Goal: Use online tool/utility: Use online tool/utility

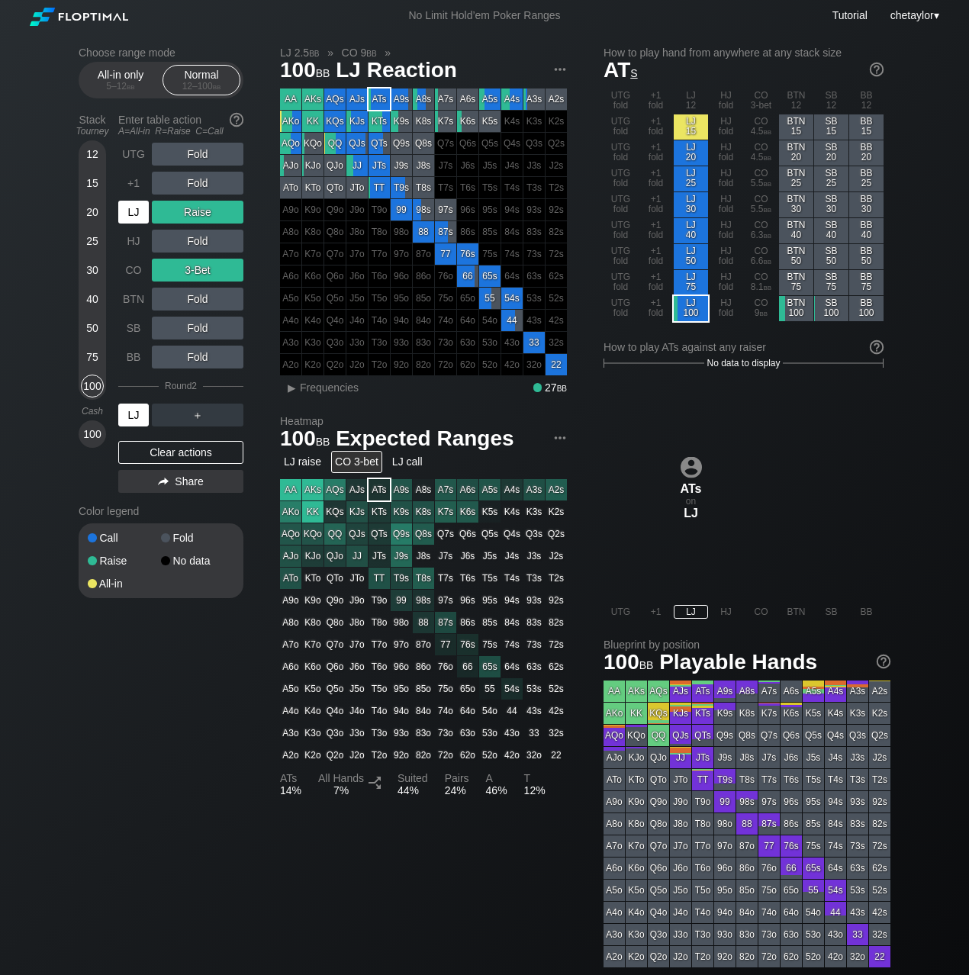
click at [142, 414] on div "LJ" at bounding box center [133, 415] width 31 height 23
click at [331, 389] on span "Frequencies" at bounding box center [329, 388] width 59 height 12
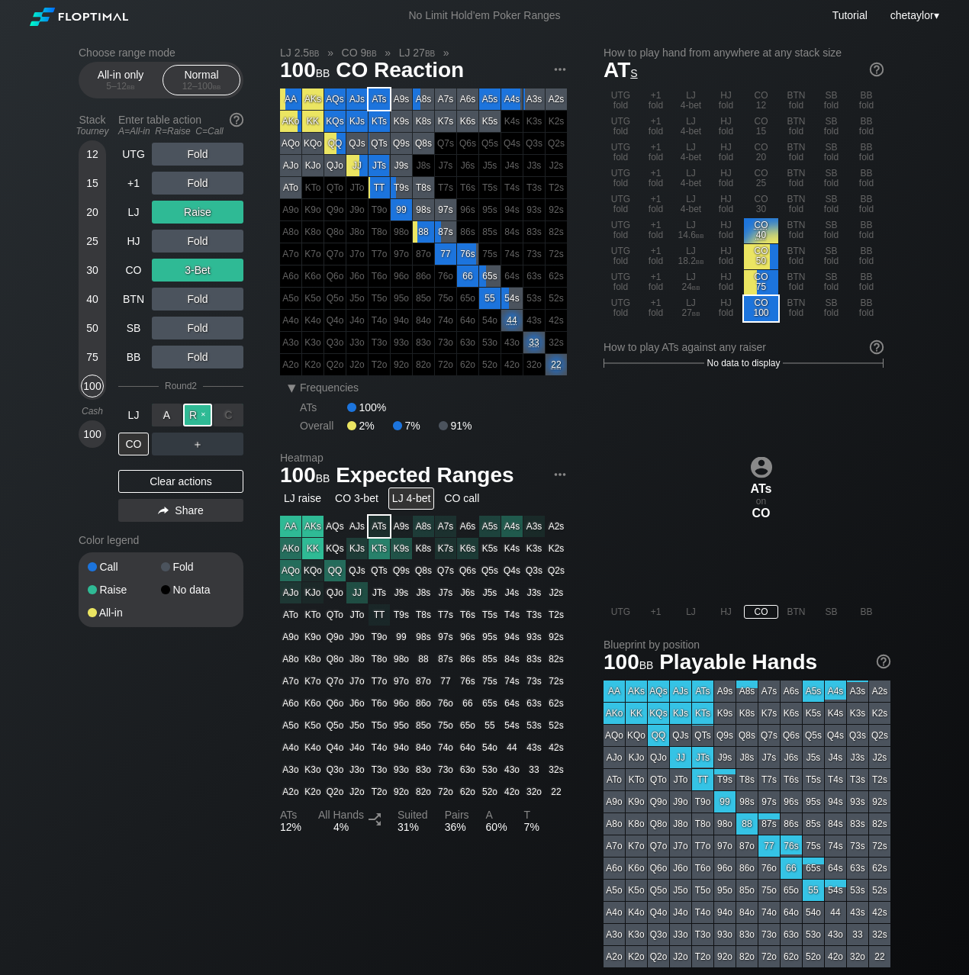
click at [199, 414] on div "R ✕" at bounding box center [198, 415] width 30 height 23
click at [163, 443] on div "A ✕" at bounding box center [167, 444] width 30 height 23
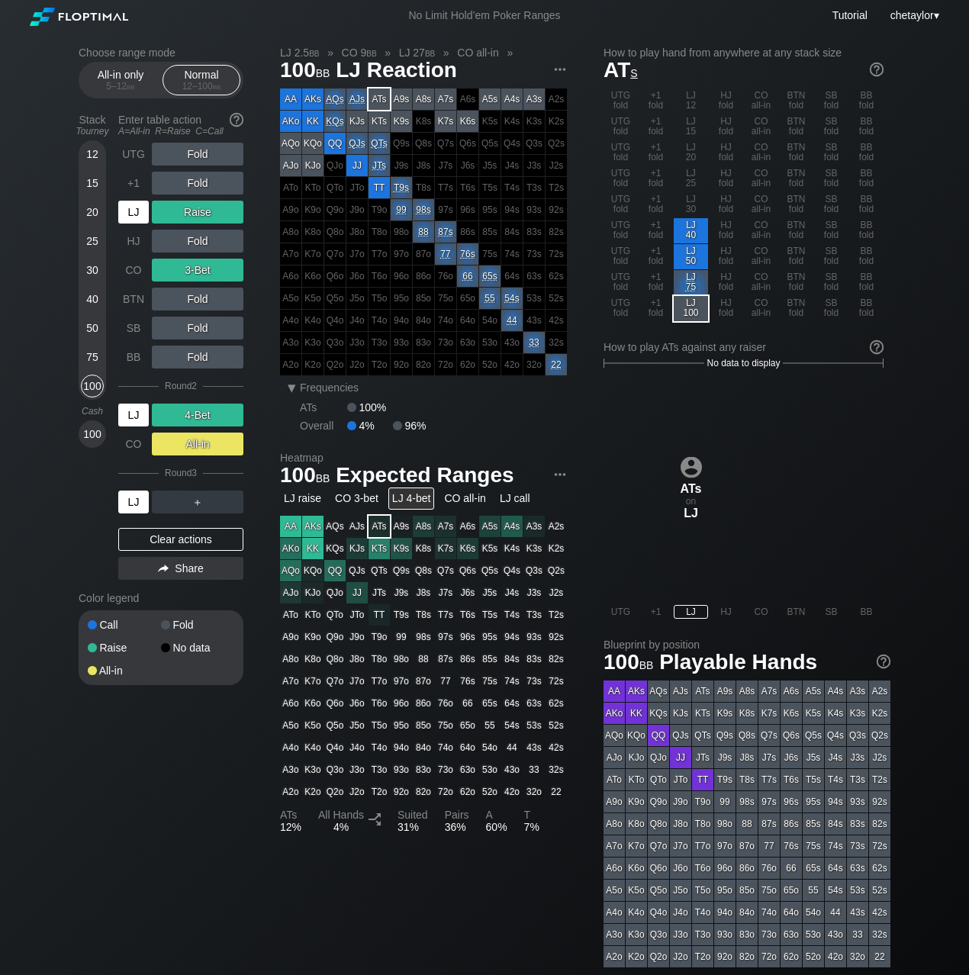
click at [135, 496] on div "LJ" at bounding box center [133, 502] width 31 height 23
click at [94, 354] on div "75" at bounding box center [92, 357] width 23 height 23
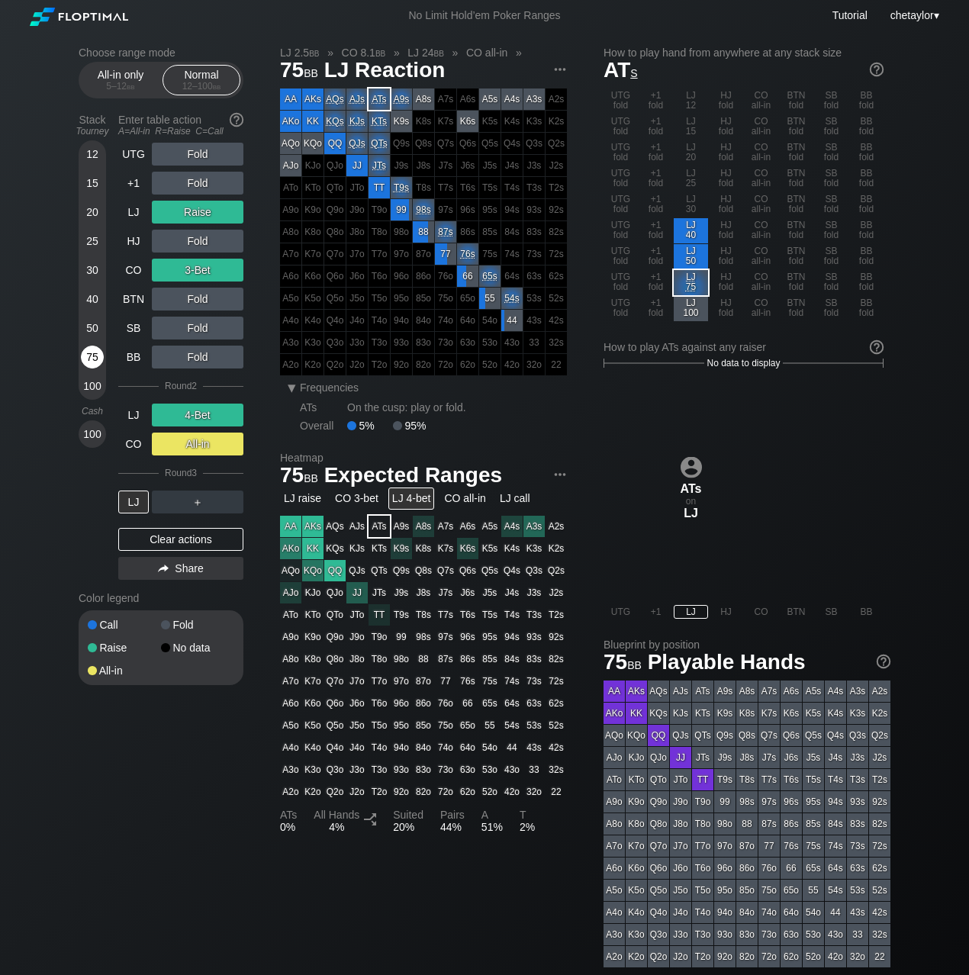
click at [94, 354] on div "75" at bounding box center [92, 357] width 23 height 23
click at [162, 532] on div "Clear actions" at bounding box center [180, 539] width 125 height 23
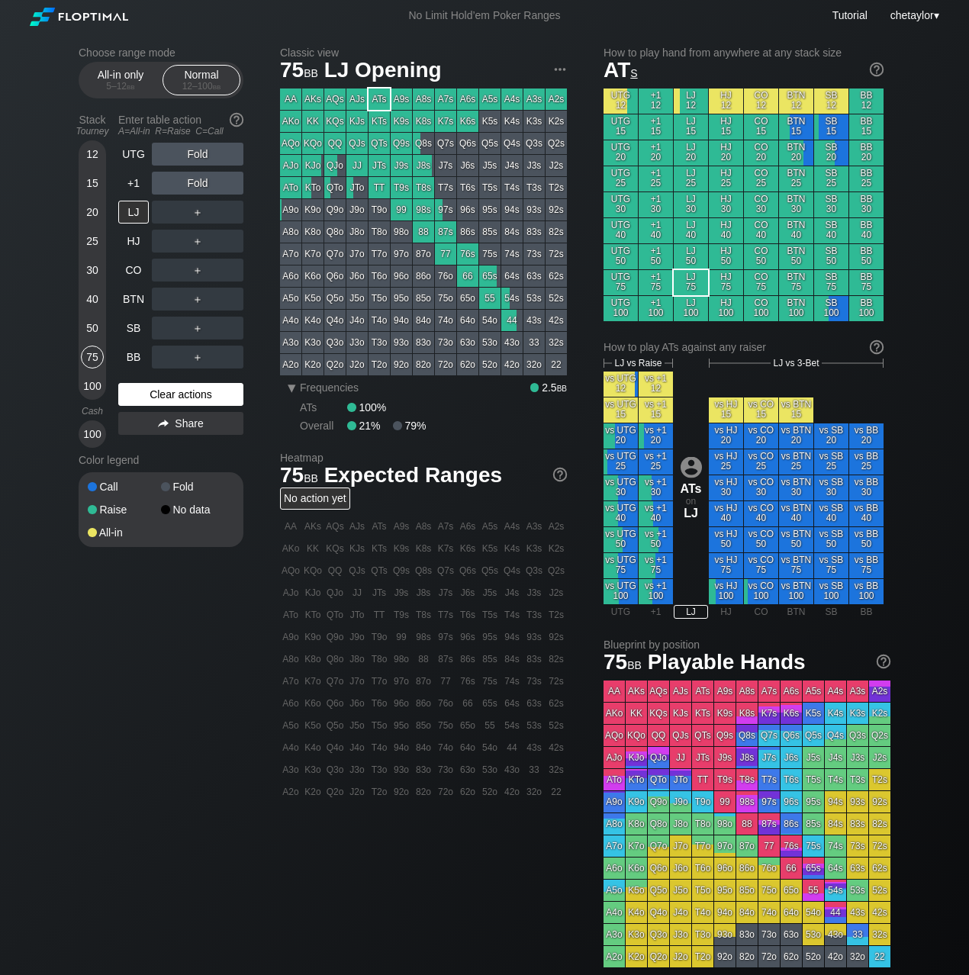
click at [162, 532] on div "Call Fold Raise No data All-in" at bounding box center [161, 509] width 165 height 75
click at [160, 395] on div "Clear actions" at bounding box center [180, 394] width 125 height 23
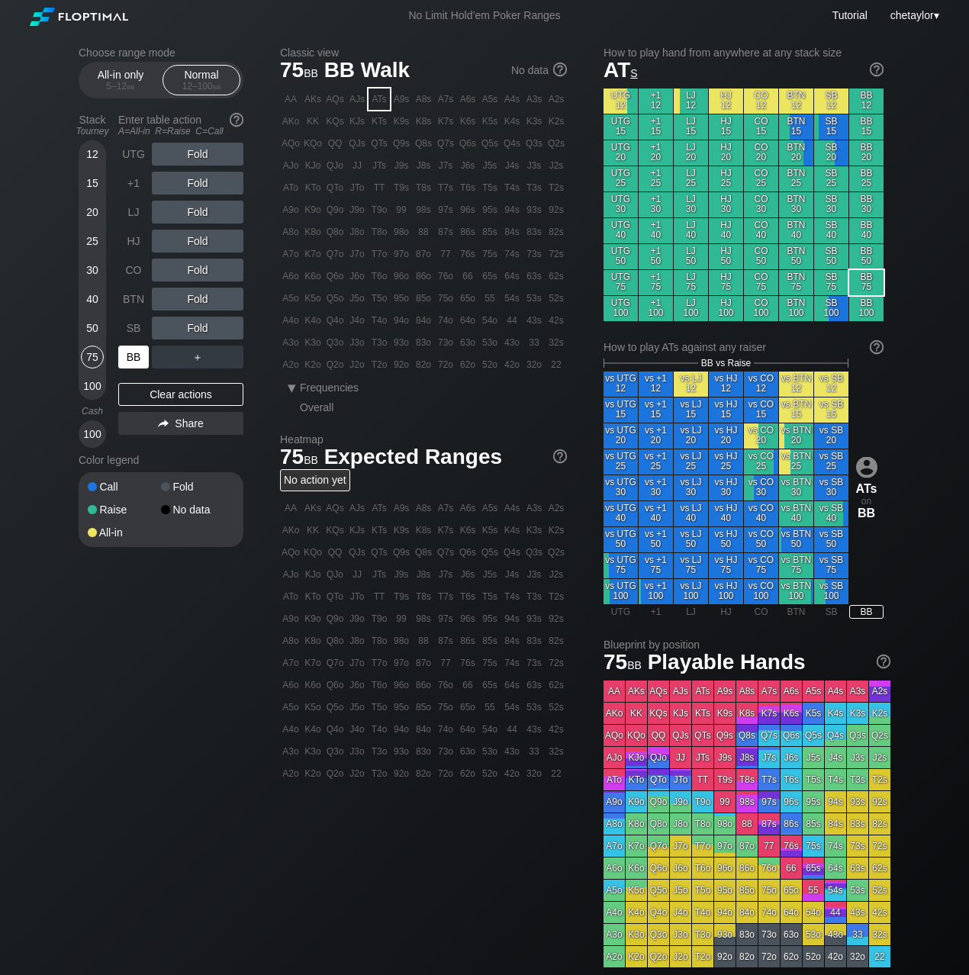
click at [135, 363] on div "BB" at bounding box center [133, 357] width 31 height 23
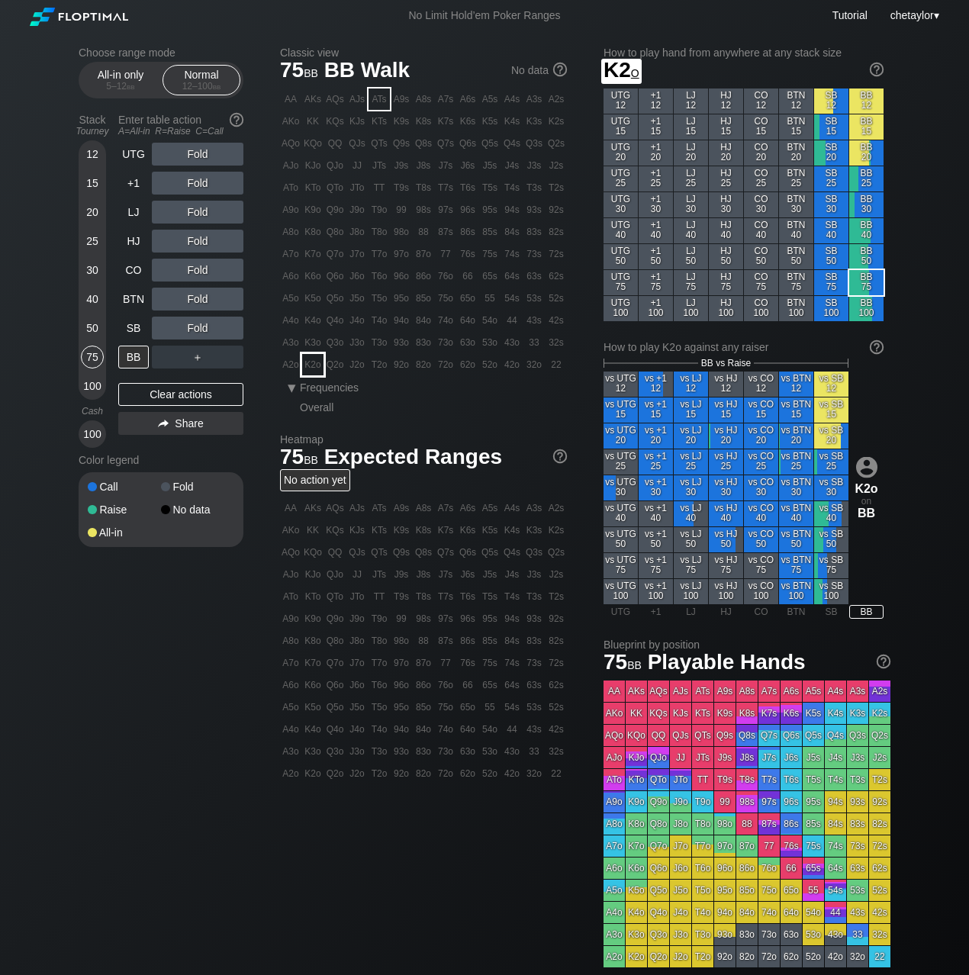
click at [314, 363] on div "K2o" at bounding box center [312, 364] width 21 height 21
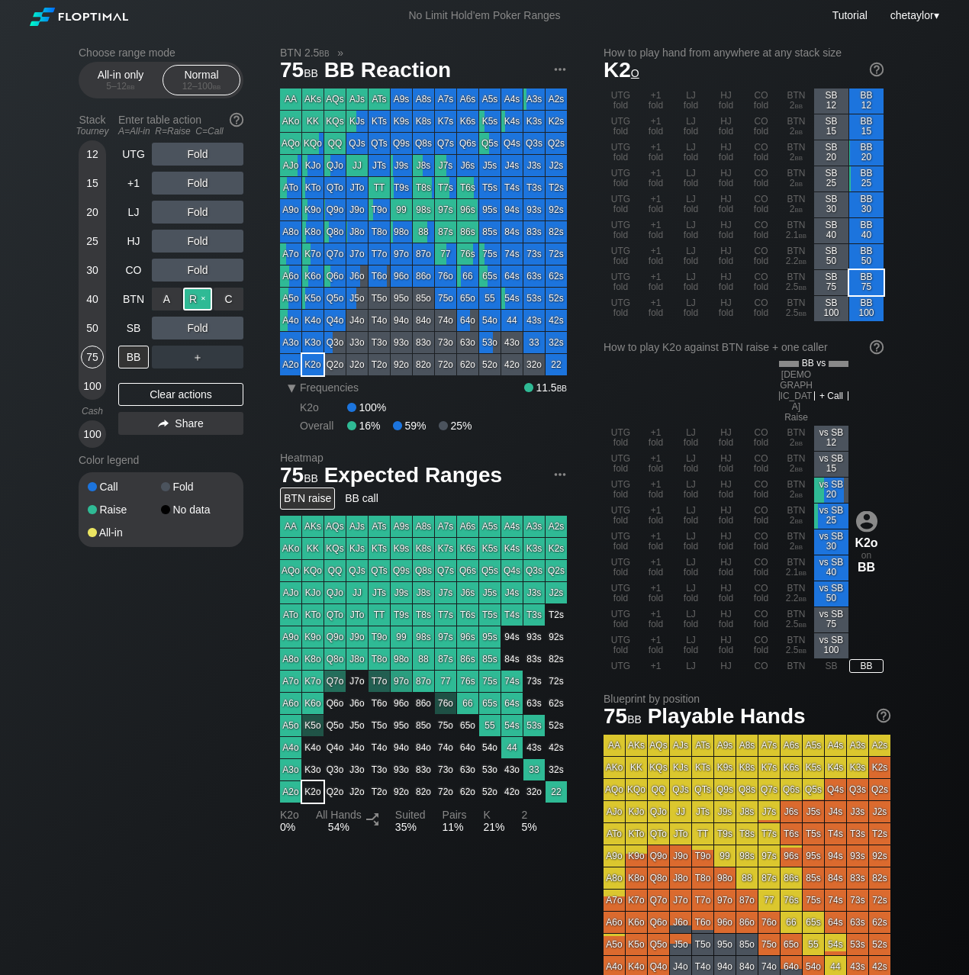
click at [200, 299] on div "R ✕" at bounding box center [198, 299] width 30 height 23
click at [125, 327] on div "SB" at bounding box center [133, 328] width 31 height 23
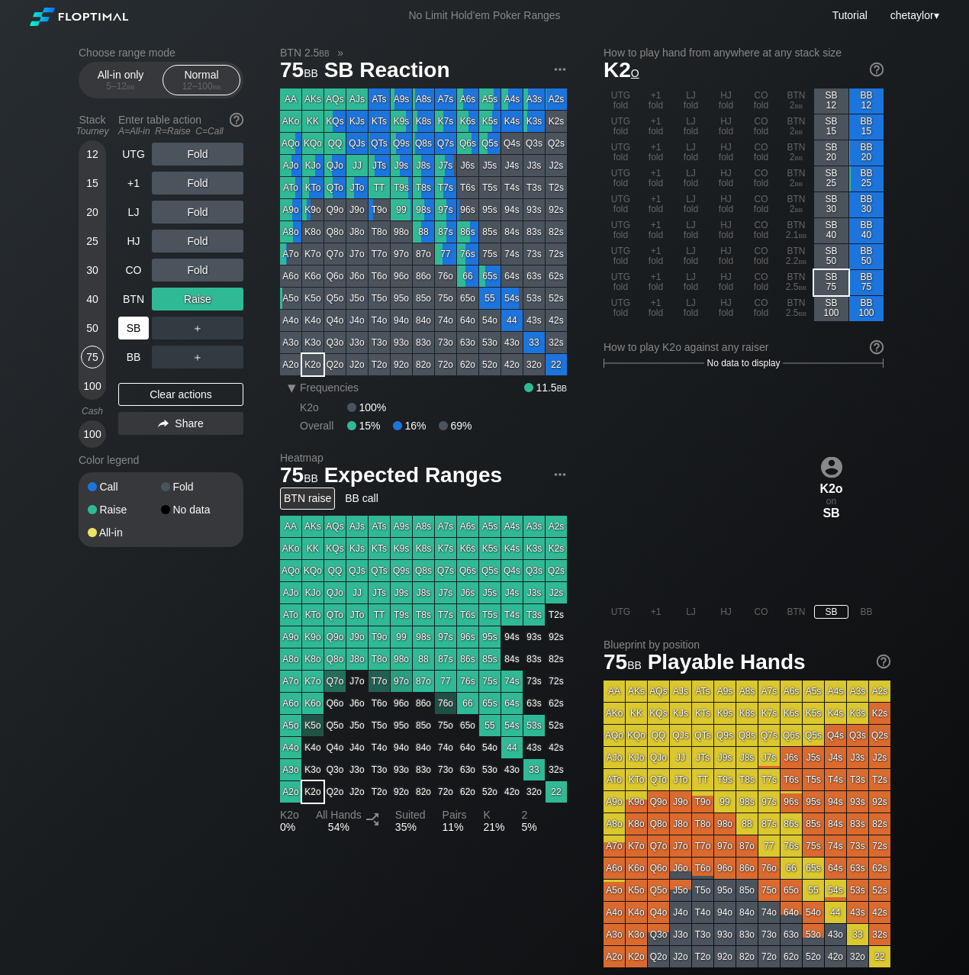
click at [125, 327] on div "SB" at bounding box center [133, 328] width 31 height 23
click at [155, 396] on div "Clear actions" at bounding box center [180, 394] width 125 height 23
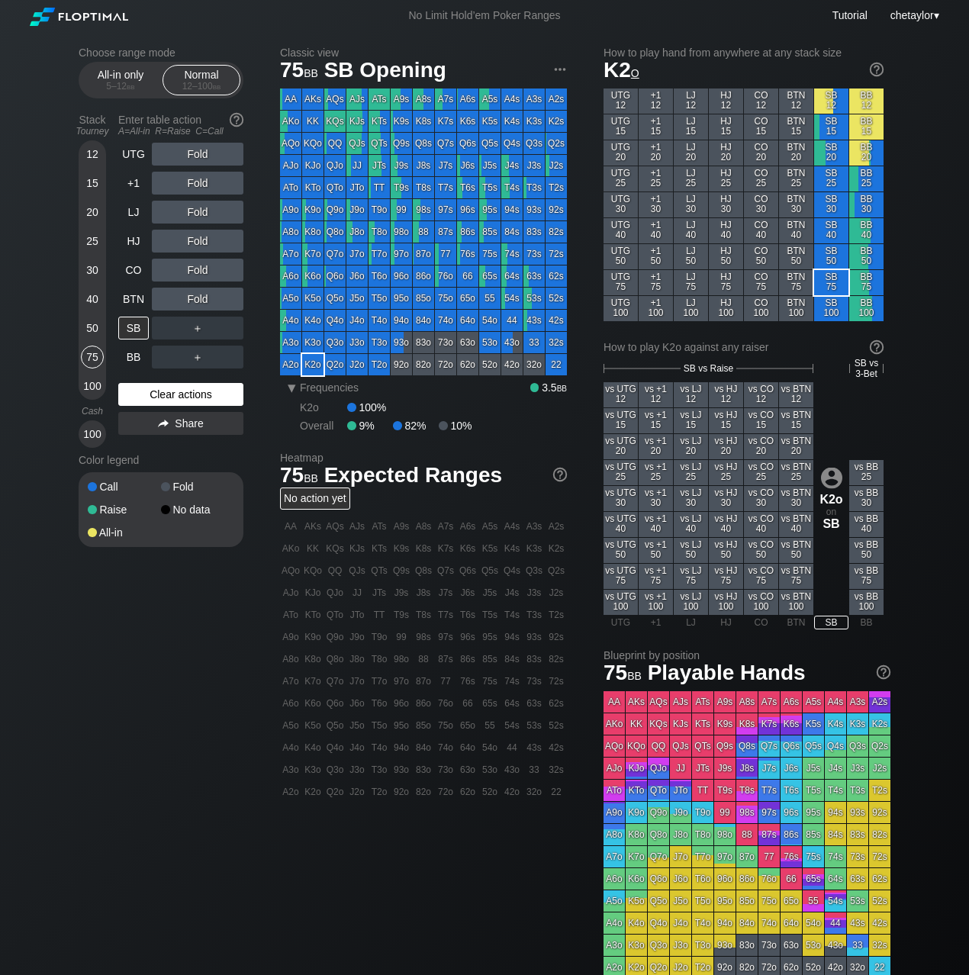
click at [155, 396] on div "Clear actions" at bounding box center [180, 394] width 125 height 23
click at [160, 392] on div "Clear actions" at bounding box center [180, 394] width 125 height 23
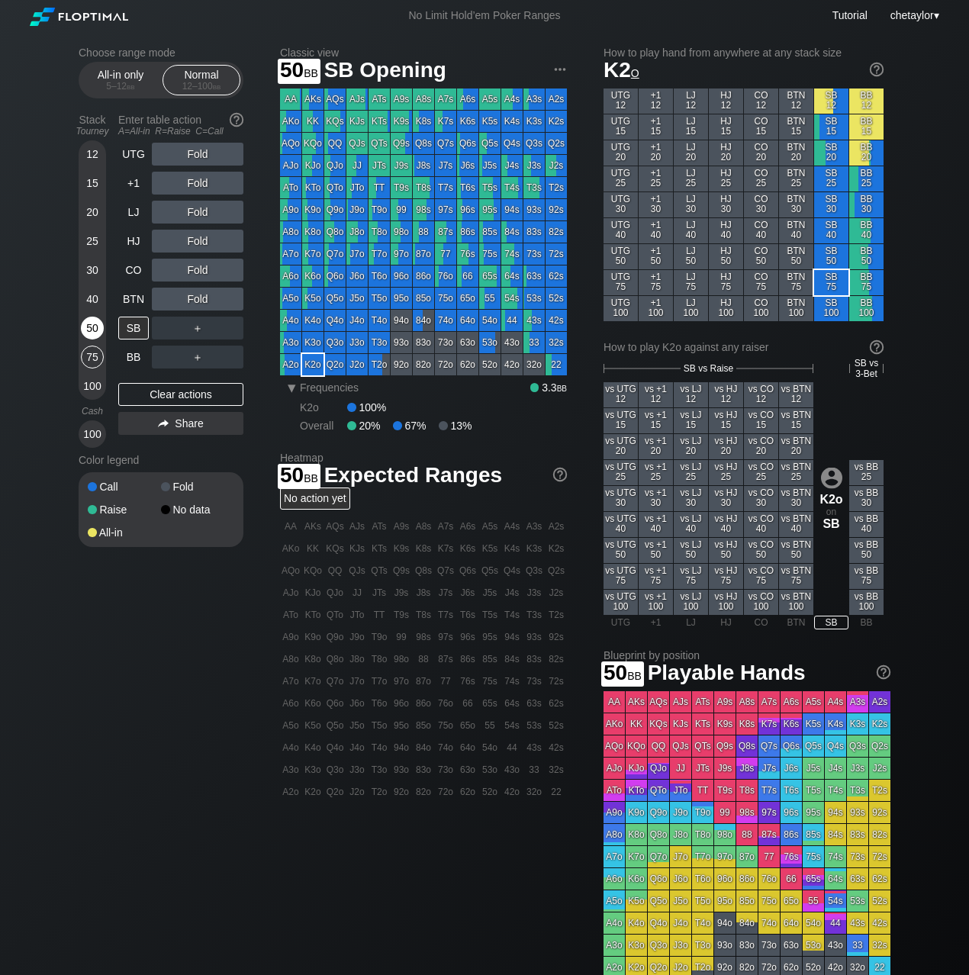
click at [92, 328] on div "50" at bounding box center [92, 328] width 23 height 23
click at [465, 302] on div "65o" at bounding box center [467, 298] width 21 height 21
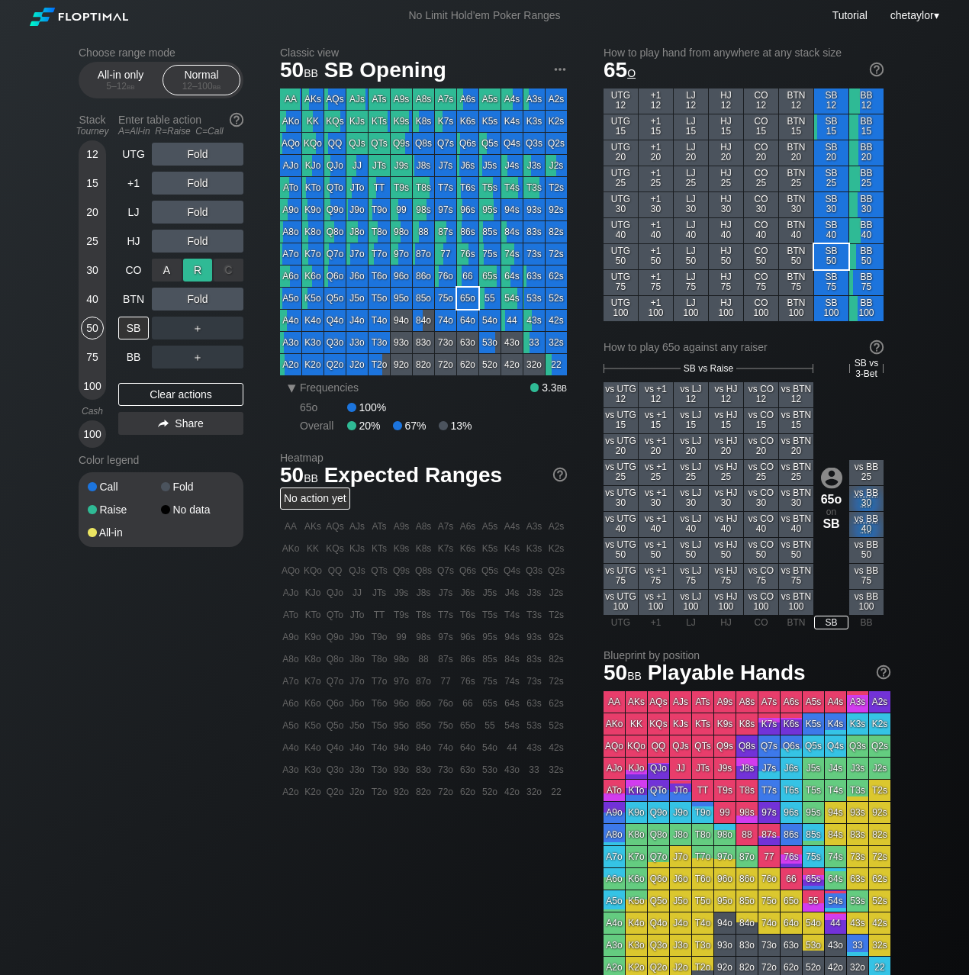
click at [201, 269] on div "R ✕" at bounding box center [198, 270] width 30 height 23
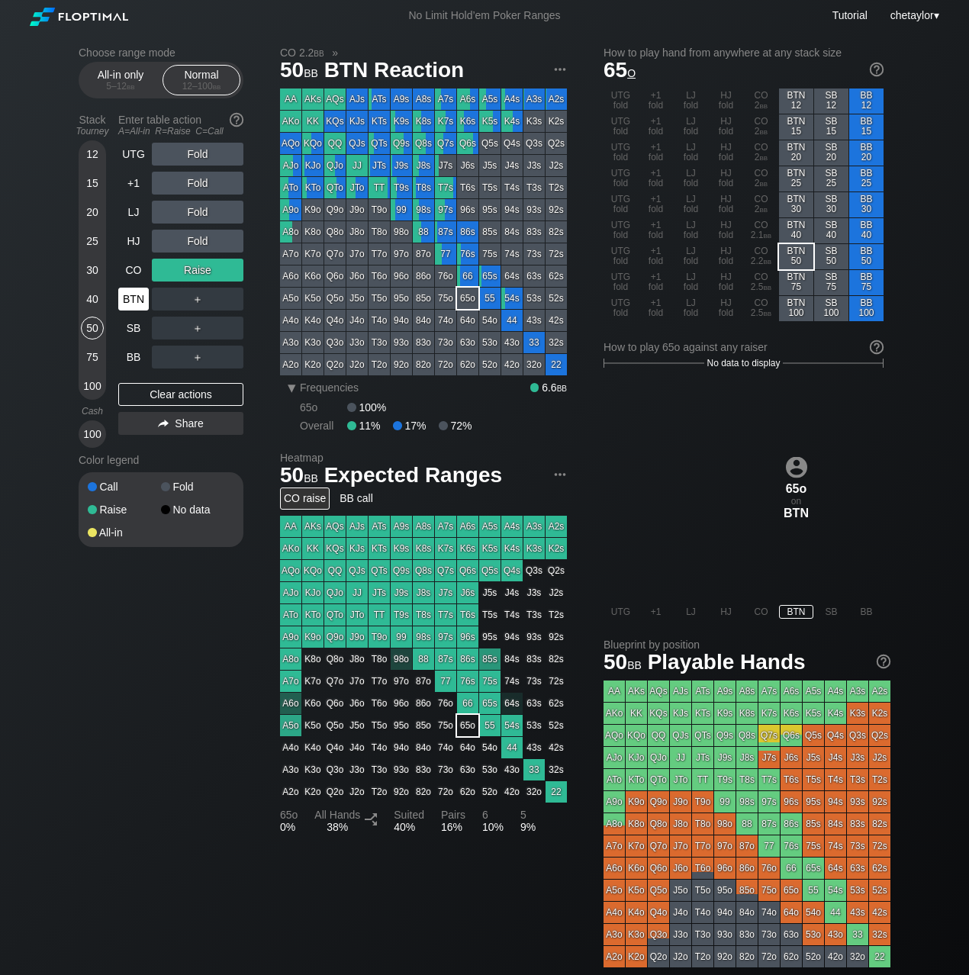
click at [143, 295] on div "BTN" at bounding box center [133, 299] width 31 height 23
click at [160, 392] on div "Clear actions" at bounding box center [180, 394] width 125 height 23
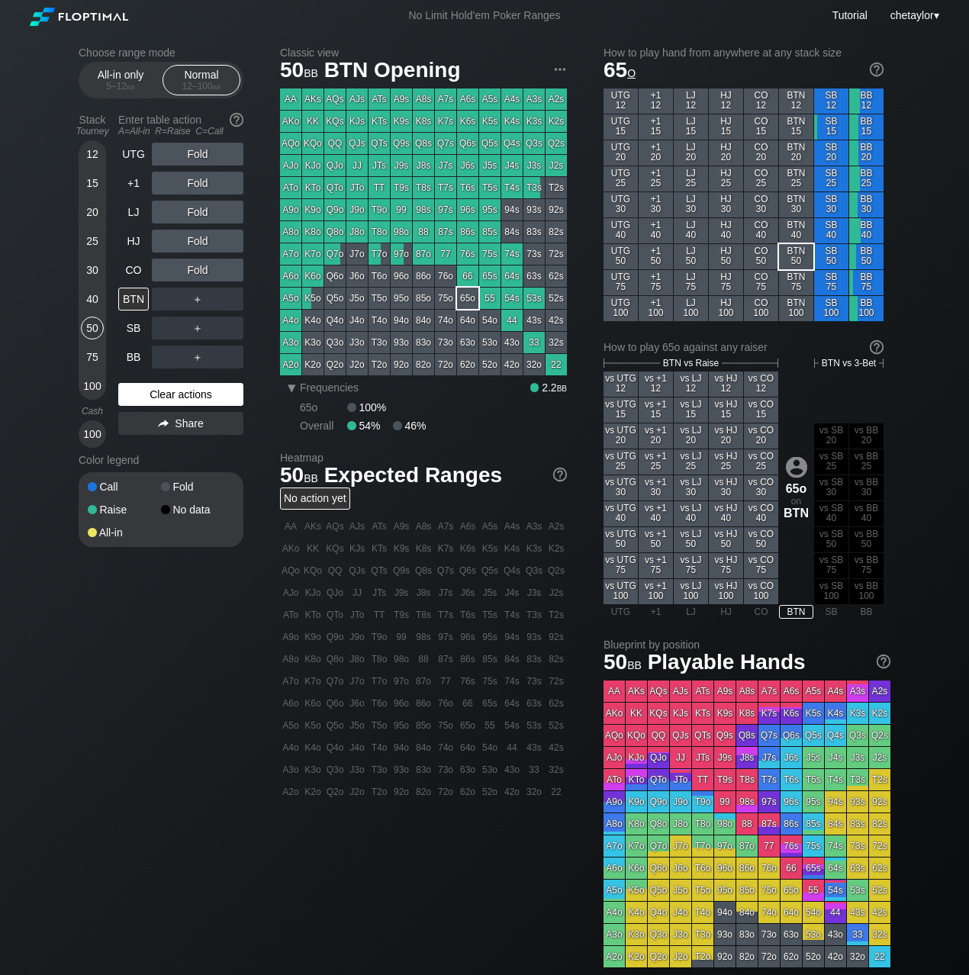
click at [160, 392] on div "Clear actions" at bounding box center [180, 394] width 125 height 23
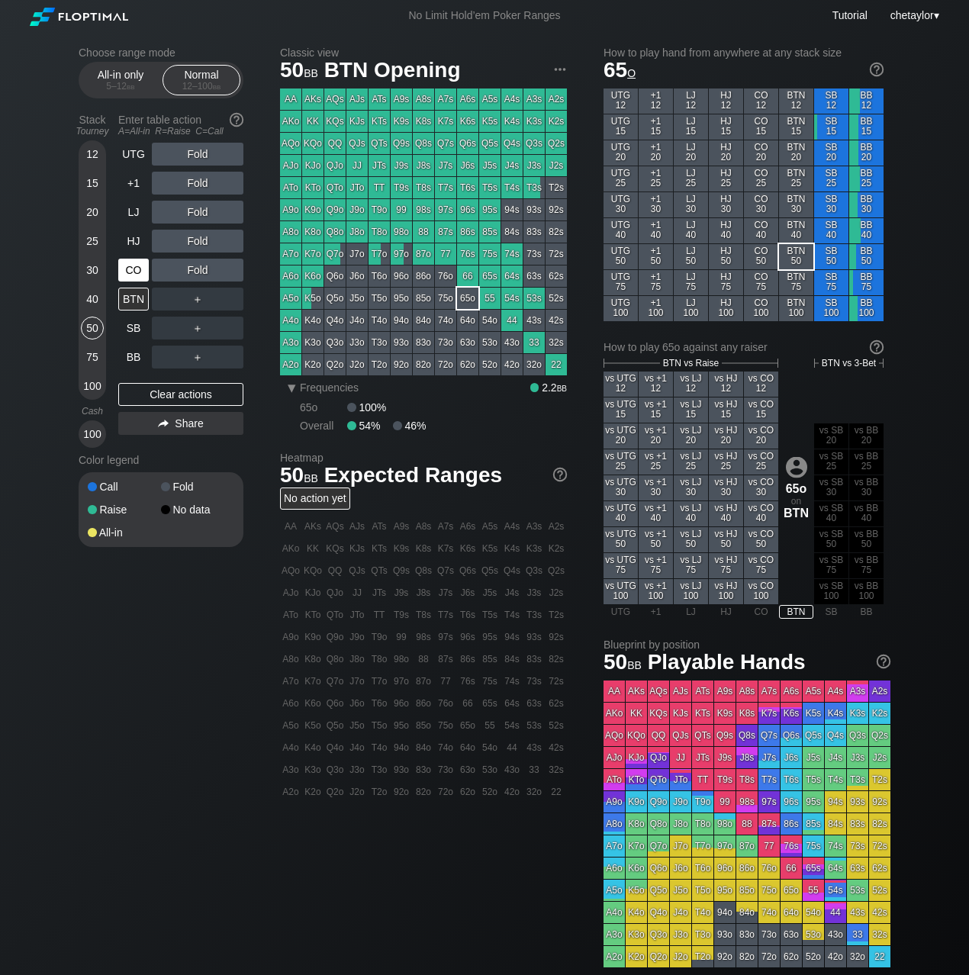
click at [133, 271] on div "CO" at bounding box center [133, 270] width 31 height 23
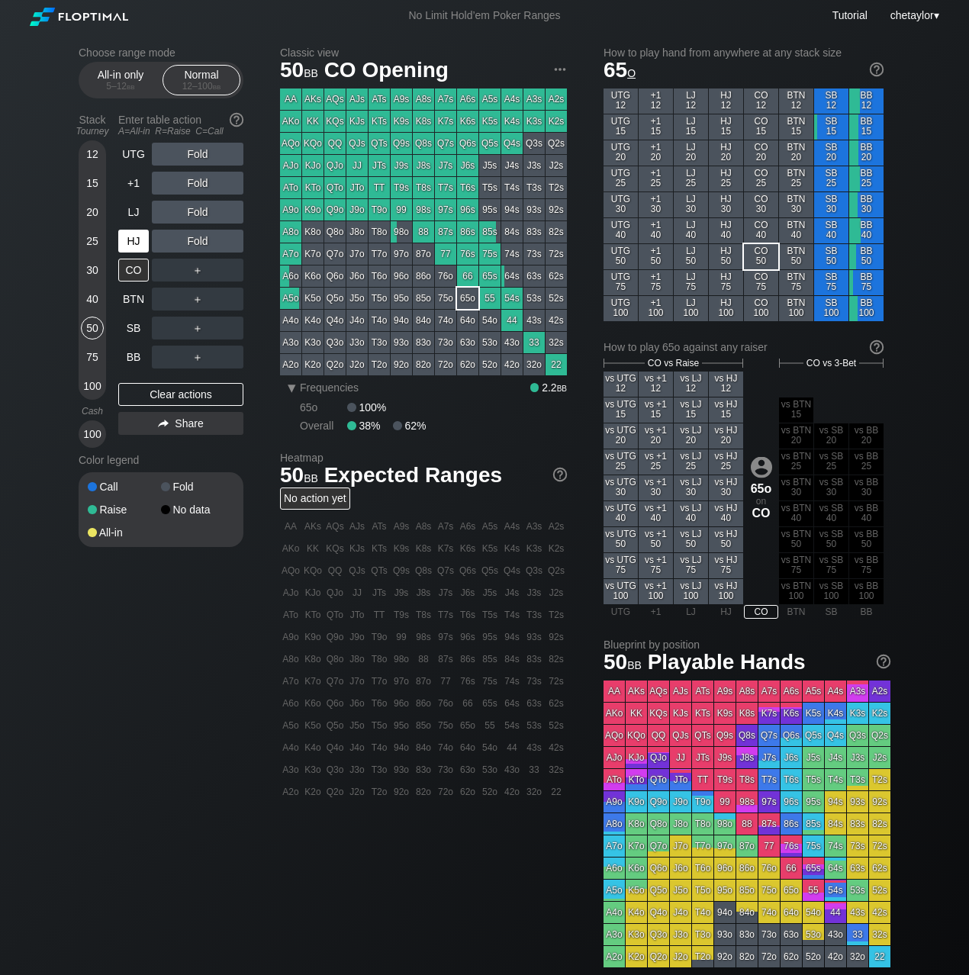
click at [143, 240] on div "HJ" at bounding box center [133, 241] width 31 height 23
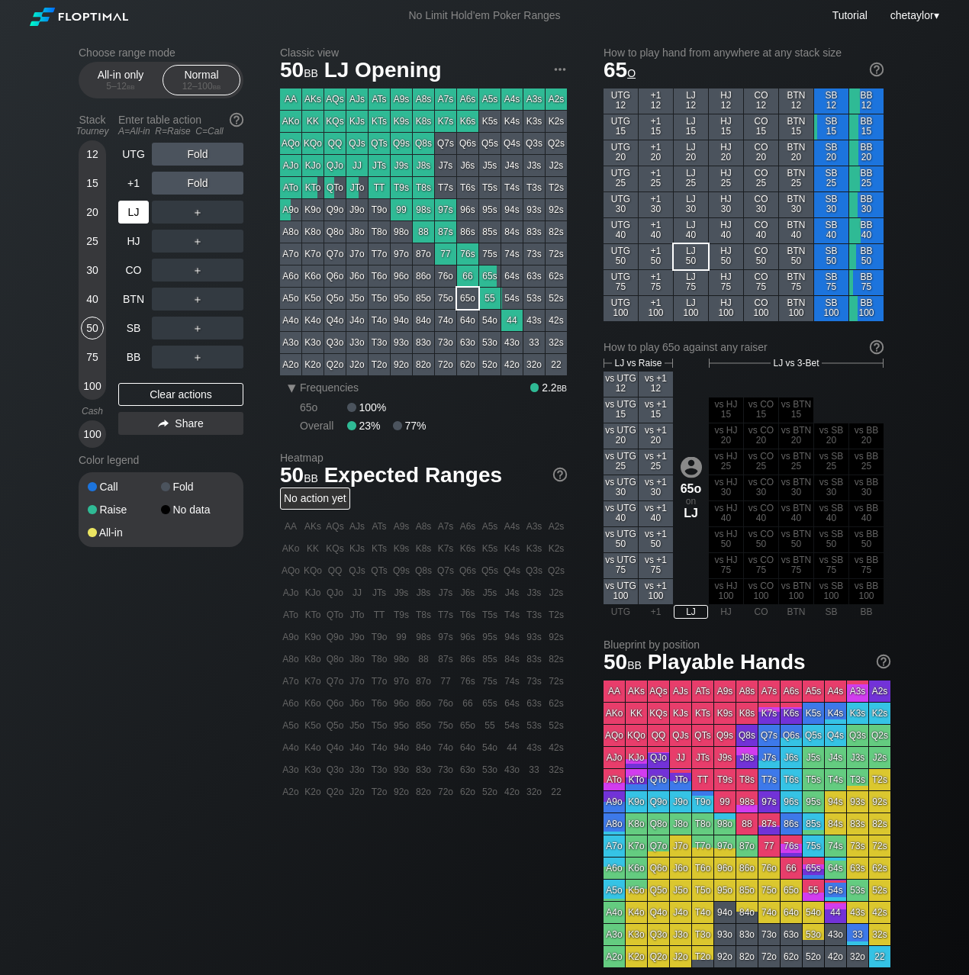
click at [139, 214] on div "LJ" at bounding box center [133, 212] width 31 height 23
click at [137, 179] on div "+1" at bounding box center [133, 183] width 31 height 23
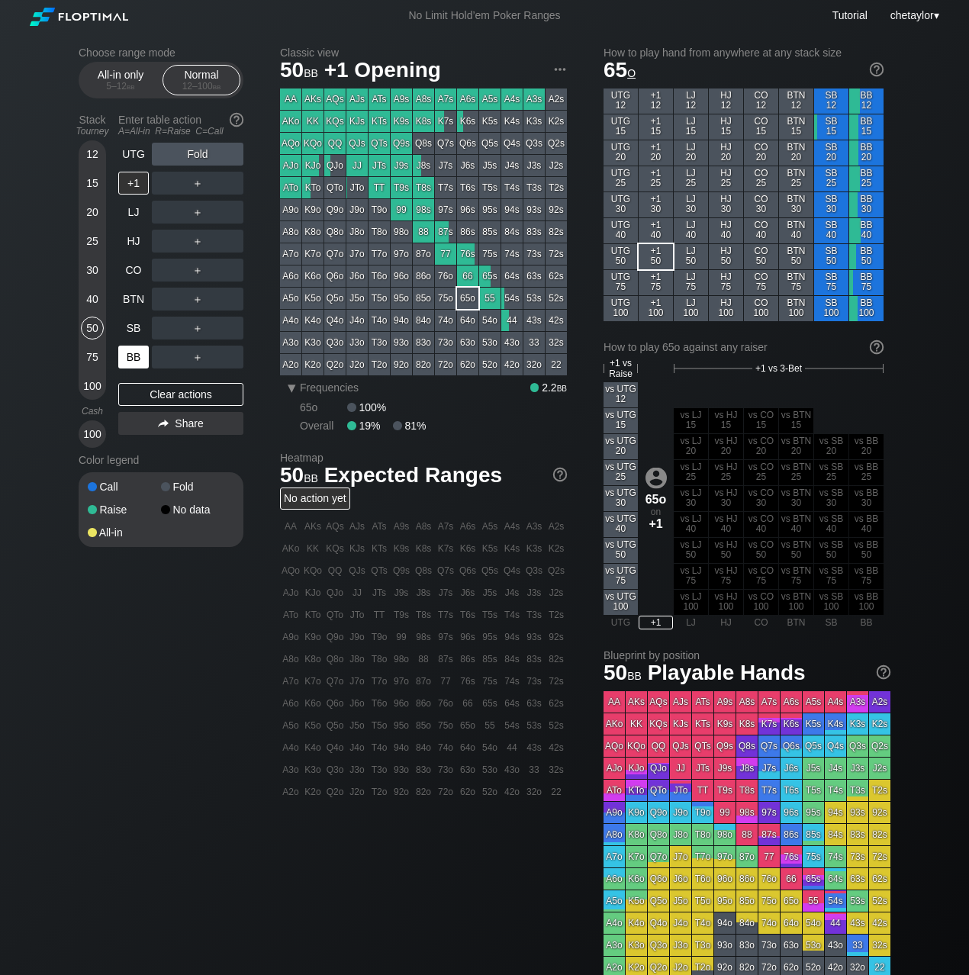
click at [134, 356] on div "BB" at bounding box center [133, 357] width 31 height 23
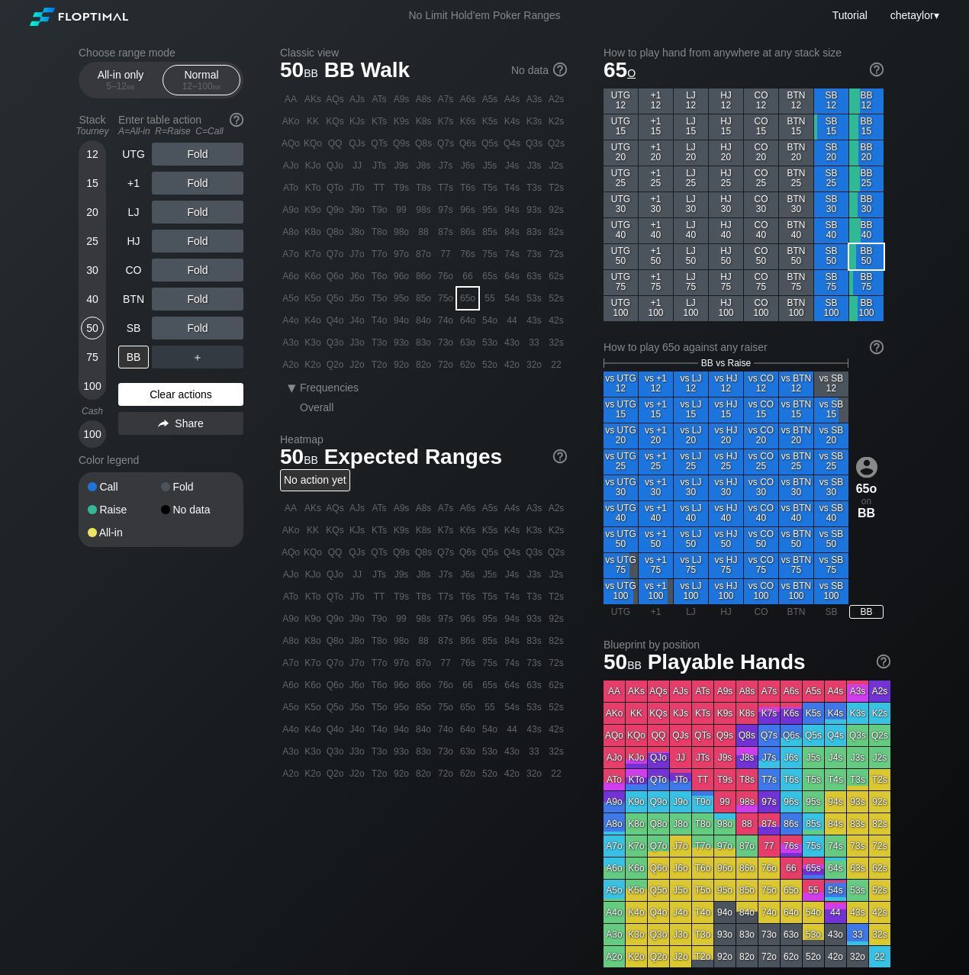
click at [158, 394] on div "Clear actions" at bounding box center [180, 394] width 125 height 23
click at [466, 123] on div "K6s" at bounding box center [467, 121] width 21 height 21
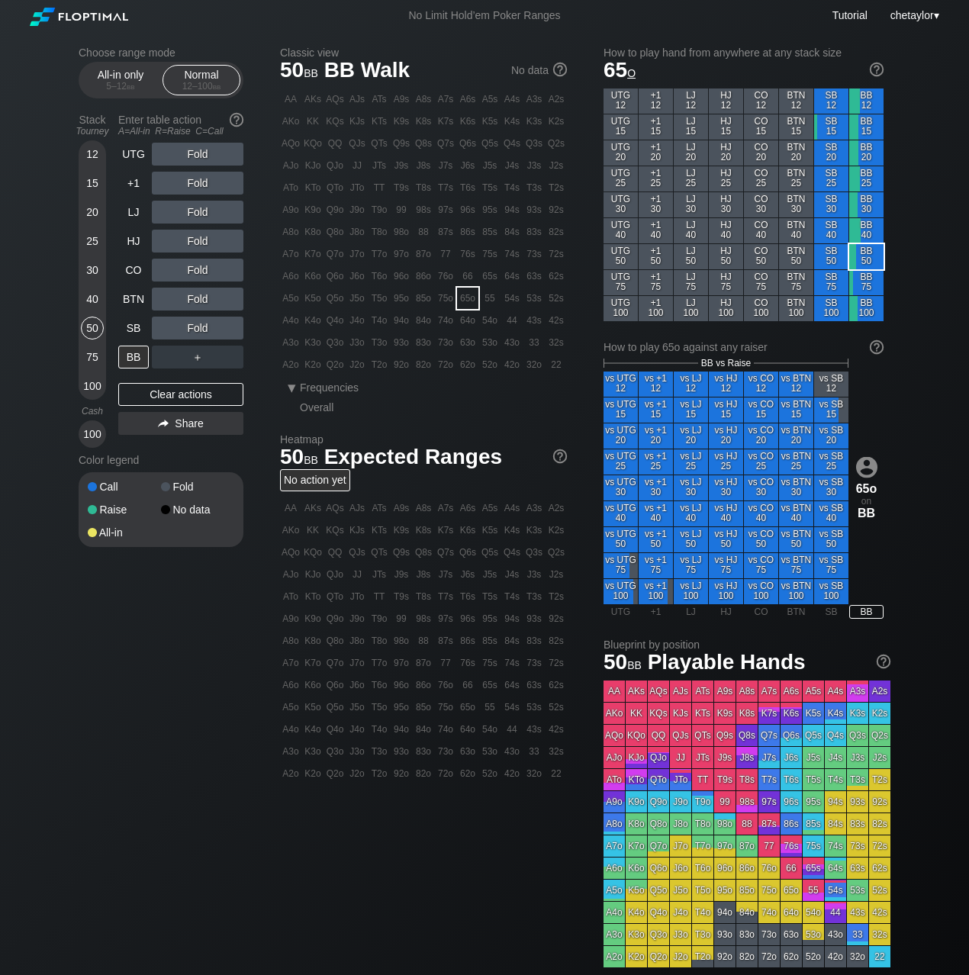
click at [466, 123] on div "K6s" at bounding box center [467, 121] width 21 height 21
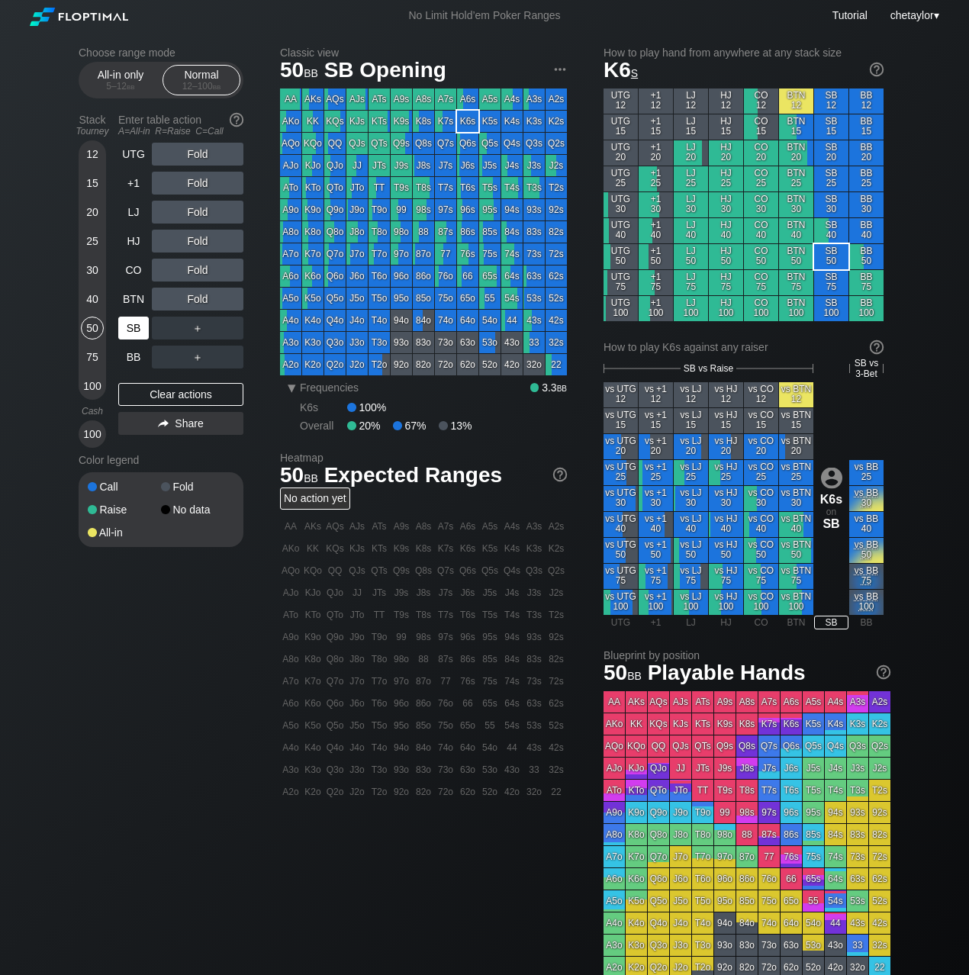
click at [133, 326] on div "SB" at bounding box center [133, 328] width 31 height 23
click at [155, 395] on div "Clear actions" at bounding box center [180, 394] width 125 height 23
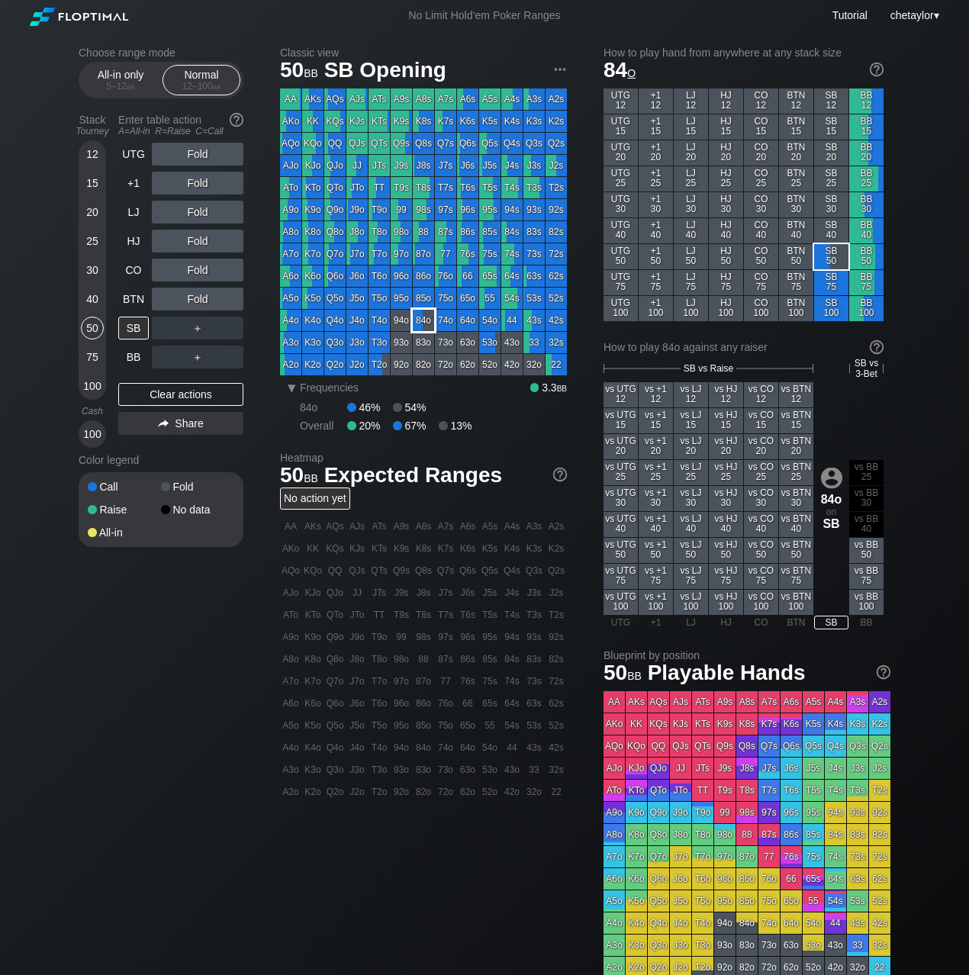
click at [427, 326] on div "84o" at bounding box center [423, 320] width 21 height 21
click at [126, 298] on div "BTN" at bounding box center [133, 299] width 31 height 23
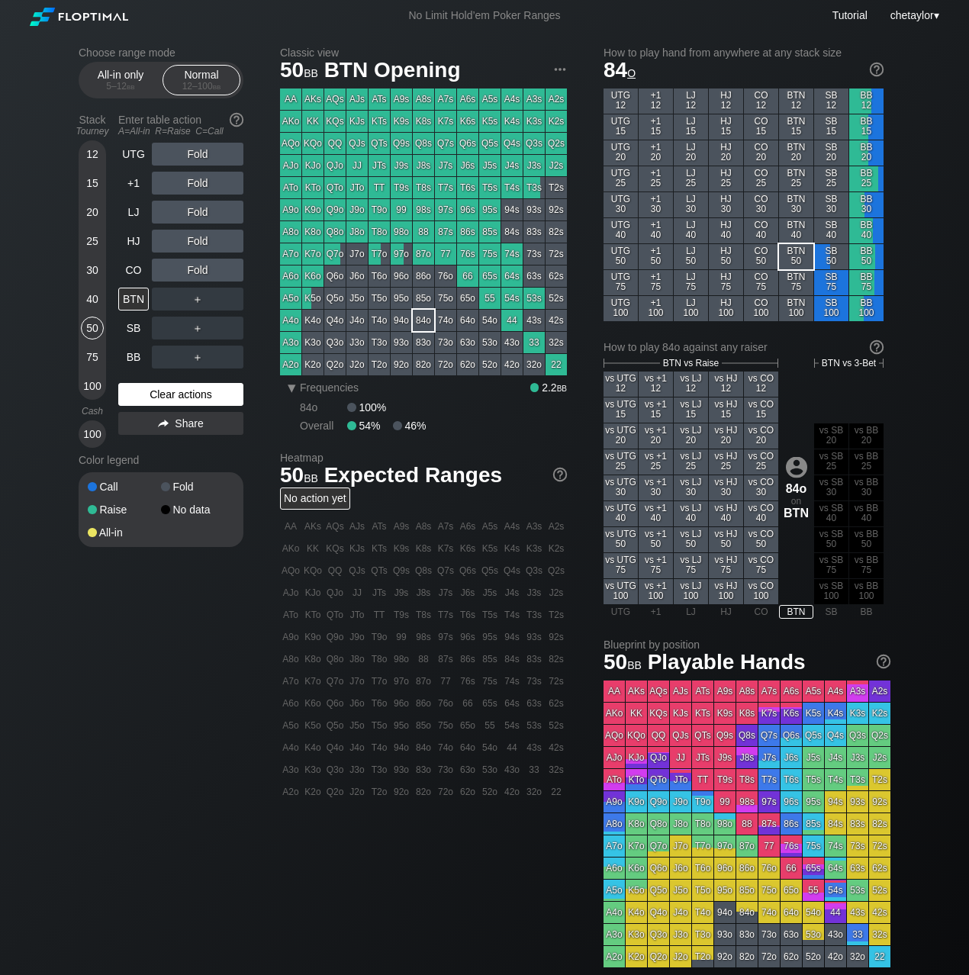
click at [163, 396] on div "Clear actions" at bounding box center [180, 394] width 125 height 23
click at [338, 254] on div "Q7o" at bounding box center [334, 253] width 21 height 21
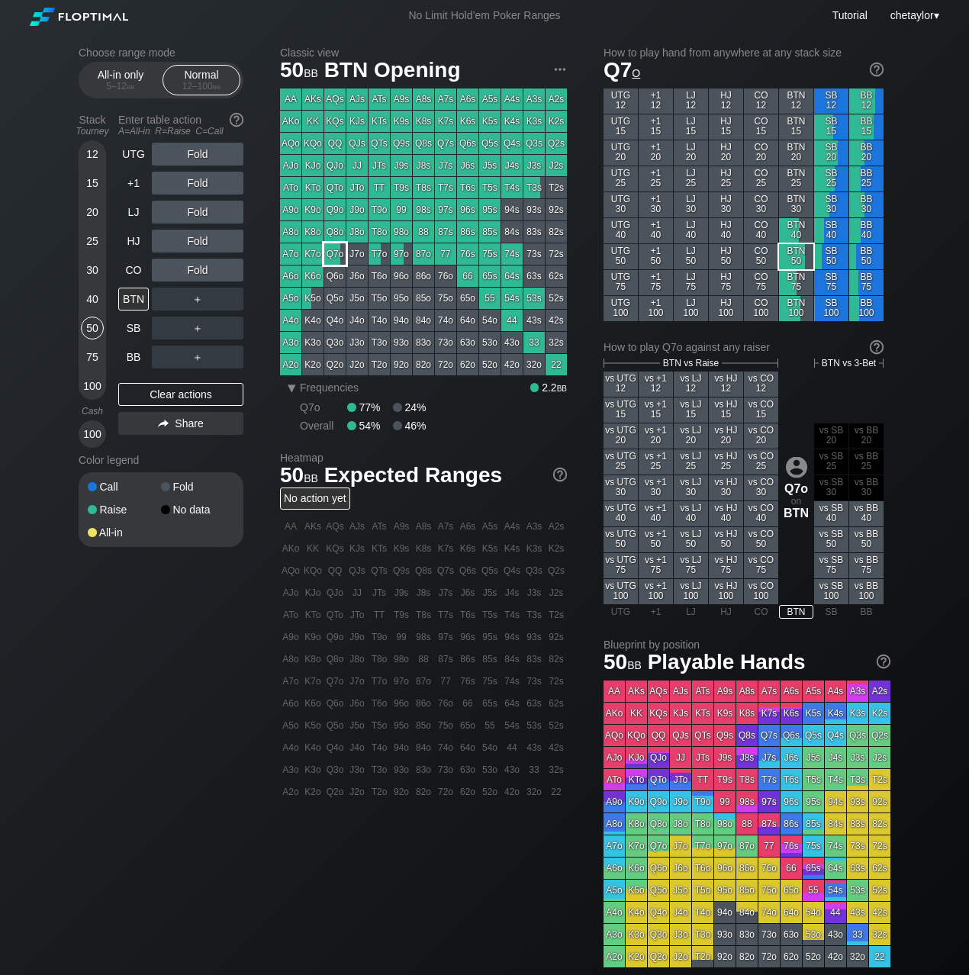
click at [338, 254] on div "Q7o" at bounding box center [334, 253] width 21 height 21
click at [199, 272] on div "R ✕" at bounding box center [198, 270] width 30 height 23
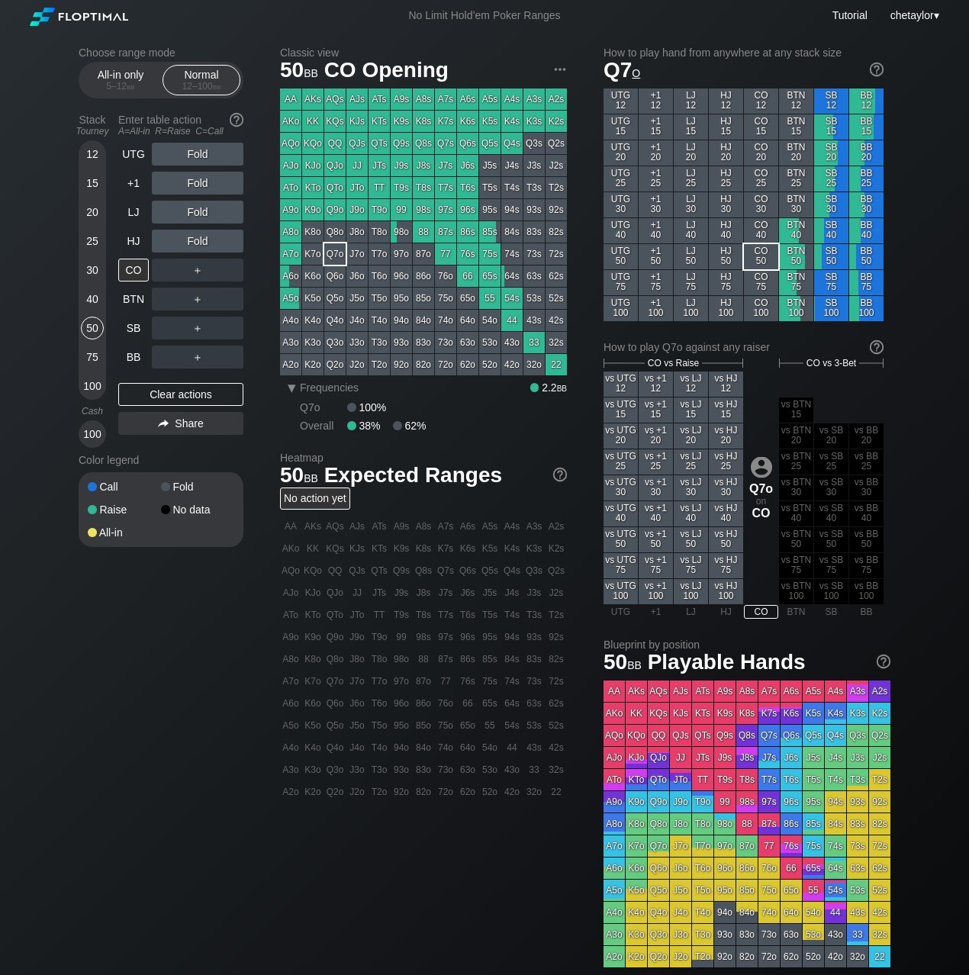
click at [129, 273] on div "CO" at bounding box center [133, 270] width 31 height 23
click at [160, 396] on div "Clear actions" at bounding box center [180, 394] width 125 height 23
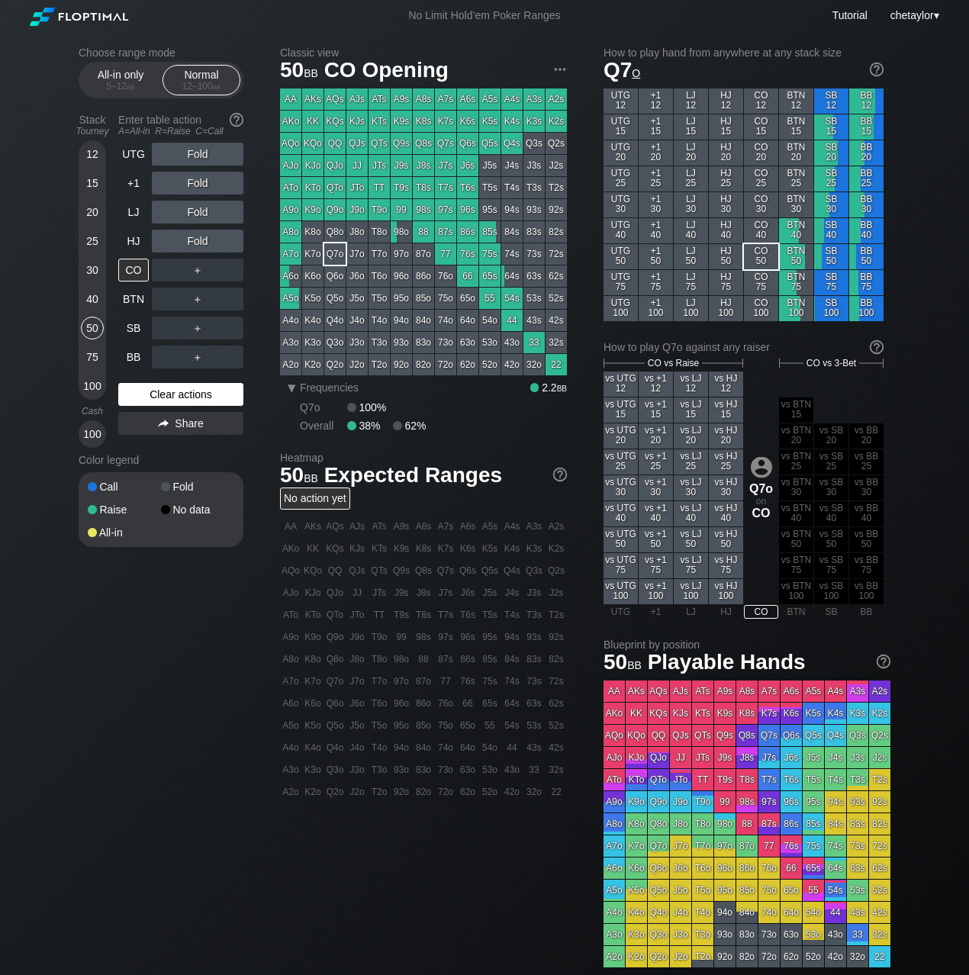
click at [160, 396] on div "Clear actions" at bounding box center [180, 394] width 125 height 23
click at [289, 300] on div "A5o" at bounding box center [290, 298] width 21 height 21
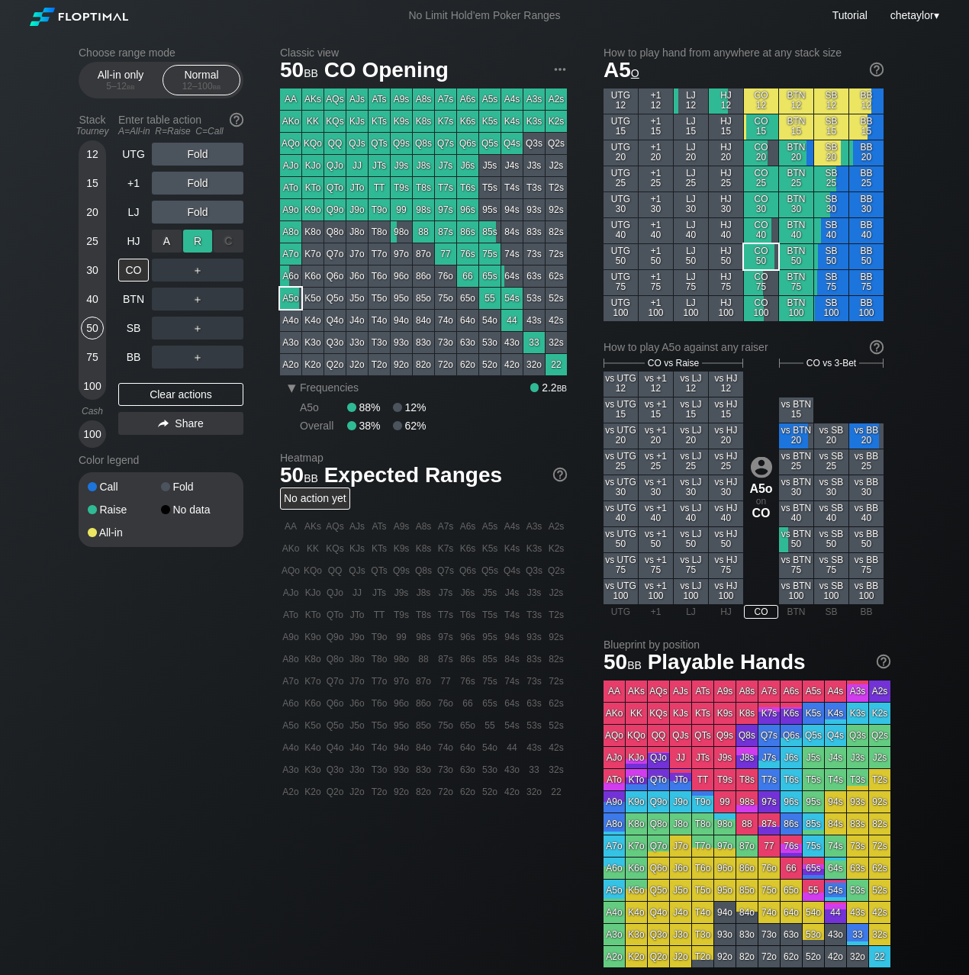
click at [200, 242] on div "R ✕" at bounding box center [198, 241] width 30 height 23
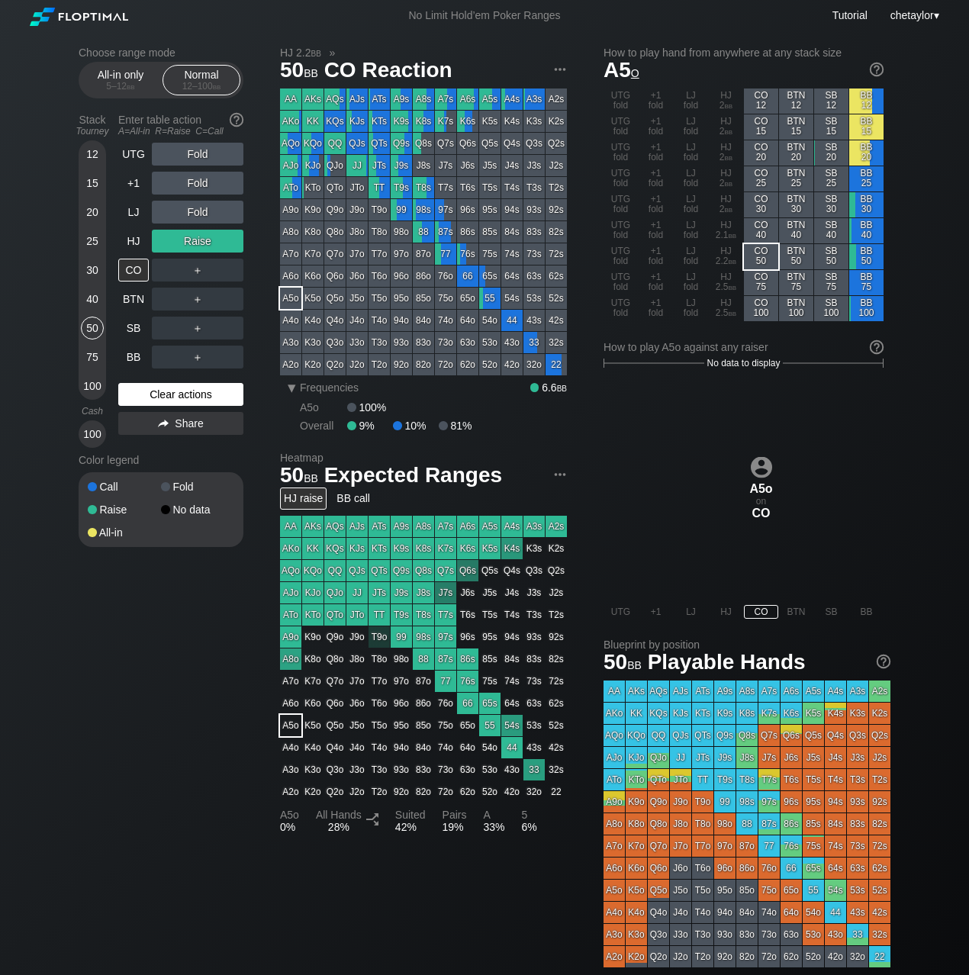
click at [175, 399] on div "Clear actions" at bounding box center [180, 394] width 125 height 23
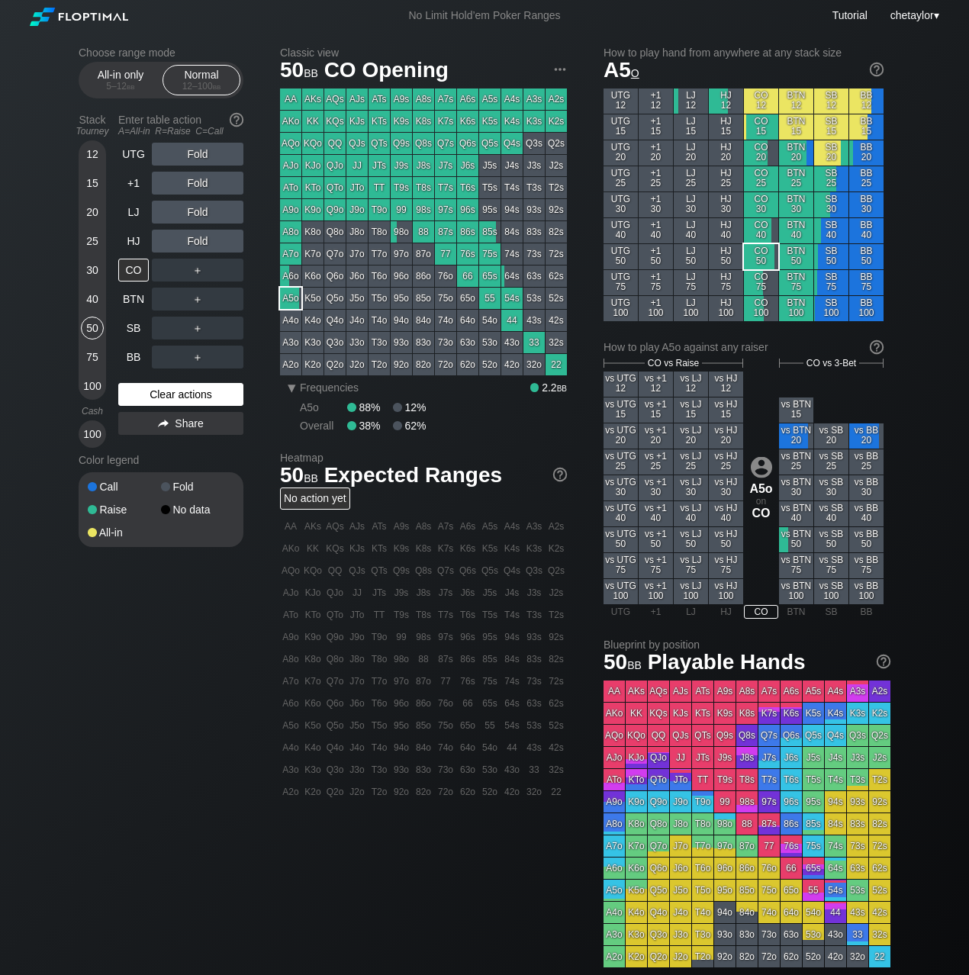
click at [175, 399] on div "Clear actions" at bounding box center [180, 394] width 125 height 23
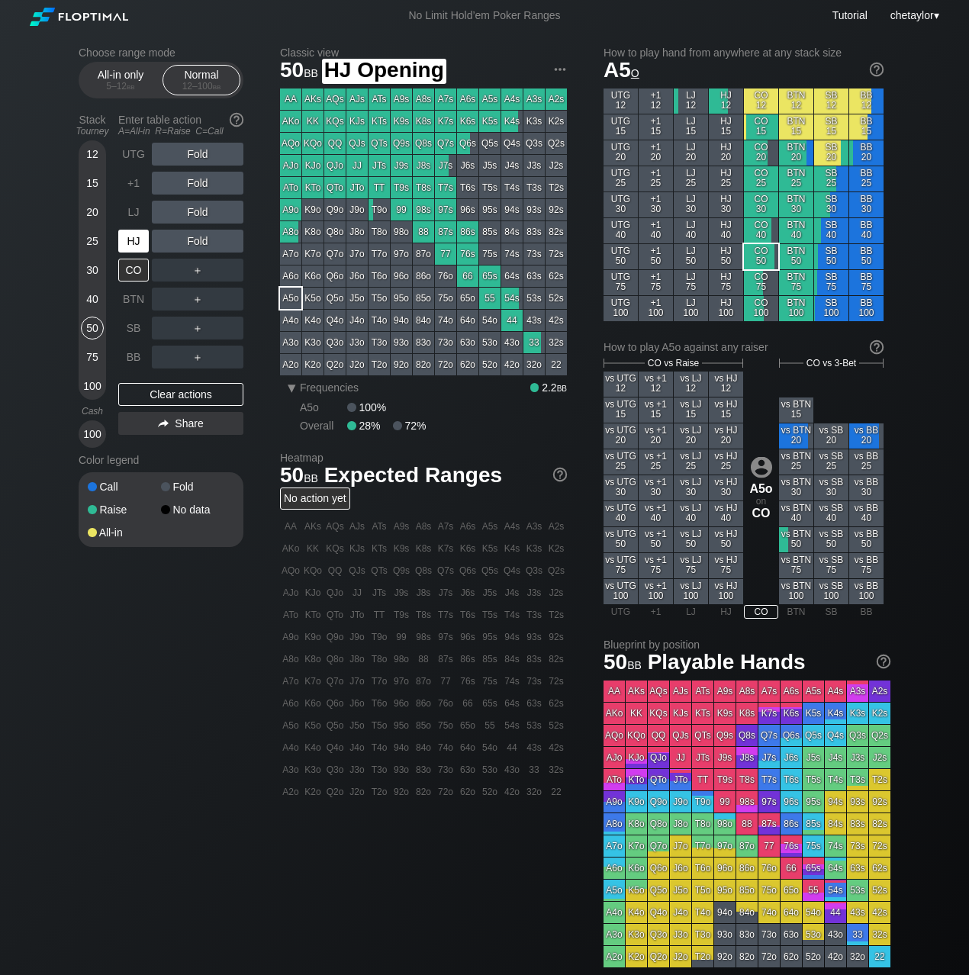
click at [136, 246] on div "HJ" at bounding box center [133, 241] width 31 height 23
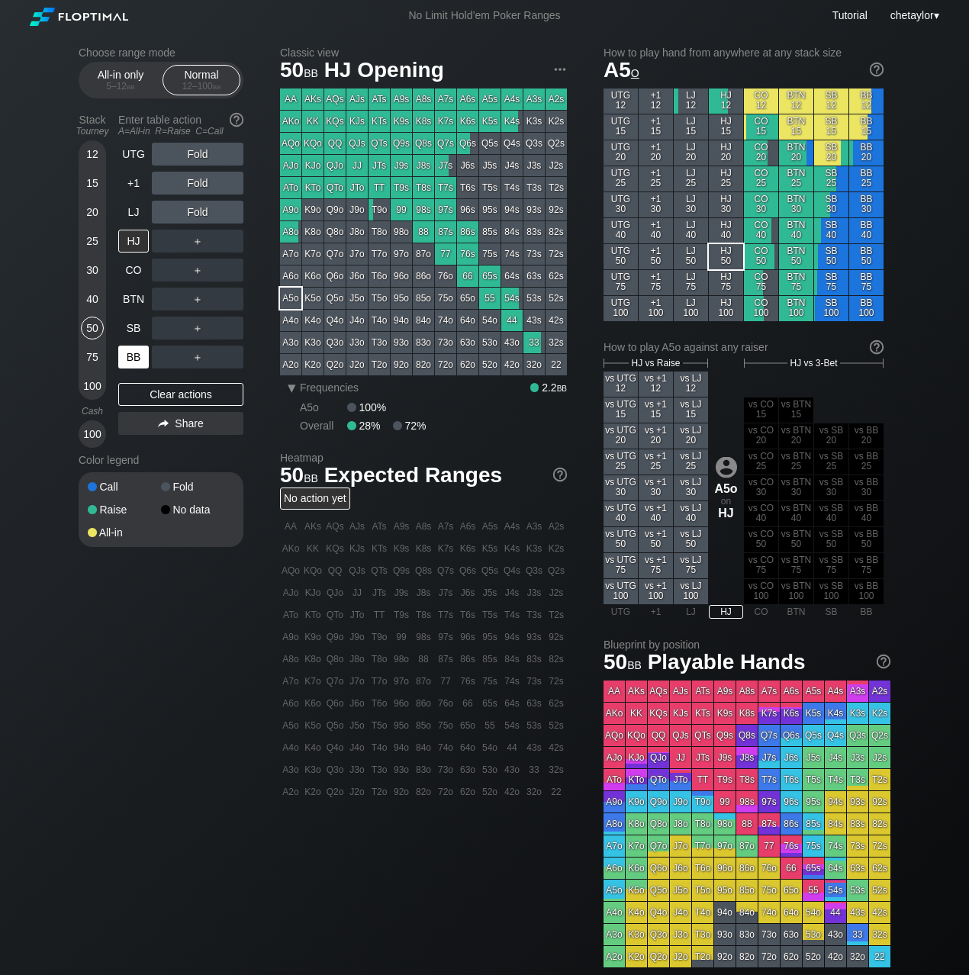
click at [134, 356] on div "BB" at bounding box center [133, 357] width 31 height 23
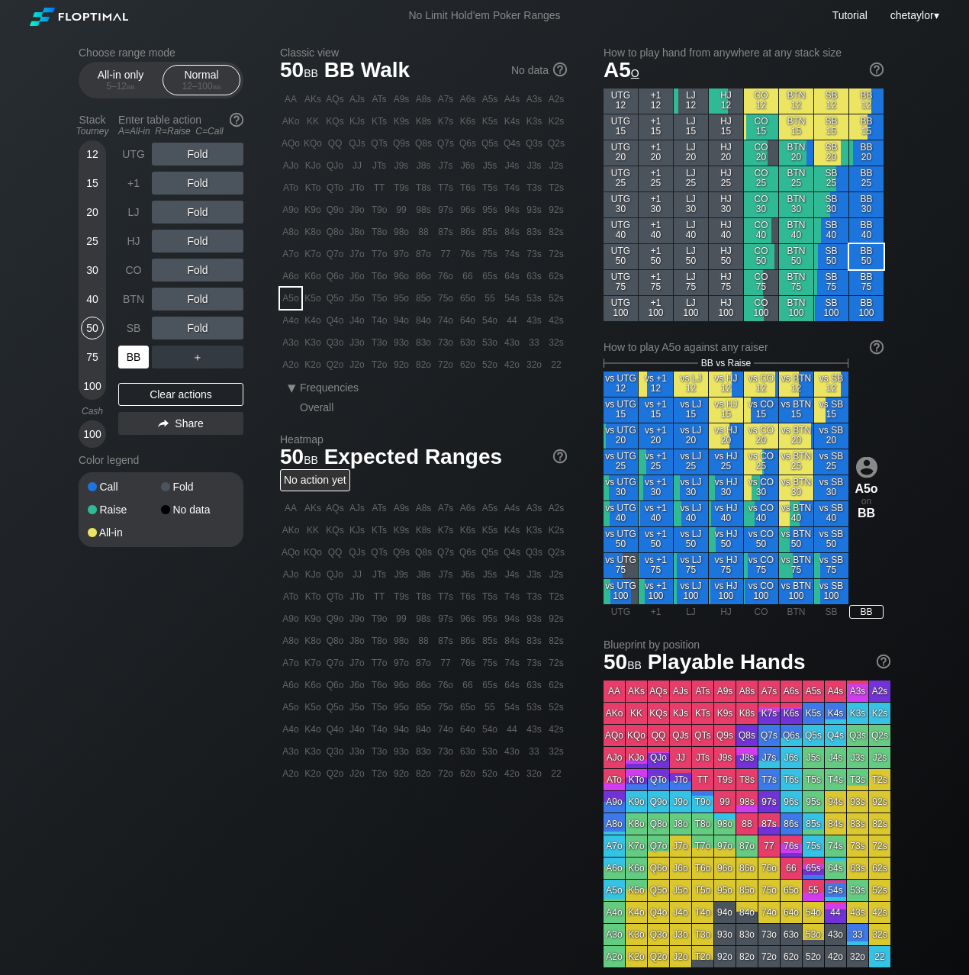
click at [134, 356] on div "BB" at bounding box center [133, 357] width 31 height 23
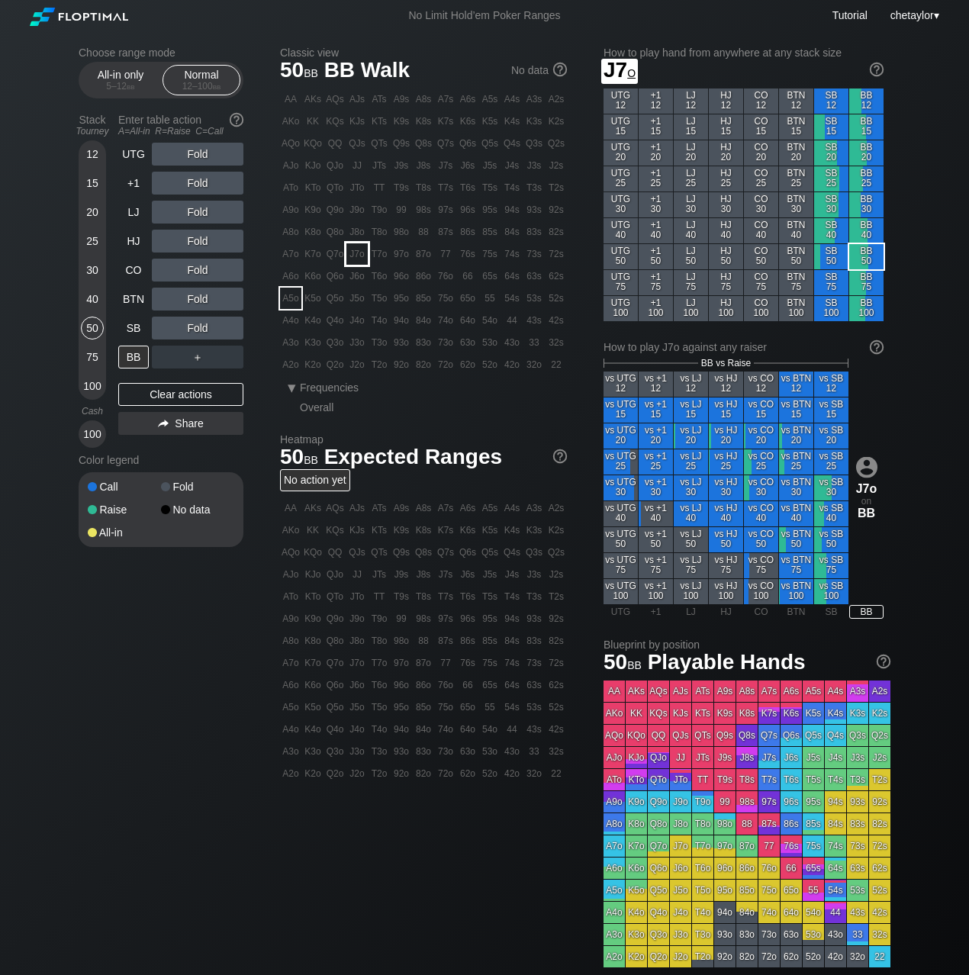
click at [358, 250] on div "J7o" at bounding box center [357, 253] width 21 height 21
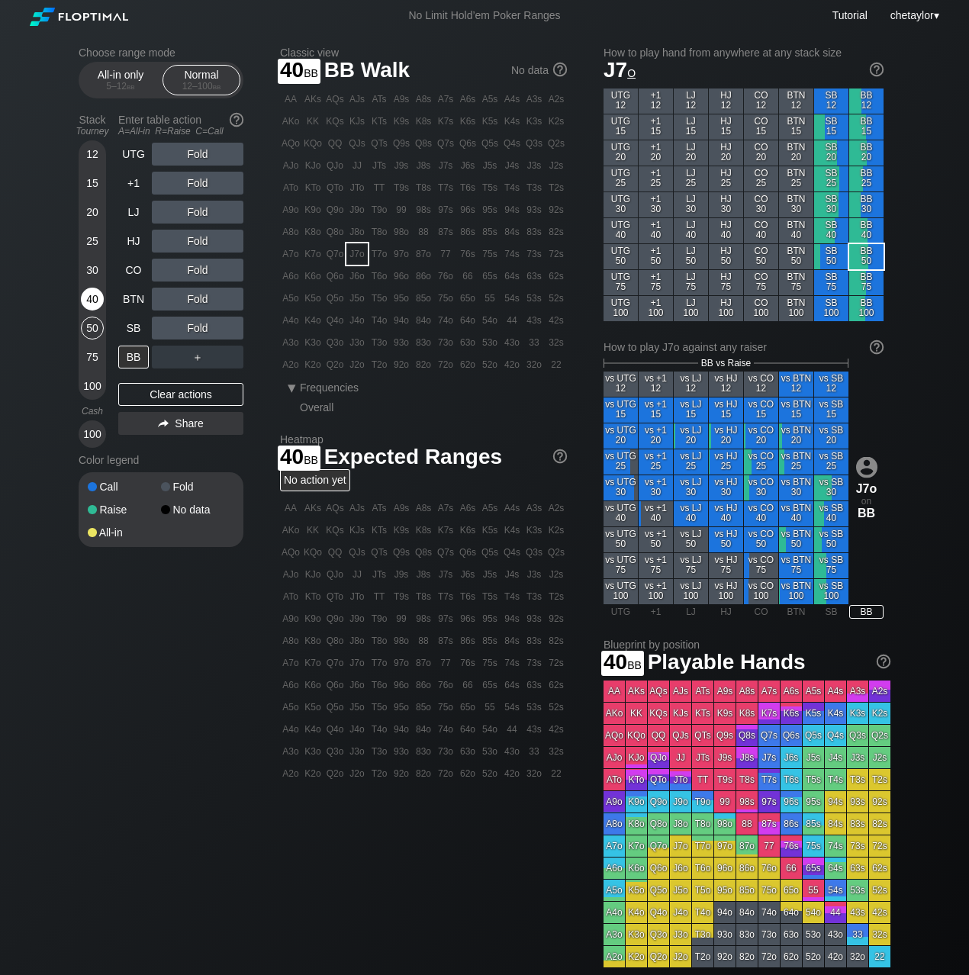
click at [92, 295] on div "40" at bounding box center [92, 299] width 23 height 23
click at [203, 299] on div "R ✕" at bounding box center [198, 299] width 30 height 23
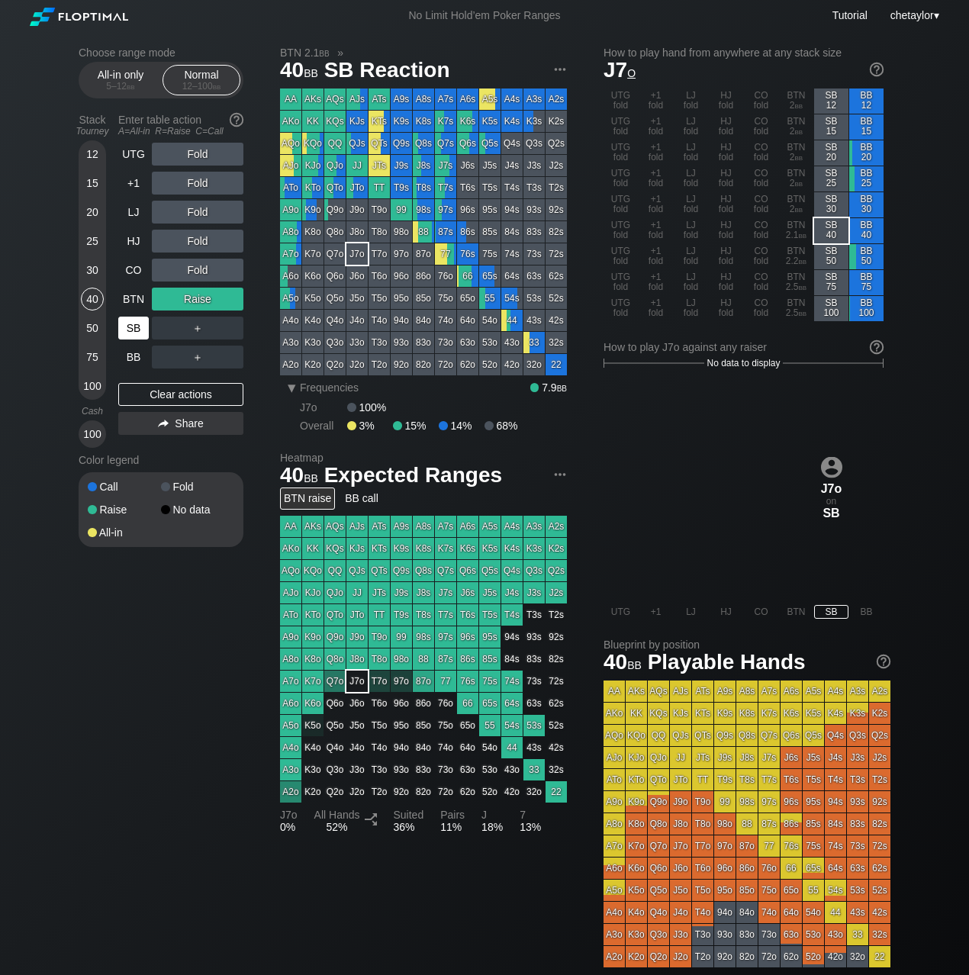
click at [138, 327] on div "SB" at bounding box center [133, 328] width 31 height 23
click at [162, 395] on div "Clear actions" at bounding box center [180, 394] width 125 height 23
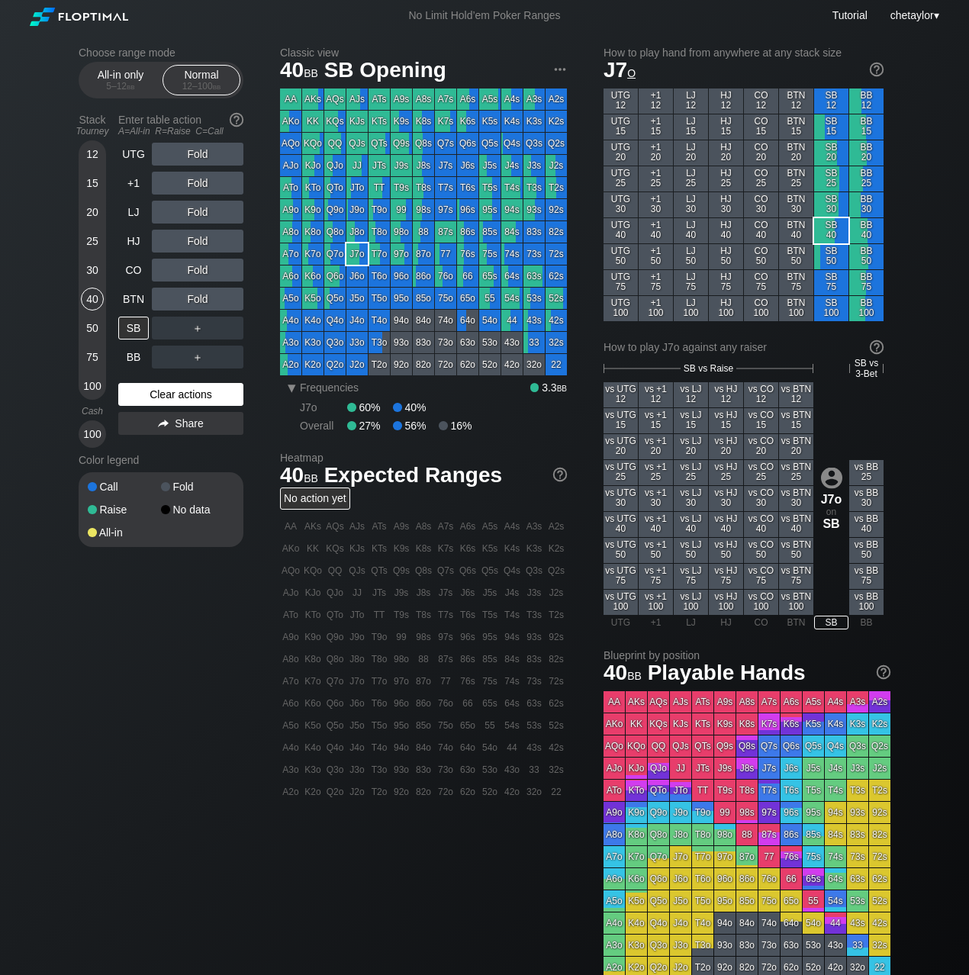
click at [162, 395] on div "Clear actions" at bounding box center [180, 394] width 125 height 23
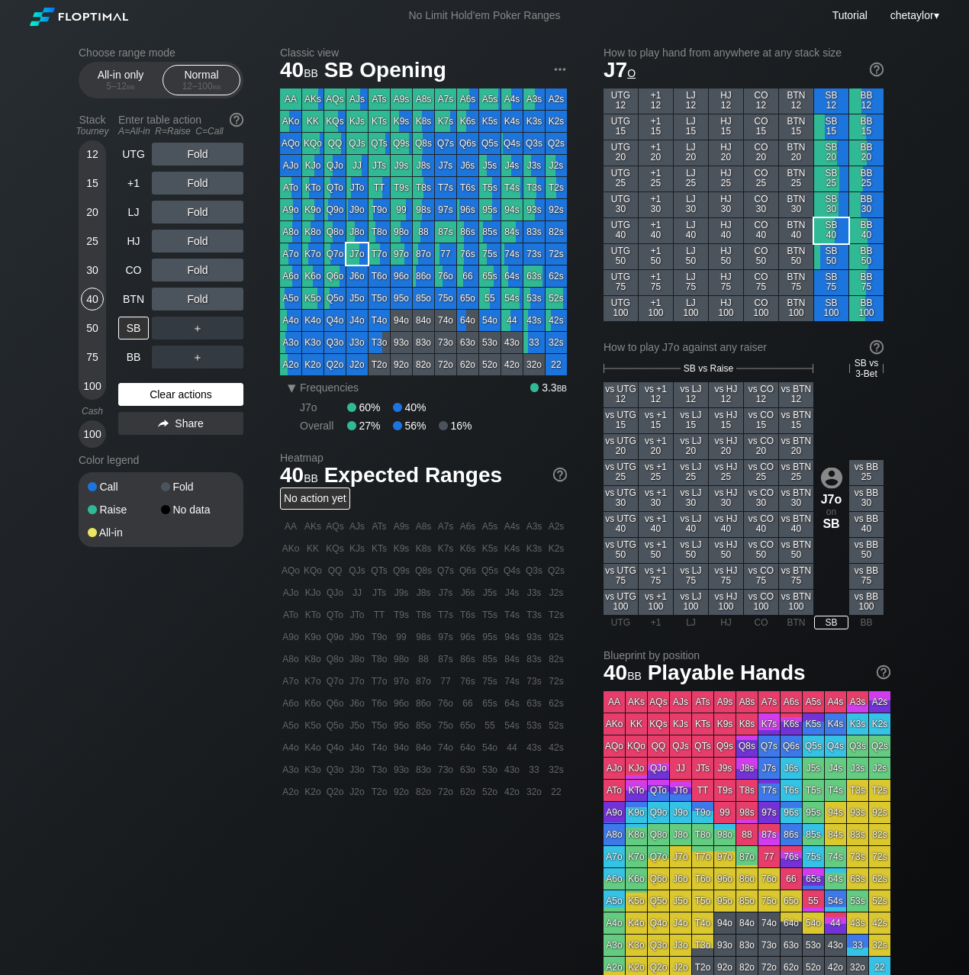
click at [162, 395] on div "Clear actions" at bounding box center [180, 394] width 125 height 23
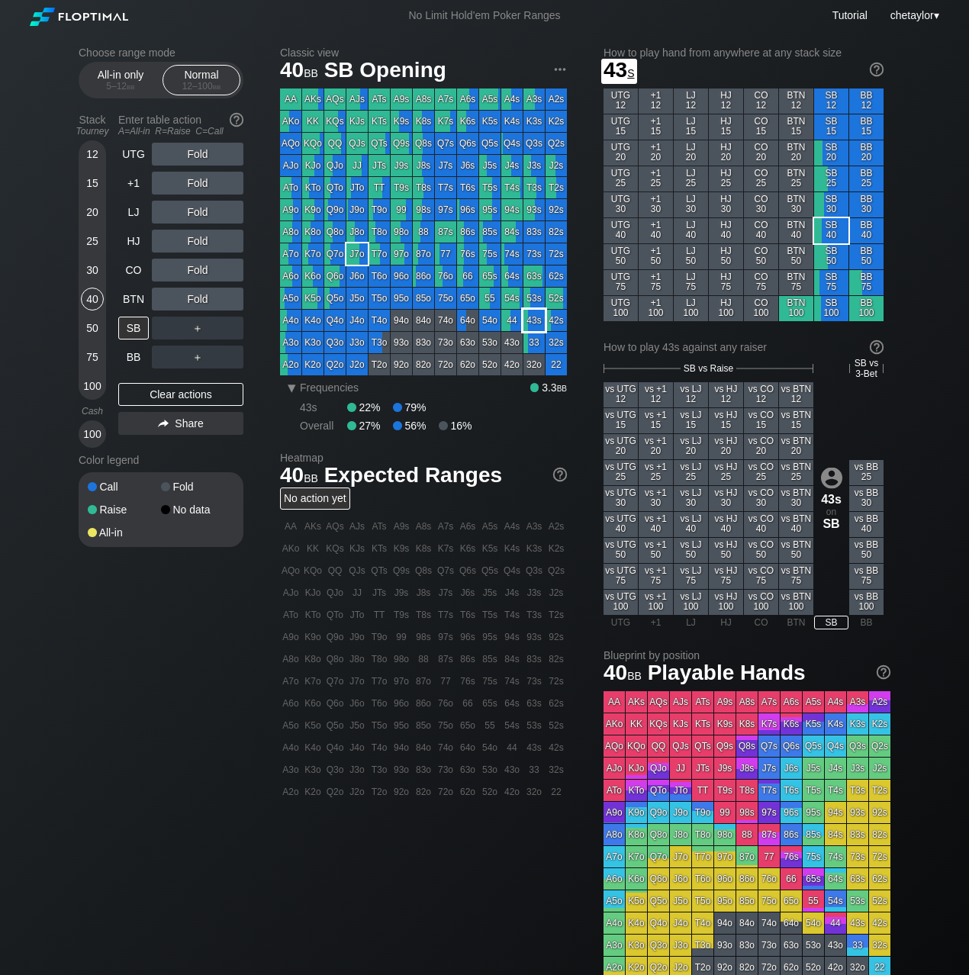
click at [536, 323] on div "43s" at bounding box center [534, 320] width 21 height 21
click at [88, 271] on div "30" at bounding box center [92, 270] width 23 height 23
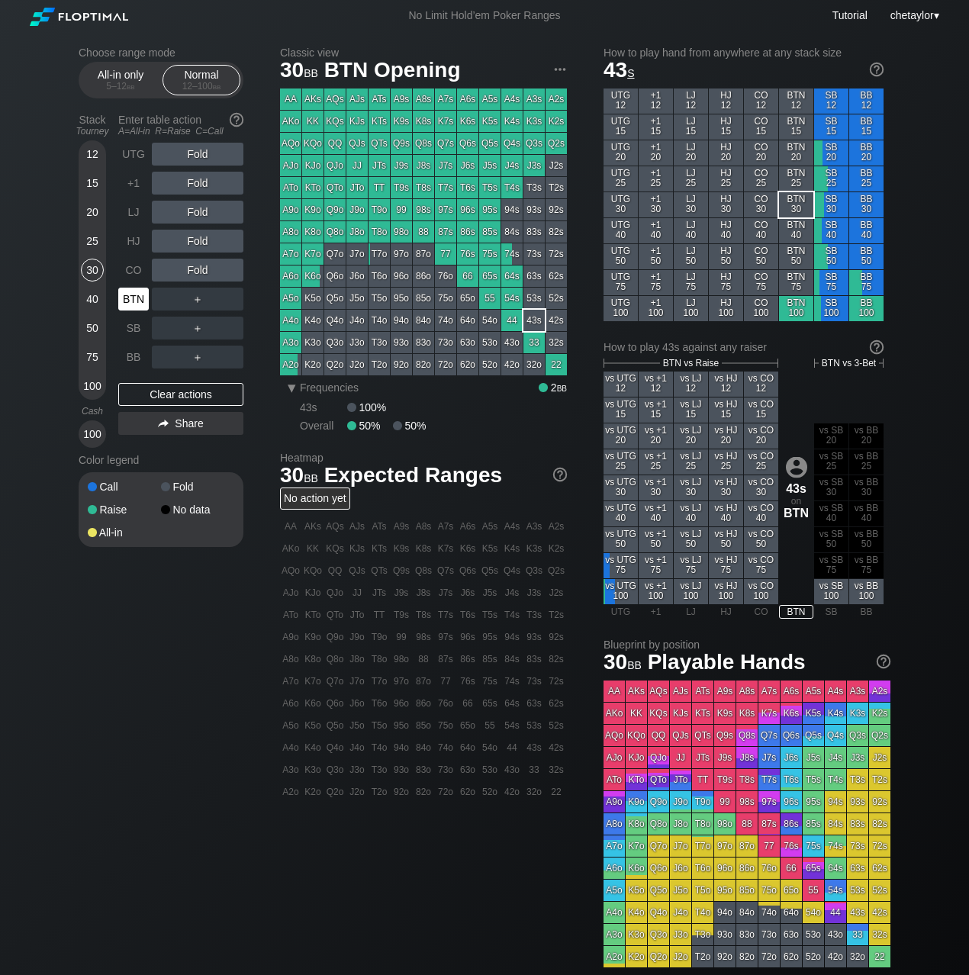
click at [134, 306] on div "BTN" at bounding box center [133, 299] width 31 height 23
click at [134, 301] on div "BTN" at bounding box center [133, 299] width 31 height 23
click at [160, 389] on div "Clear actions" at bounding box center [180, 394] width 125 height 23
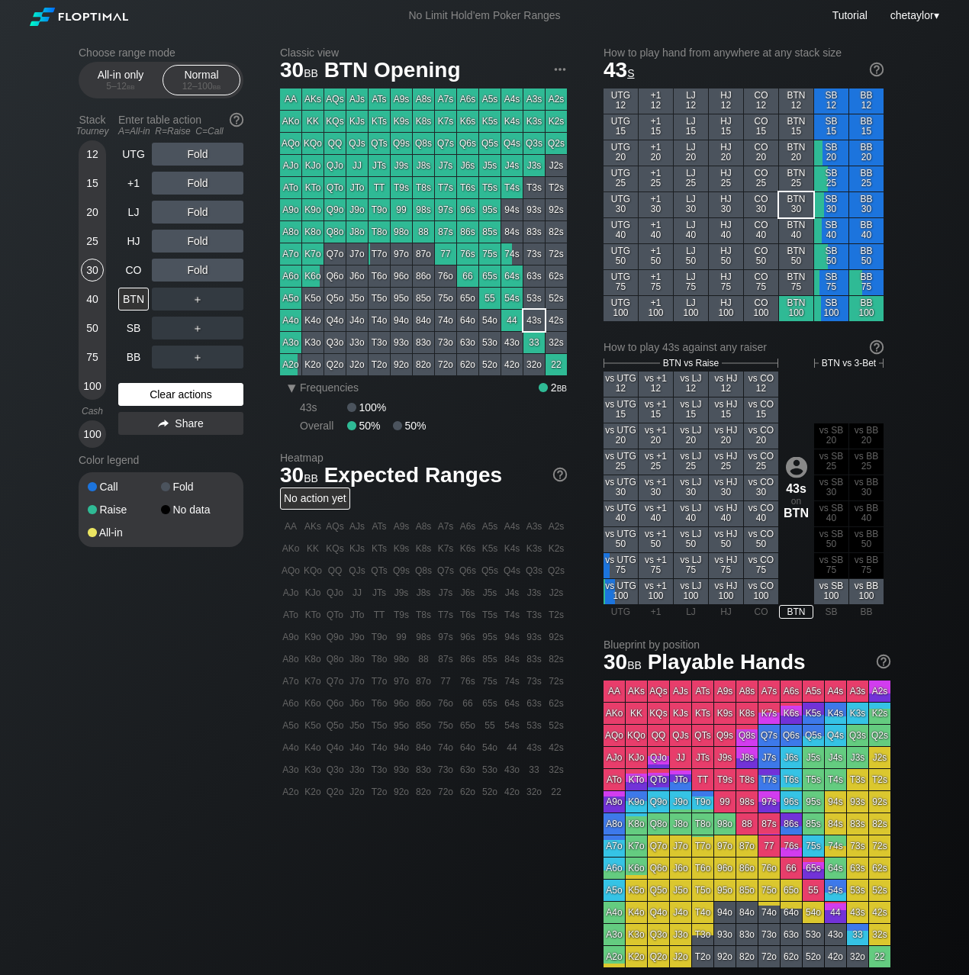
click at [160, 389] on div "Clear actions" at bounding box center [180, 394] width 125 height 23
click at [137, 269] on div "CO" at bounding box center [133, 270] width 31 height 23
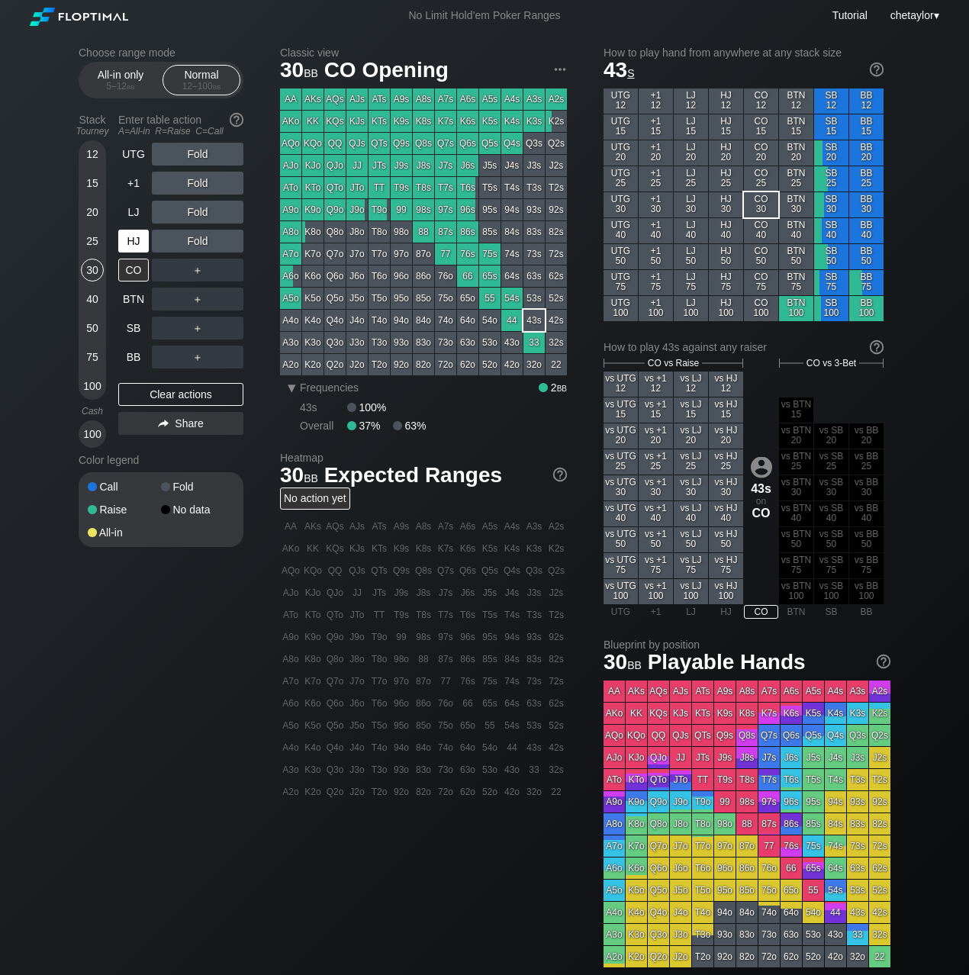
click at [124, 239] on div "HJ" at bounding box center [133, 241] width 31 height 23
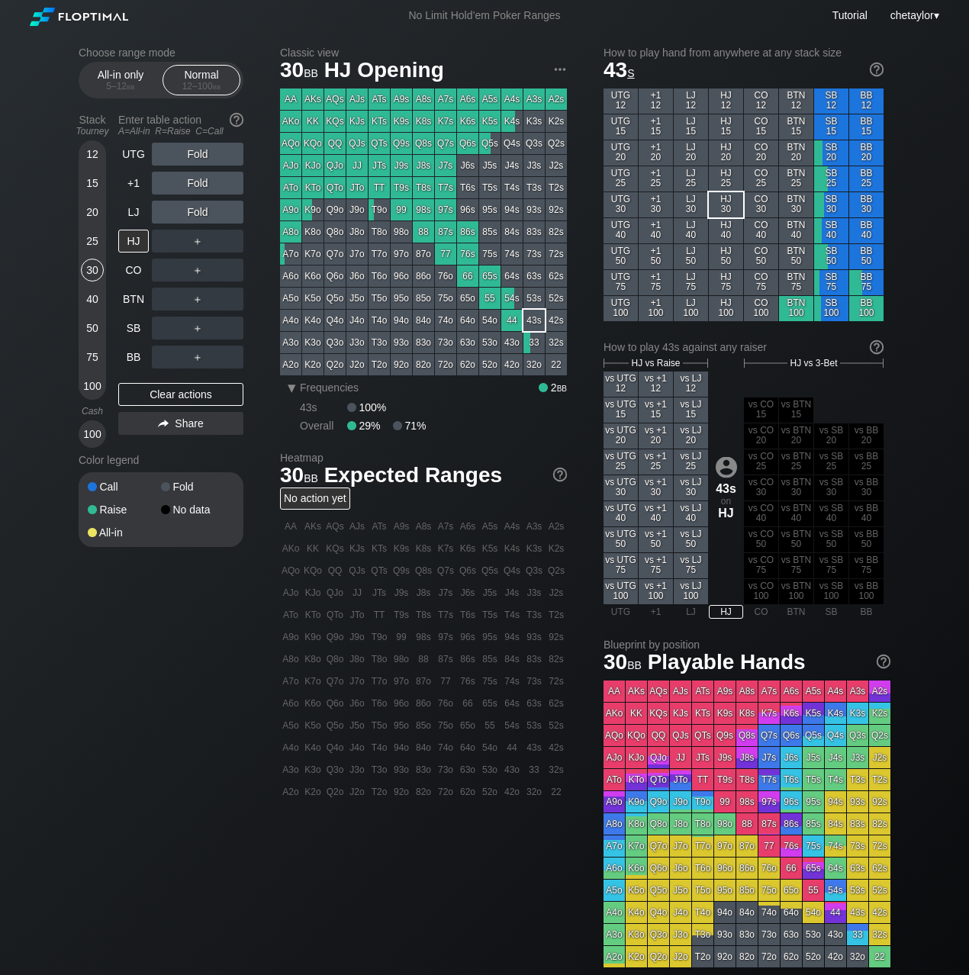
click at [316, 206] on div "K9o" at bounding box center [312, 209] width 21 height 21
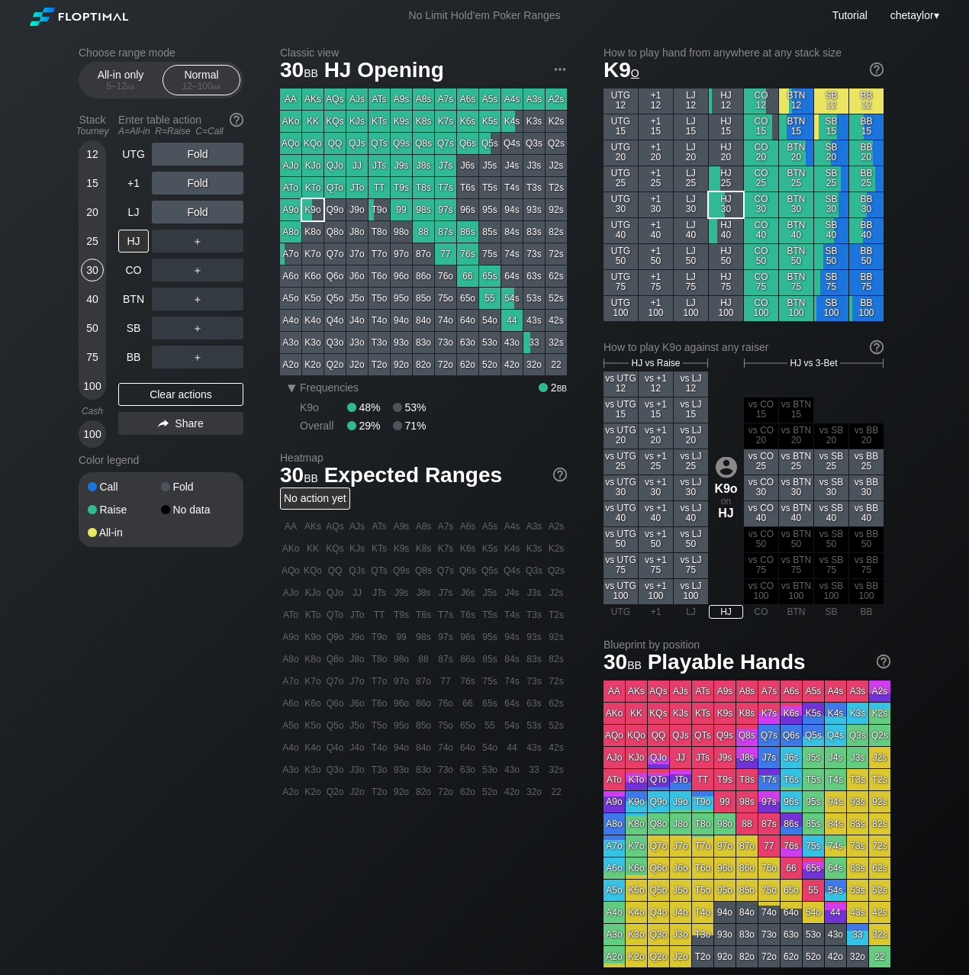
click at [316, 206] on div "K9o" at bounding box center [312, 209] width 21 height 21
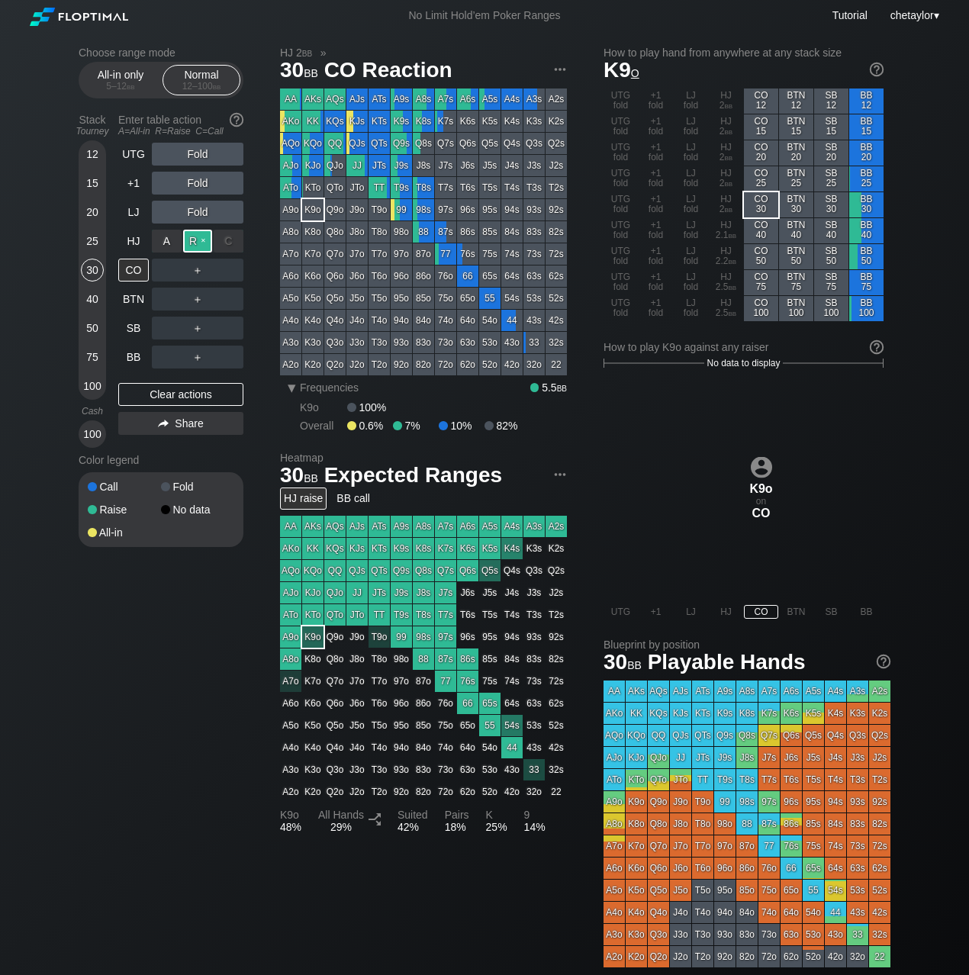
click at [202, 240] on div "R ✕" at bounding box center [198, 241] width 30 height 23
click at [200, 324] on div "R ✕" at bounding box center [198, 328] width 30 height 23
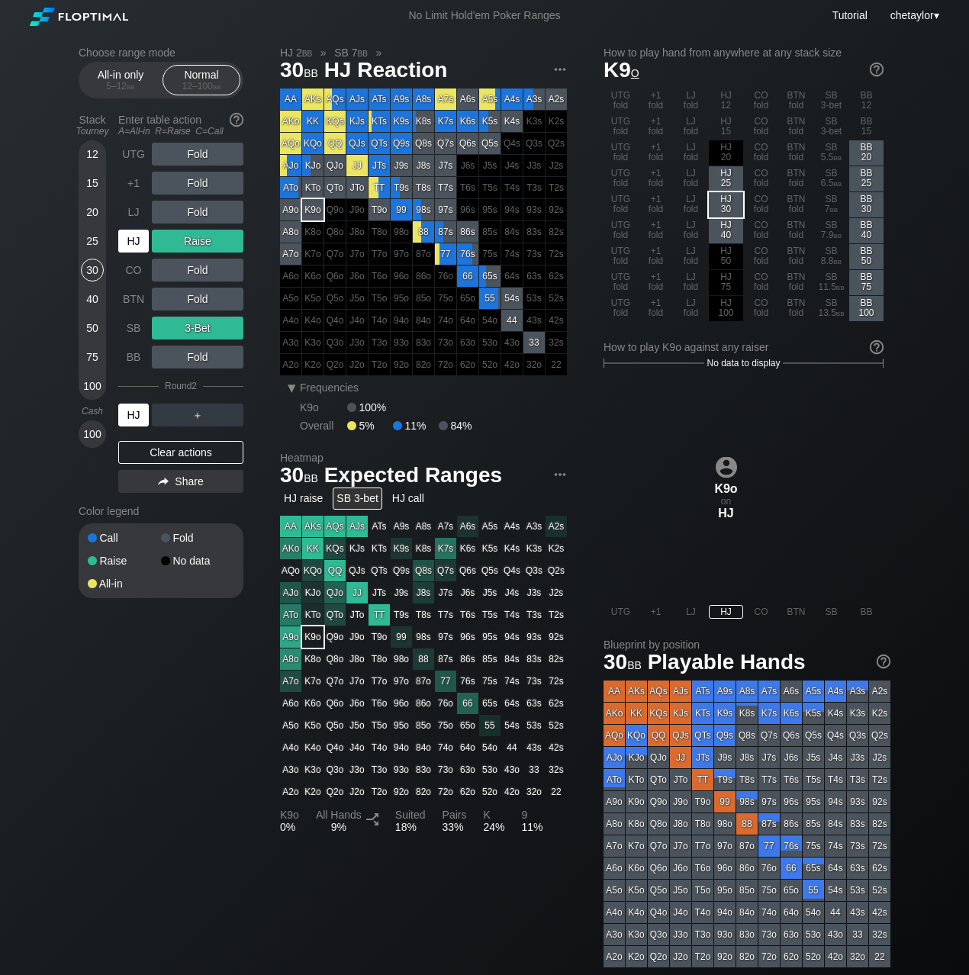
click at [138, 413] on div "HJ" at bounding box center [133, 415] width 31 height 23
click at [98, 237] on div "25" at bounding box center [92, 241] width 23 height 23
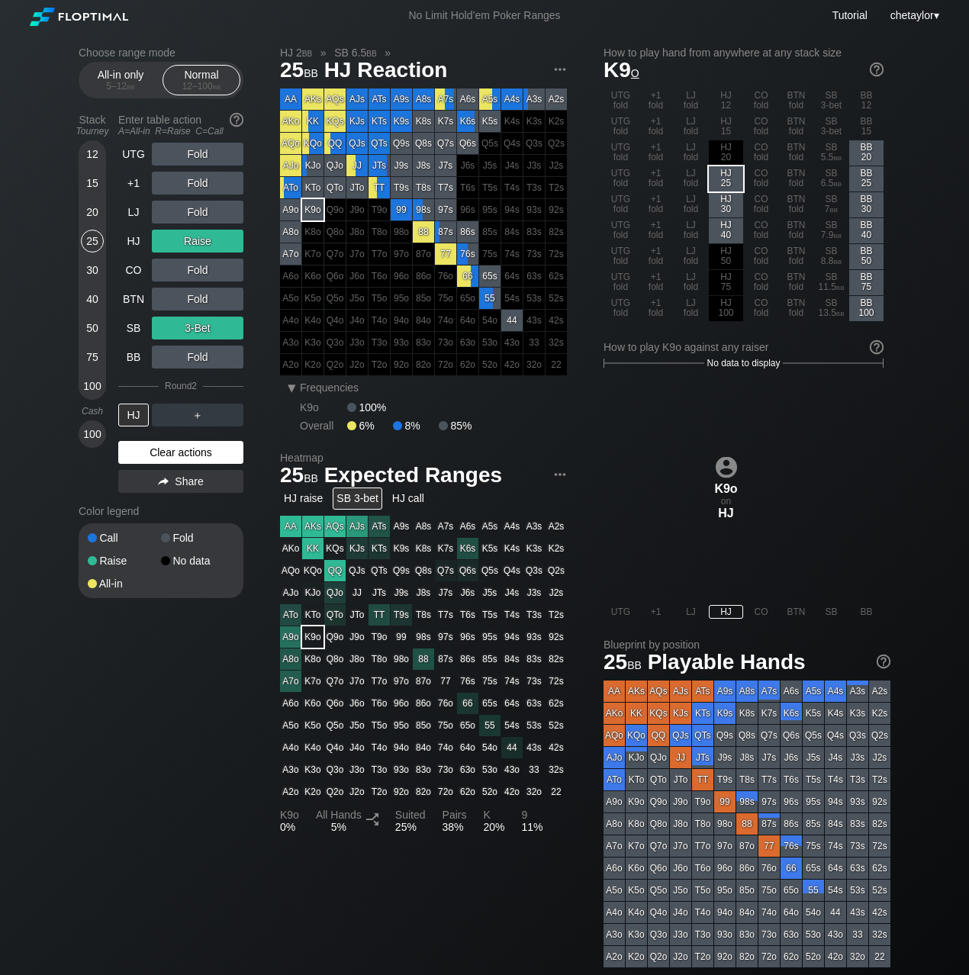
click at [157, 444] on div "Clear actions" at bounding box center [180, 452] width 125 height 23
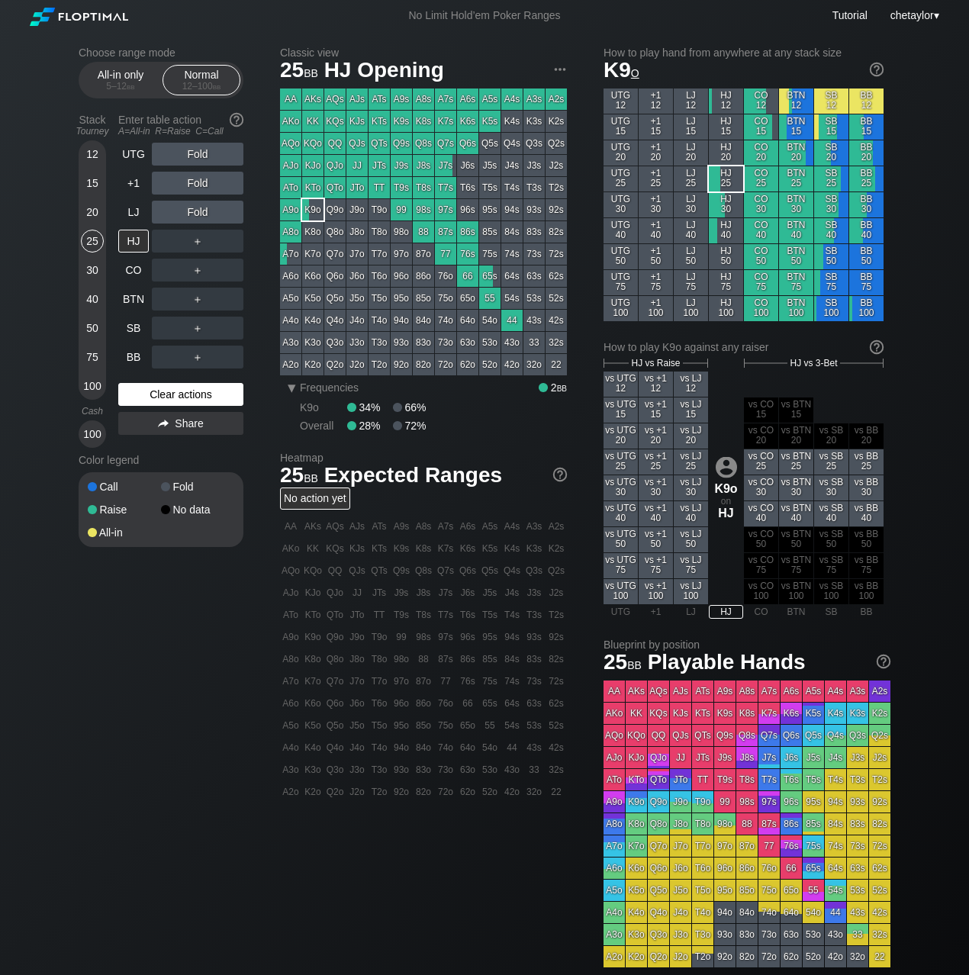
click at [175, 394] on div "Clear actions" at bounding box center [180, 394] width 125 height 23
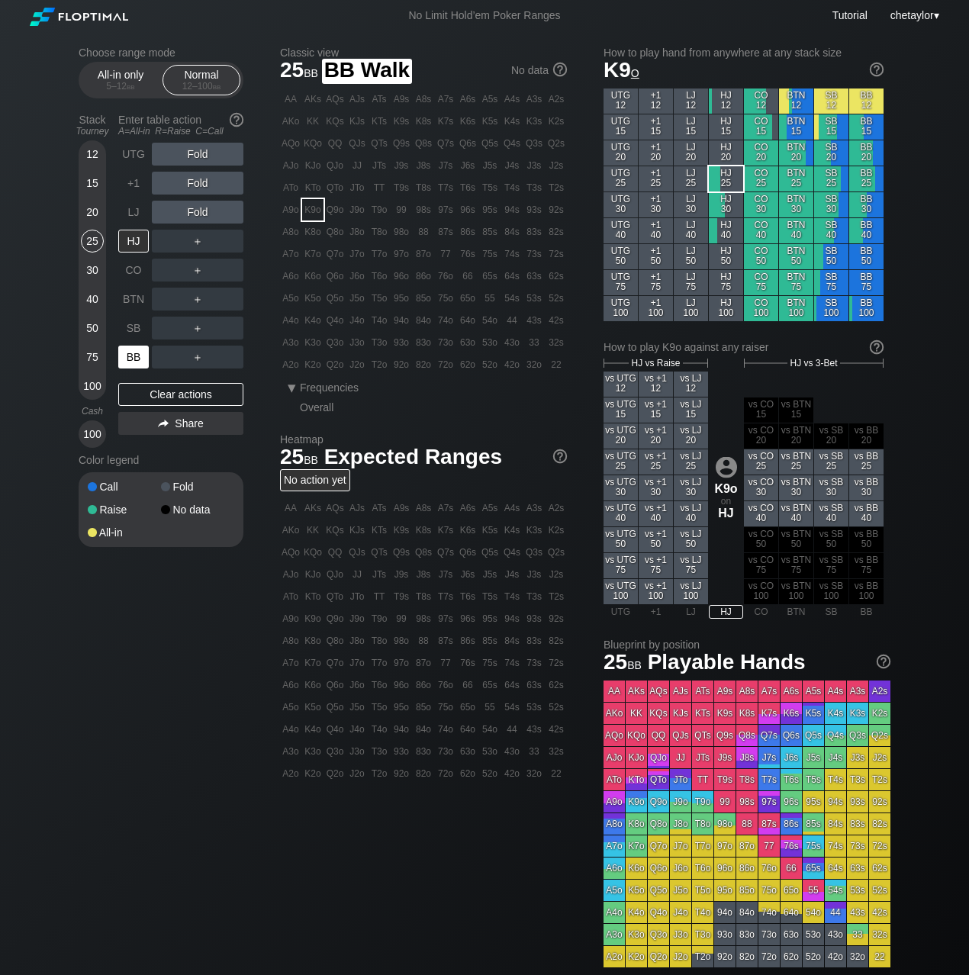
click at [135, 359] on div "BB" at bounding box center [133, 357] width 31 height 23
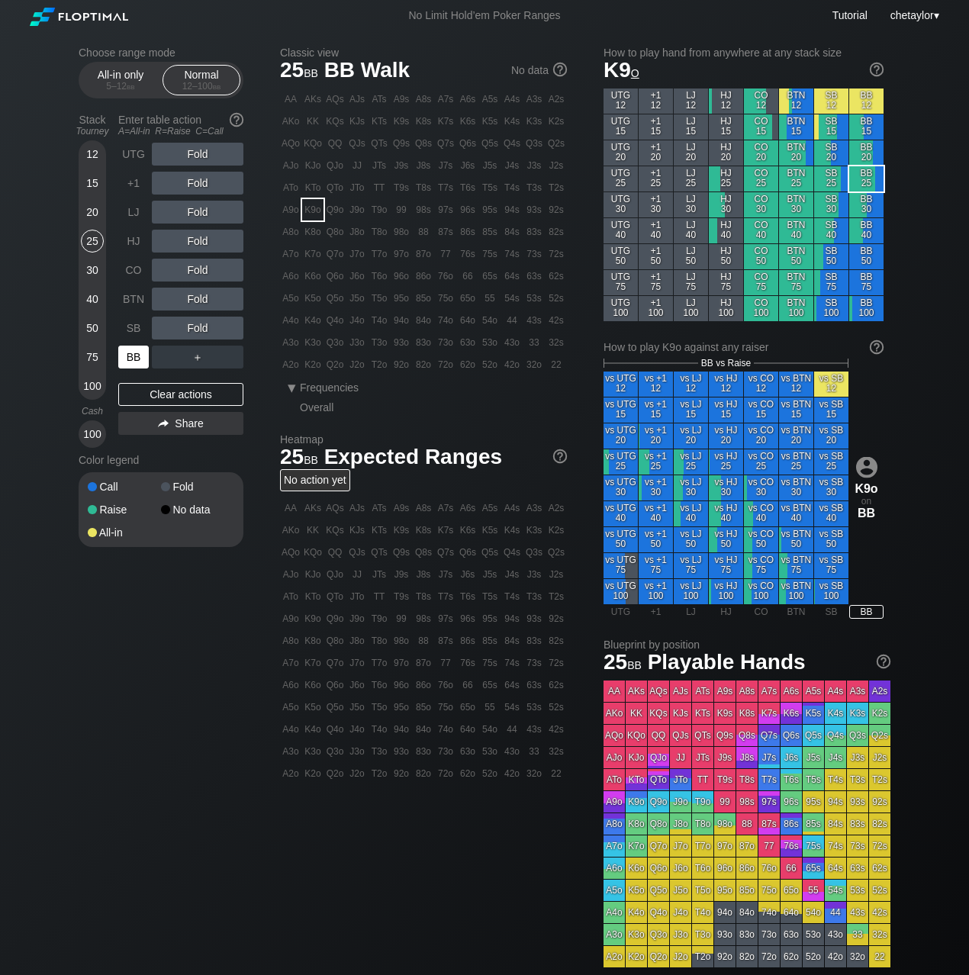
click at [135, 359] on div "BB" at bounding box center [133, 357] width 31 height 23
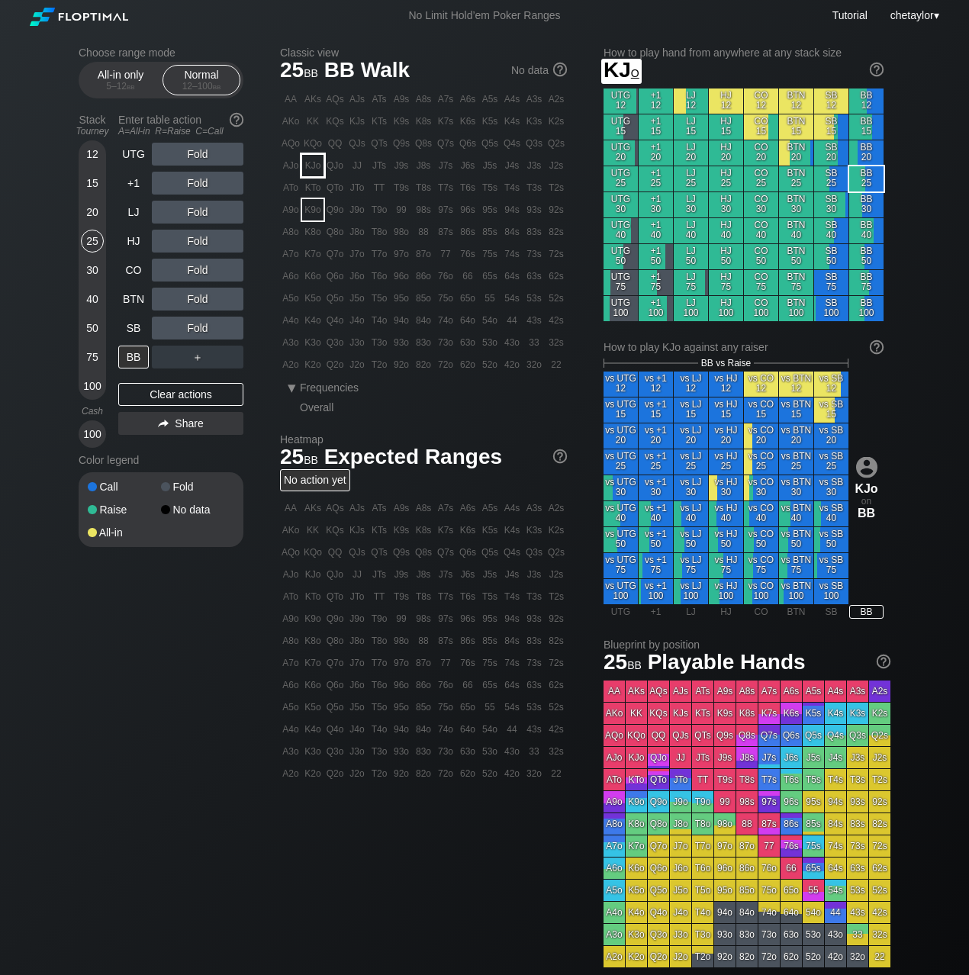
click at [312, 167] on div "KJo" at bounding box center [312, 165] width 21 height 21
click at [182, 392] on div "Clear actions" at bounding box center [180, 394] width 125 height 23
click at [206, 245] on div "R ✕" at bounding box center [198, 241] width 30 height 23
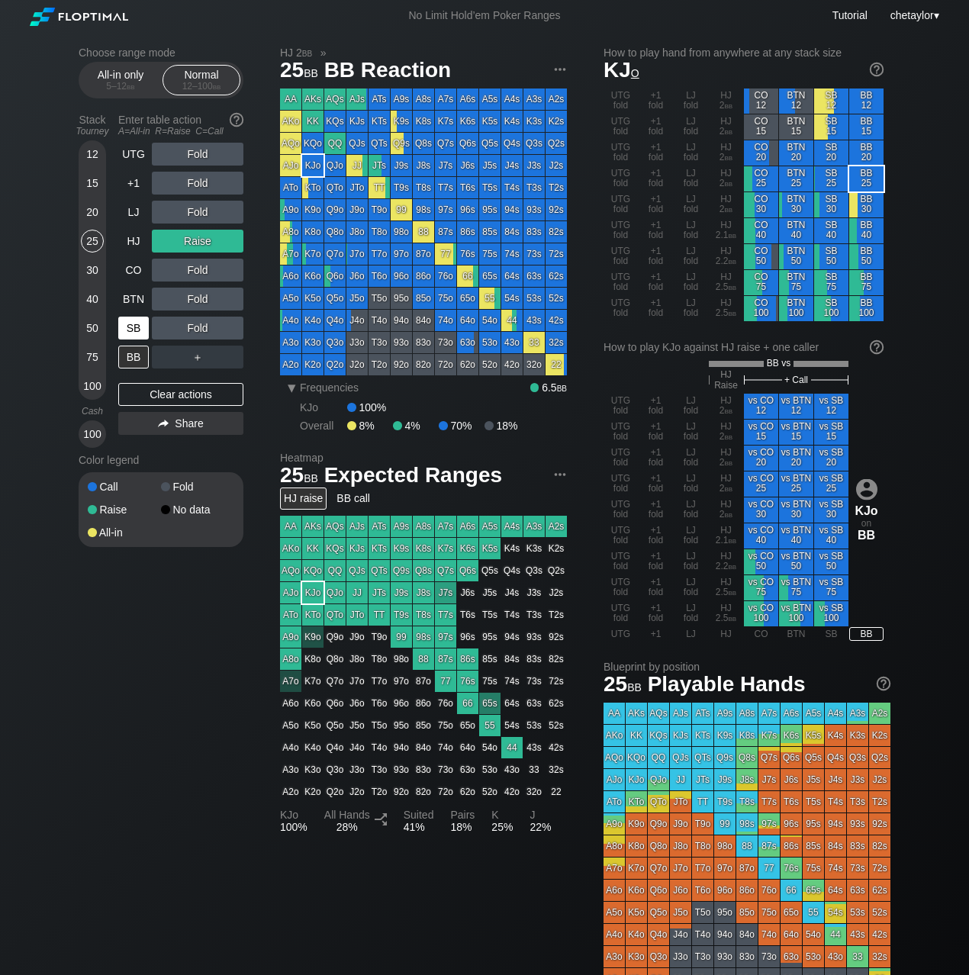
click at [138, 327] on div "SB" at bounding box center [133, 328] width 31 height 23
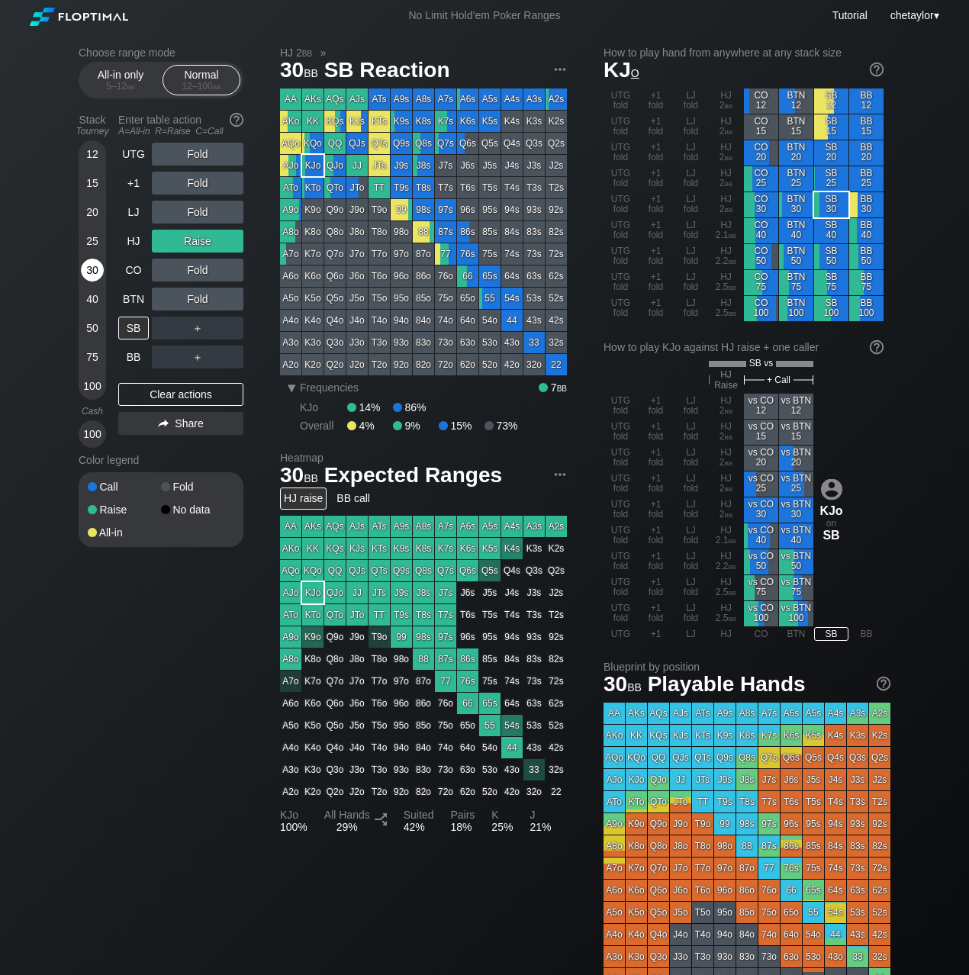
click at [88, 263] on div "30" at bounding box center [92, 270] width 23 height 23
click at [174, 392] on div "Clear actions" at bounding box center [180, 394] width 125 height 23
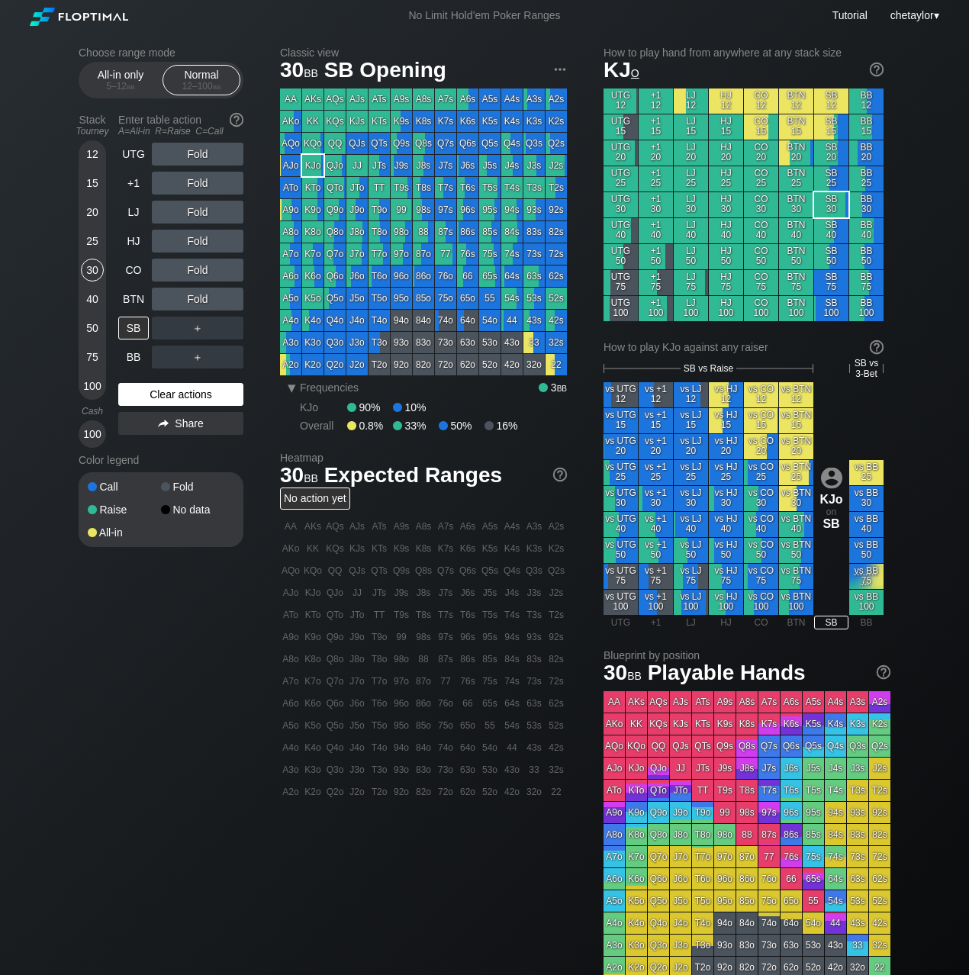
click at [174, 392] on div "Clear actions" at bounding box center [180, 394] width 125 height 23
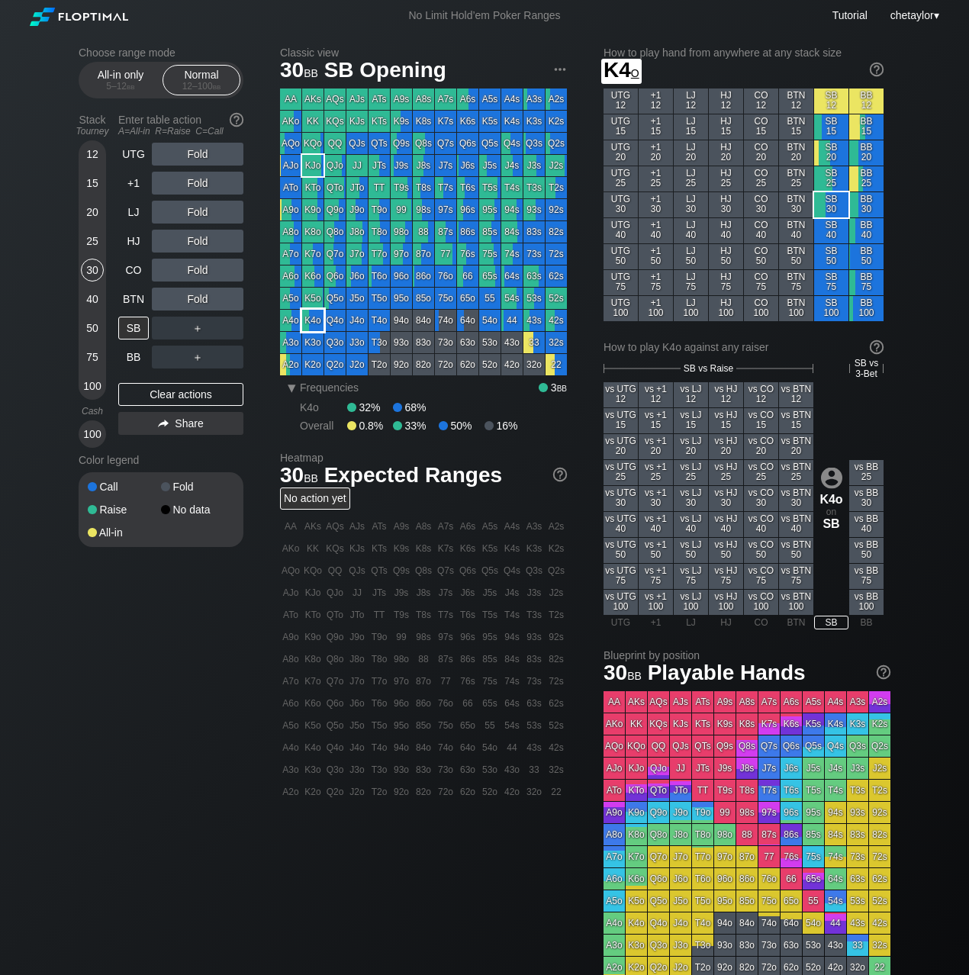
click at [310, 321] on div "K4o" at bounding box center [312, 320] width 21 height 21
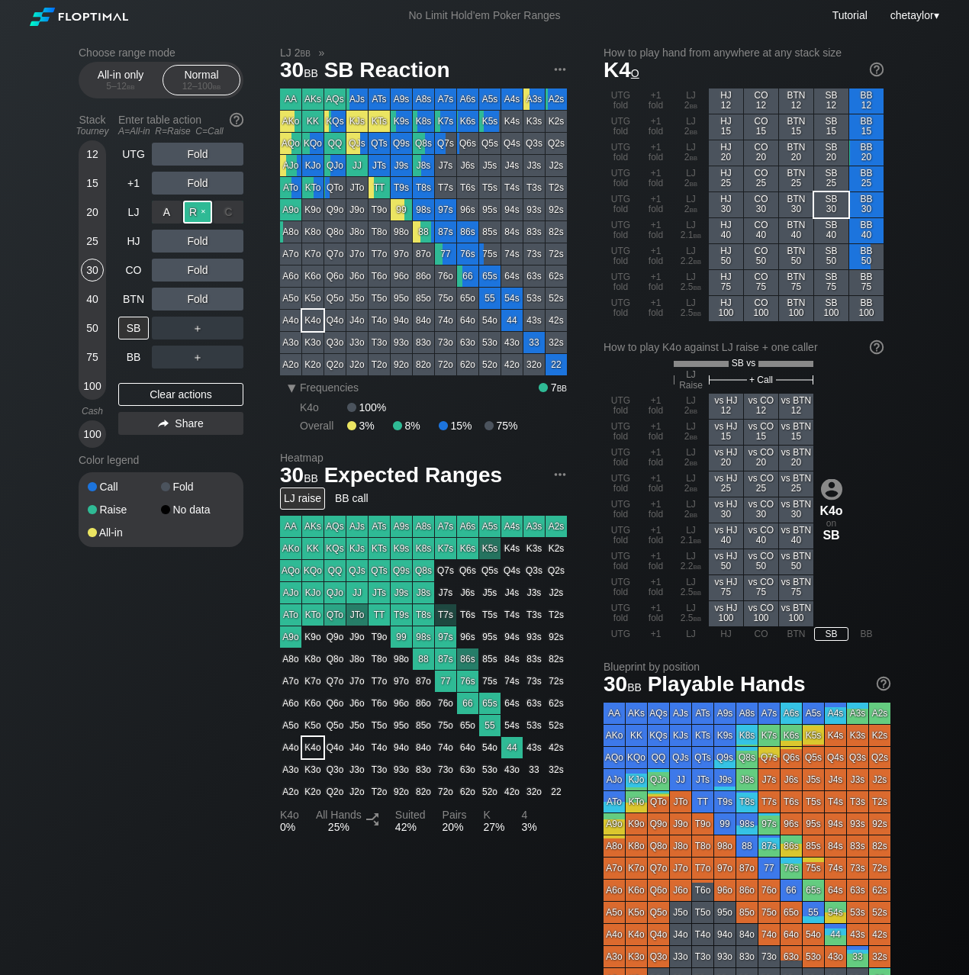
click at [202, 209] on div "R ✕" at bounding box center [198, 212] width 30 height 23
click at [131, 295] on div "BTN" at bounding box center [133, 299] width 31 height 23
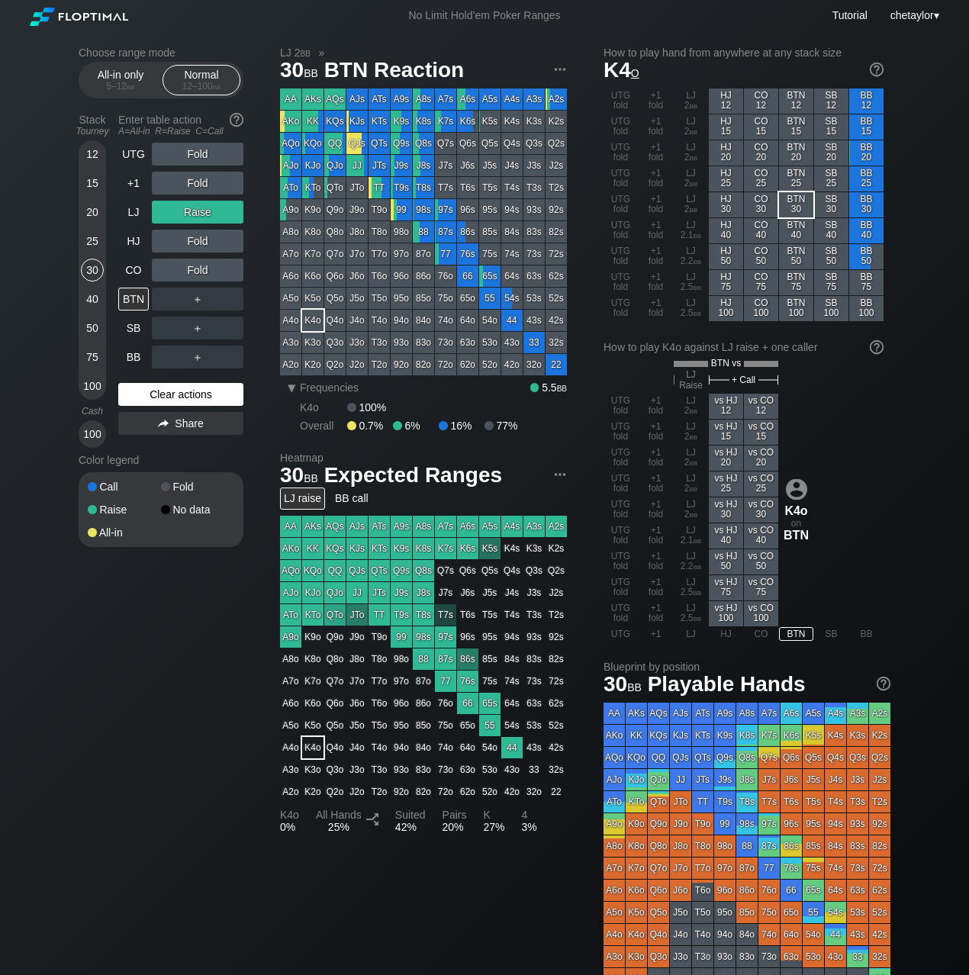
click at [145, 396] on div "Clear actions" at bounding box center [180, 394] width 125 height 23
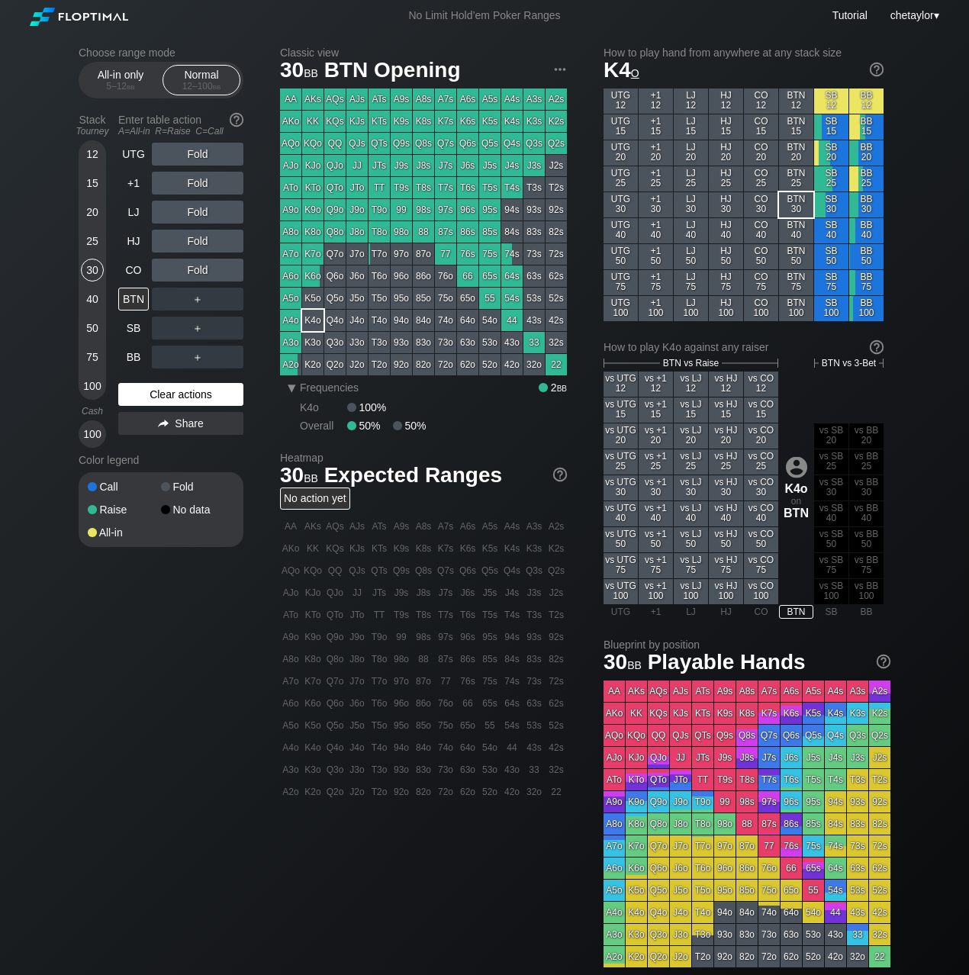
click at [145, 396] on div "Clear actions" at bounding box center [180, 394] width 125 height 23
click at [99, 241] on div "25" at bounding box center [92, 241] width 23 height 23
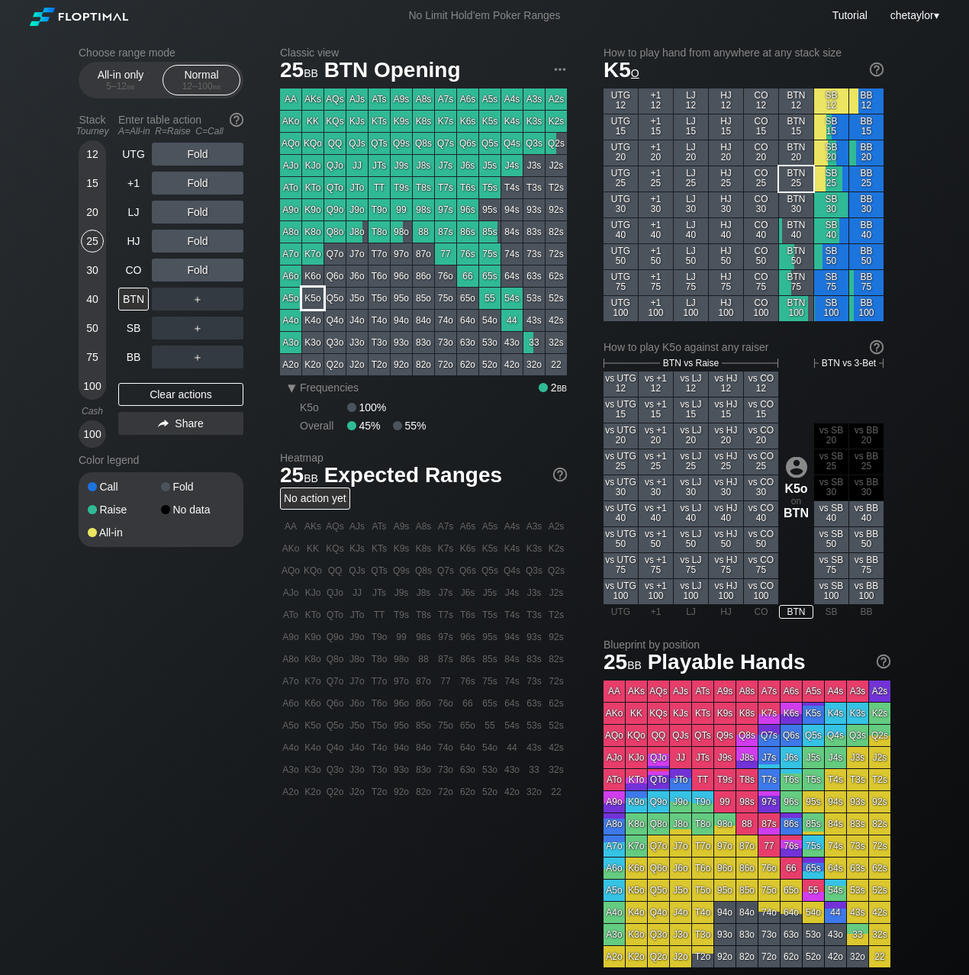
click at [311, 298] on div "K5o" at bounding box center [312, 298] width 21 height 21
click at [140, 263] on div "CO" at bounding box center [133, 270] width 31 height 23
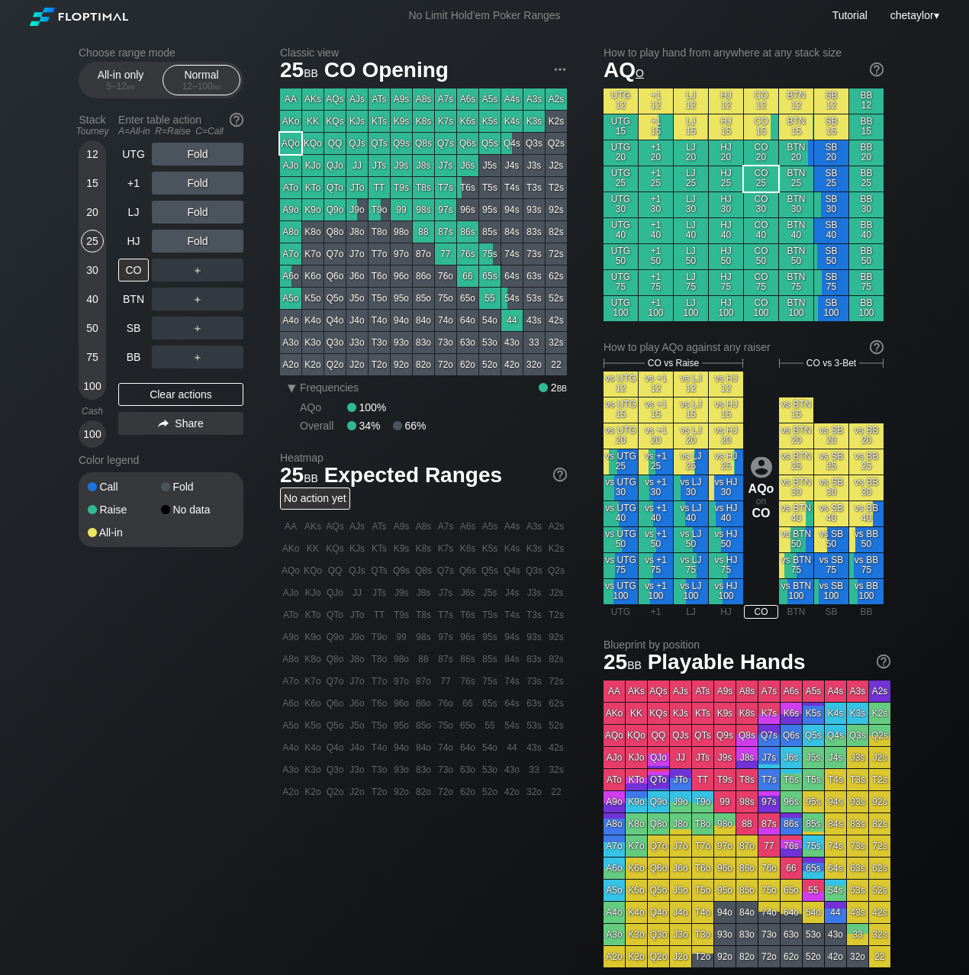
click at [292, 144] on div "AQo" at bounding box center [290, 143] width 21 height 21
click at [137, 237] on div "HJ" at bounding box center [133, 241] width 31 height 23
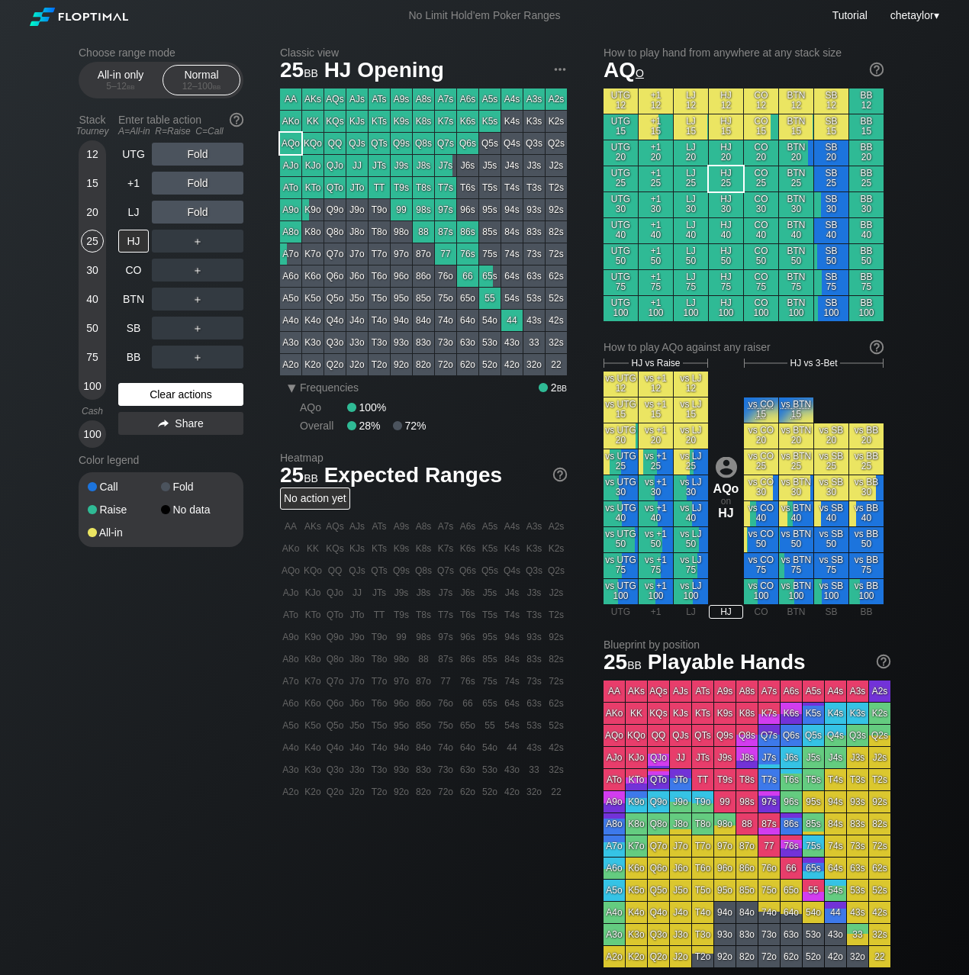
click at [140, 395] on div "Clear actions" at bounding box center [180, 394] width 125 height 23
click at [156, 394] on div "Clear actions" at bounding box center [180, 394] width 125 height 23
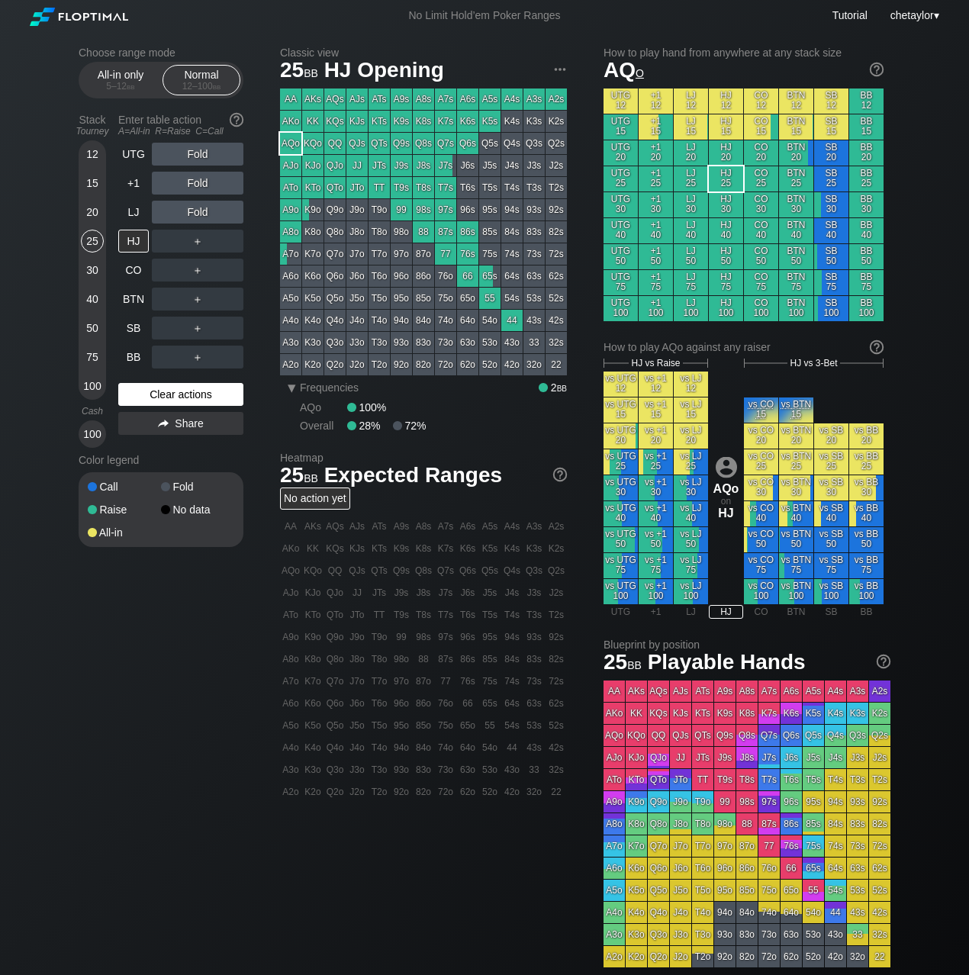
click at [156, 394] on div "Clear actions" at bounding box center [180, 394] width 125 height 23
click at [137, 214] on div "LJ" at bounding box center [133, 212] width 31 height 23
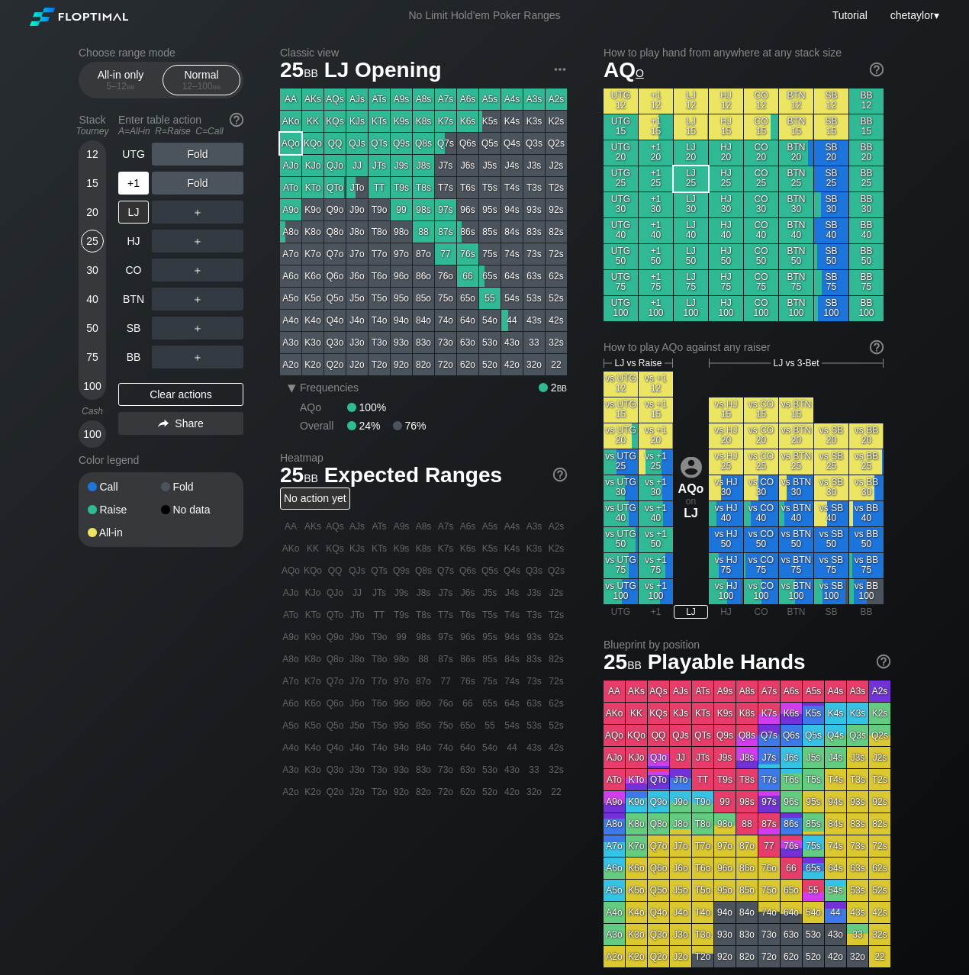
click at [134, 185] on div "+1" at bounding box center [133, 183] width 31 height 23
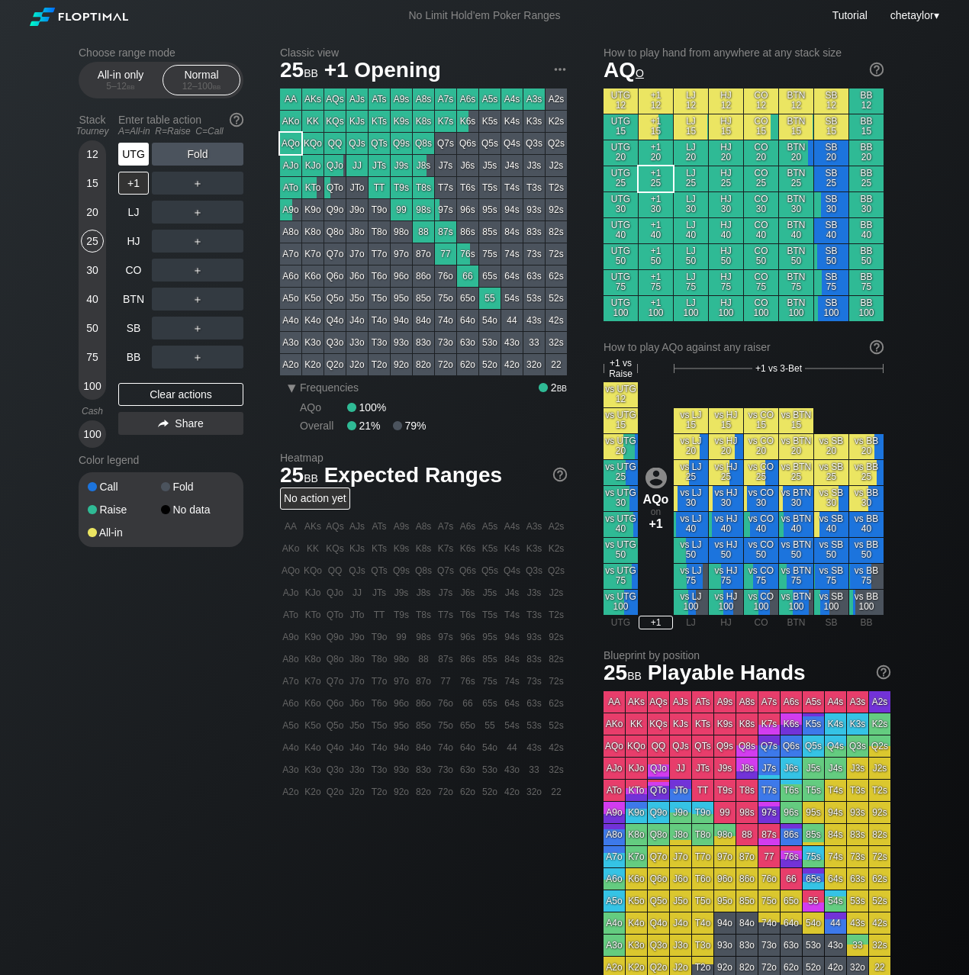
click at [136, 153] on div "UTG" at bounding box center [133, 154] width 31 height 23
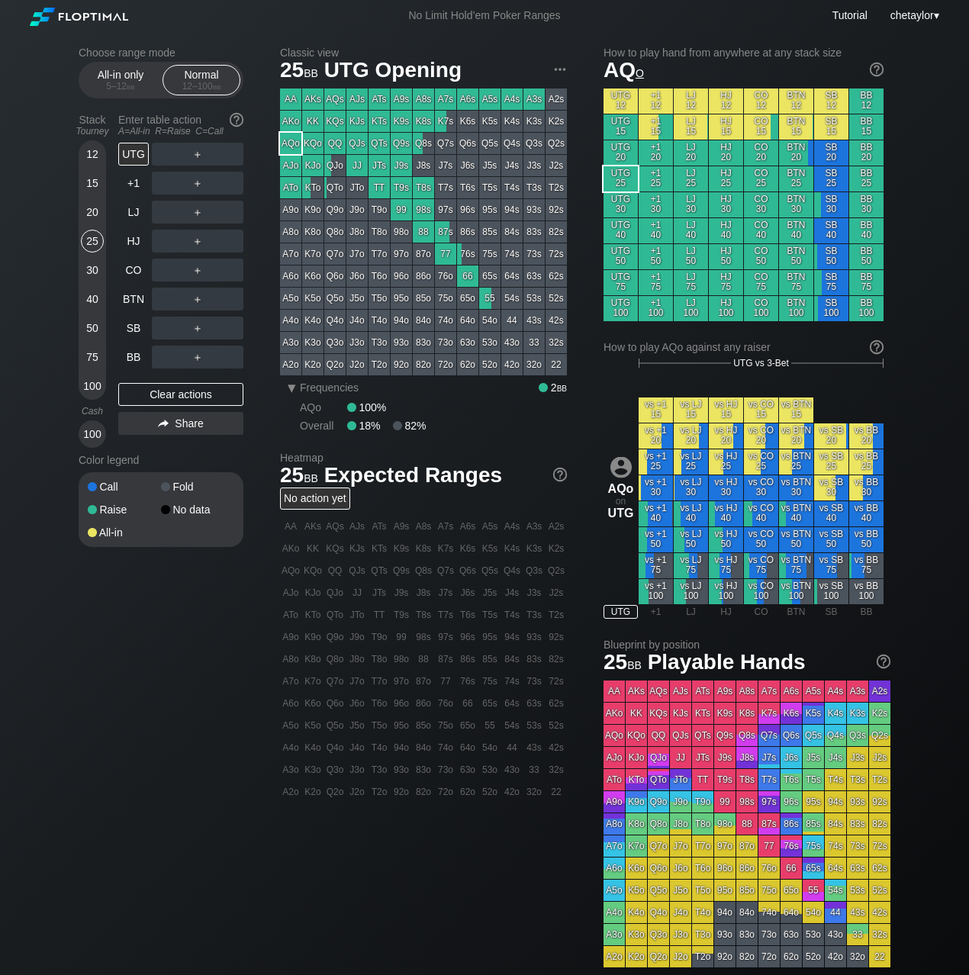
click at [421, 94] on div "A8s" at bounding box center [423, 99] width 21 height 21
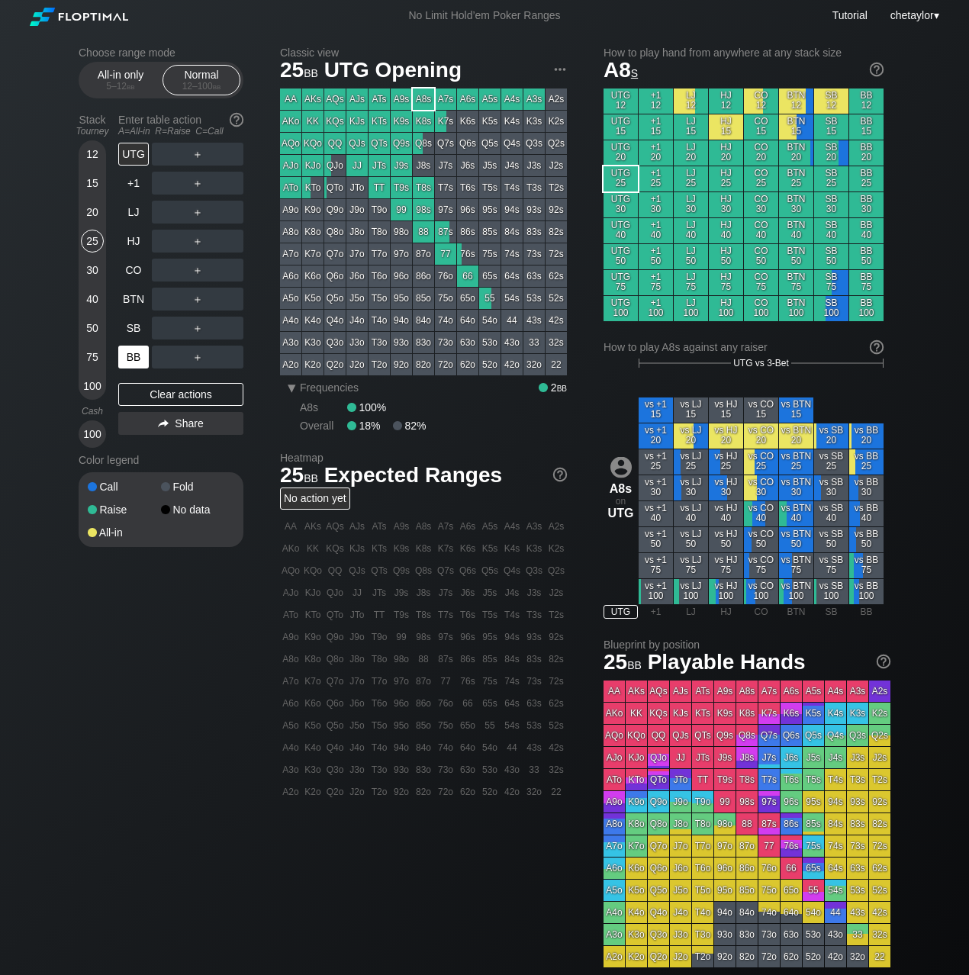
click at [127, 350] on div "BB" at bounding box center [133, 357] width 31 height 23
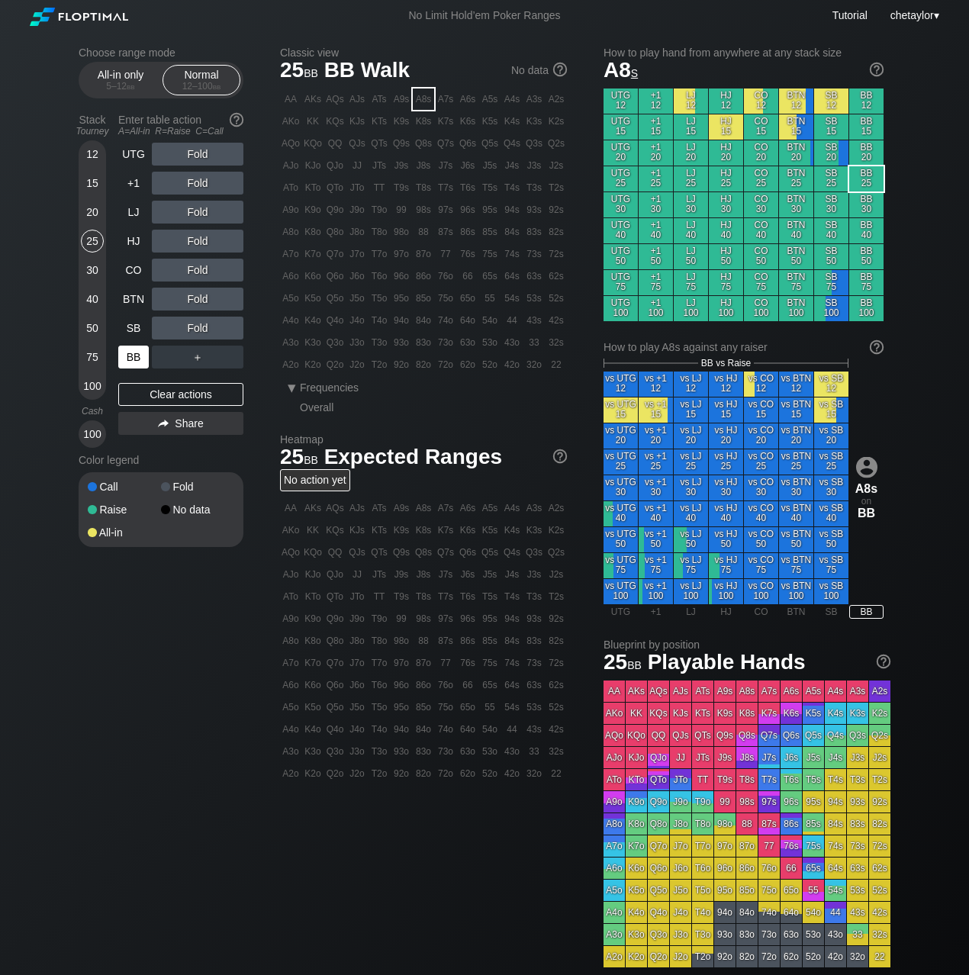
click at [127, 350] on div "BB" at bounding box center [133, 357] width 31 height 23
click at [152, 392] on div "Clear actions" at bounding box center [180, 394] width 125 height 23
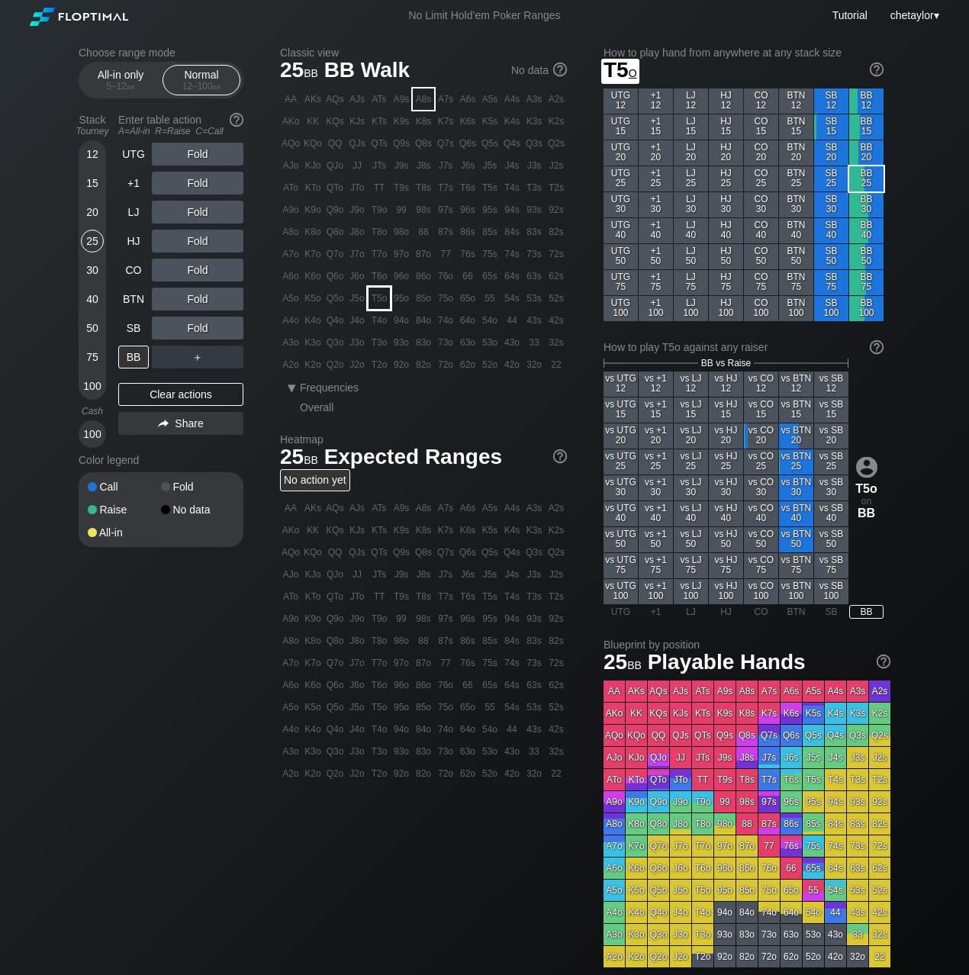
click at [385, 297] on div "T5o" at bounding box center [379, 298] width 21 height 21
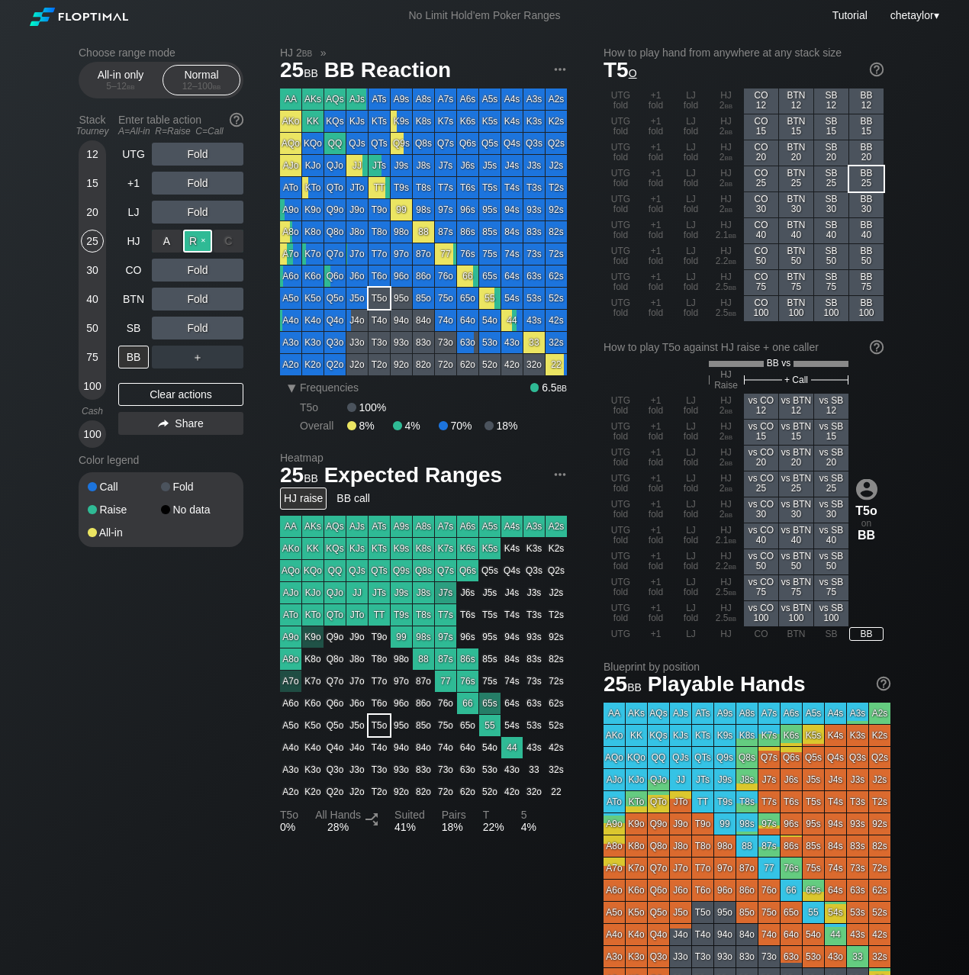
click at [200, 239] on div "R ✕" at bounding box center [198, 241] width 30 height 23
click at [127, 327] on div "SB" at bounding box center [133, 328] width 31 height 23
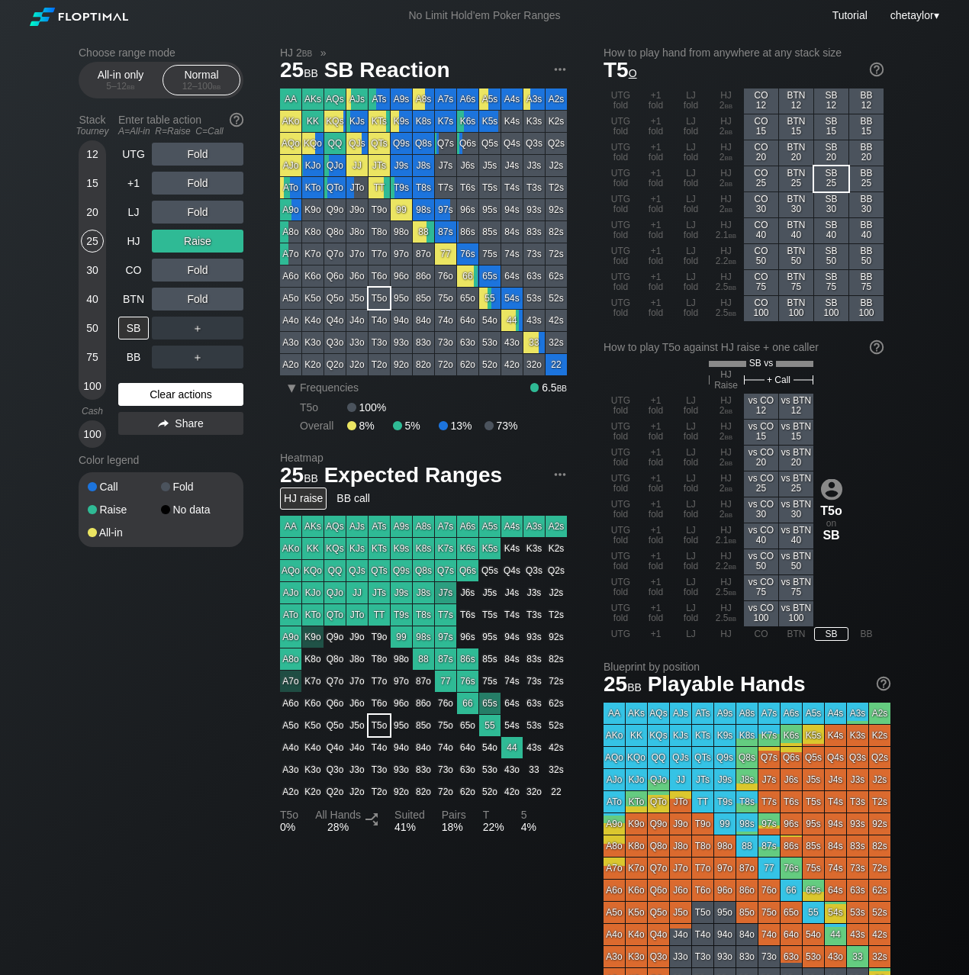
click at [152, 397] on div "Clear actions" at bounding box center [180, 394] width 125 height 23
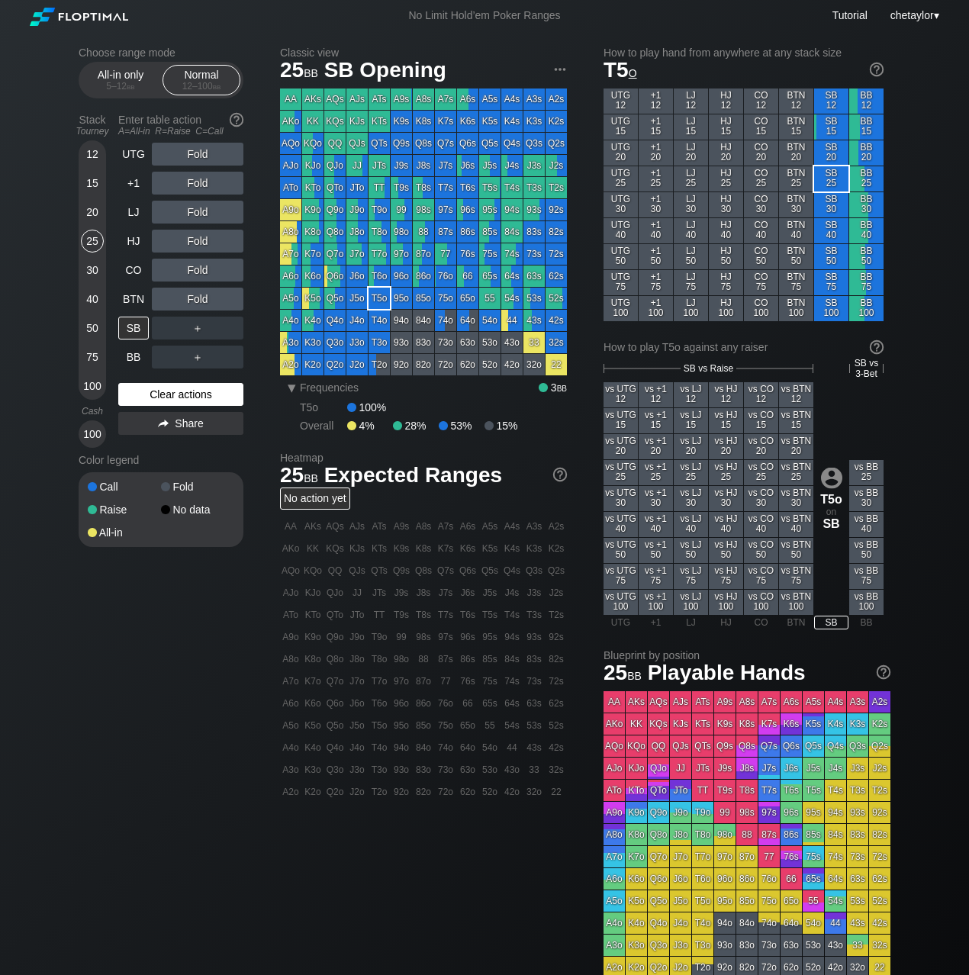
click at [152, 397] on div "Clear actions" at bounding box center [180, 394] width 125 height 23
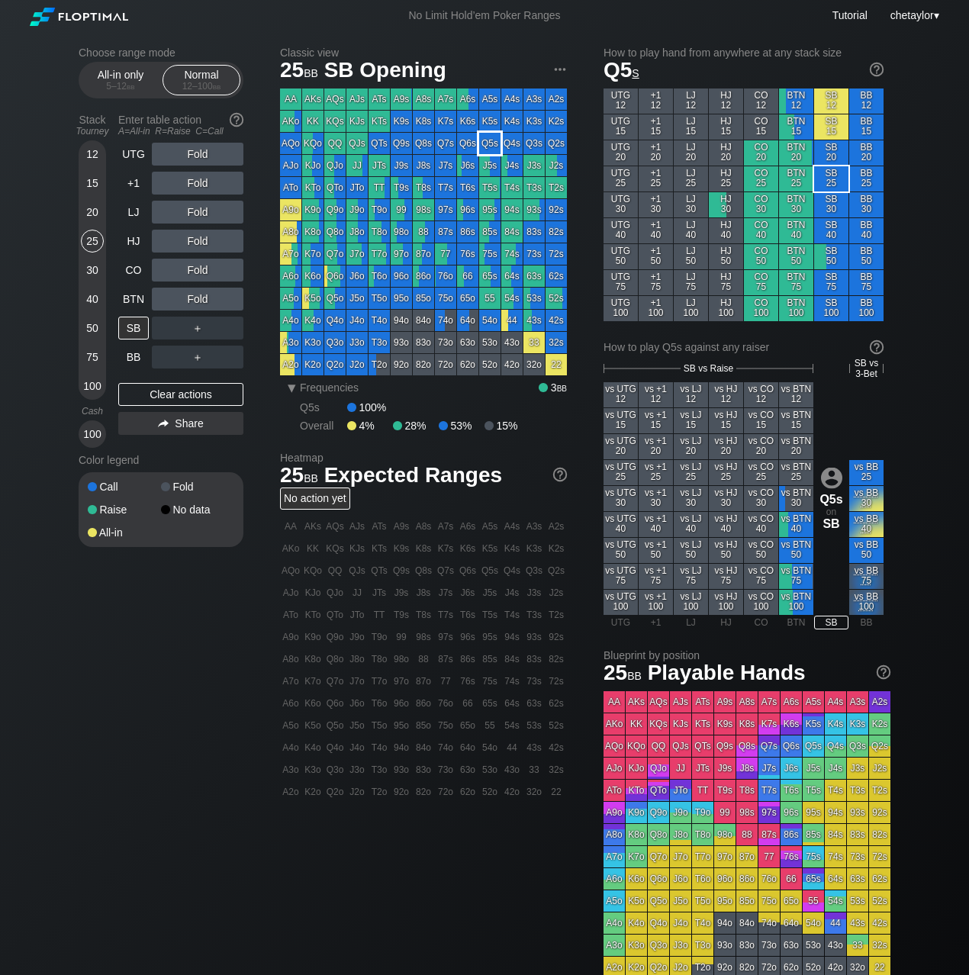
click at [486, 146] on div "Q5s" at bounding box center [489, 143] width 21 height 21
click at [198, 154] on div "R ✕" at bounding box center [198, 154] width 30 height 23
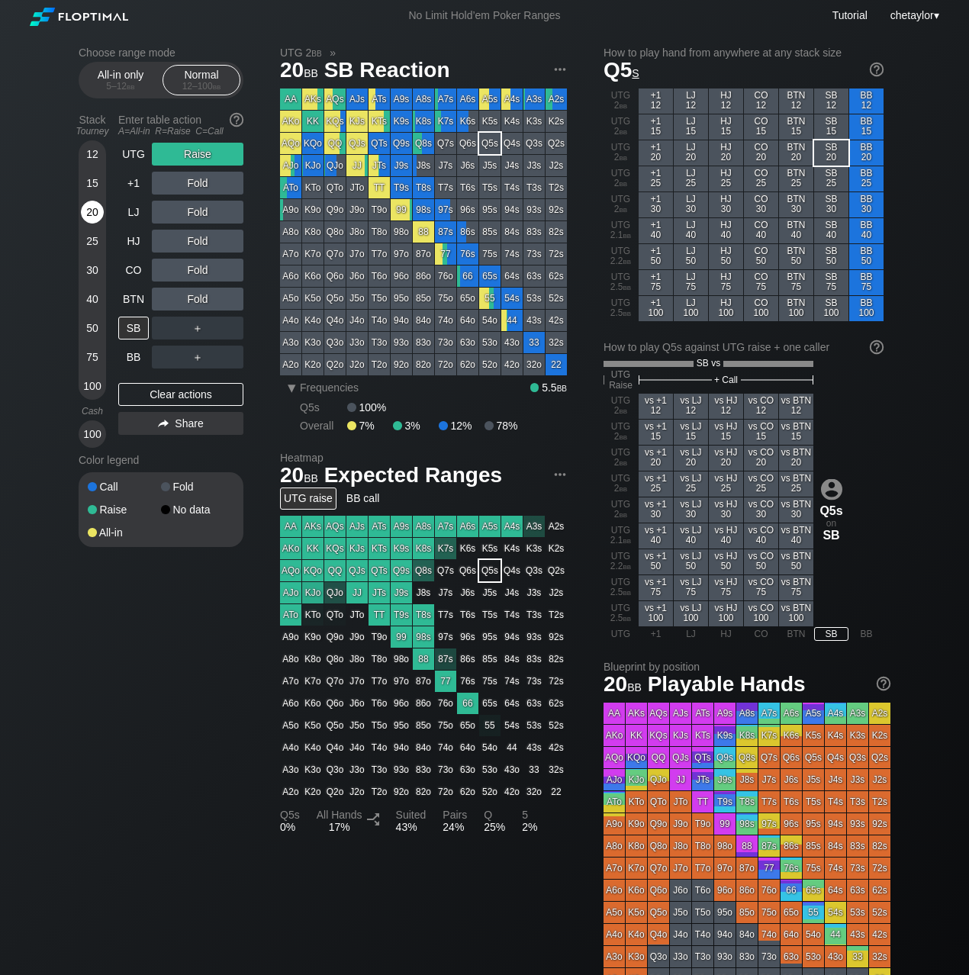
click at [91, 214] on div "20" at bounding box center [92, 212] width 23 height 23
click at [136, 298] on div "BTN" at bounding box center [133, 299] width 31 height 23
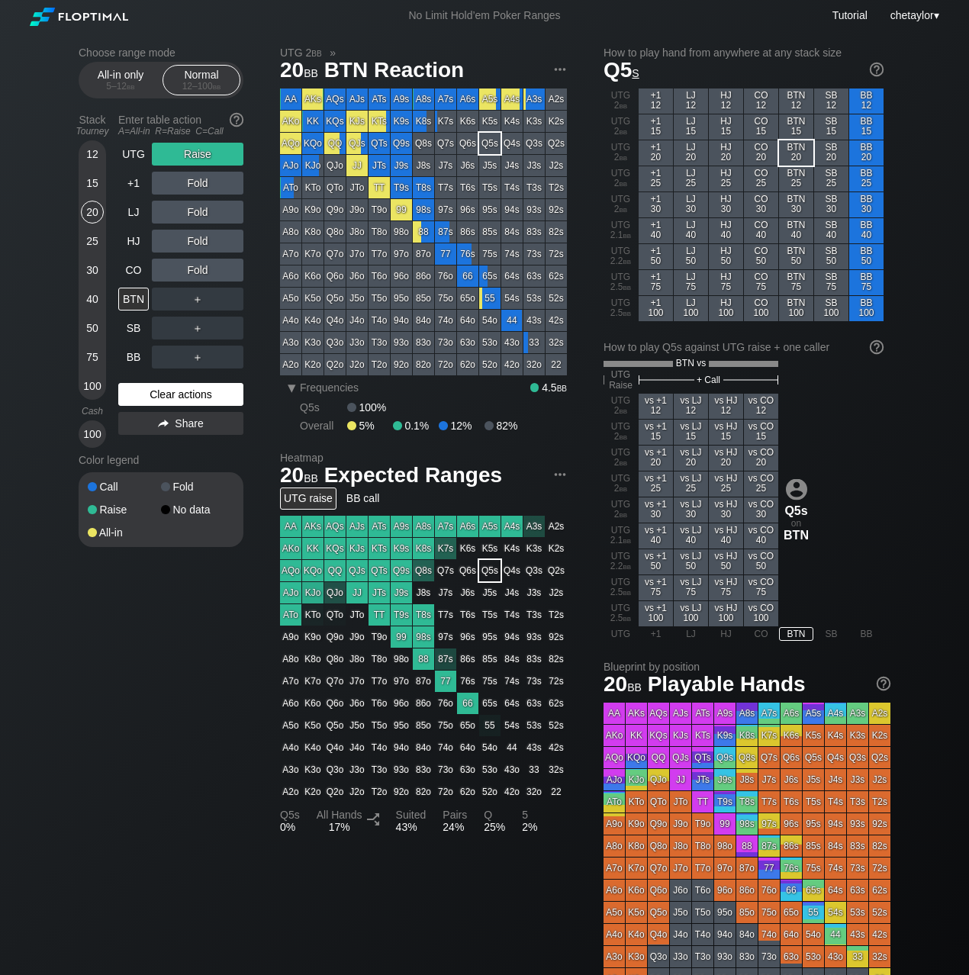
click at [160, 393] on div "Clear actions" at bounding box center [180, 394] width 125 height 23
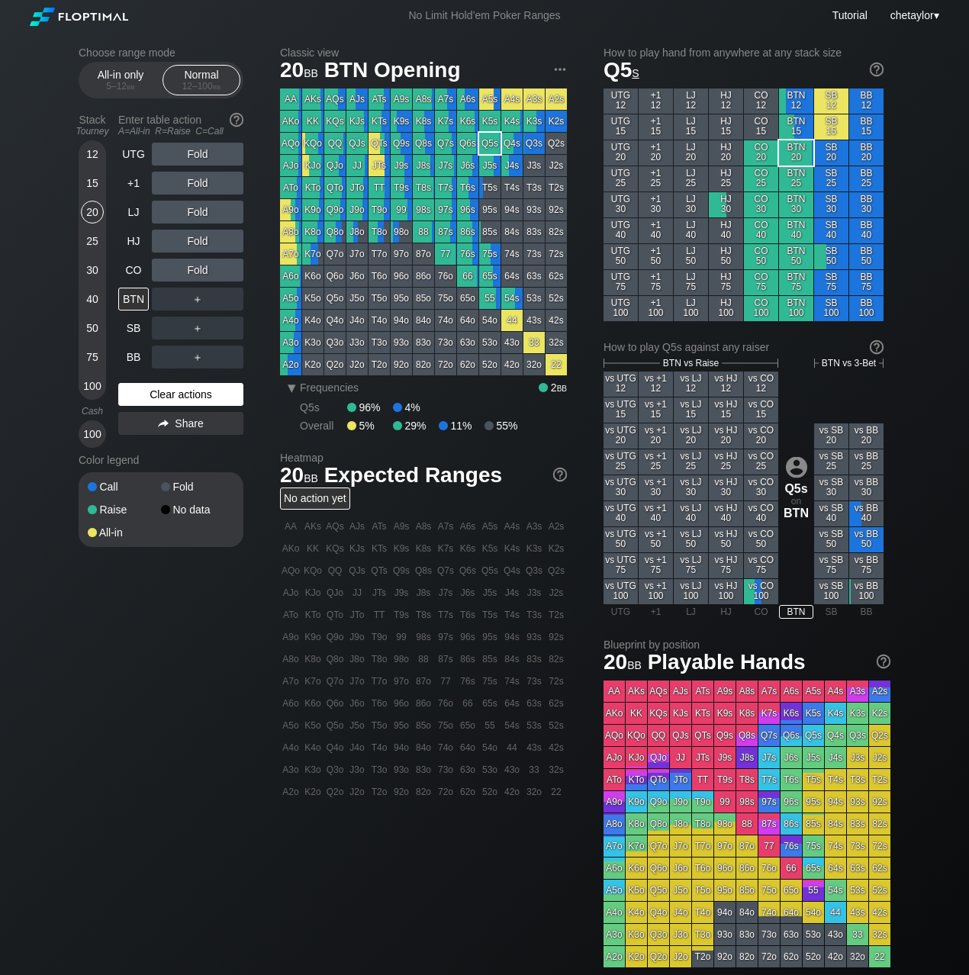
click at [160, 393] on div "Clear actions" at bounding box center [180, 394] width 125 height 23
click at [129, 272] on div "CO" at bounding box center [133, 270] width 31 height 23
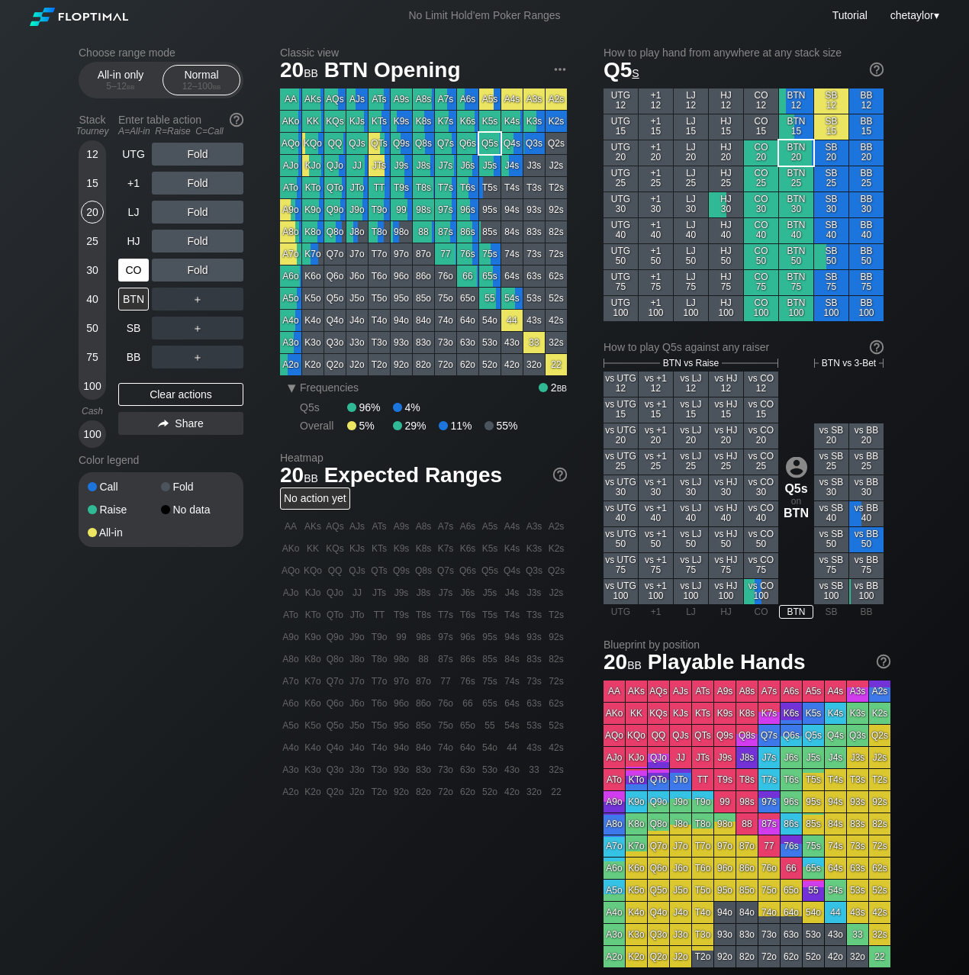
click at [129, 272] on div "CO" at bounding box center [133, 270] width 31 height 23
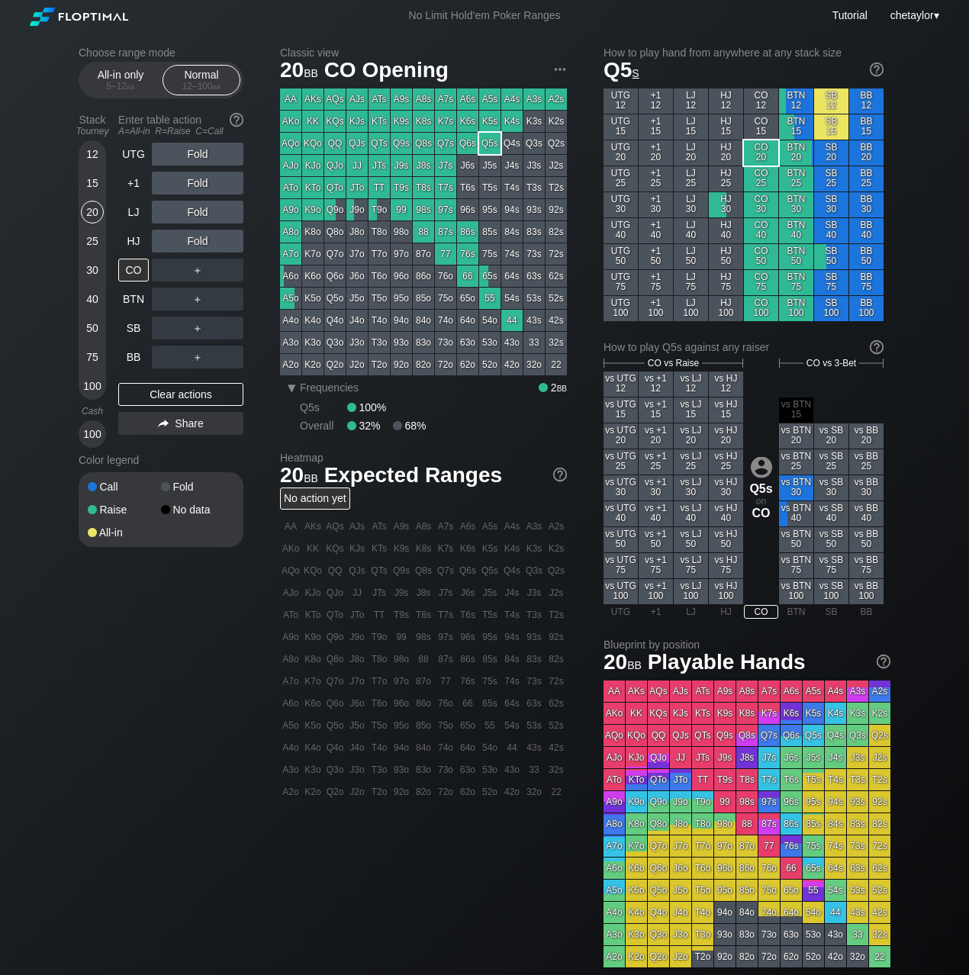
click at [337, 211] on div "Q9o" at bounding box center [334, 209] width 21 height 21
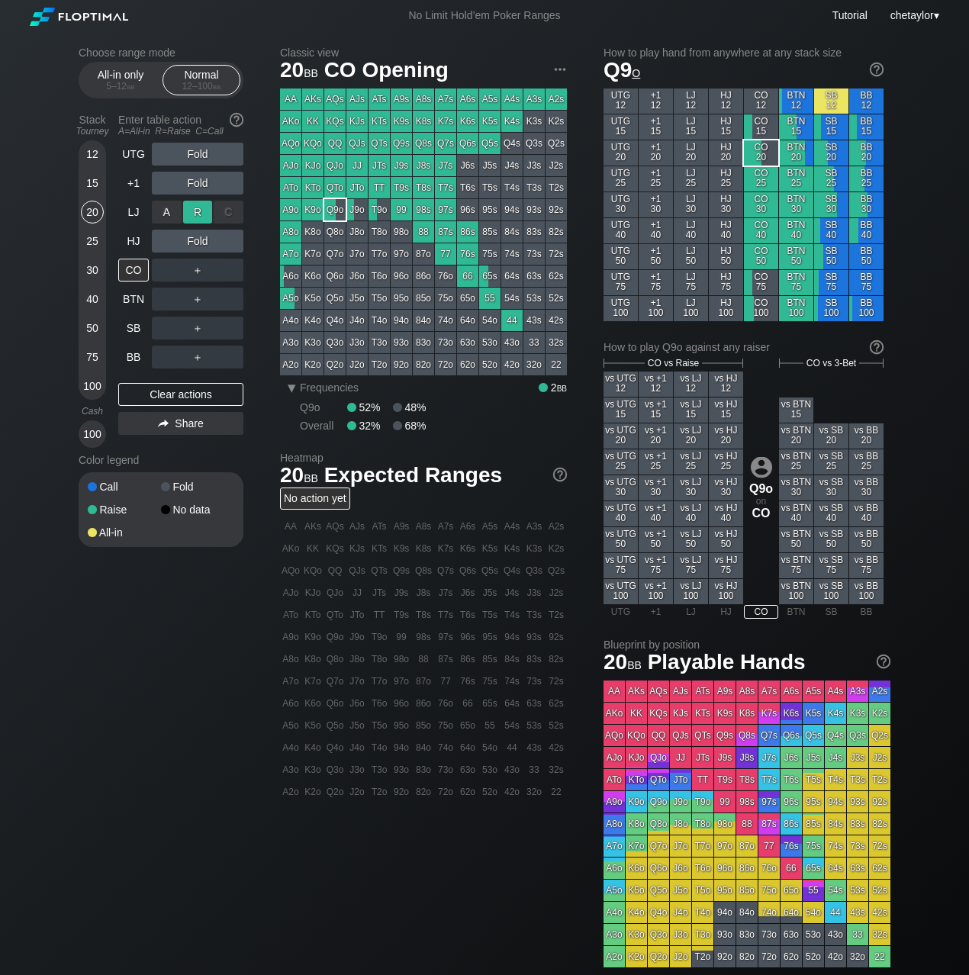
click at [197, 205] on div "R ✕" at bounding box center [198, 212] width 30 height 23
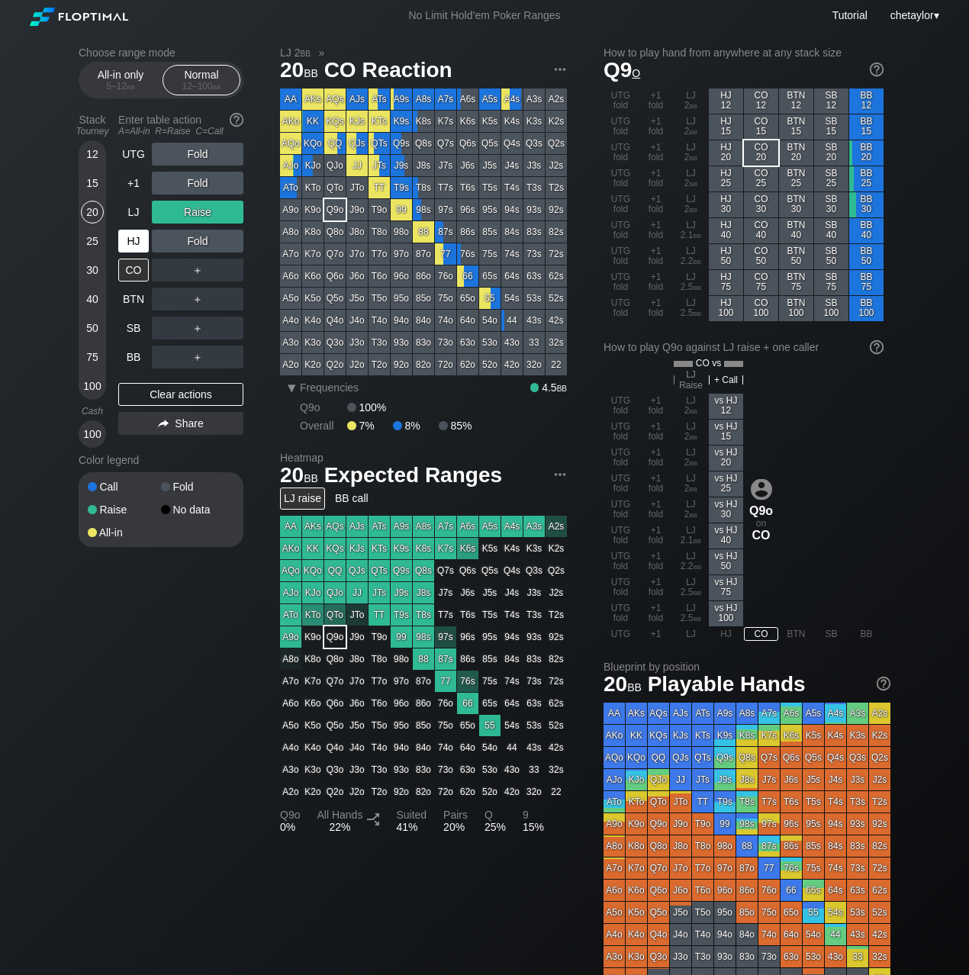
click at [142, 240] on div "HJ" at bounding box center [133, 241] width 31 height 23
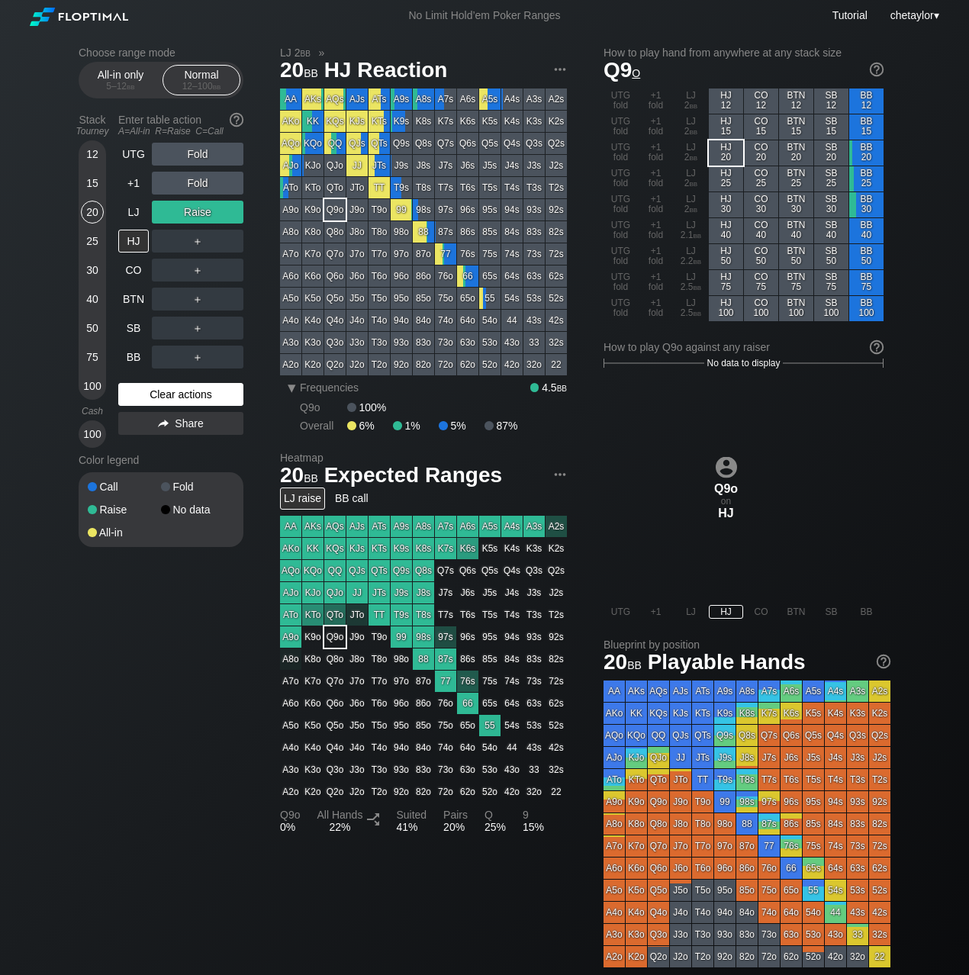
click at [162, 389] on div "Clear actions" at bounding box center [180, 394] width 125 height 23
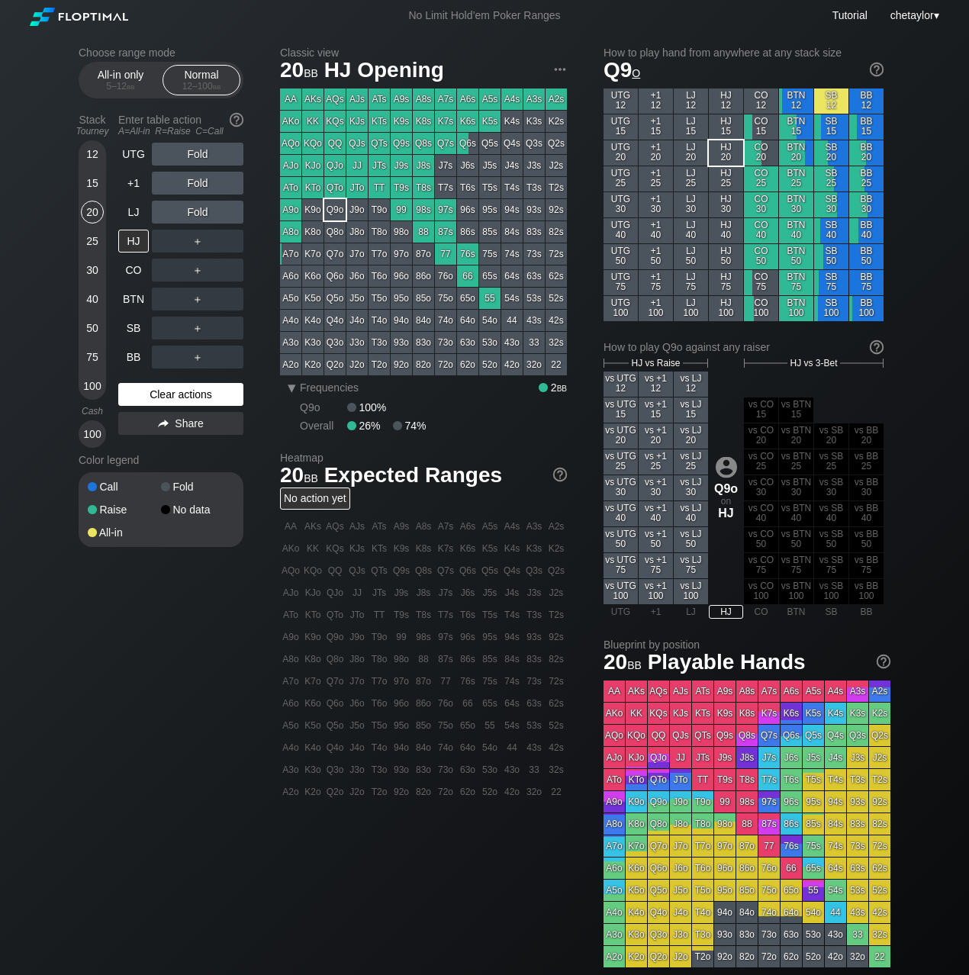
click at [162, 389] on div "Clear actions" at bounding box center [180, 394] width 125 height 23
click at [131, 218] on div "LJ" at bounding box center [133, 212] width 31 height 23
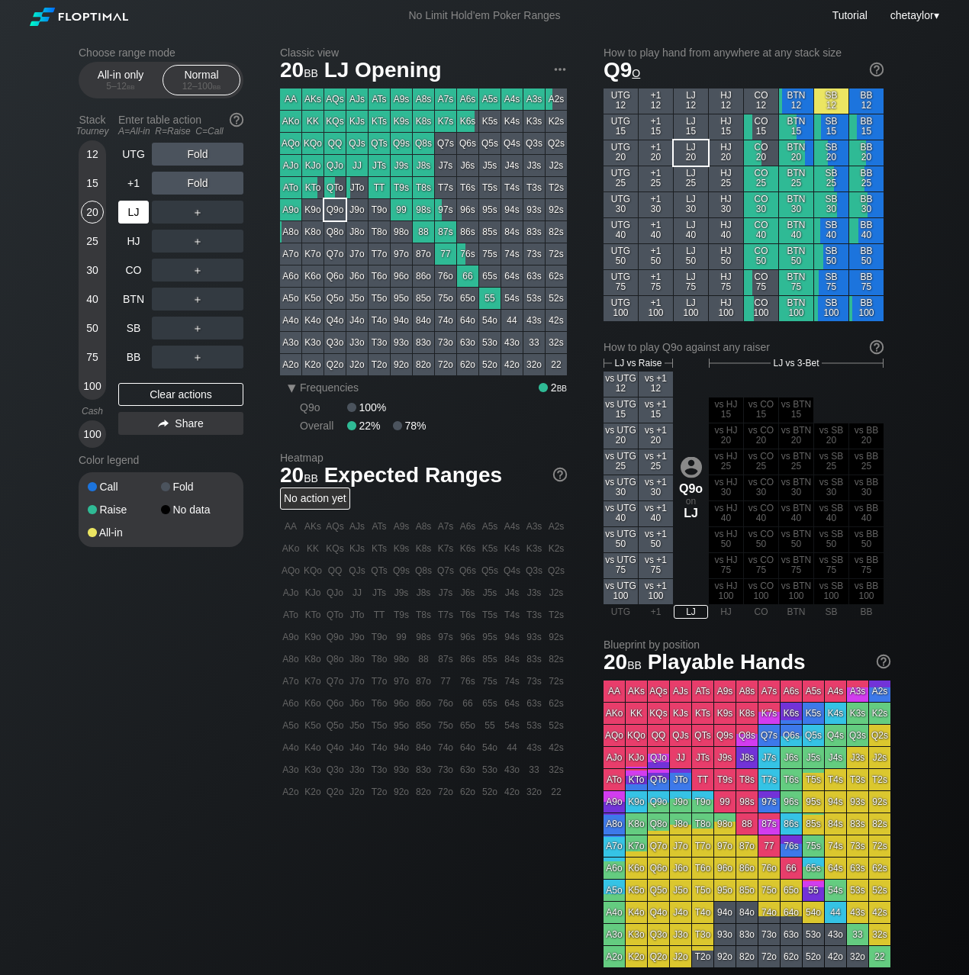
click at [131, 218] on div "LJ" at bounding box center [133, 212] width 31 height 23
click at [131, 185] on div "+1" at bounding box center [133, 183] width 31 height 23
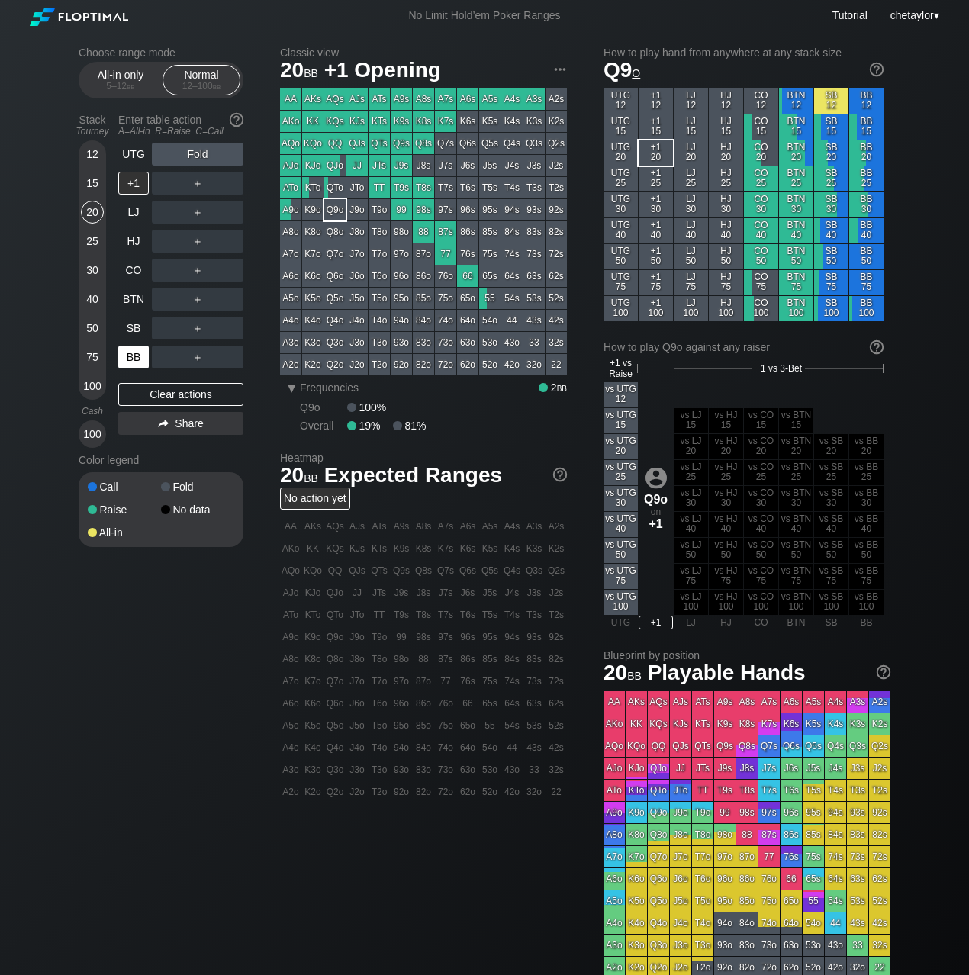
click at [128, 356] on div "BB" at bounding box center [133, 357] width 31 height 23
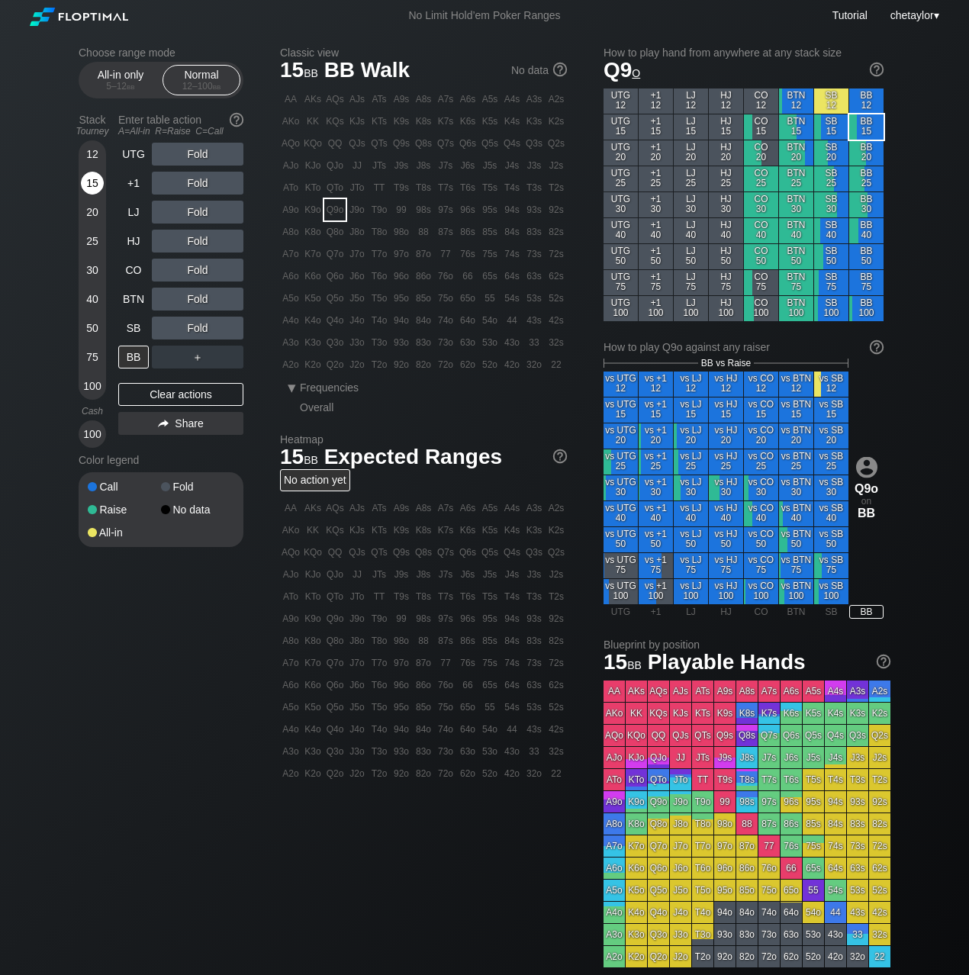
click at [94, 182] on div "15" at bounding box center [92, 183] width 23 height 23
click at [363, 189] on div "JTo" at bounding box center [357, 187] width 21 height 21
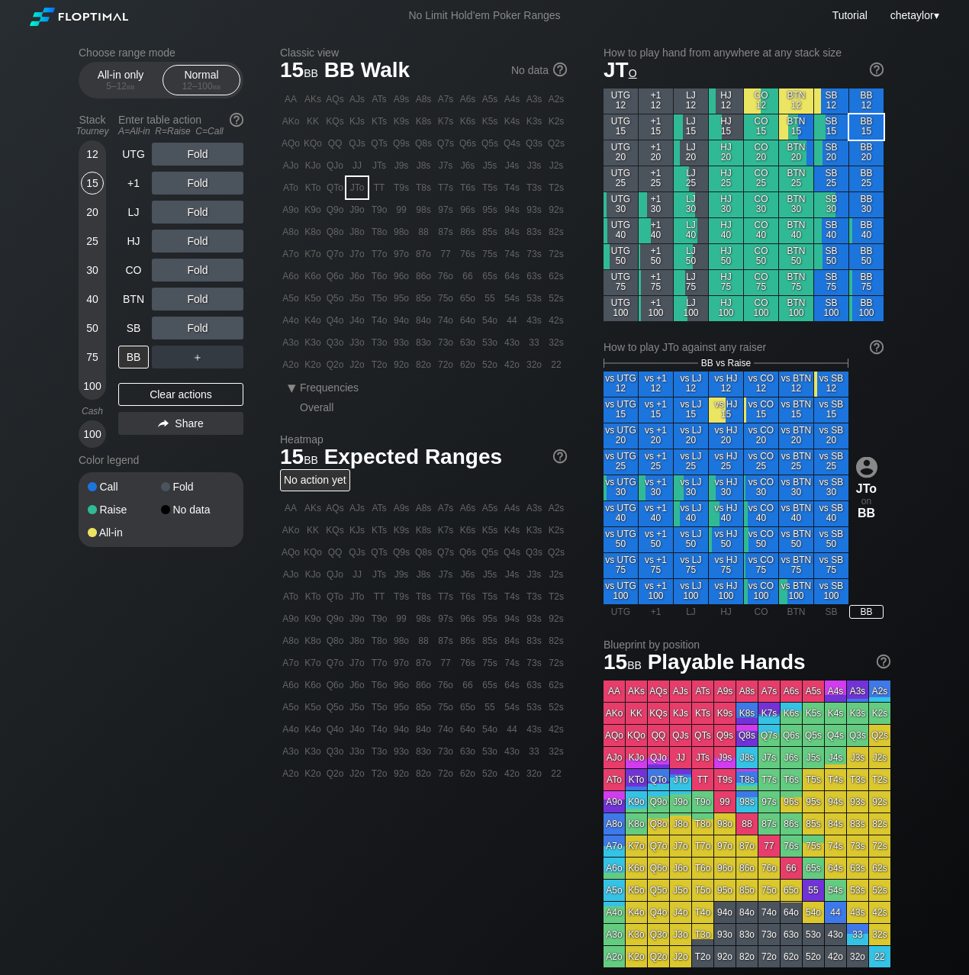
click at [363, 189] on div "JTo" at bounding box center [357, 187] width 21 height 21
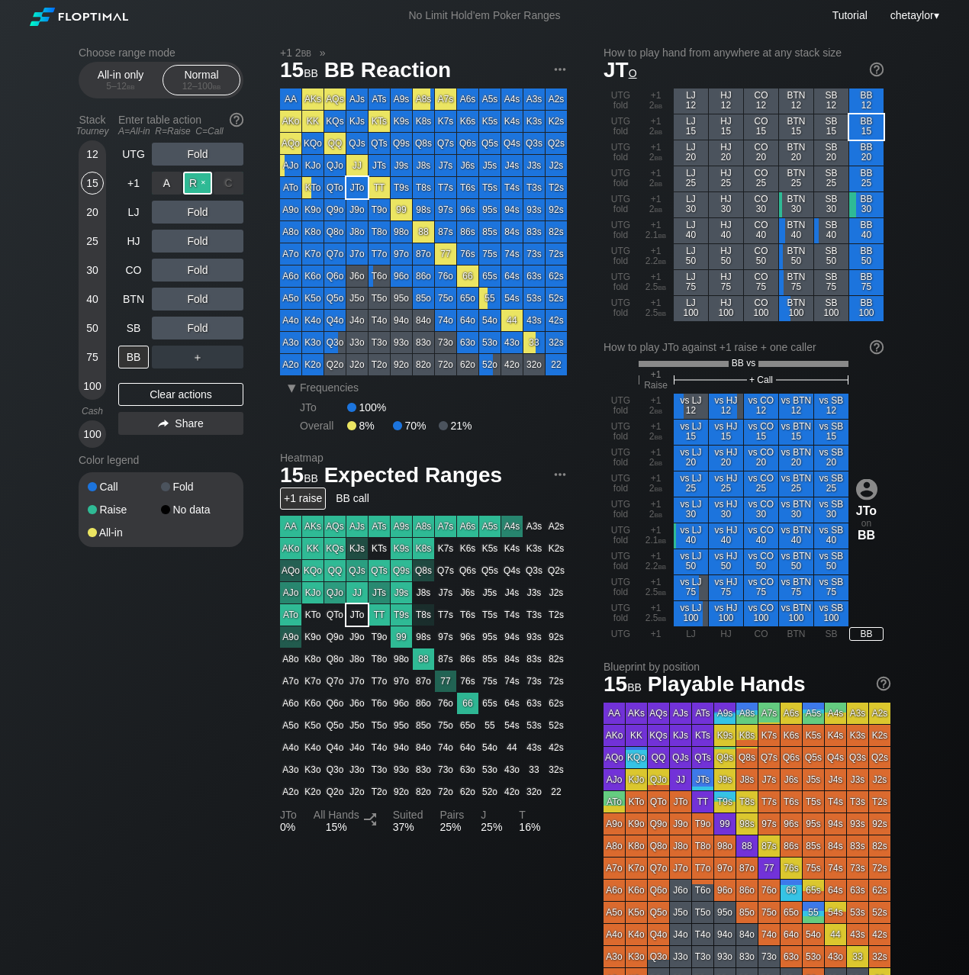
click at [201, 181] on div "R ✕" at bounding box center [198, 183] width 30 height 23
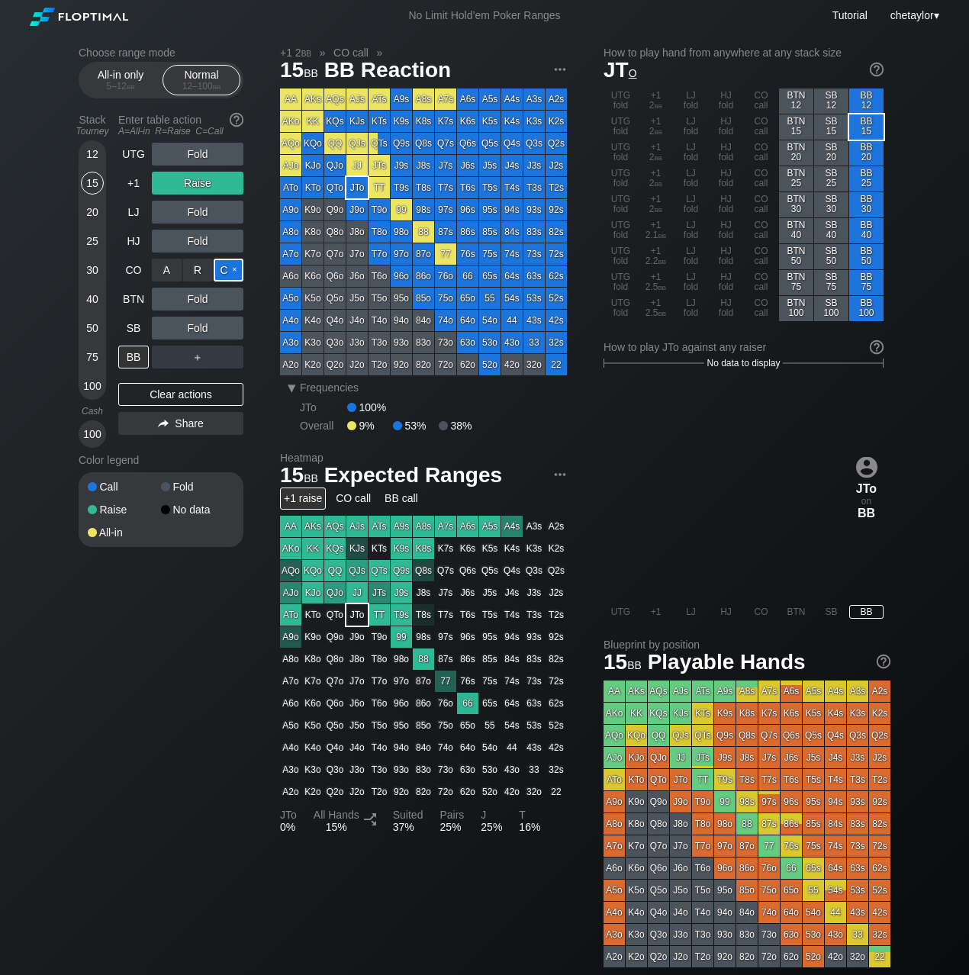
click at [234, 269] on div "C ✕" at bounding box center [229, 270] width 30 height 23
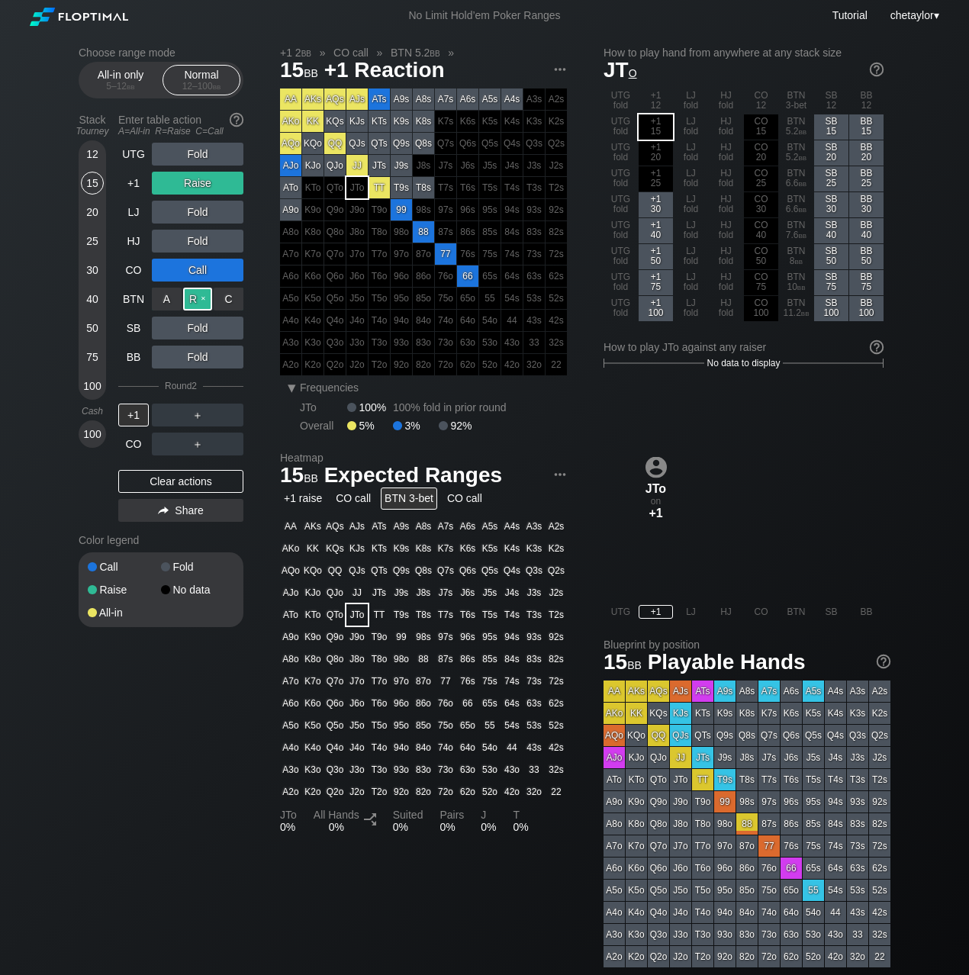
click at [202, 301] on div "R ✕" at bounding box center [198, 299] width 30 height 23
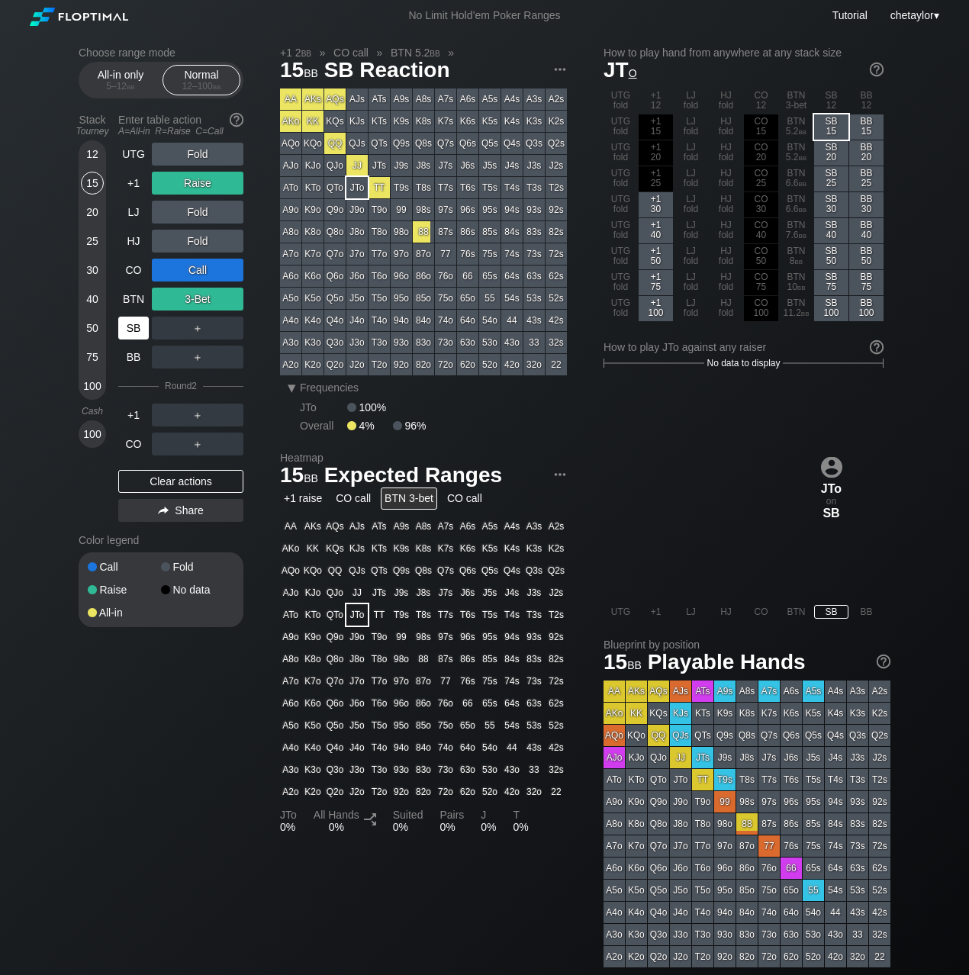
click at [131, 321] on div "SB" at bounding box center [133, 328] width 31 height 23
click at [160, 478] on div "Clear actions" at bounding box center [180, 481] width 125 height 23
click at [160, 553] on div "Call Fold Raise No data All-in" at bounding box center [161, 590] width 165 height 75
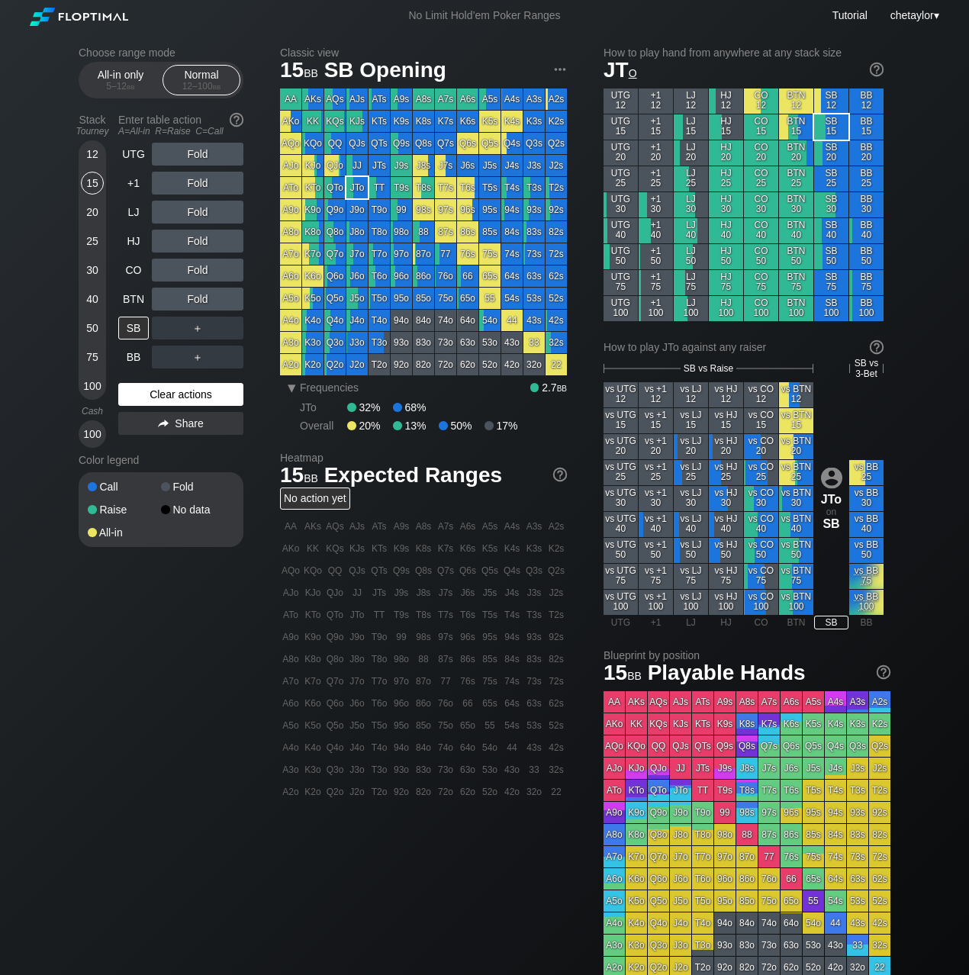
click at [177, 393] on div "Clear actions" at bounding box center [180, 394] width 125 height 23
click at [382, 212] on div "T9o" at bounding box center [379, 209] width 21 height 21
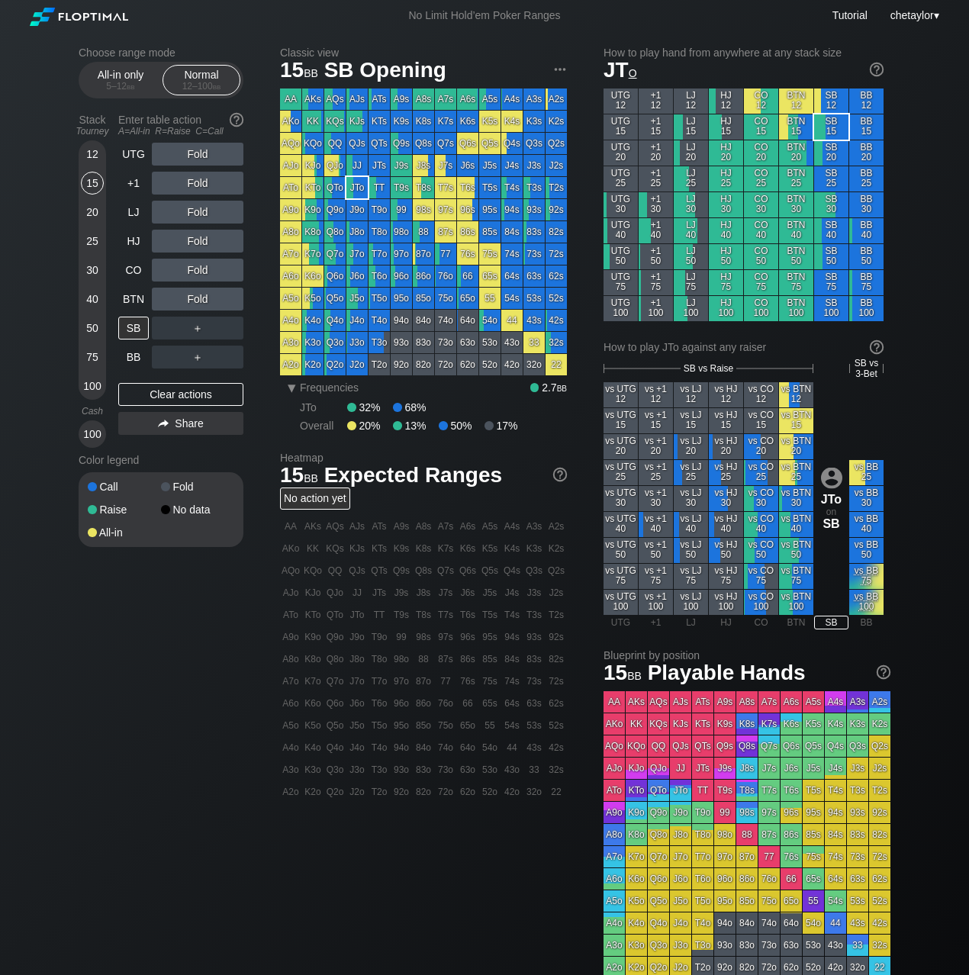
click at [382, 212] on div "T9o" at bounding box center [379, 209] width 21 height 21
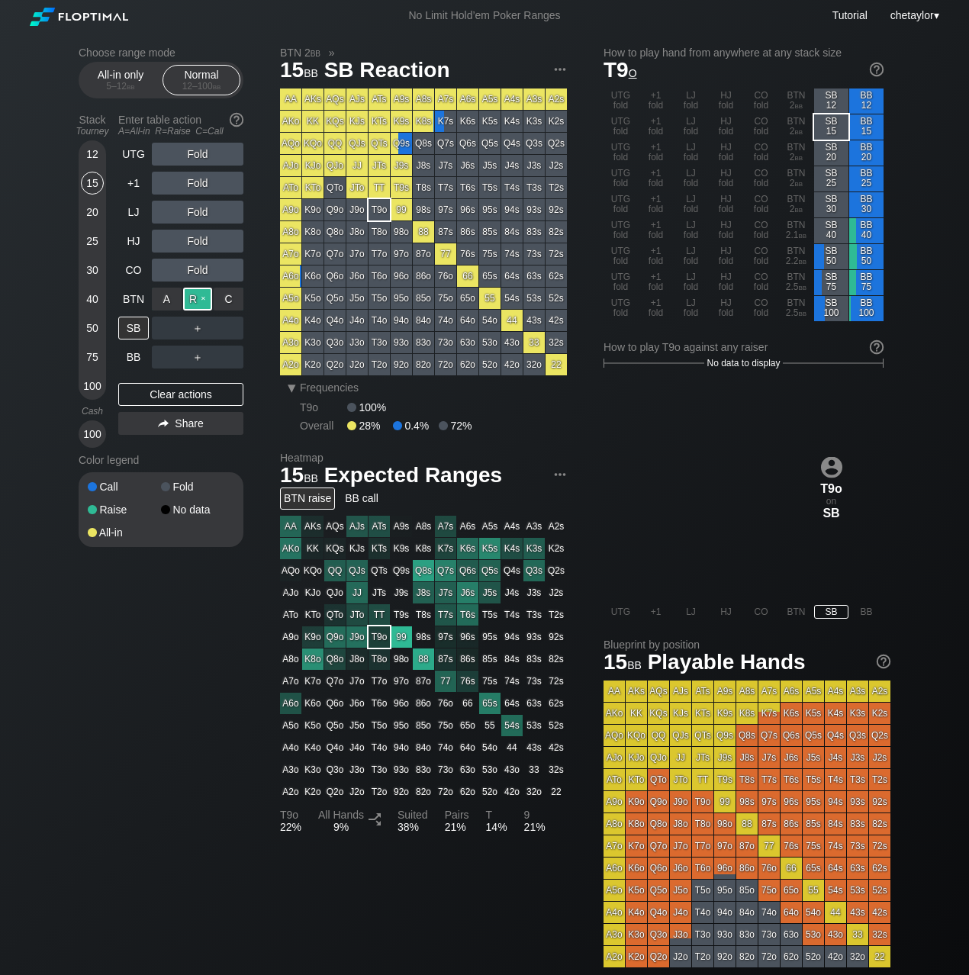
click at [199, 298] on div "R ✕" at bounding box center [198, 299] width 30 height 23
click at [131, 301] on div "BTN" at bounding box center [133, 299] width 31 height 23
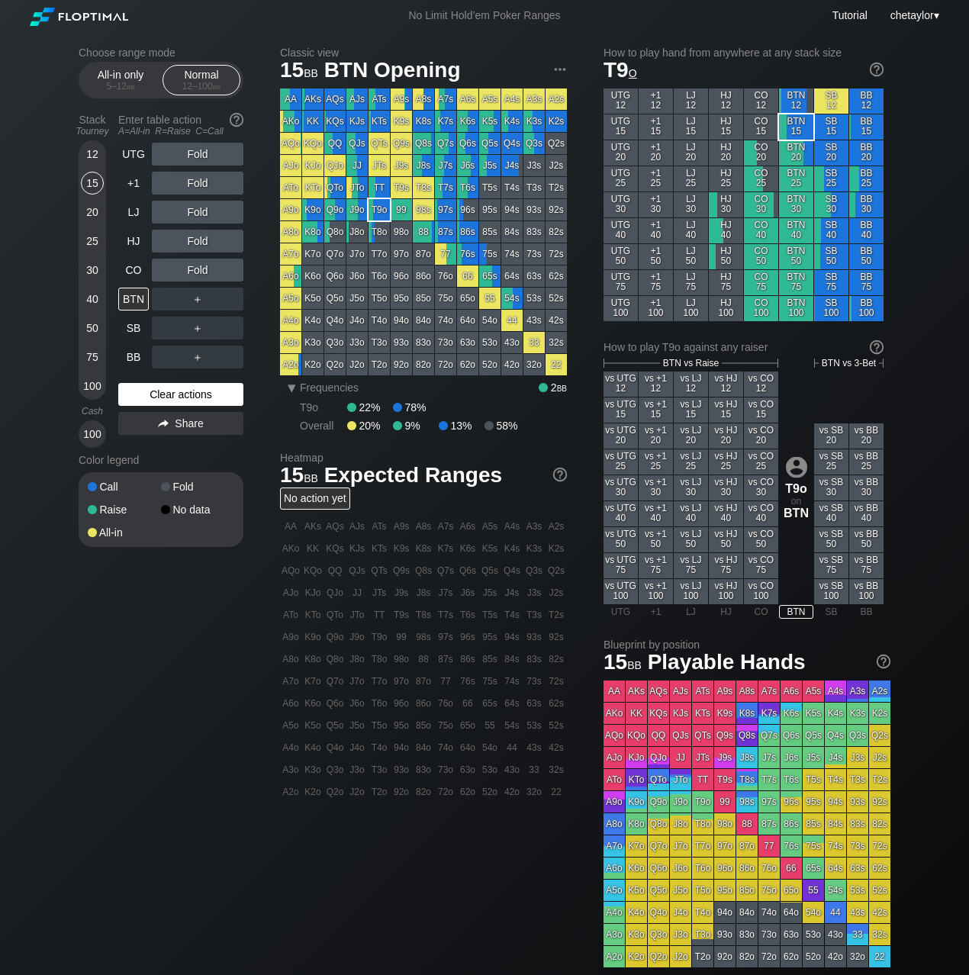
click at [157, 393] on div "Clear actions" at bounding box center [180, 394] width 125 height 23
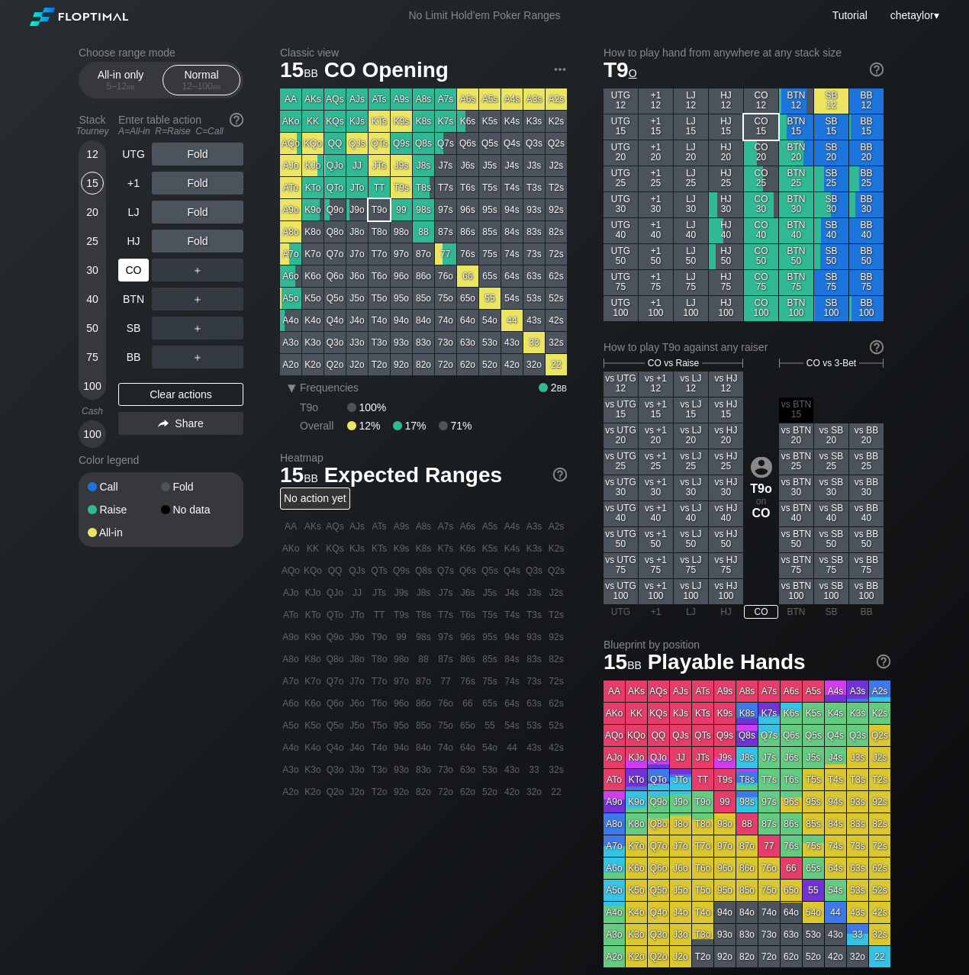
click at [139, 273] on div "CO" at bounding box center [133, 270] width 31 height 23
click at [128, 75] on div "All-in only 5 – 12 bb" at bounding box center [120, 80] width 70 height 29
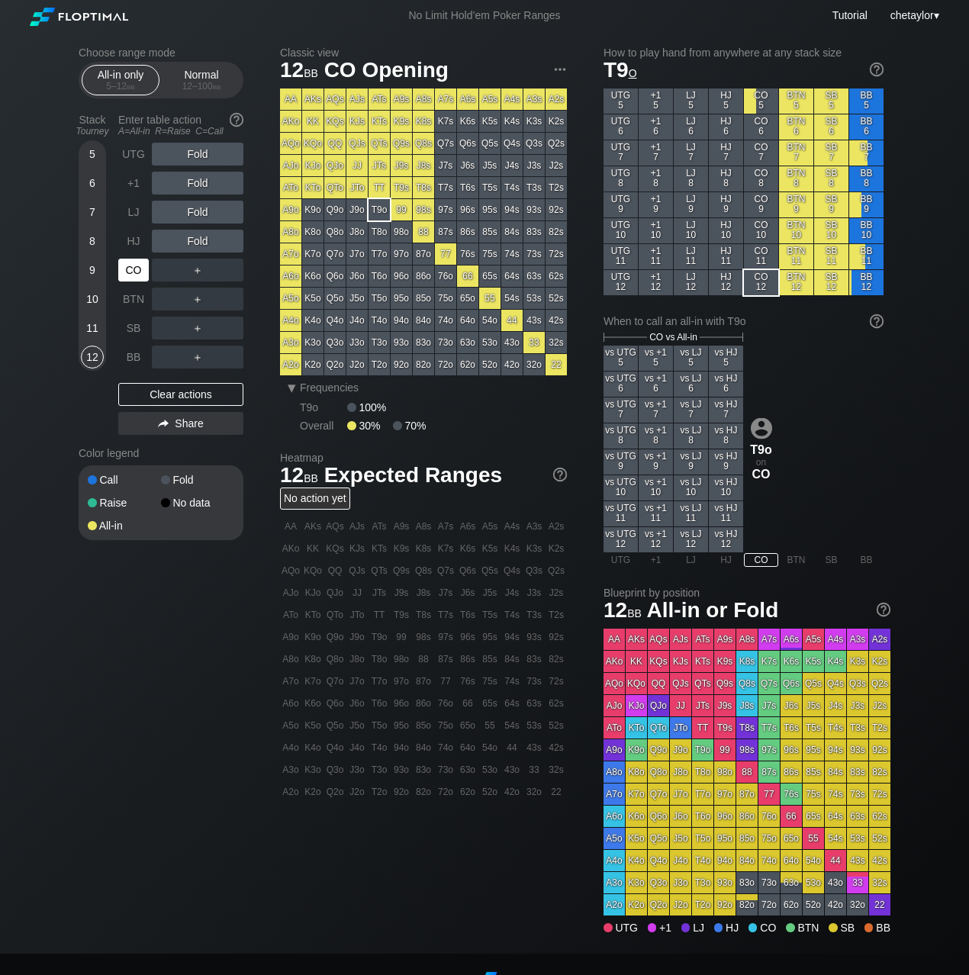
click at [130, 273] on div "CO" at bounding box center [133, 270] width 31 height 23
click at [143, 235] on div "HJ" at bounding box center [133, 241] width 31 height 23
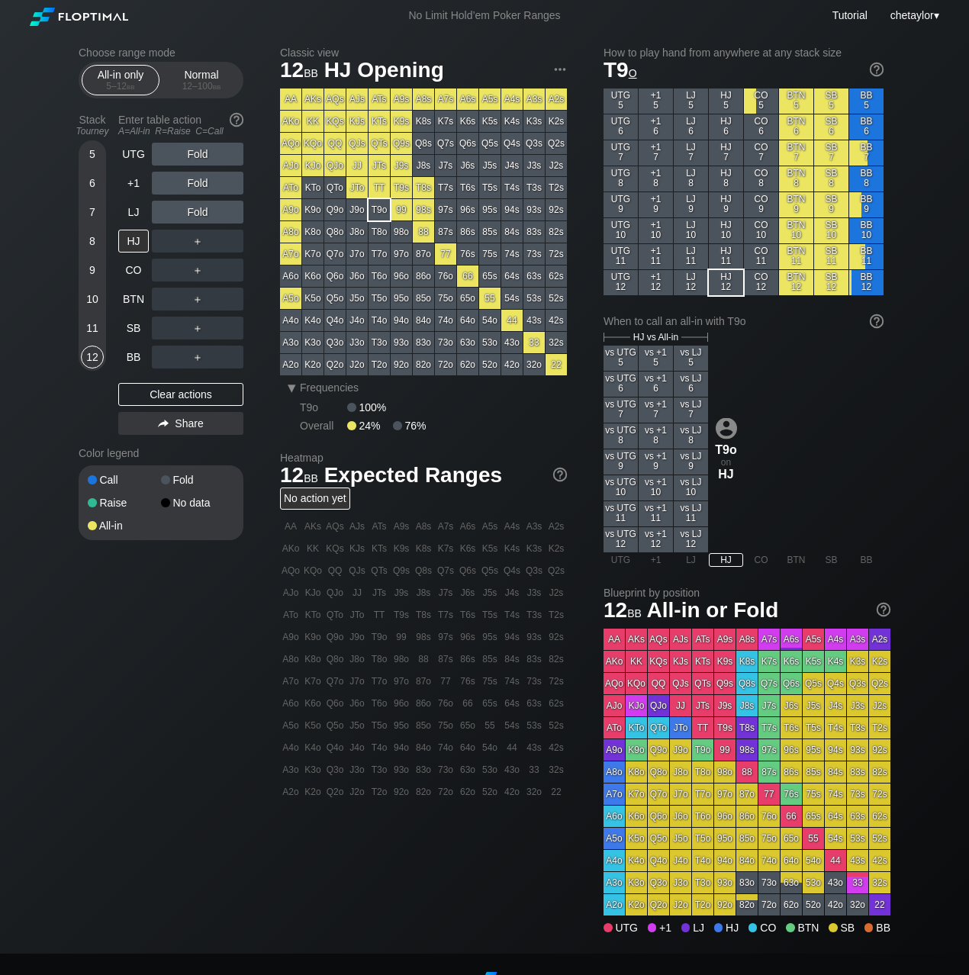
click at [382, 166] on div "JTs" at bounding box center [379, 165] width 21 height 21
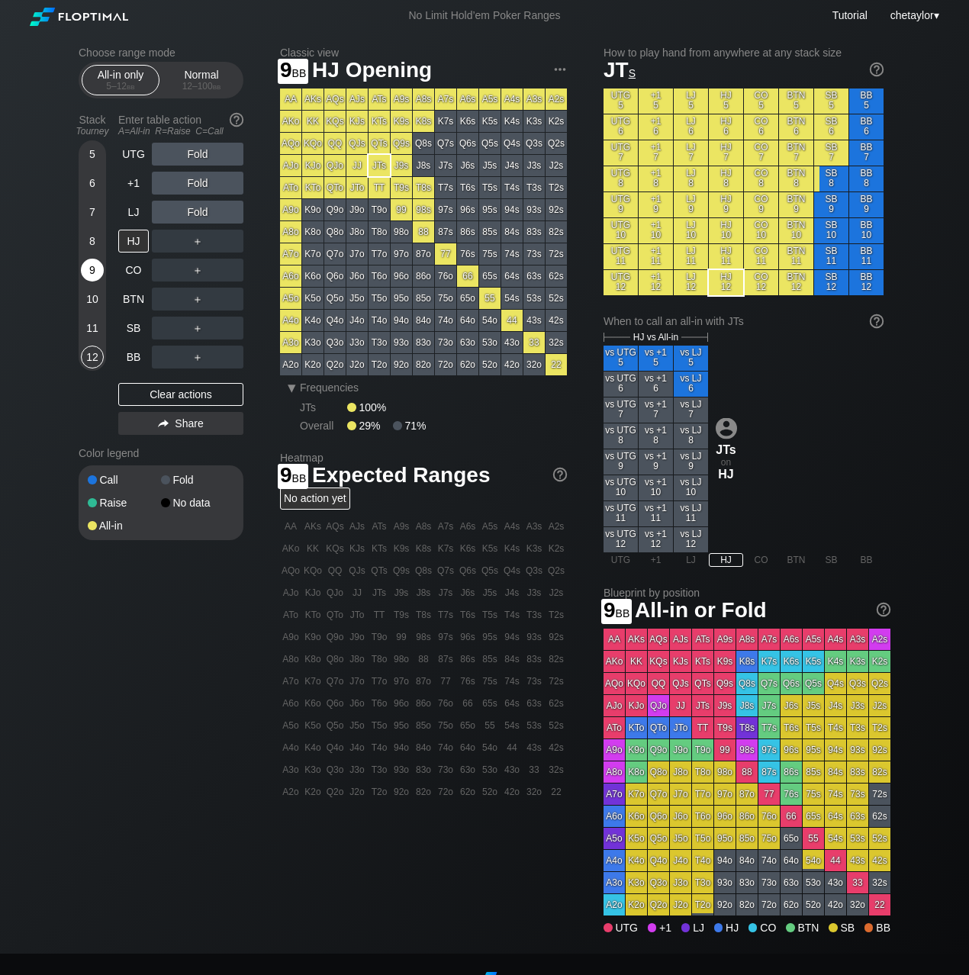
click at [102, 272] on div "9" at bounding box center [92, 270] width 23 height 23
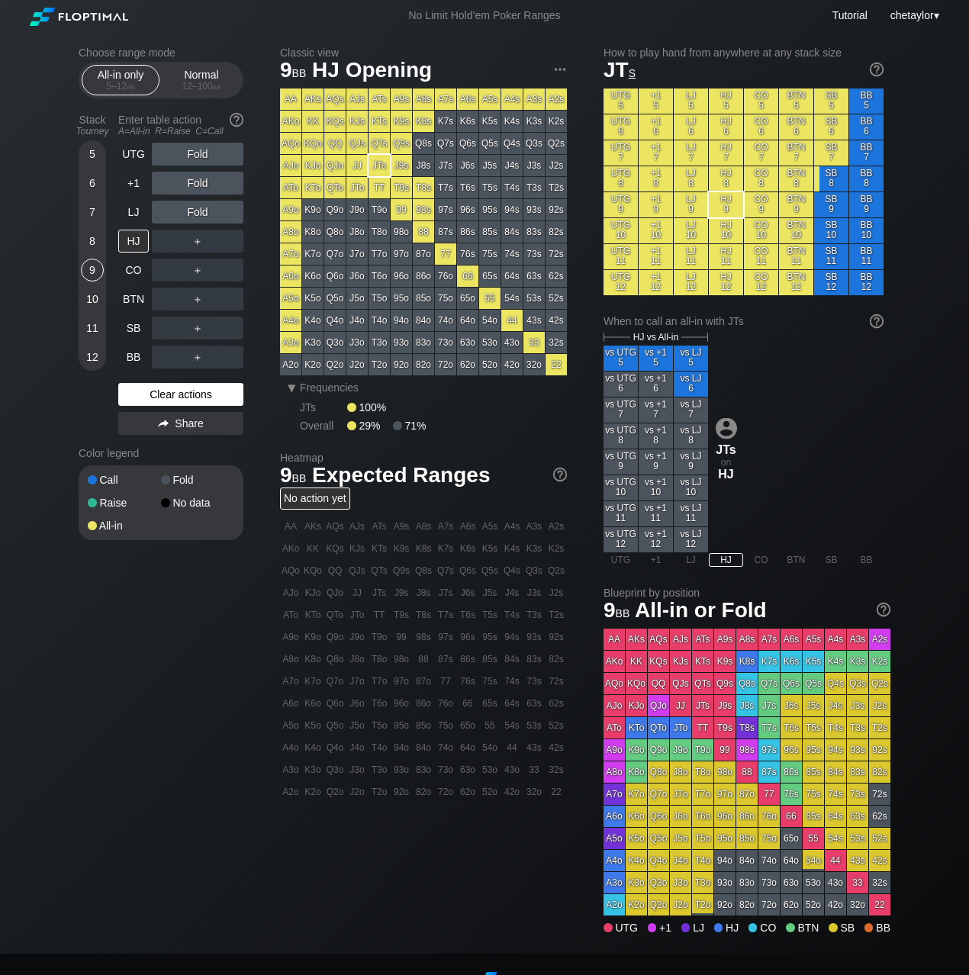
click at [153, 392] on div "Clear actions" at bounding box center [180, 394] width 125 height 23
click at [141, 264] on div "CO" at bounding box center [133, 270] width 31 height 23
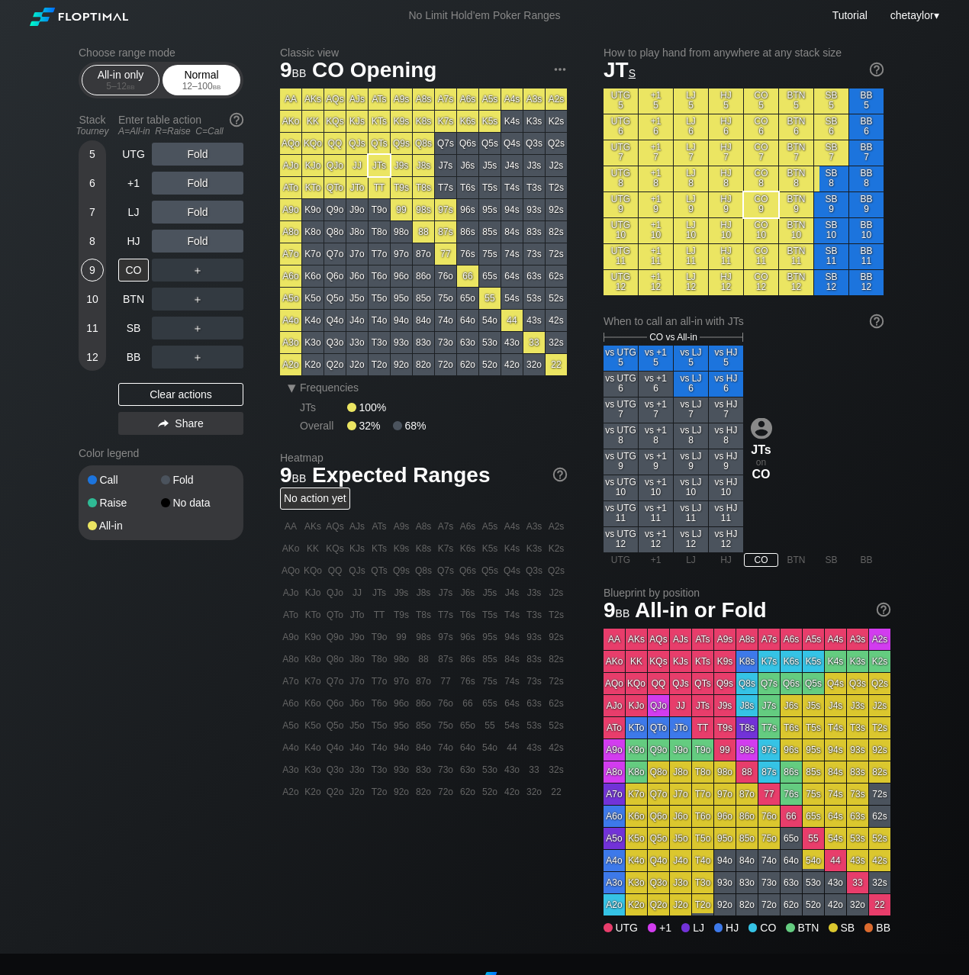
click at [205, 80] on div "Normal 12 – 100 bb" at bounding box center [201, 80] width 70 height 29
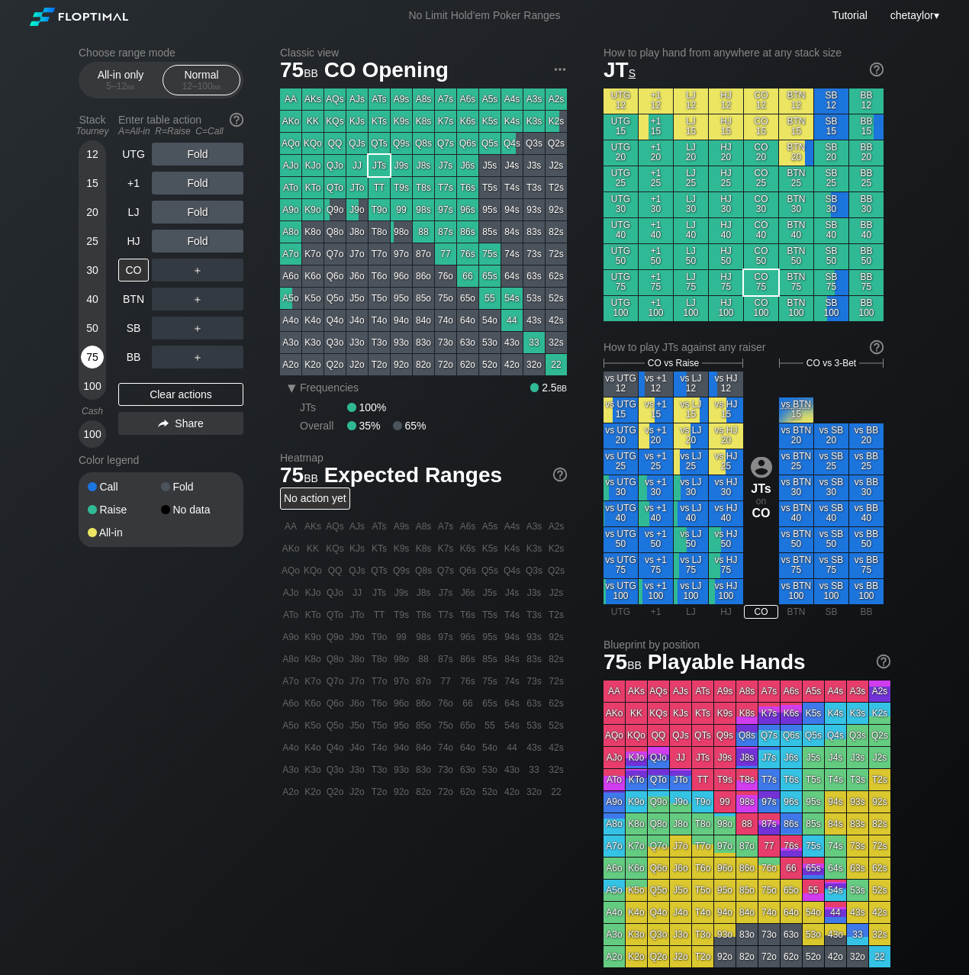
click at [90, 355] on div "75" at bounding box center [92, 357] width 23 height 23
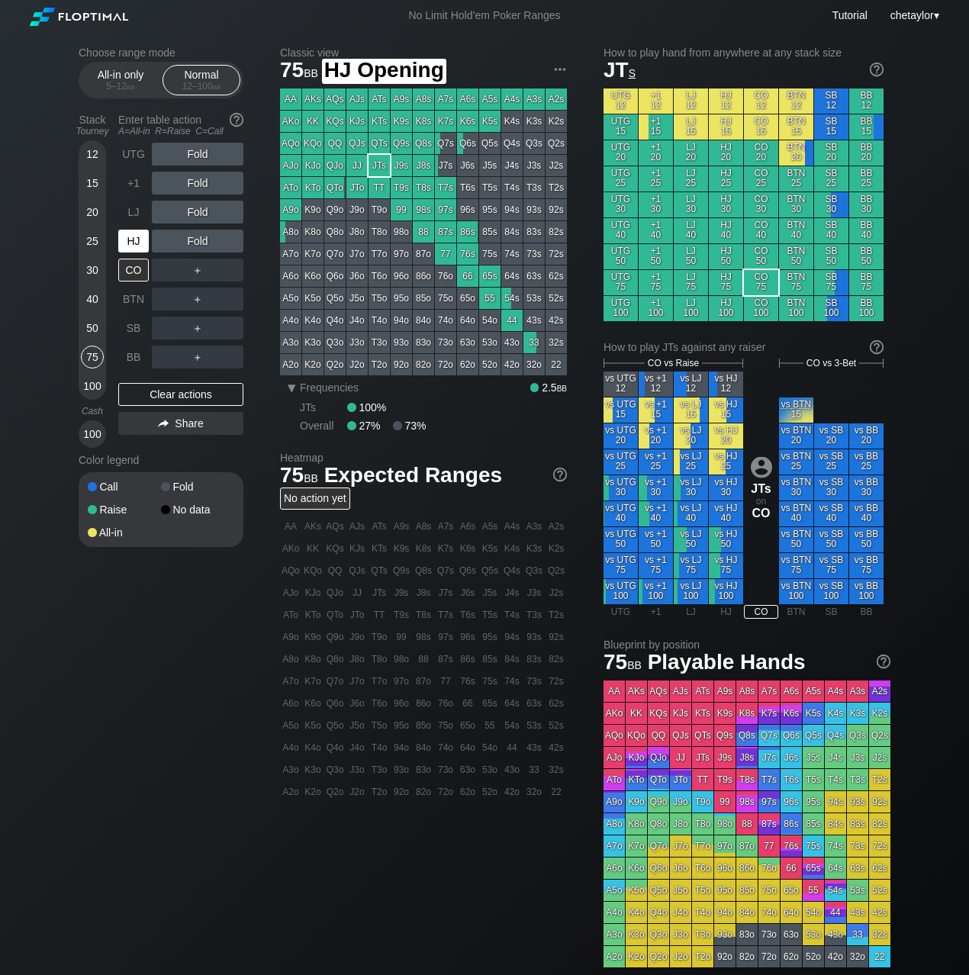
click at [139, 237] on div "HJ" at bounding box center [133, 241] width 31 height 23
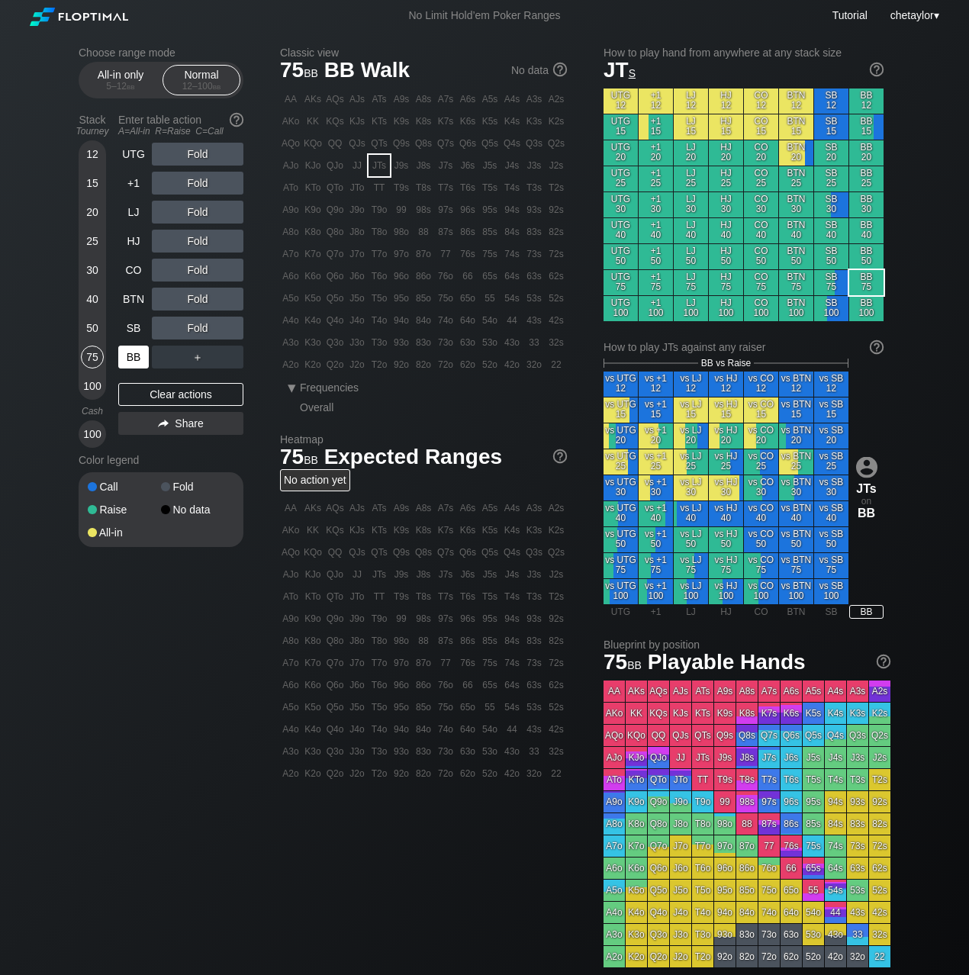
click at [130, 356] on div "BB" at bounding box center [133, 357] width 31 height 23
click at [168, 387] on div "Clear actions" at bounding box center [180, 394] width 125 height 23
click at [399, 367] on div "92o" at bounding box center [401, 364] width 21 height 21
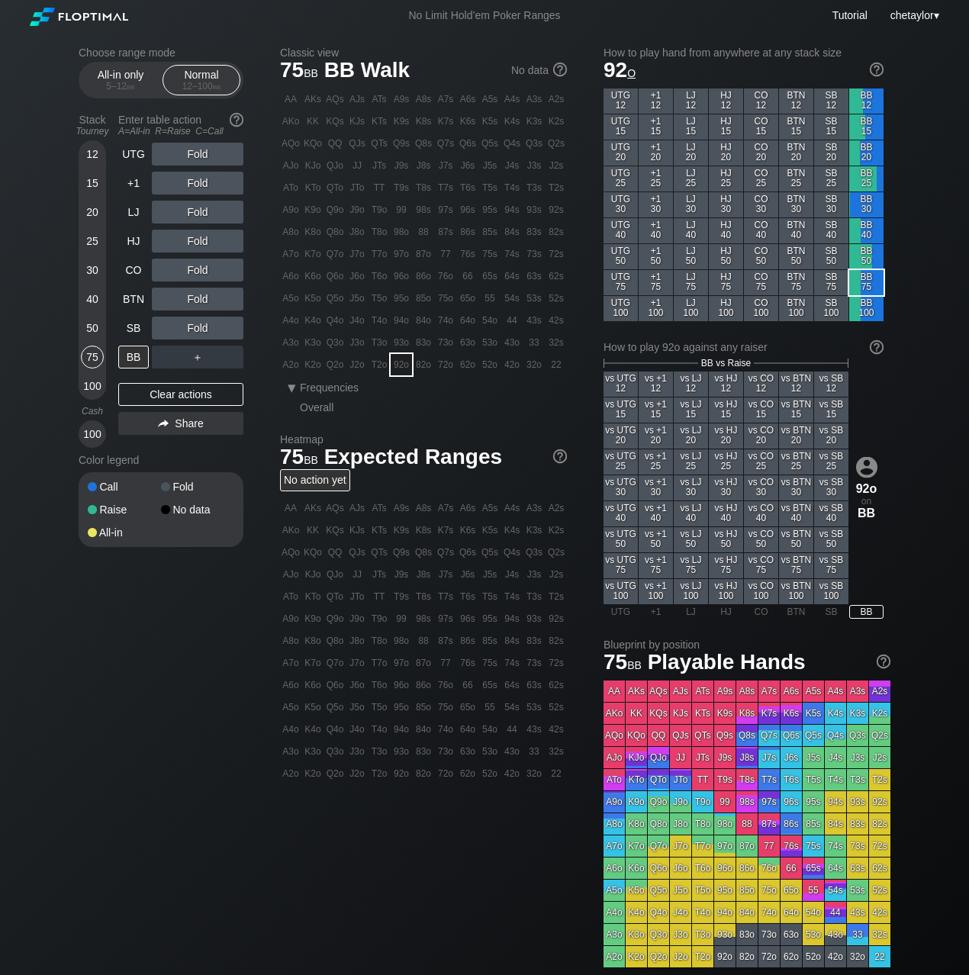
click at [399, 367] on div "92o" at bounding box center [401, 364] width 21 height 21
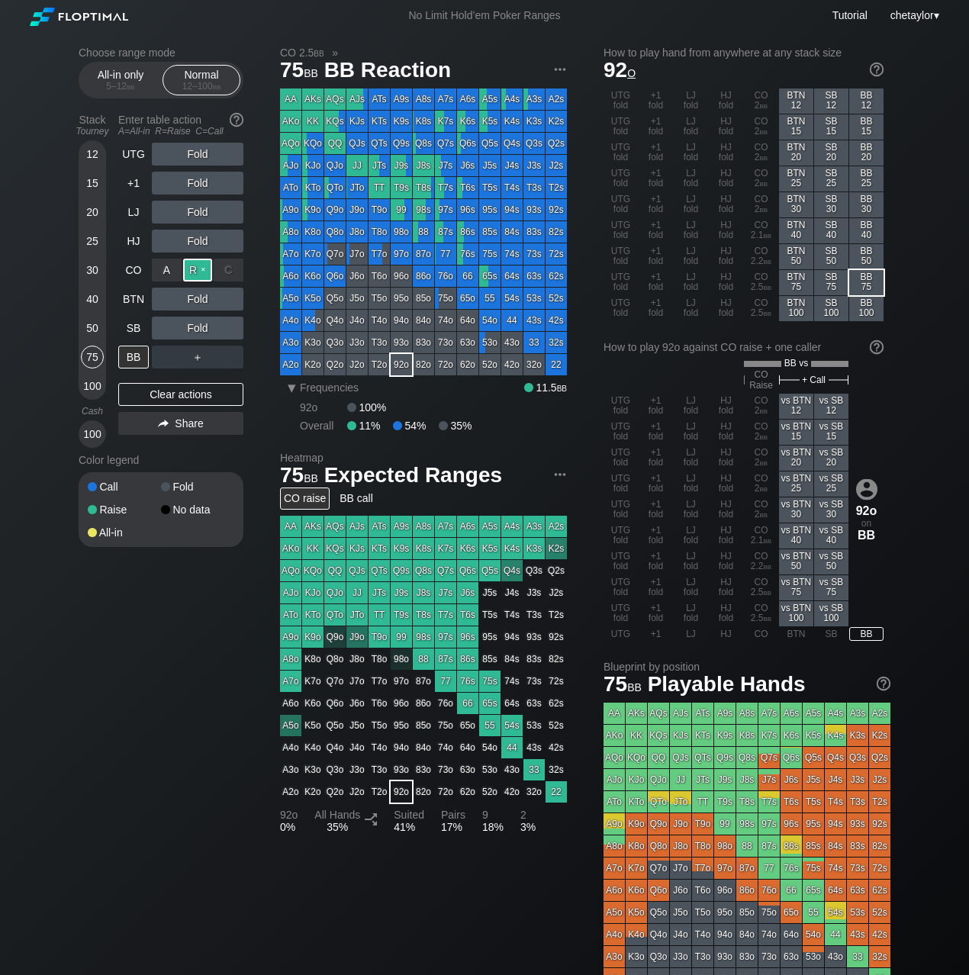
click at [202, 269] on div "R ✕" at bounding box center [198, 270] width 30 height 23
click at [132, 327] on div "SB" at bounding box center [133, 328] width 31 height 23
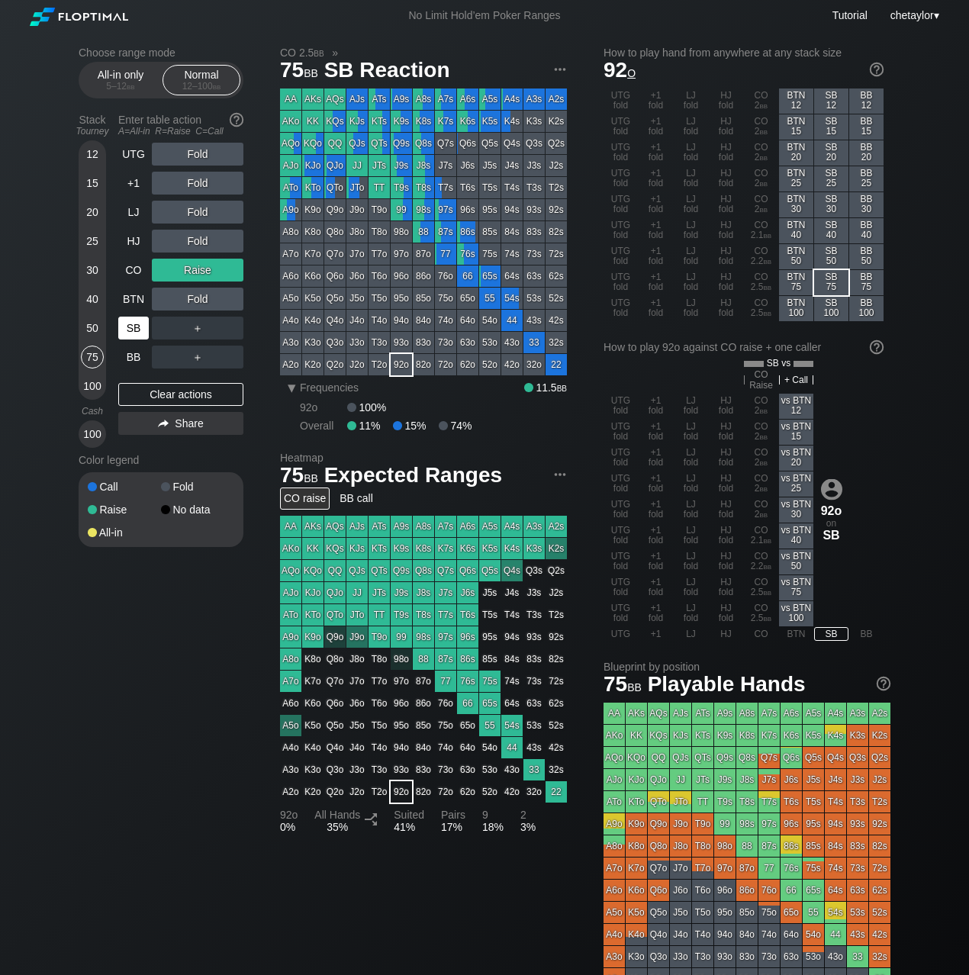
click at [132, 327] on div "SB" at bounding box center [133, 328] width 31 height 23
click at [147, 396] on div "Clear actions" at bounding box center [180, 394] width 125 height 23
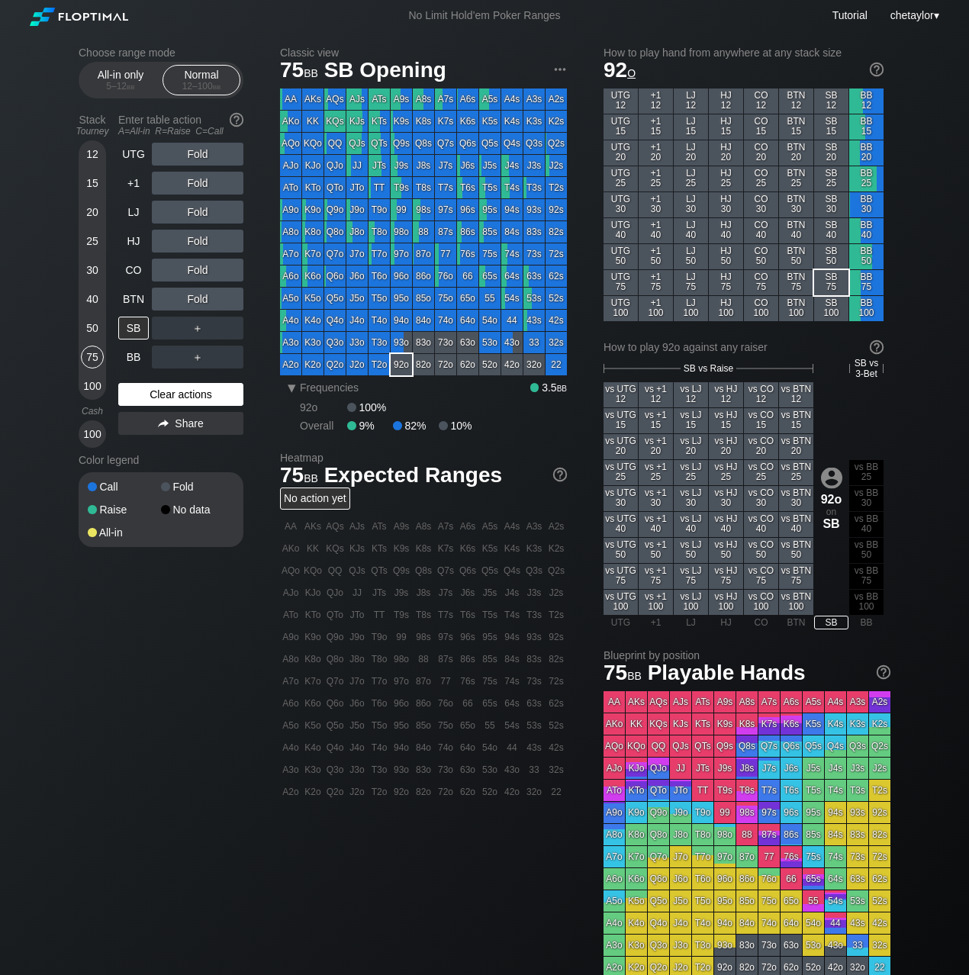
click at [147, 396] on div "Clear actions" at bounding box center [180, 394] width 125 height 23
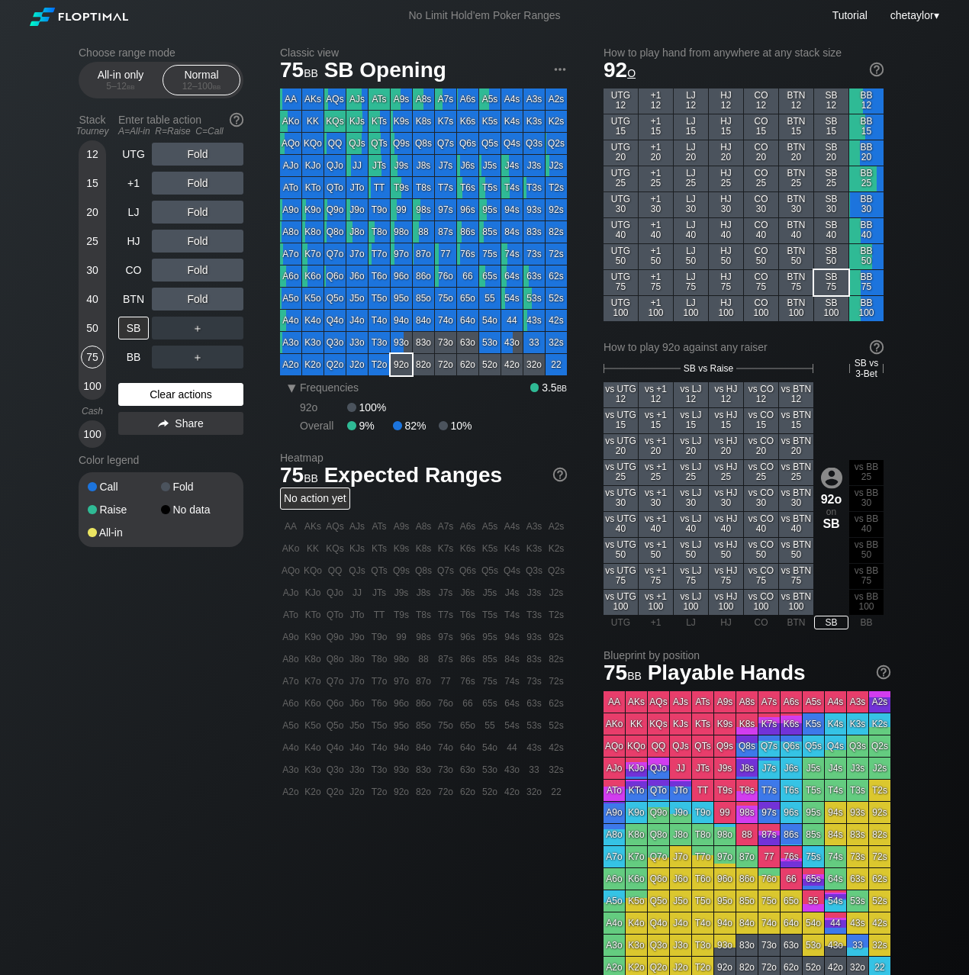
click at [147, 396] on div "Clear actions" at bounding box center [180, 394] width 125 height 23
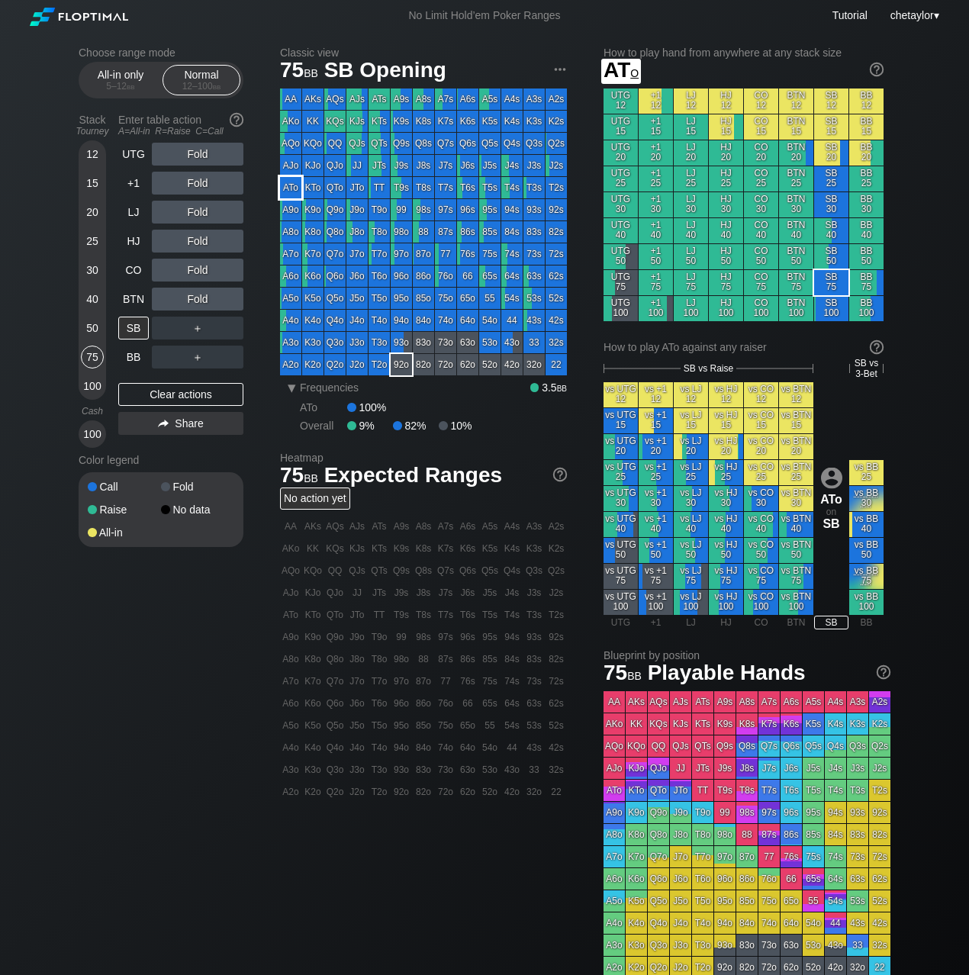
click at [291, 185] on div "ATo" at bounding box center [290, 187] width 21 height 21
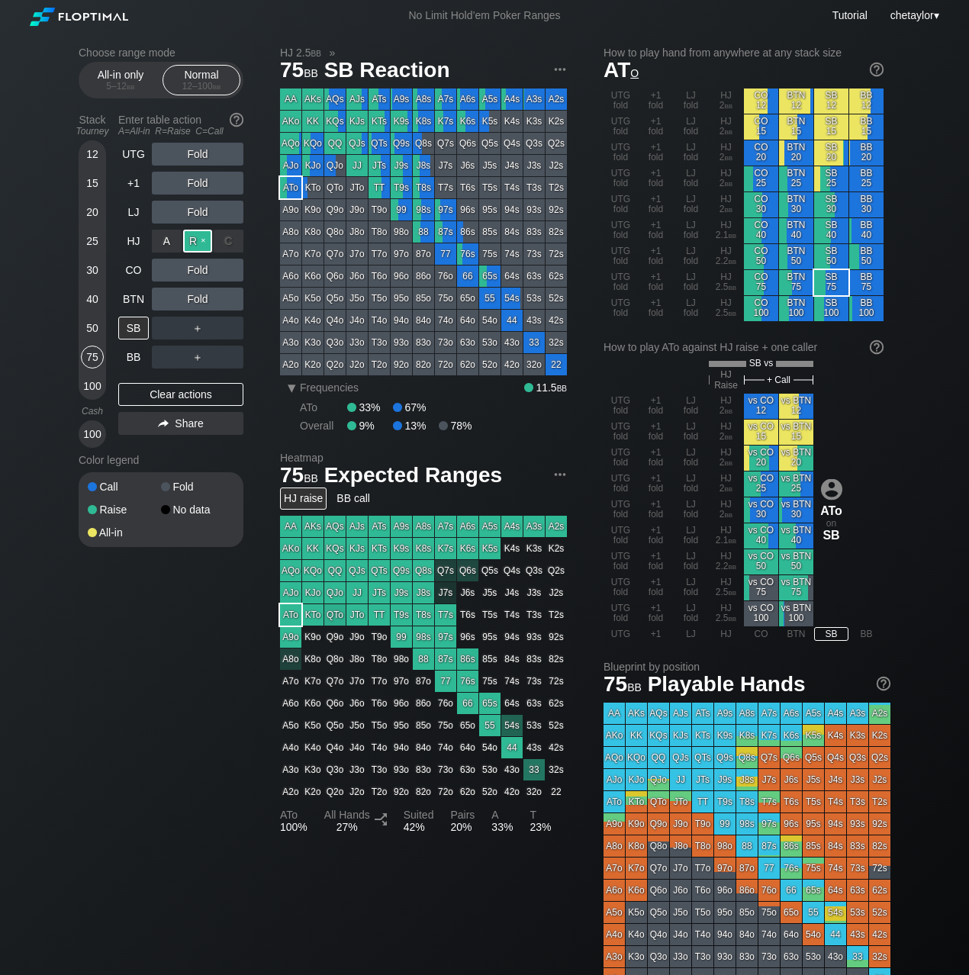
click at [202, 243] on div "R ✕" at bounding box center [198, 241] width 30 height 23
click at [95, 392] on div "100" at bounding box center [92, 386] width 23 height 23
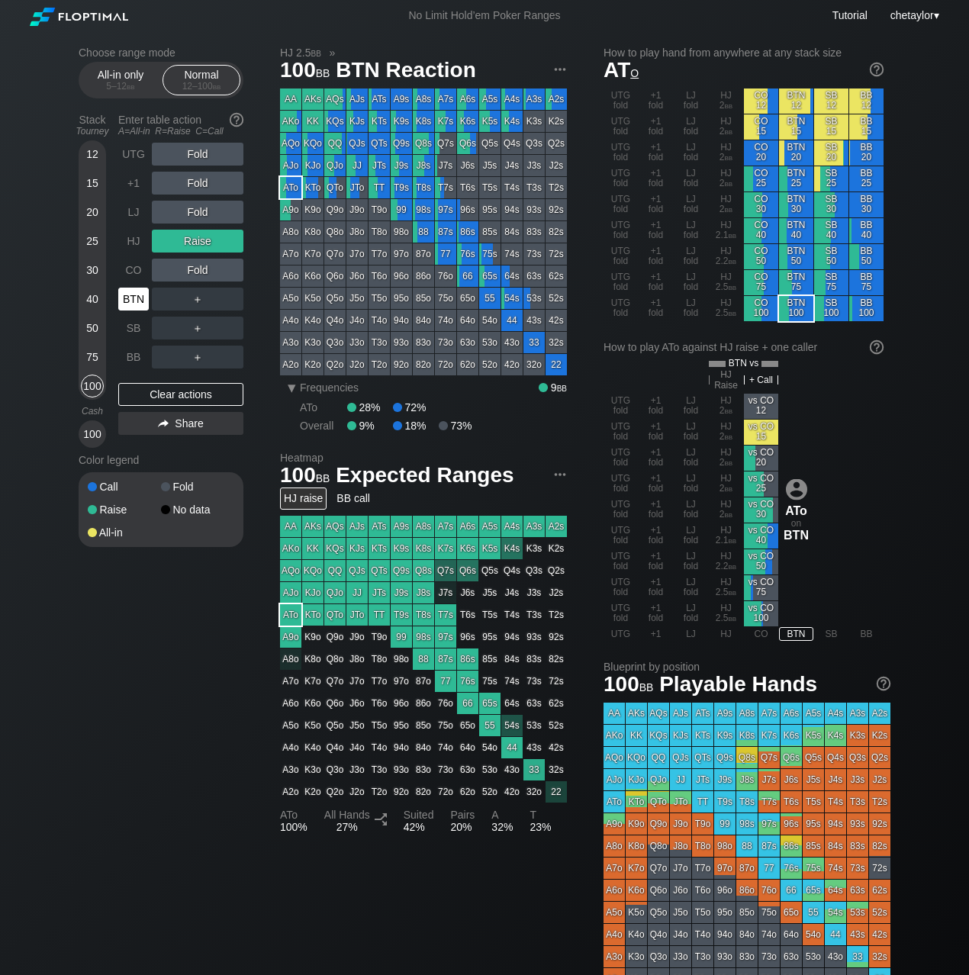
click at [131, 298] on div "BTN" at bounding box center [133, 299] width 31 height 23
click at [155, 398] on div "Clear actions" at bounding box center [180, 394] width 125 height 23
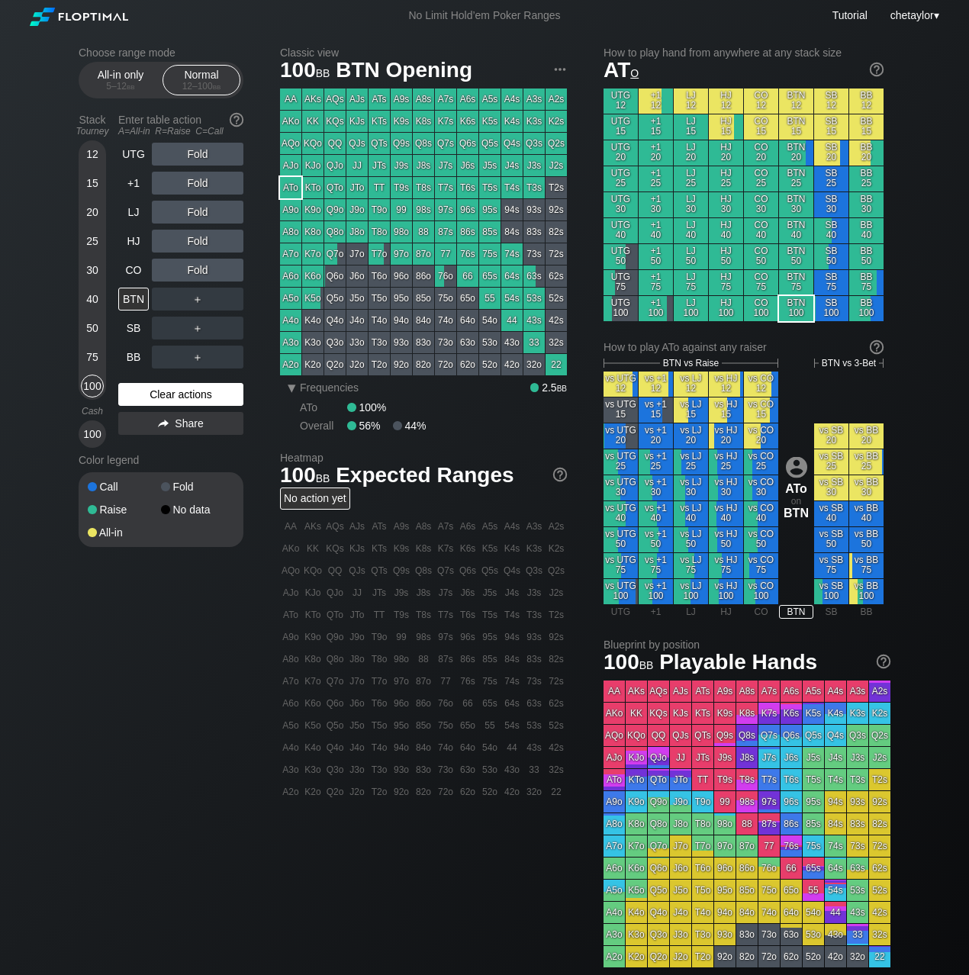
click at [155, 398] on div "Clear actions" at bounding box center [180, 394] width 125 height 23
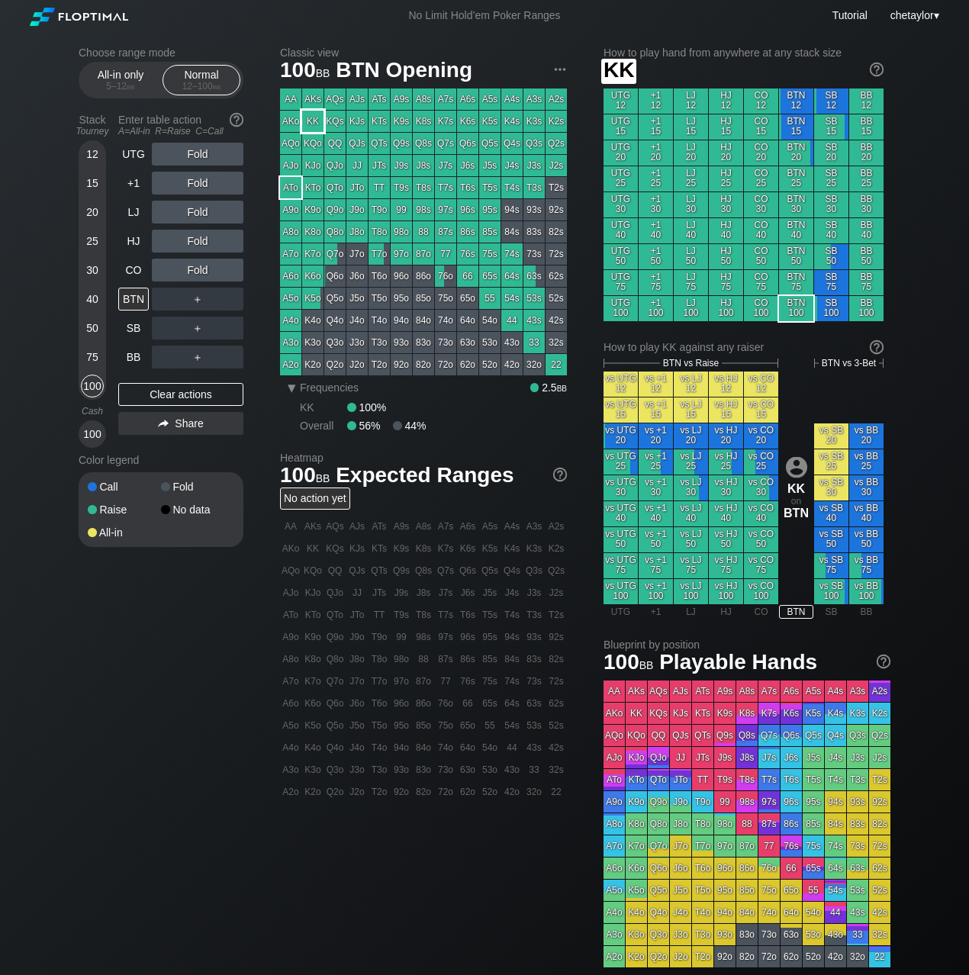
click at [306, 122] on div "KK" at bounding box center [312, 121] width 21 height 21
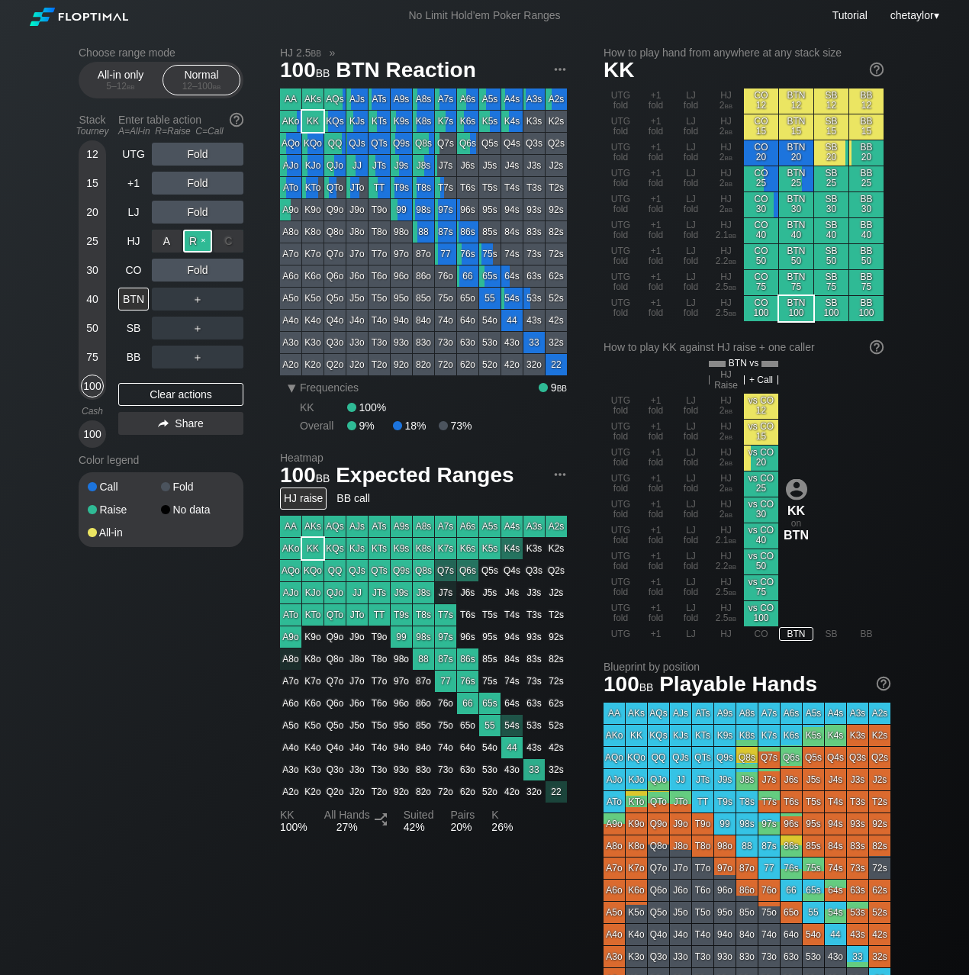
click at [198, 240] on div "R ✕" at bounding box center [198, 241] width 30 height 23
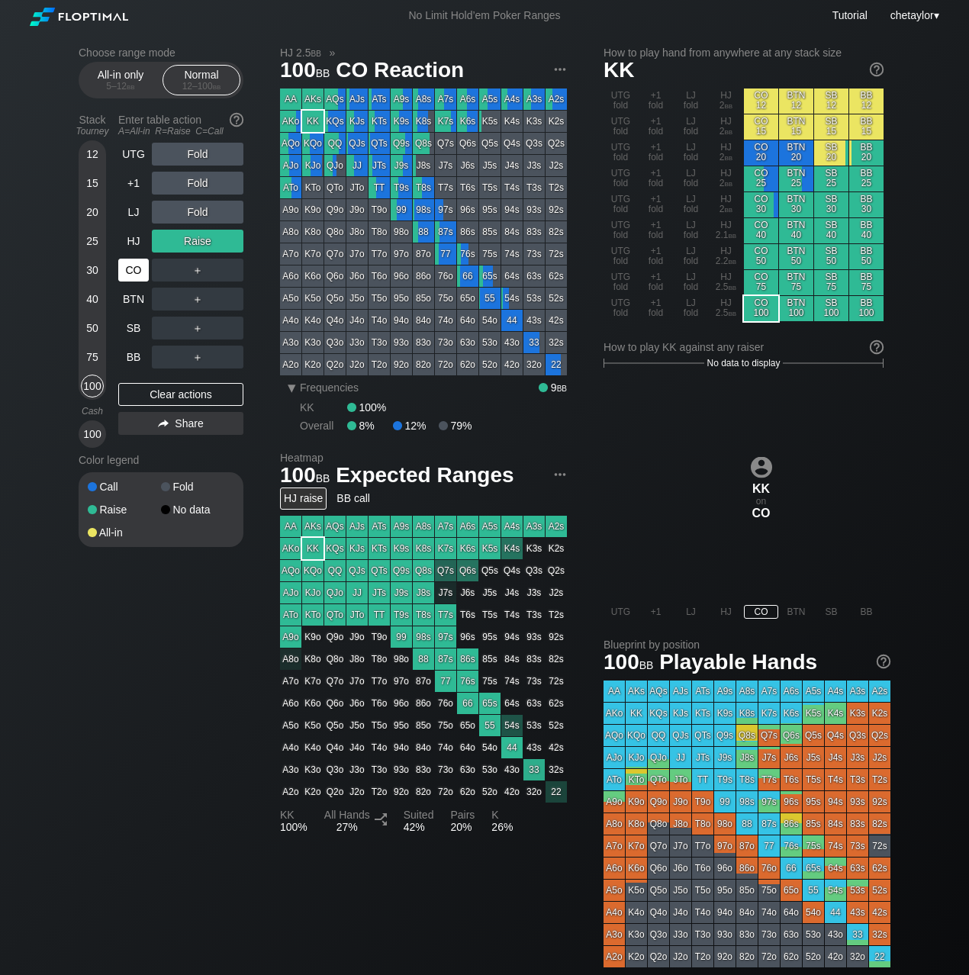
click at [133, 268] on div "CO" at bounding box center [133, 270] width 31 height 23
click at [150, 399] on div "Clear actions" at bounding box center [180, 394] width 125 height 23
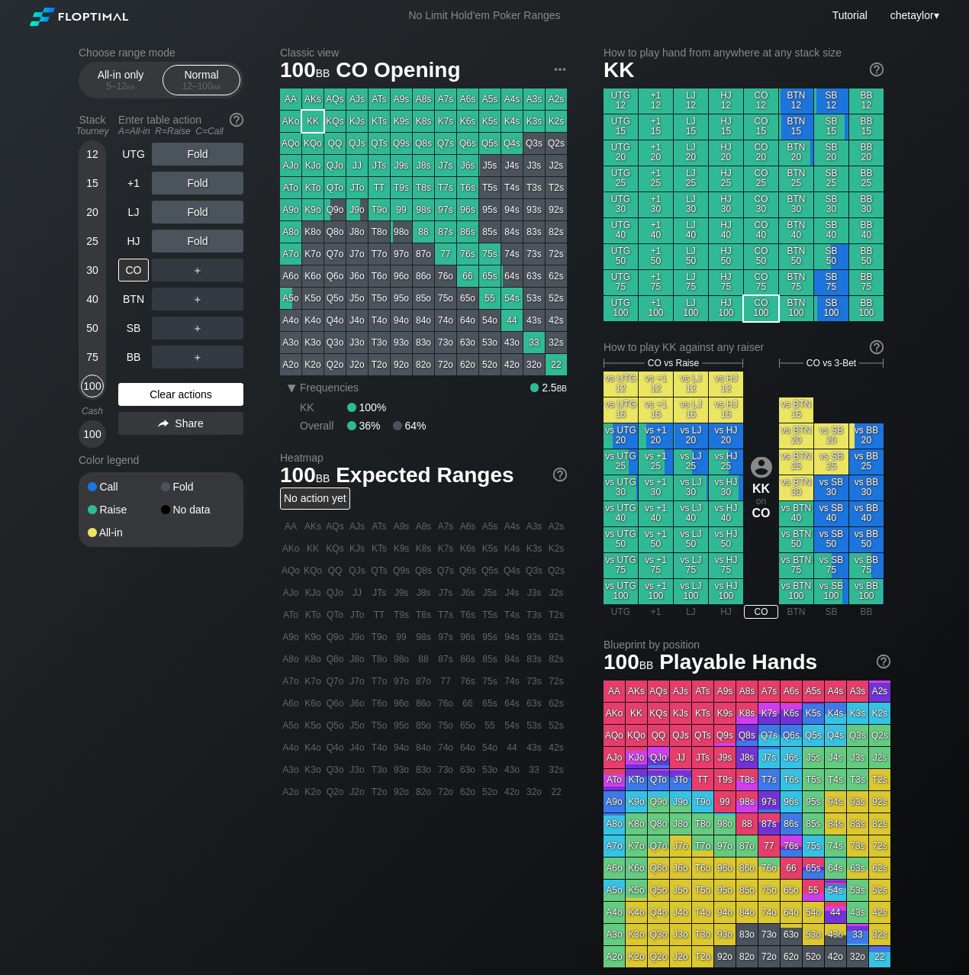
click at [150, 399] on div "Clear actions" at bounding box center [180, 394] width 125 height 23
click at [152, 392] on div "Clear actions" at bounding box center [180, 394] width 125 height 23
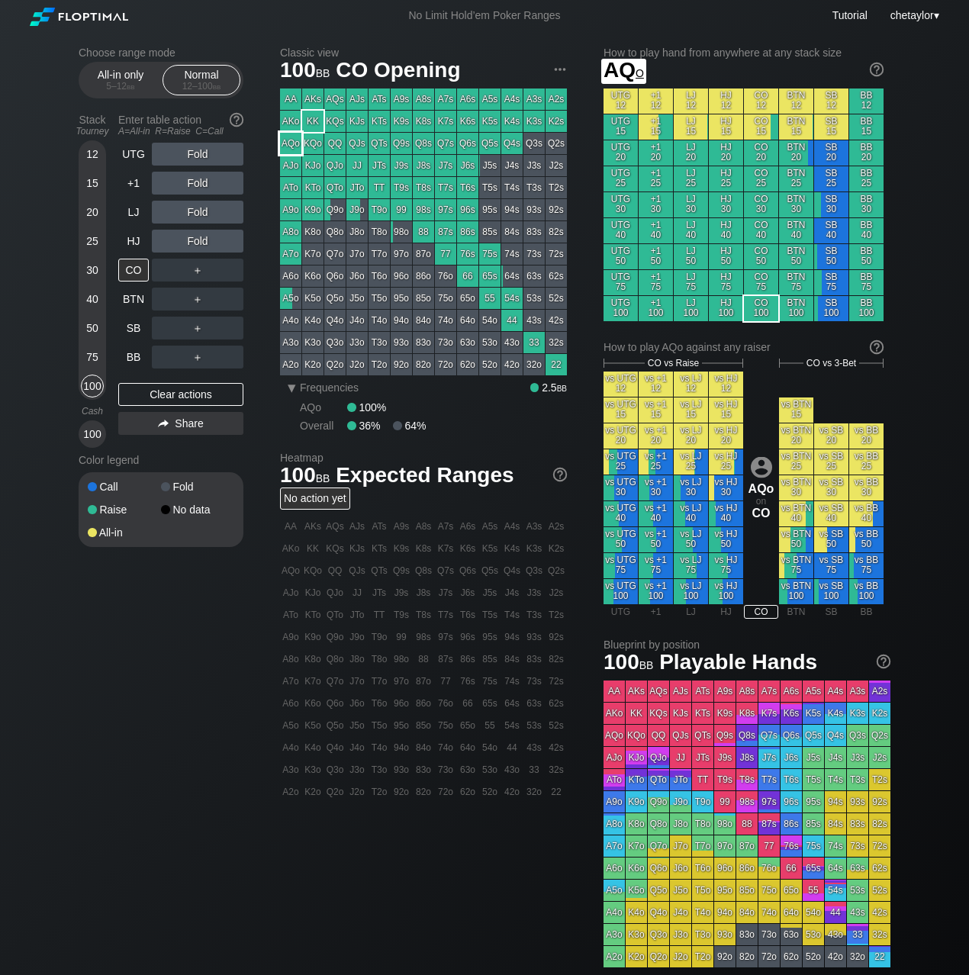
click at [295, 142] on div "AQo" at bounding box center [290, 143] width 21 height 21
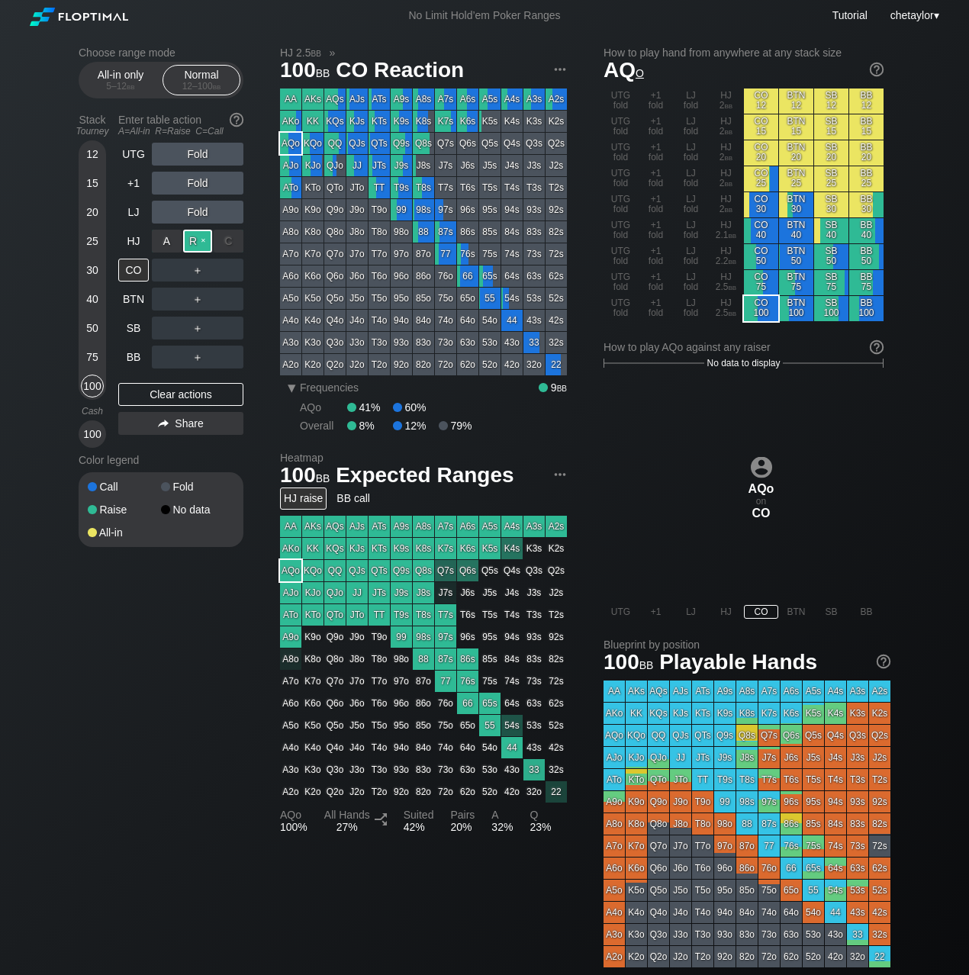
click at [203, 239] on div "R ✕" at bounding box center [198, 241] width 30 height 23
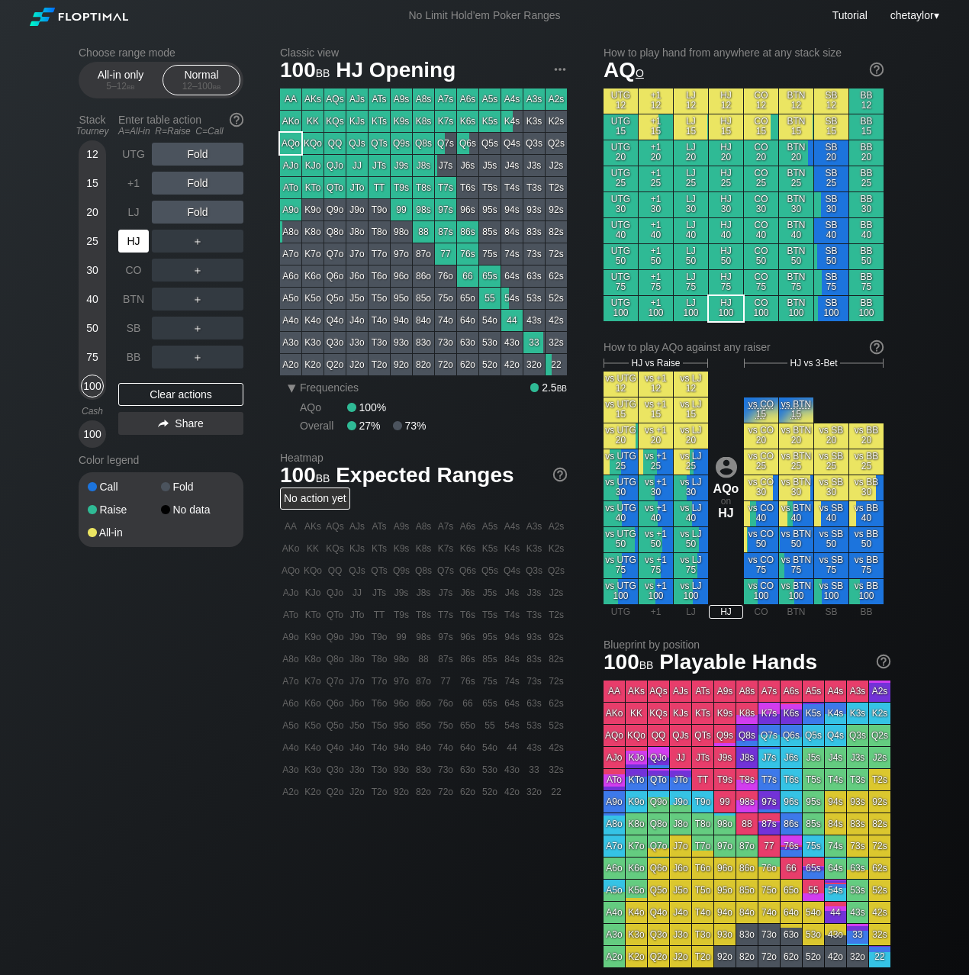
click at [137, 243] on div "HJ" at bounding box center [133, 241] width 31 height 23
click at [168, 388] on div "Clear actions" at bounding box center [180, 394] width 125 height 23
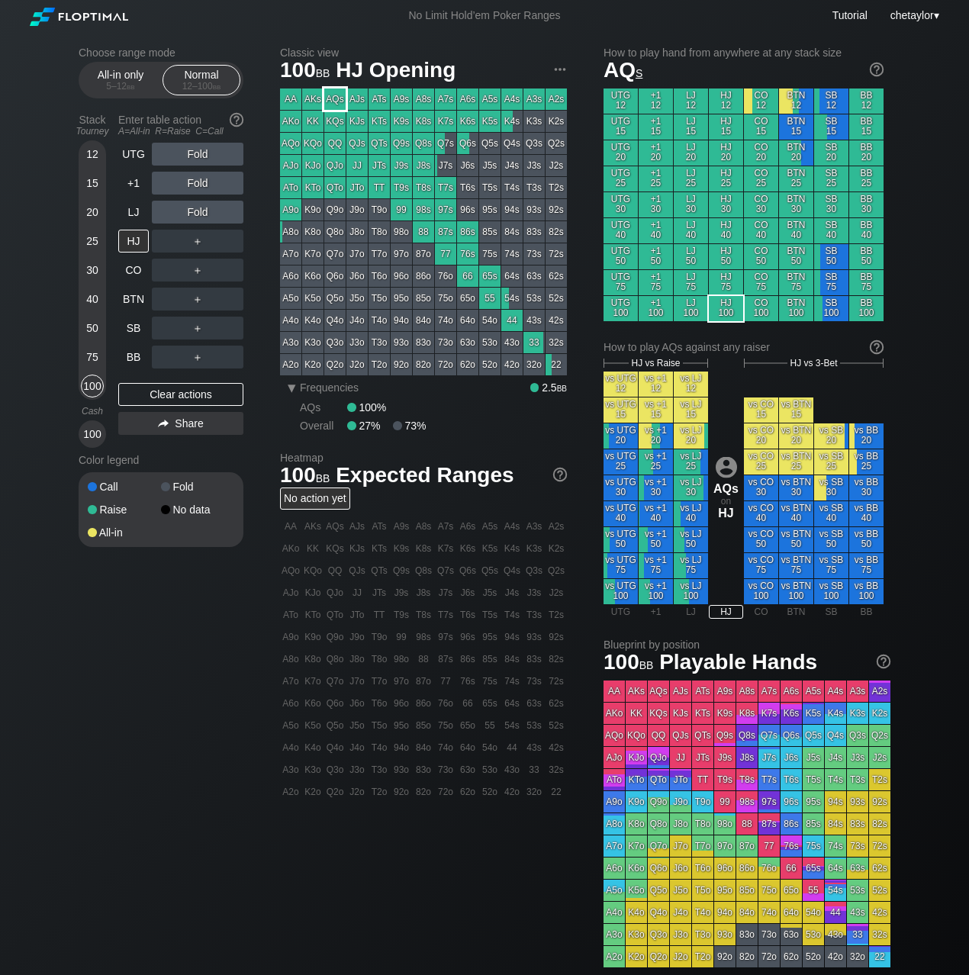
click at [335, 101] on div "AQs" at bounding box center [334, 99] width 21 height 21
click at [131, 353] on div "BB" at bounding box center [133, 357] width 31 height 23
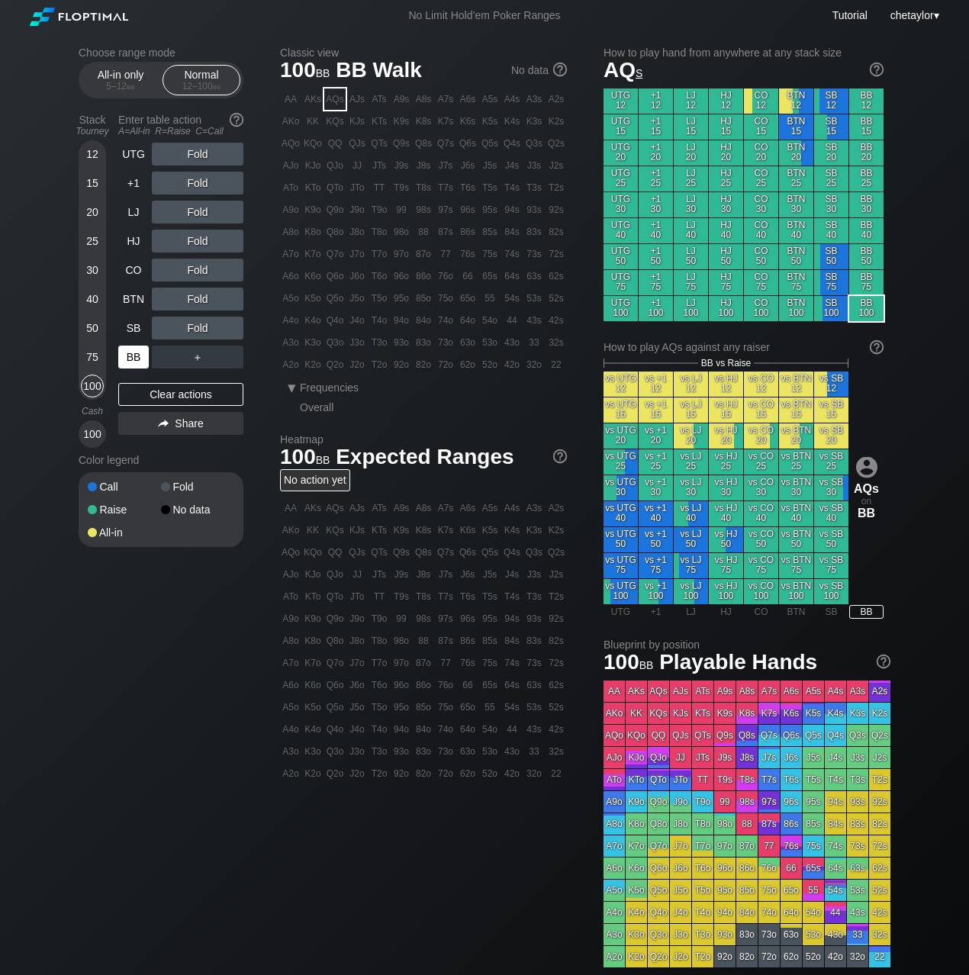
click at [131, 353] on div "BB" at bounding box center [133, 357] width 31 height 23
click at [164, 401] on div "Clear actions" at bounding box center [180, 394] width 125 height 23
click at [166, 393] on div "Clear actions" at bounding box center [180, 394] width 125 height 23
click at [379, 166] on div "JTs" at bounding box center [379, 165] width 21 height 21
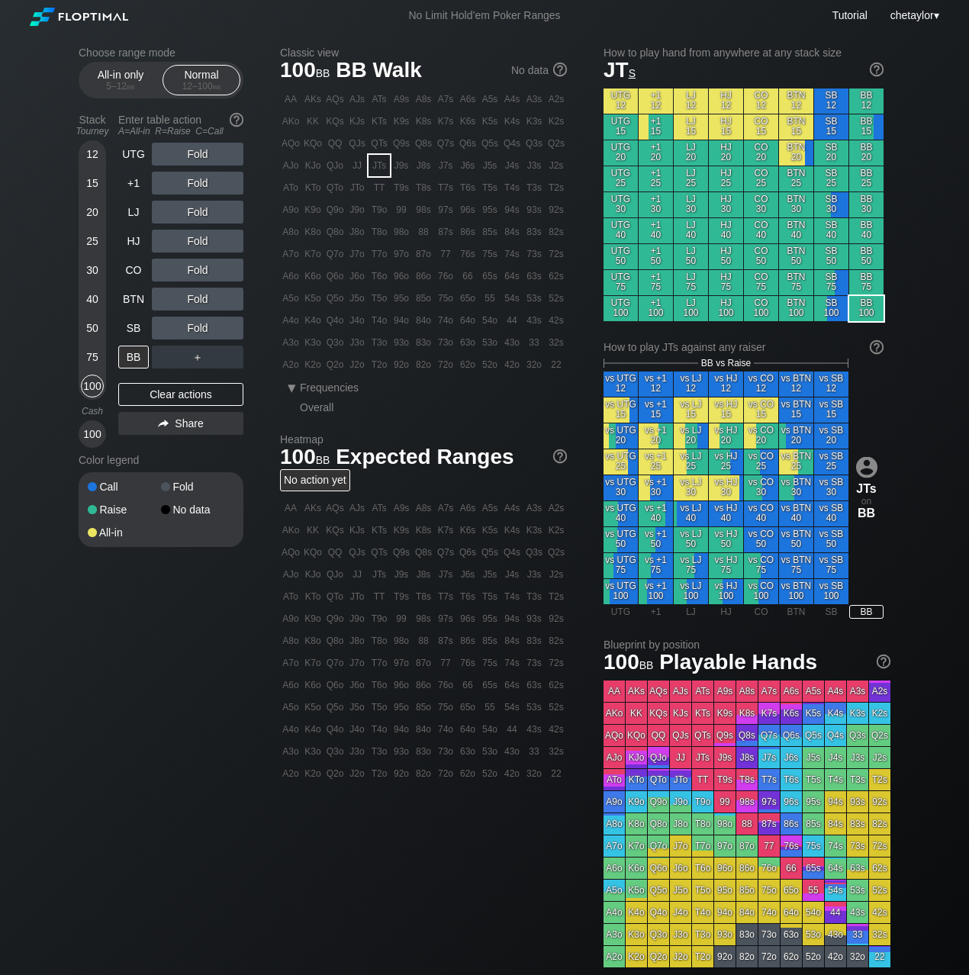
click at [379, 166] on div "JTs" at bounding box center [379, 165] width 21 height 21
click at [198, 324] on div "R ✕" at bounding box center [198, 328] width 30 height 23
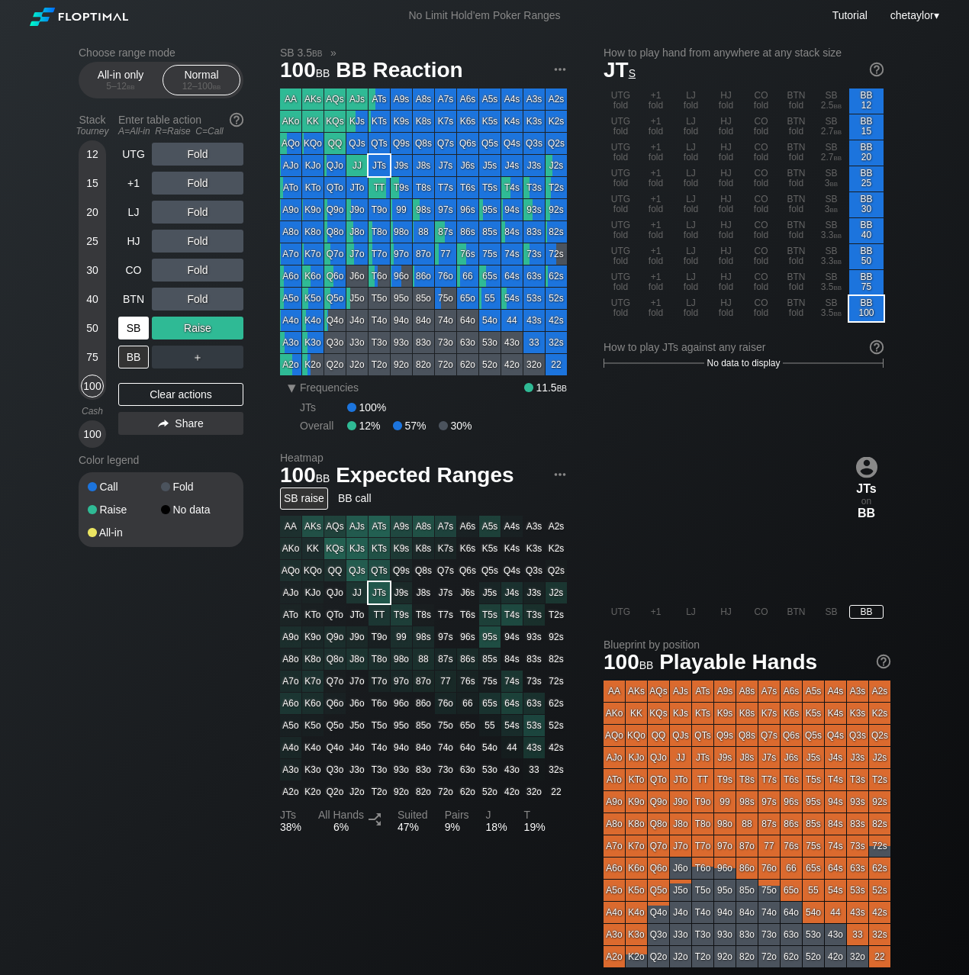
click at [131, 325] on div "SB" at bounding box center [133, 328] width 31 height 23
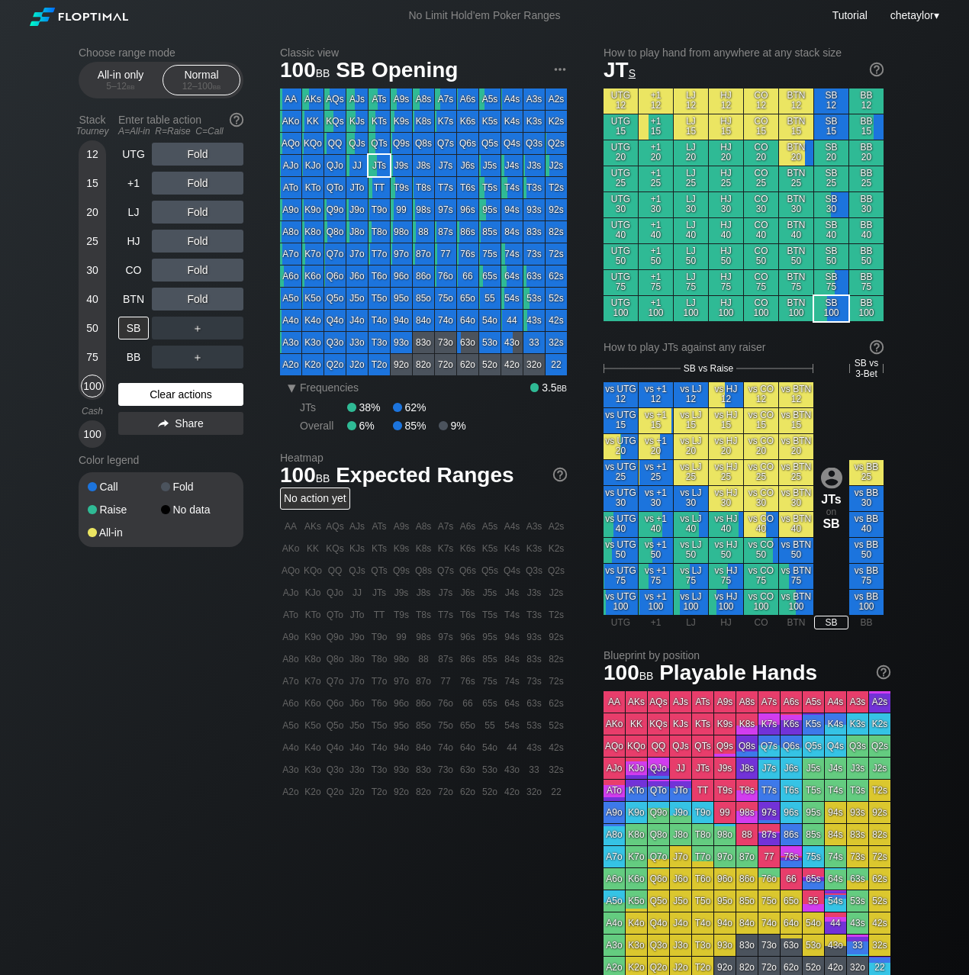
click at [140, 396] on div "Clear actions" at bounding box center [180, 394] width 125 height 23
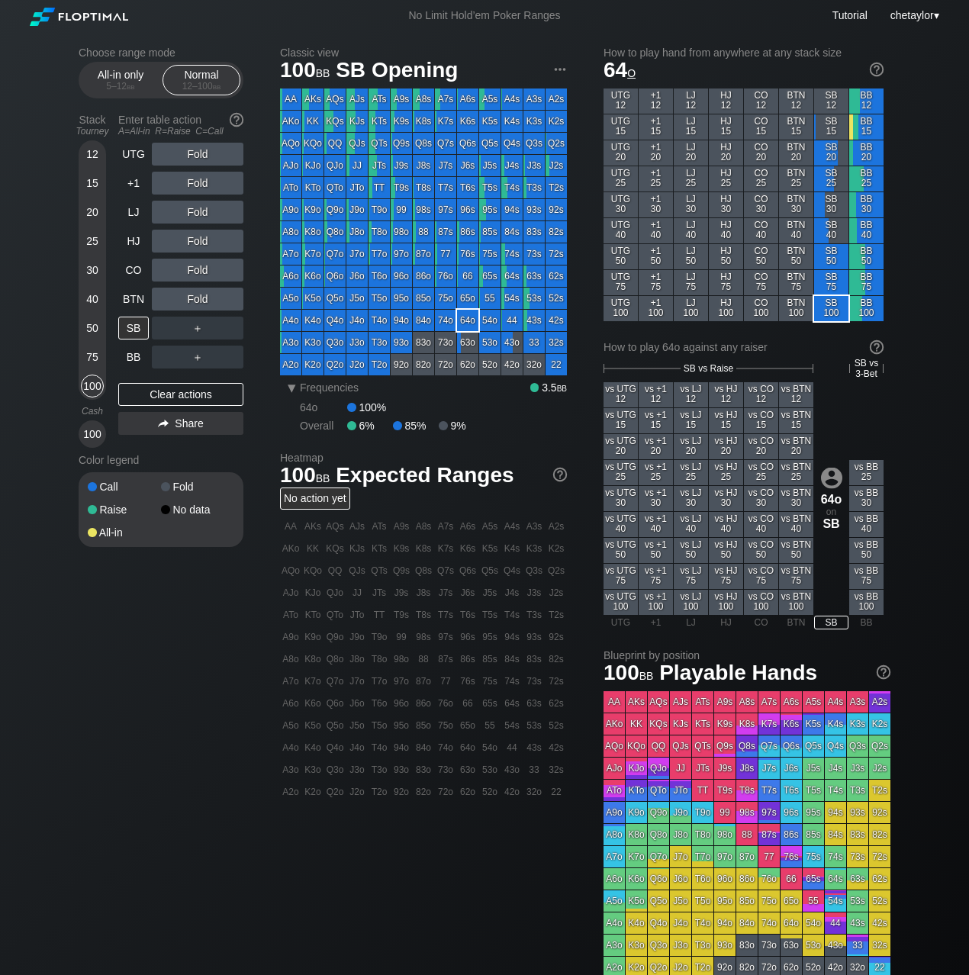
click at [469, 317] on div "64o" at bounding box center [467, 320] width 21 height 21
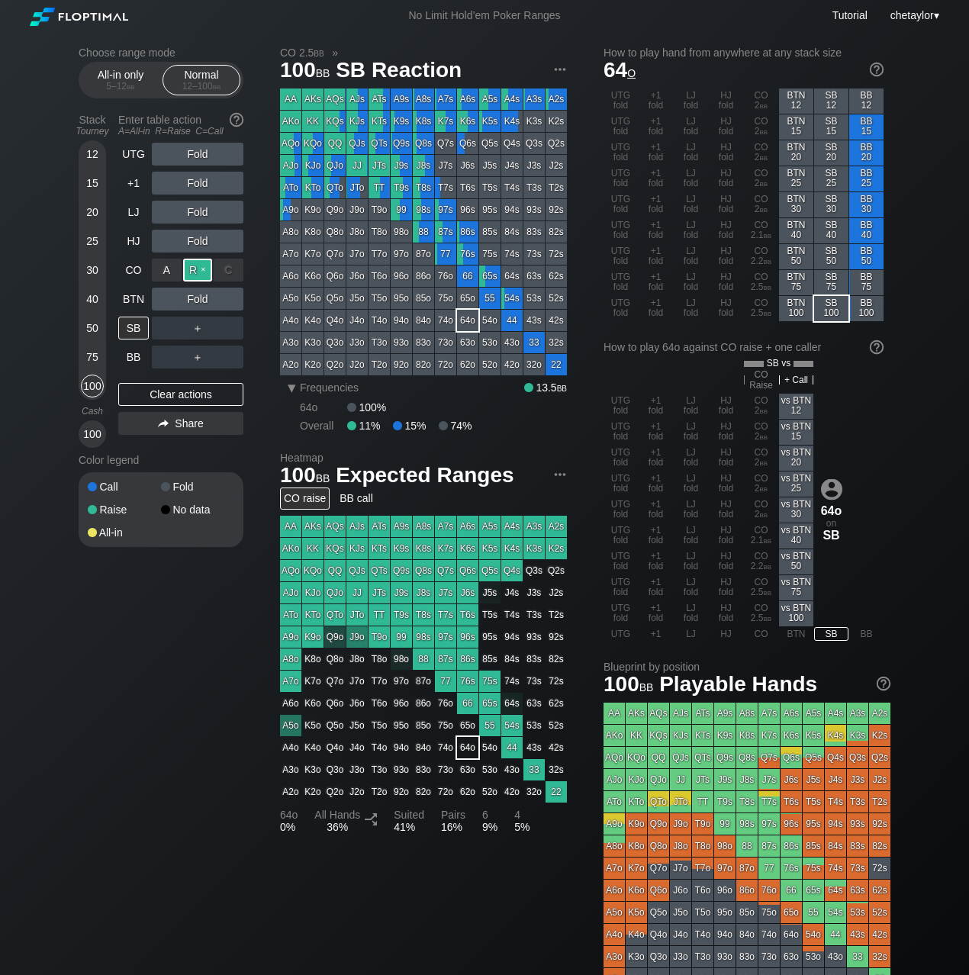
click at [205, 271] on div "R ✕" at bounding box center [198, 270] width 30 height 23
click at [127, 299] on div "BTN" at bounding box center [133, 299] width 31 height 23
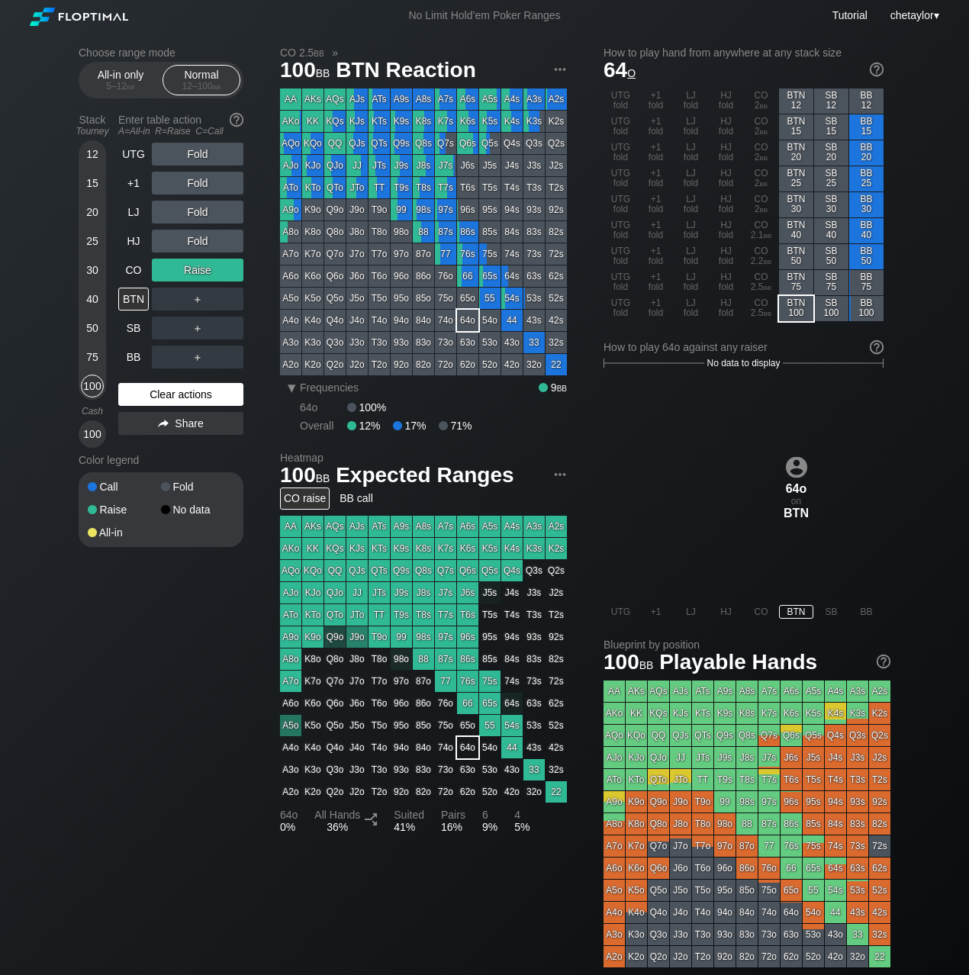
click at [158, 392] on div "Clear actions" at bounding box center [180, 394] width 125 height 23
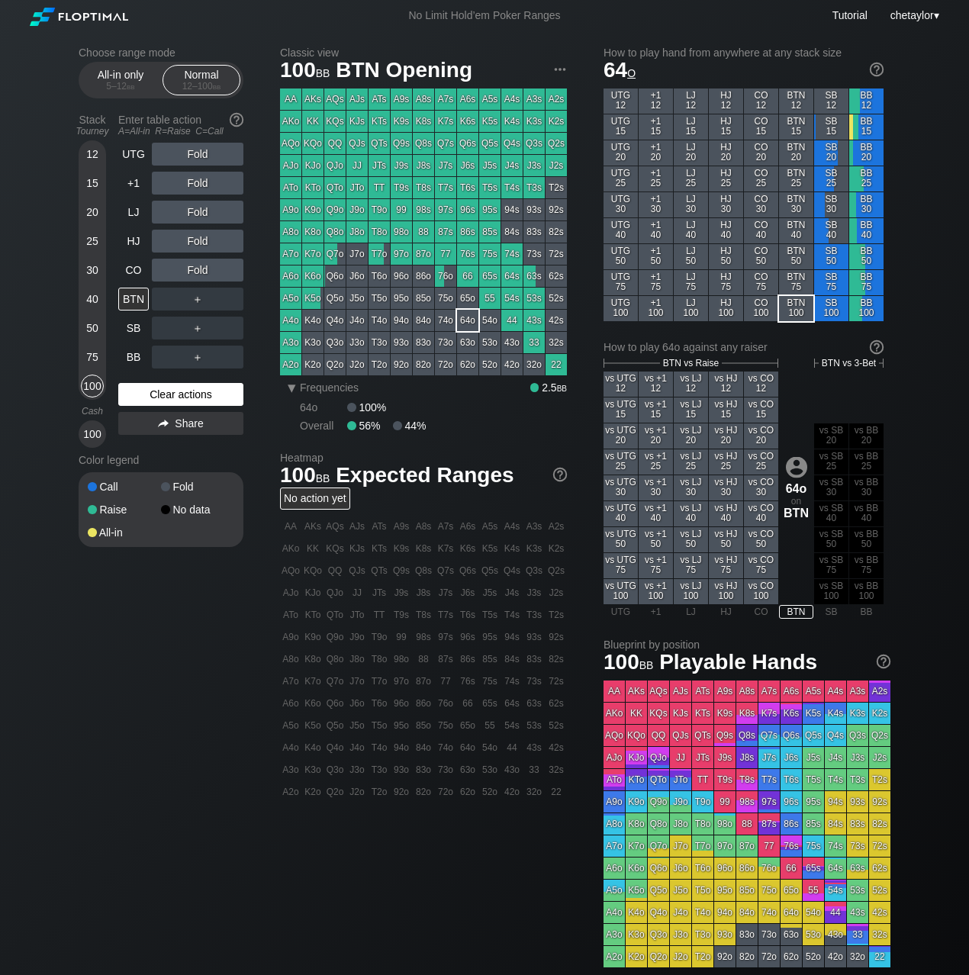
click at [158, 392] on div "Clear actions" at bounding box center [180, 394] width 125 height 23
click at [377, 210] on div "T9o" at bounding box center [379, 209] width 21 height 21
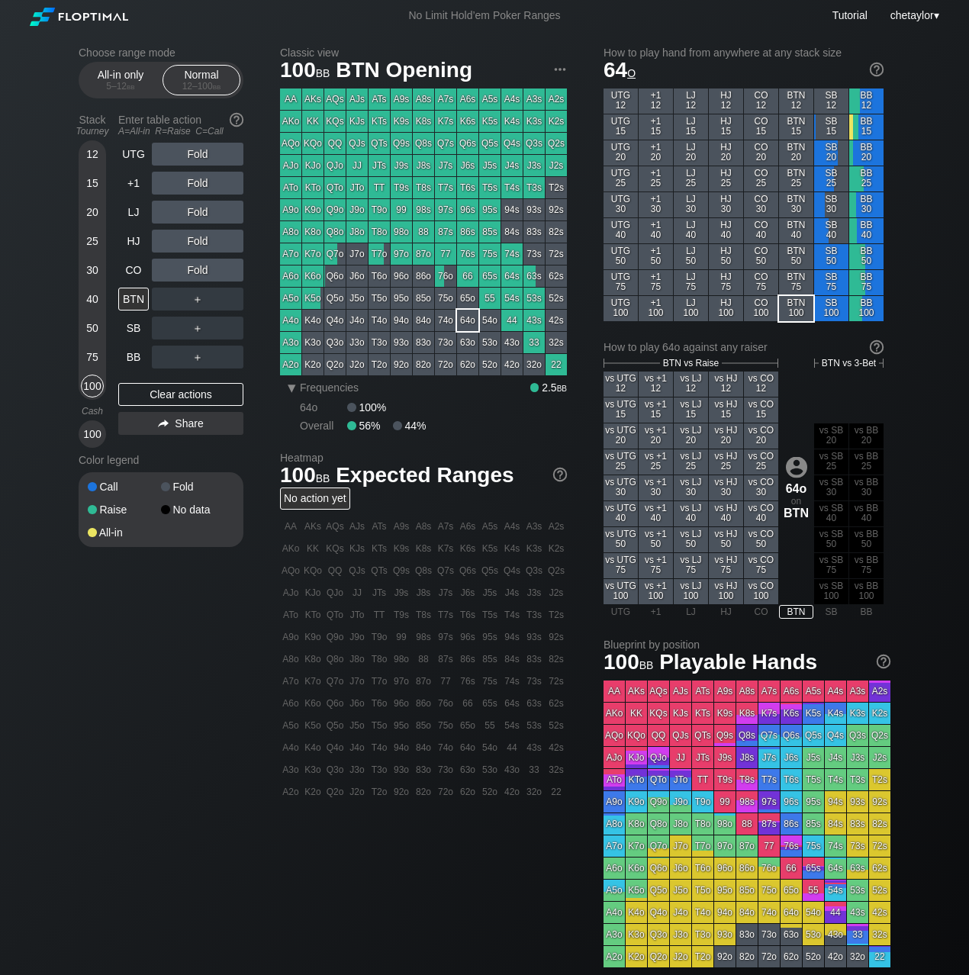
click at [377, 210] on div "T9o" at bounding box center [379, 209] width 21 height 21
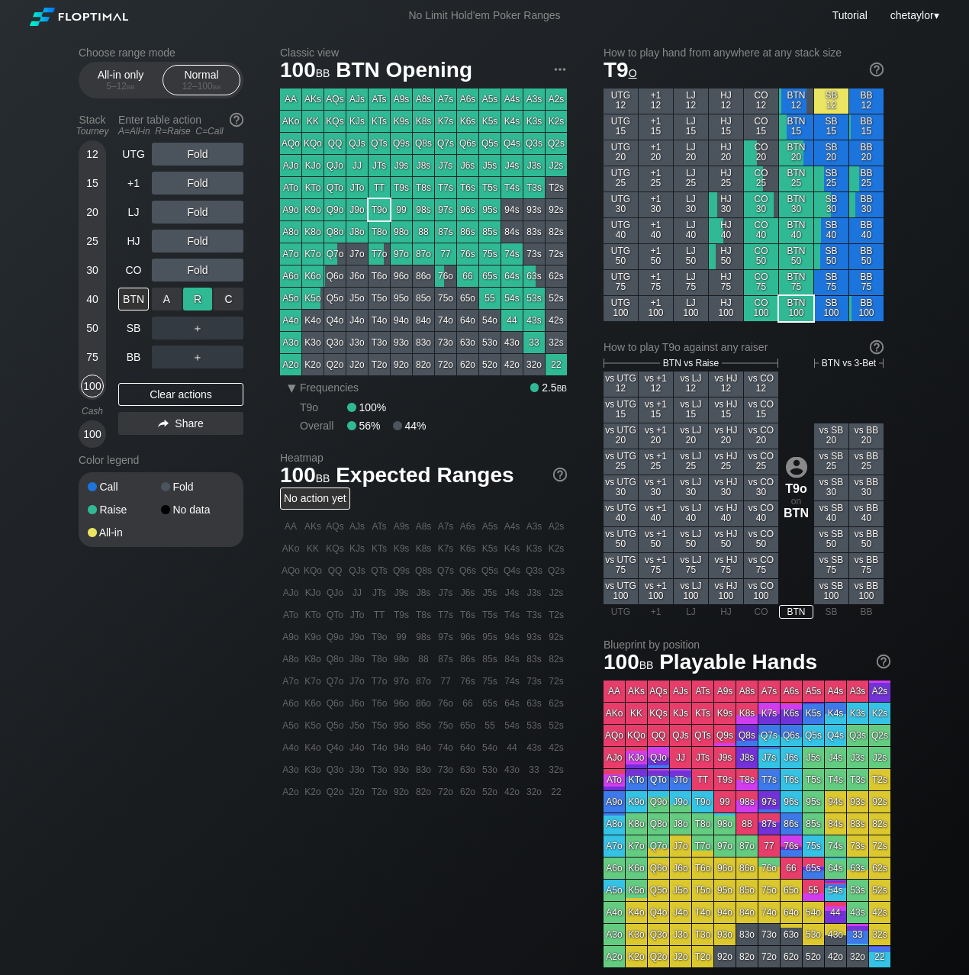
click at [201, 301] on div "R ✕" at bounding box center [198, 299] width 30 height 23
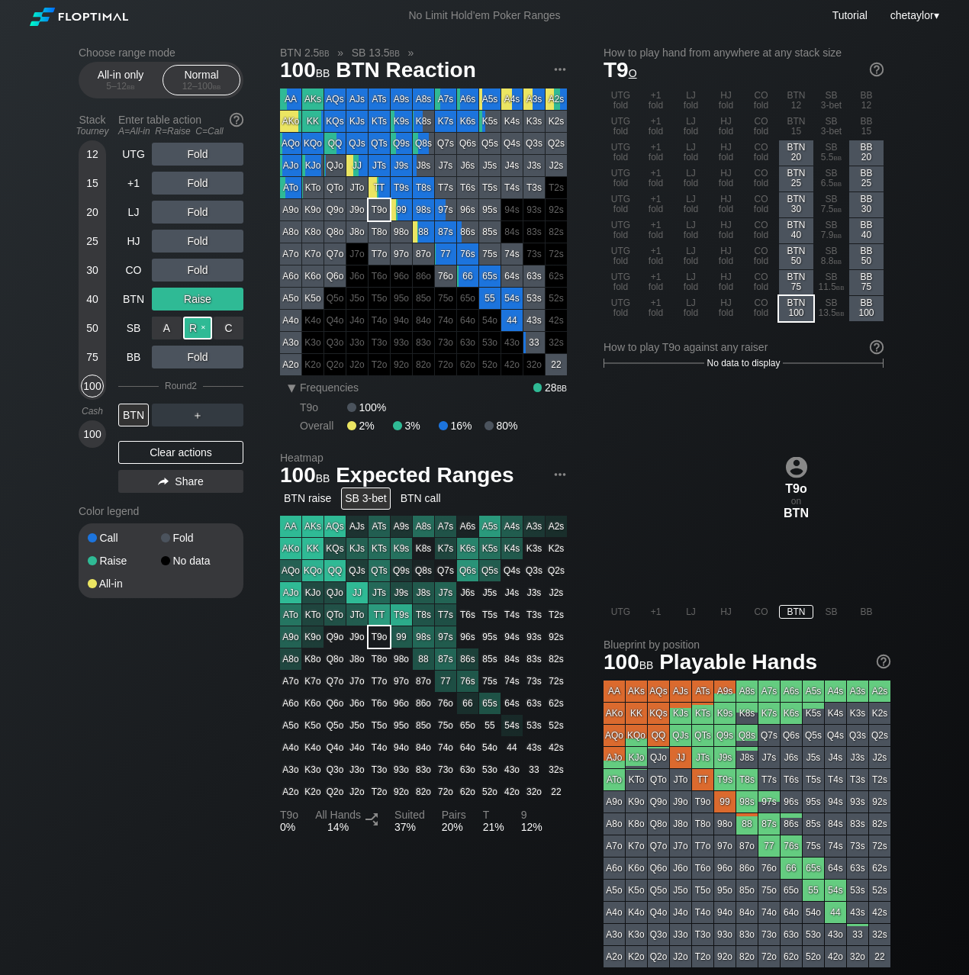
click at [199, 327] on div "R ✕" at bounding box center [198, 328] width 30 height 23
click at [132, 414] on div "BTN" at bounding box center [133, 415] width 31 height 23
click at [140, 269] on div "CO" at bounding box center [133, 270] width 31 height 23
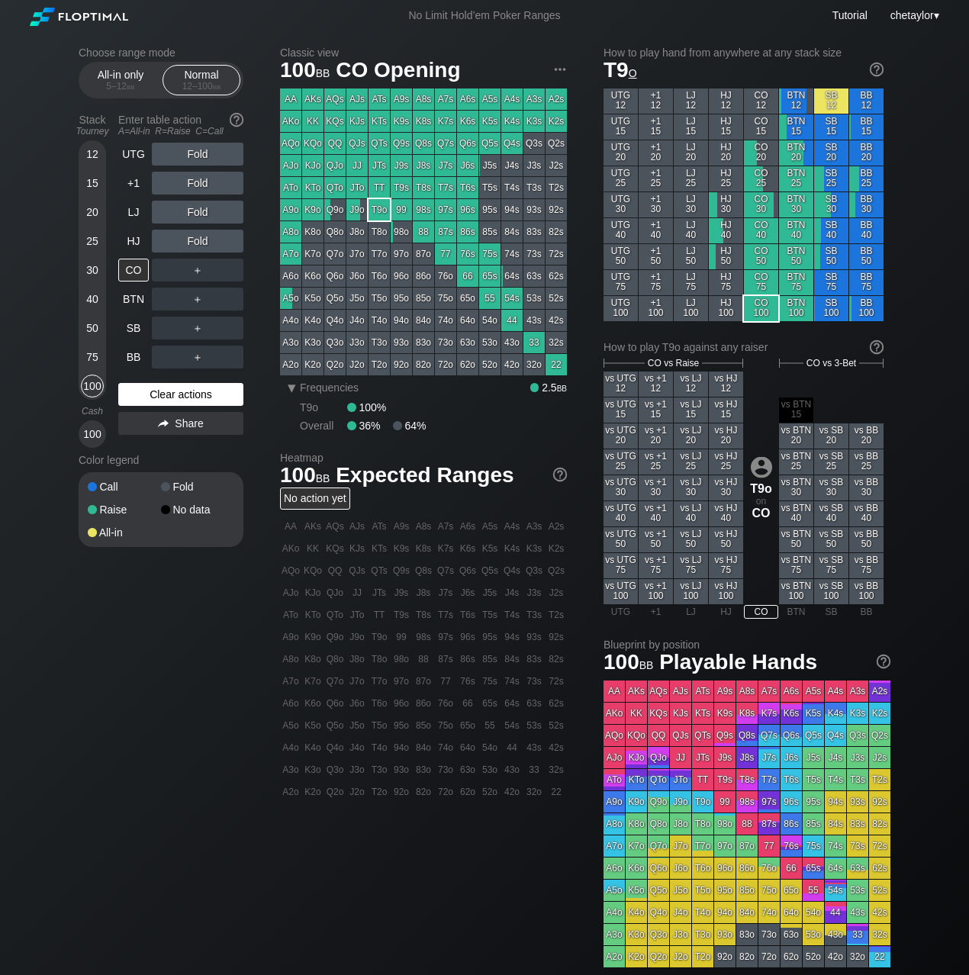
click at [160, 395] on div "Clear actions" at bounding box center [180, 394] width 125 height 23
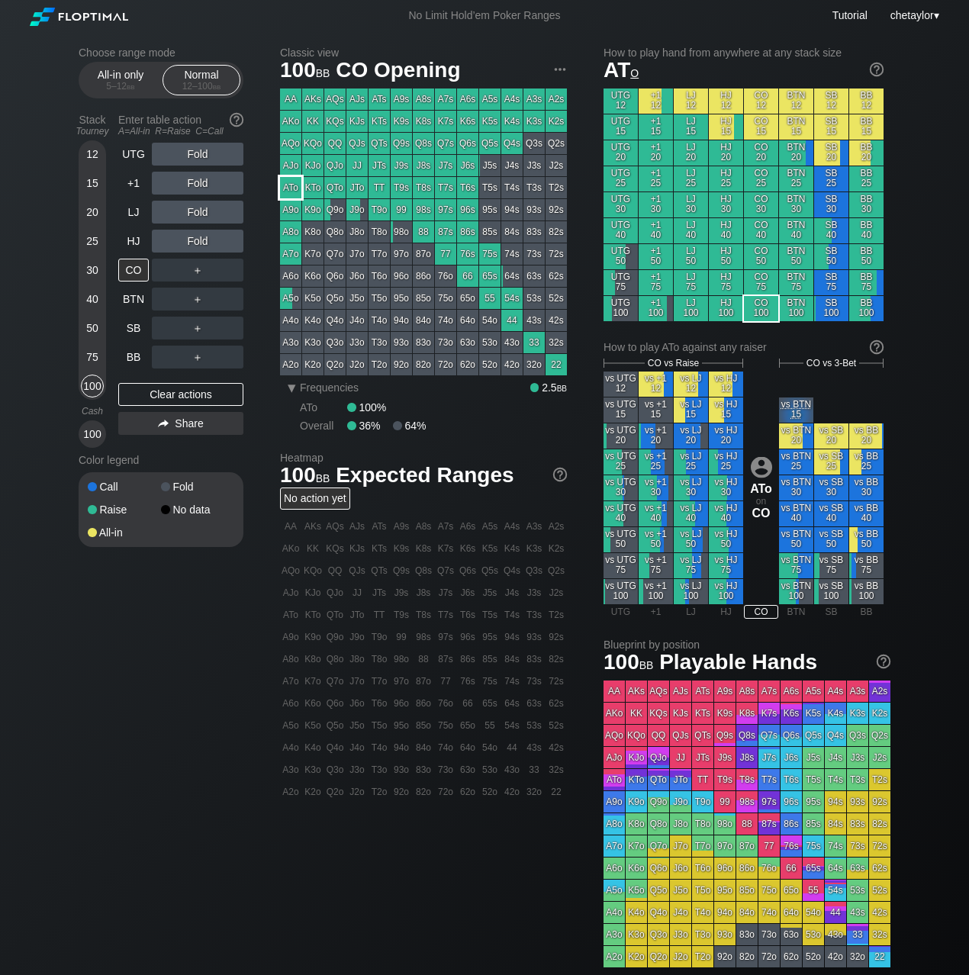
click at [298, 191] on div "ATo" at bounding box center [290, 187] width 21 height 21
click at [204, 240] on div "R ✕" at bounding box center [198, 241] width 30 height 23
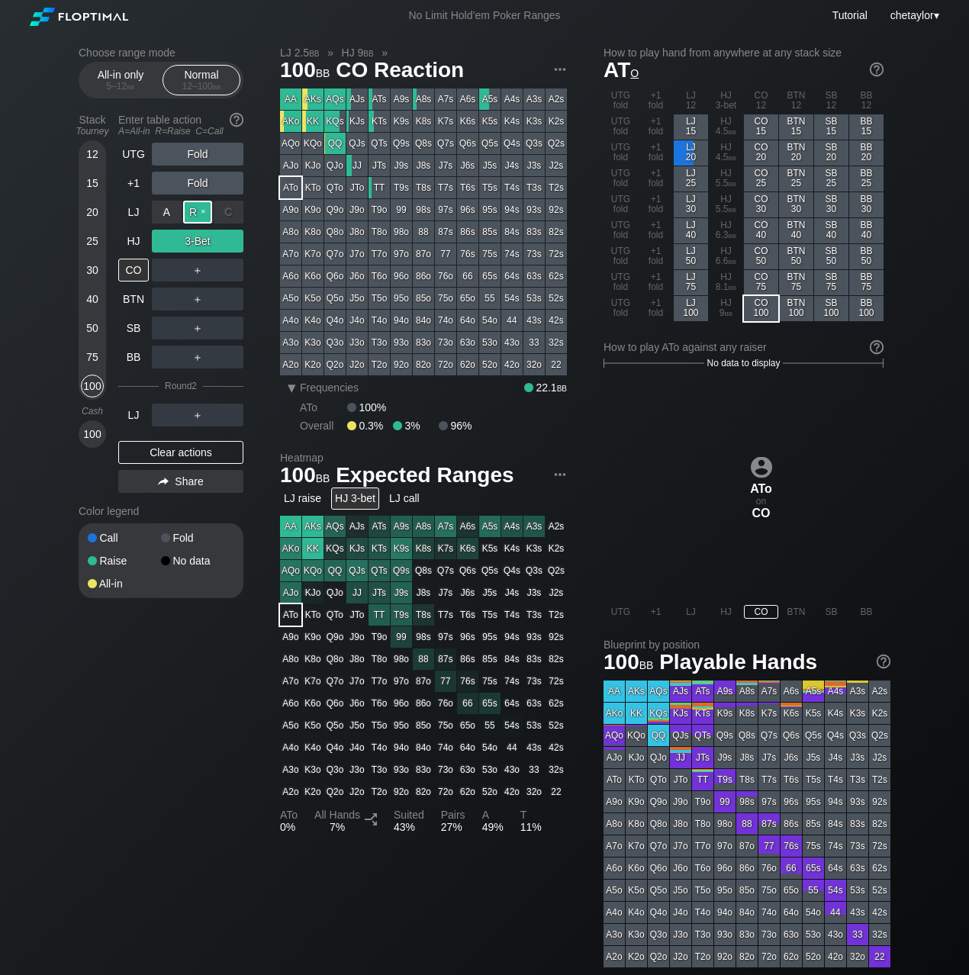
click at [203, 210] on div "R ✕" at bounding box center [198, 212] width 30 height 23
click at [238, 240] on div "C ✕" at bounding box center [229, 241] width 30 height 23
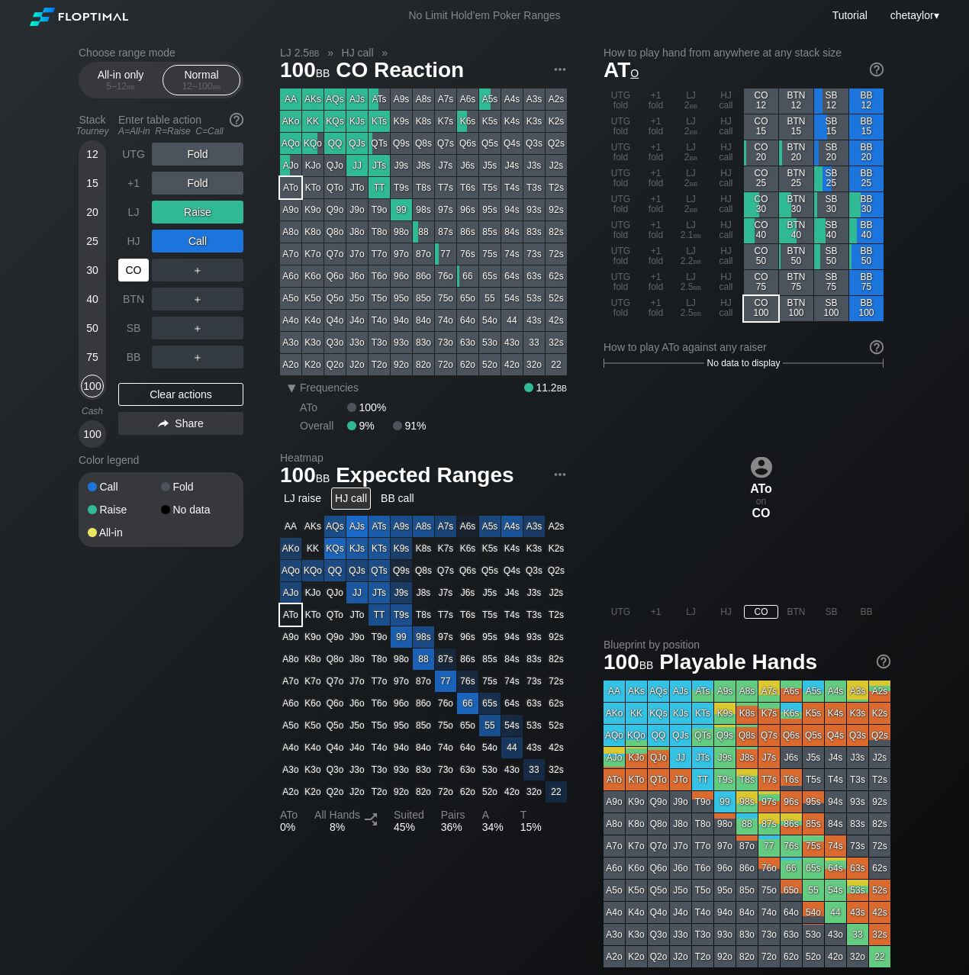
click at [135, 273] on div "CO" at bounding box center [133, 270] width 31 height 23
click at [86, 353] on div "75" at bounding box center [92, 357] width 23 height 23
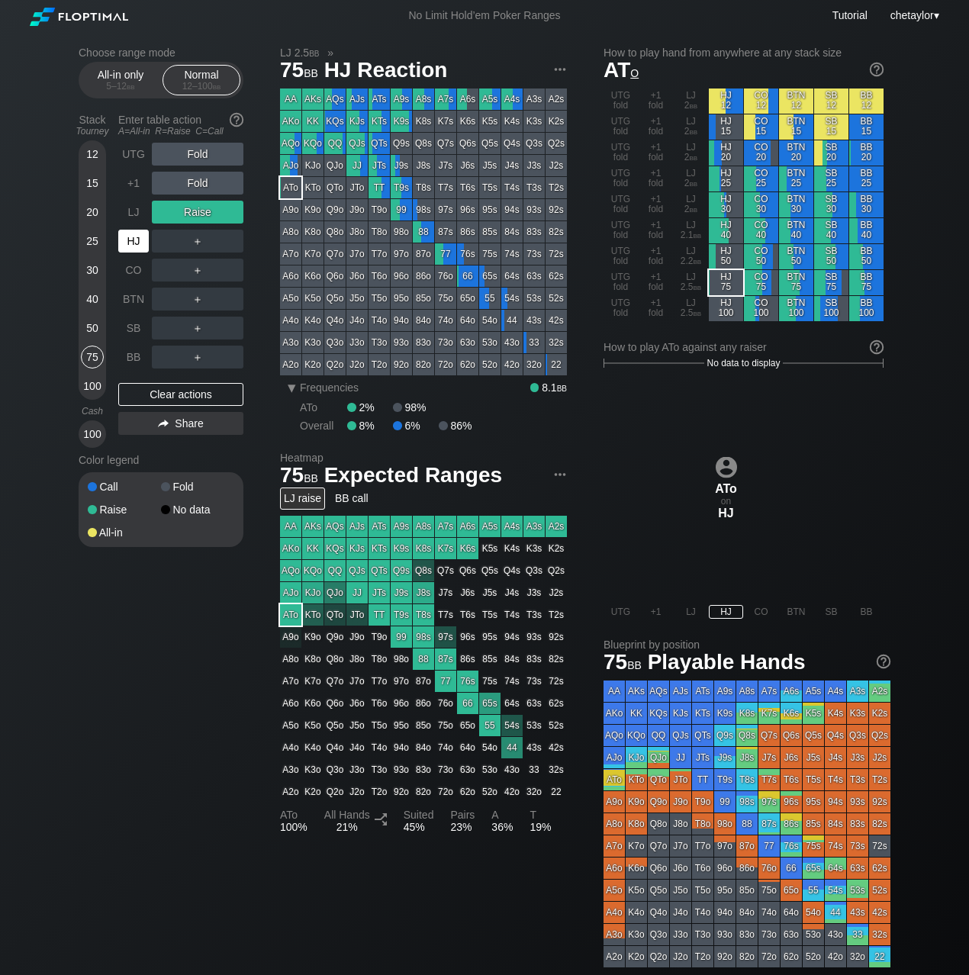
click at [140, 237] on div "HJ" at bounding box center [133, 241] width 31 height 23
click at [181, 397] on div "Clear actions" at bounding box center [180, 394] width 125 height 23
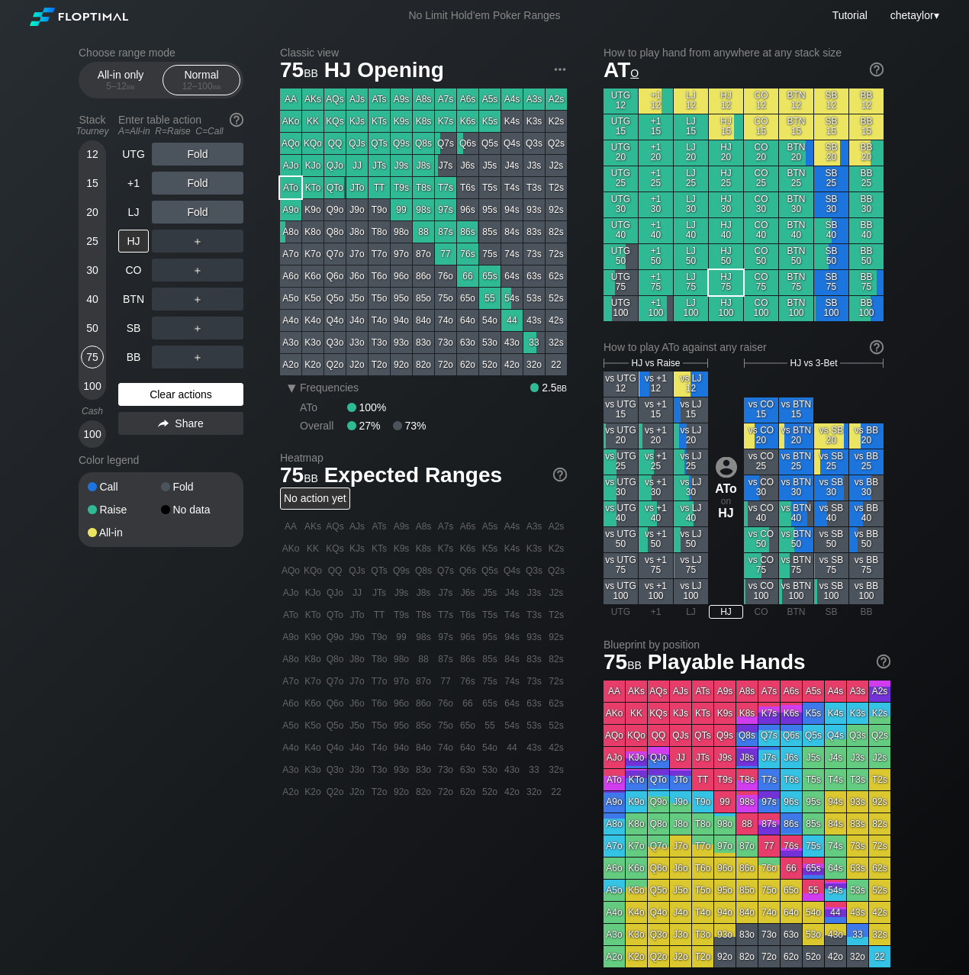
click at [181, 397] on div "Clear actions" at bounding box center [180, 394] width 125 height 23
click at [132, 356] on div "BB" at bounding box center [133, 357] width 31 height 23
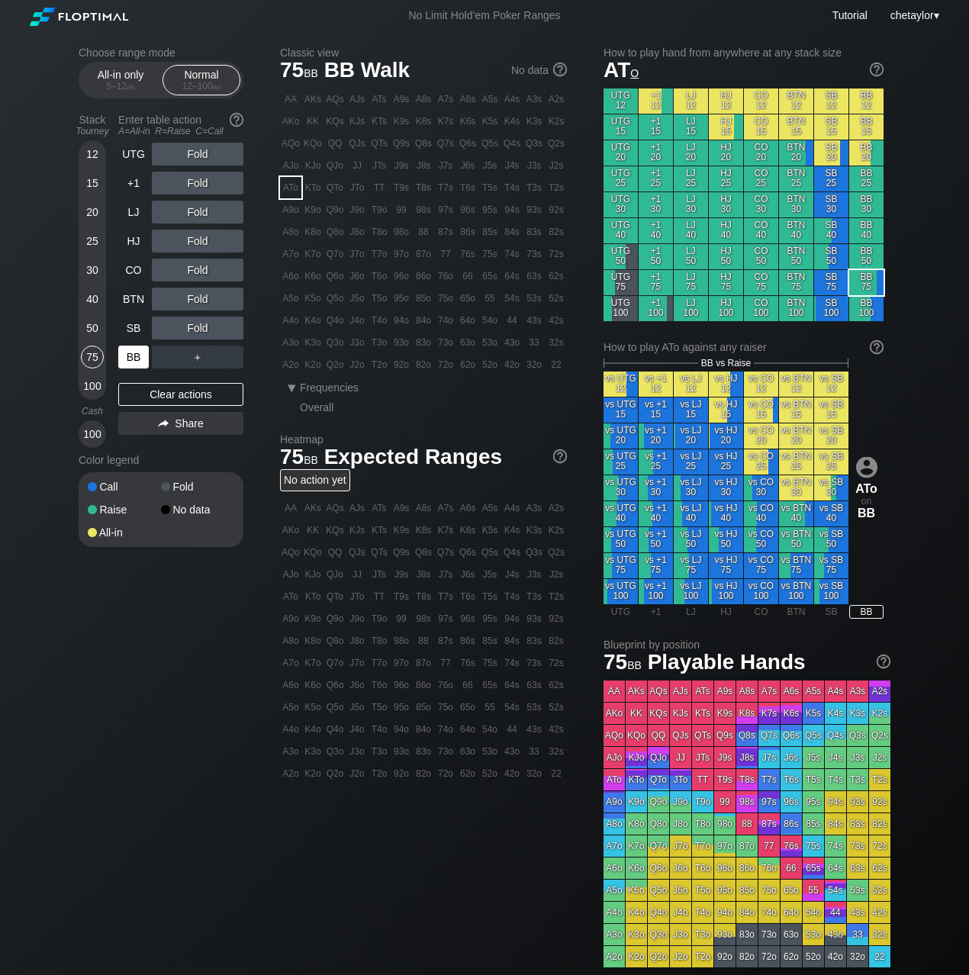
click at [132, 356] on div "BB" at bounding box center [133, 357] width 31 height 23
click at [150, 392] on div "Clear actions" at bounding box center [180, 394] width 125 height 23
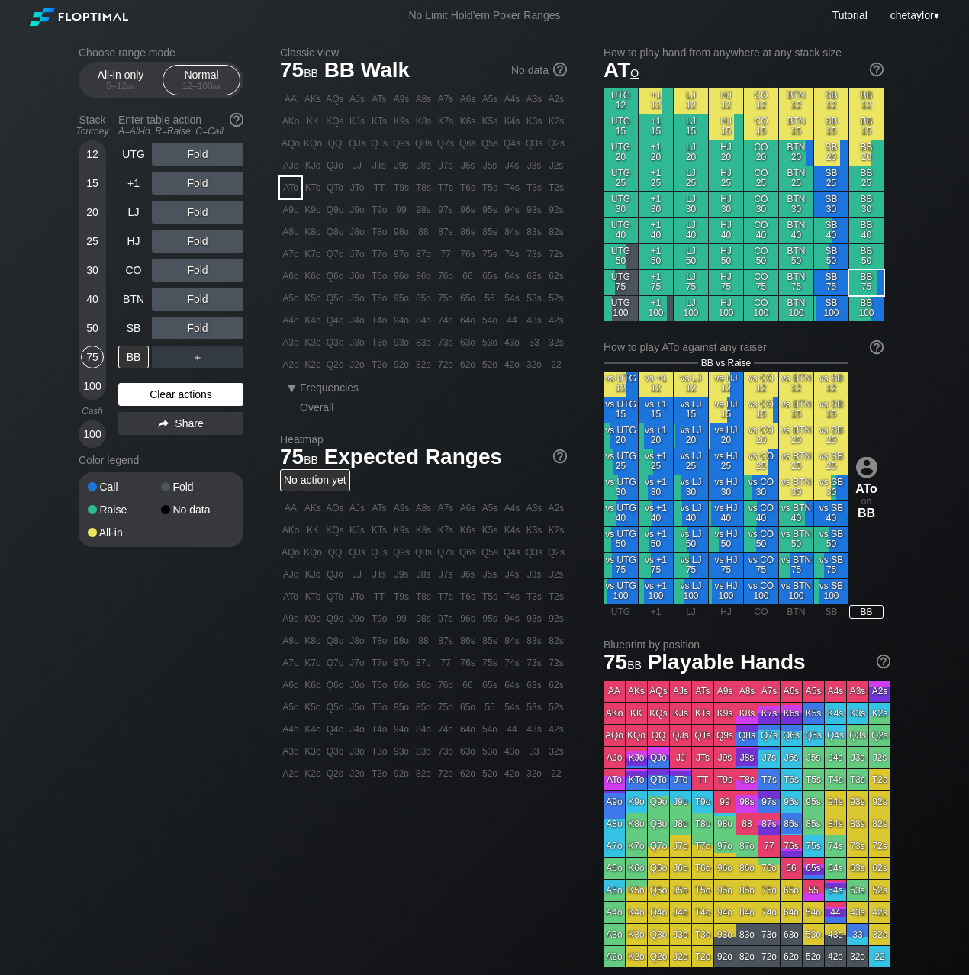
click at [150, 392] on div "Clear actions" at bounding box center [180, 394] width 125 height 23
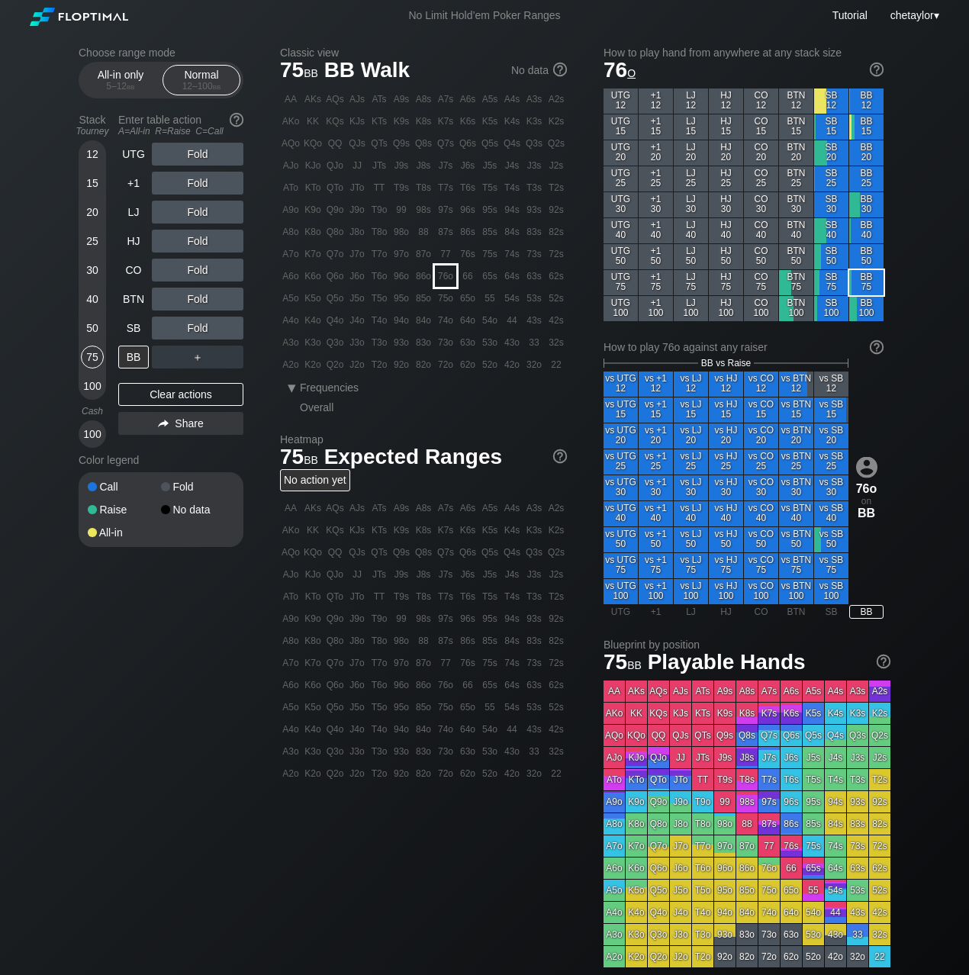
click at [441, 275] on div "76o" at bounding box center [445, 276] width 21 height 21
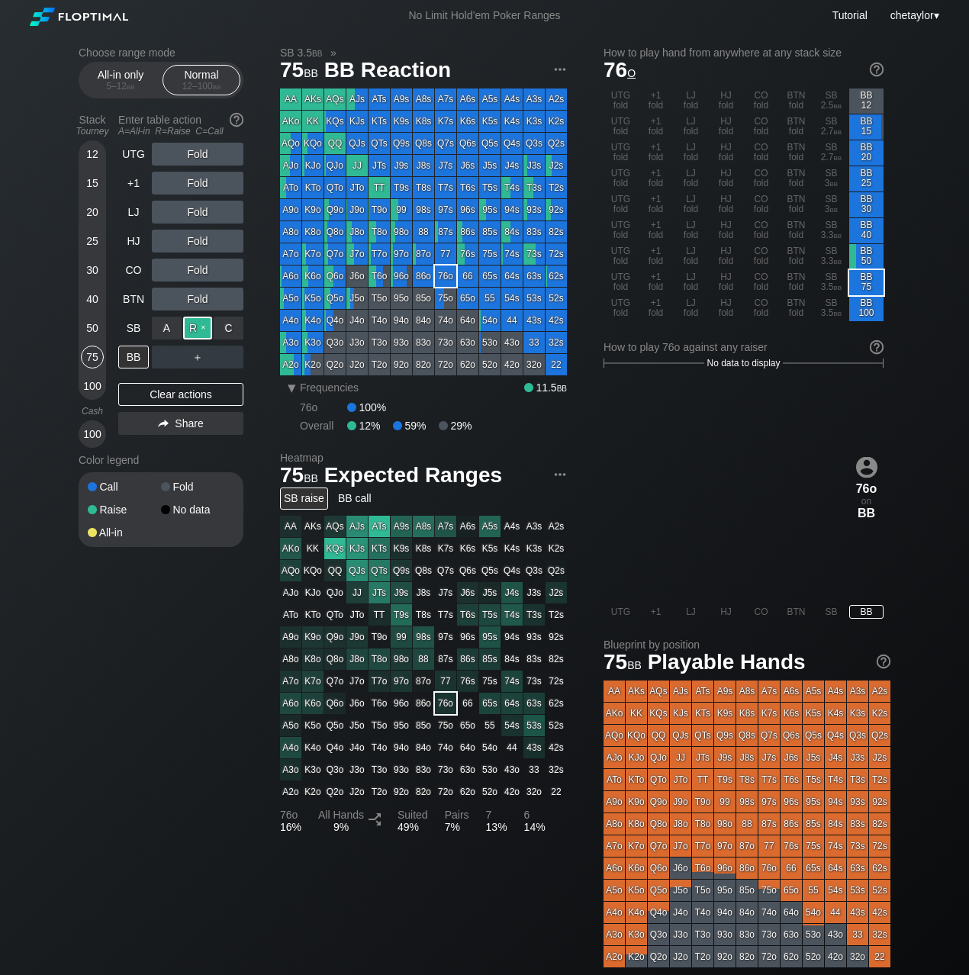
click at [199, 334] on div "R ✕" at bounding box center [198, 328] width 30 height 23
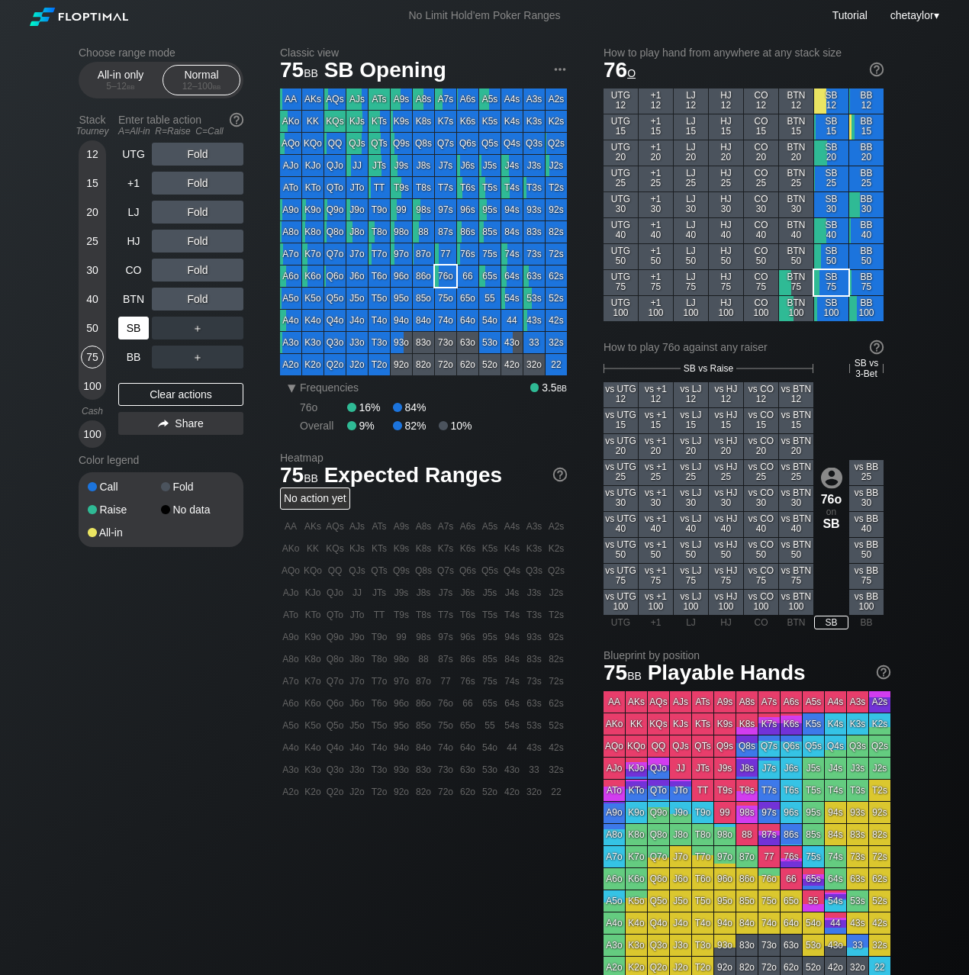
click at [133, 328] on div "SB" at bounding box center [133, 328] width 31 height 23
click at [151, 395] on div "Clear actions" at bounding box center [180, 394] width 125 height 23
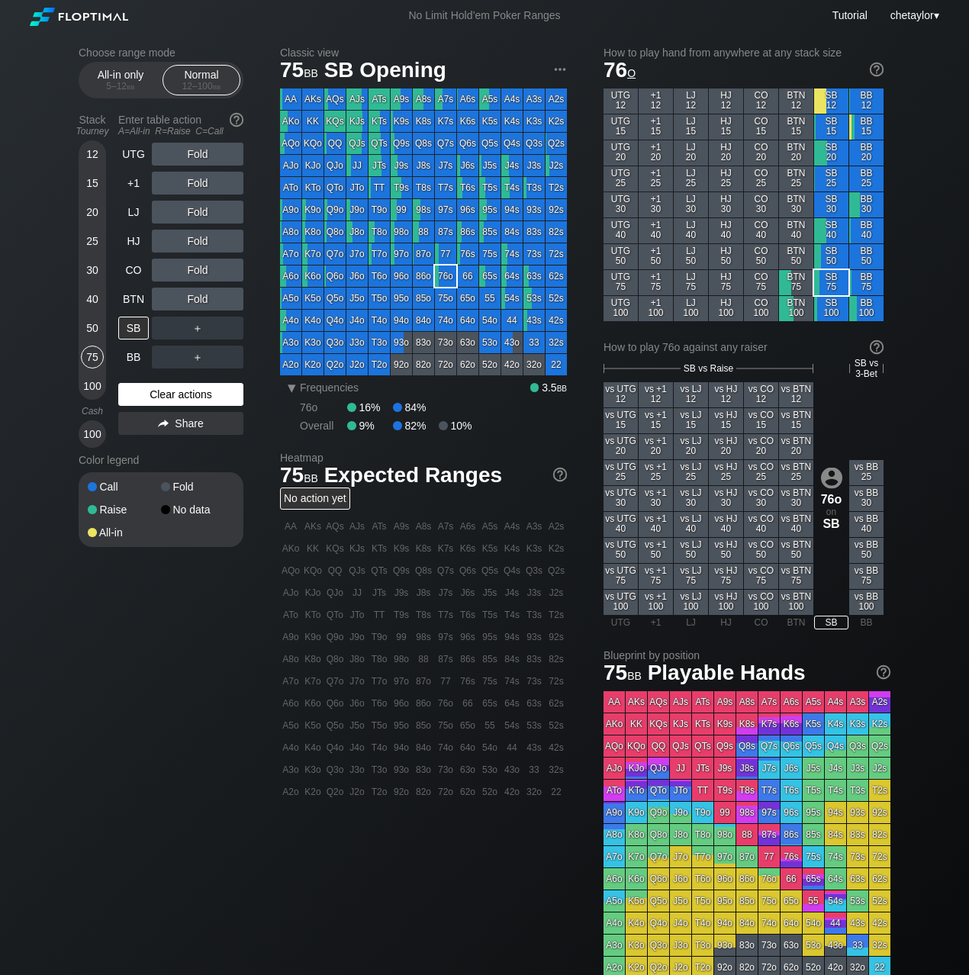
click at [151, 395] on div "Clear actions" at bounding box center [180, 394] width 125 height 23
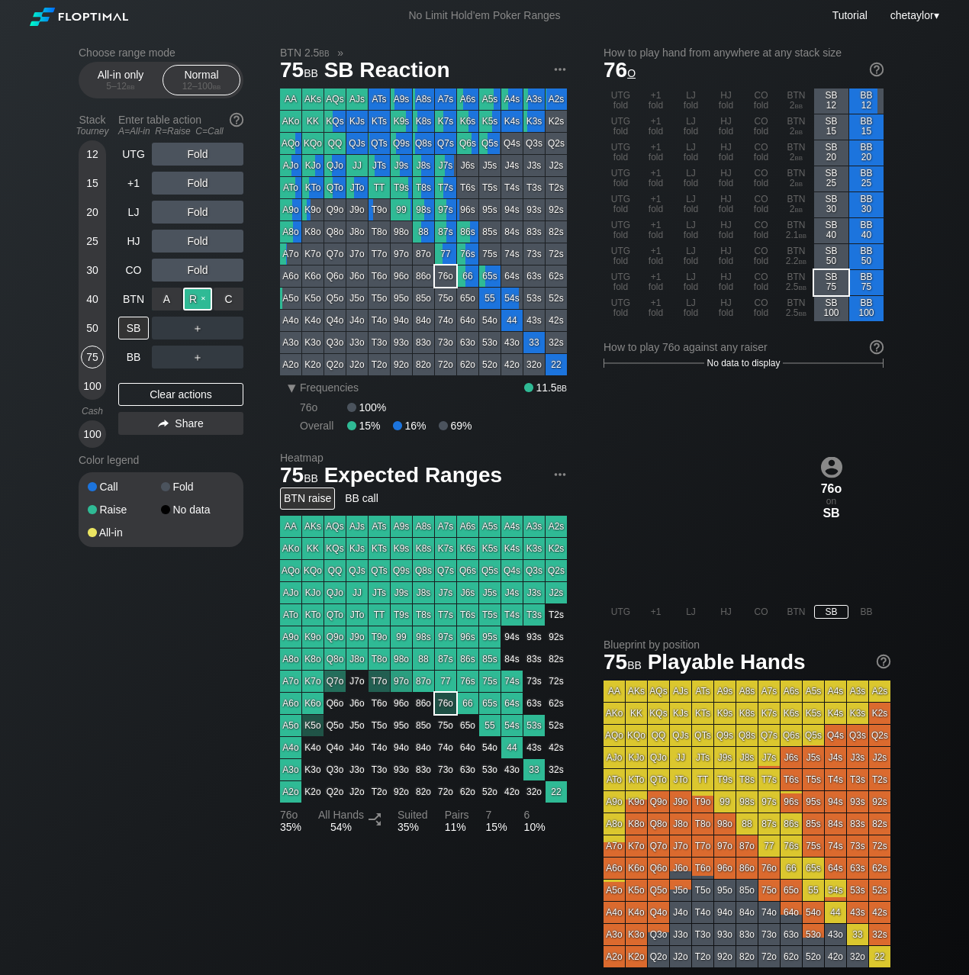
click at [199, 297] on div "R ✕" at bounding box center [198, 299] width 30 height 23
click at [467, 171] on div "J6s" at bounding box center [467, 165] width 21 height 21
click at [131, 300] on div "BTN" at bounding box center [133, 299] width 31 height 23
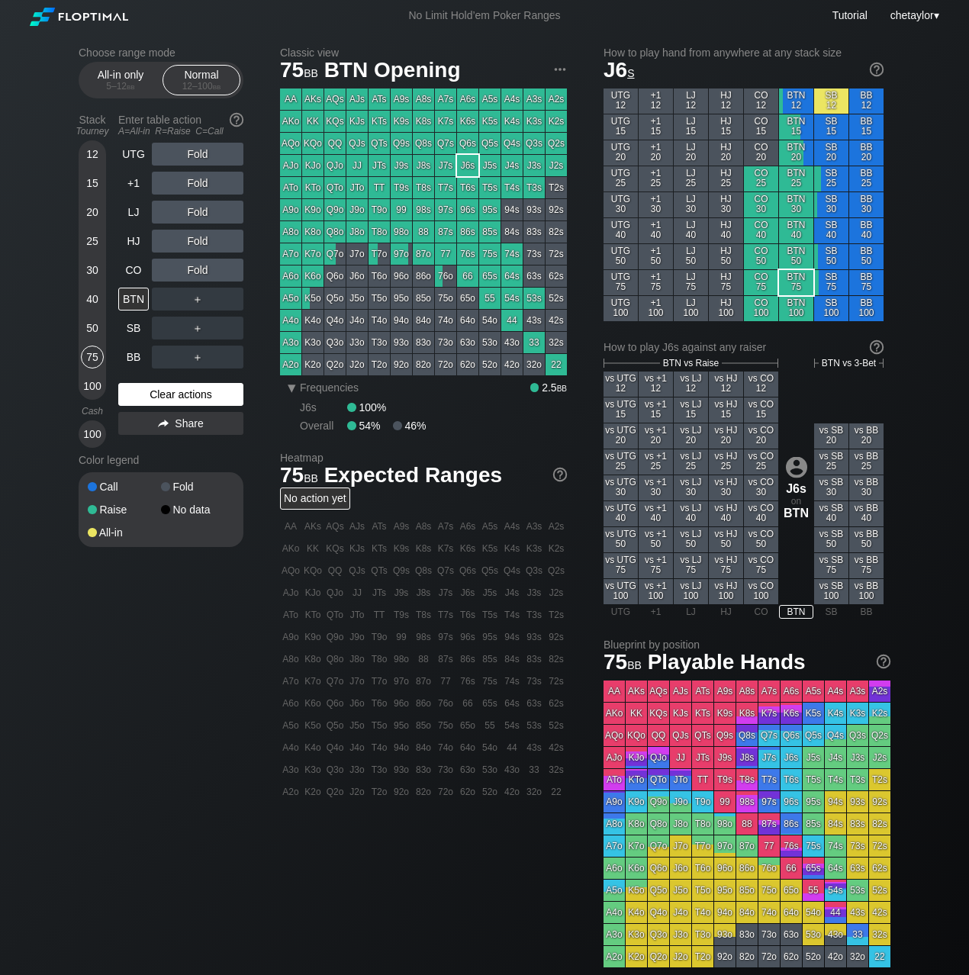
click at [154, 403] on div "Clear actions" at bounding box center [180, 394] width 125 height 23
click at [289, 256] on div "A7o" at bounding box center [290, 253] width 21 height 21
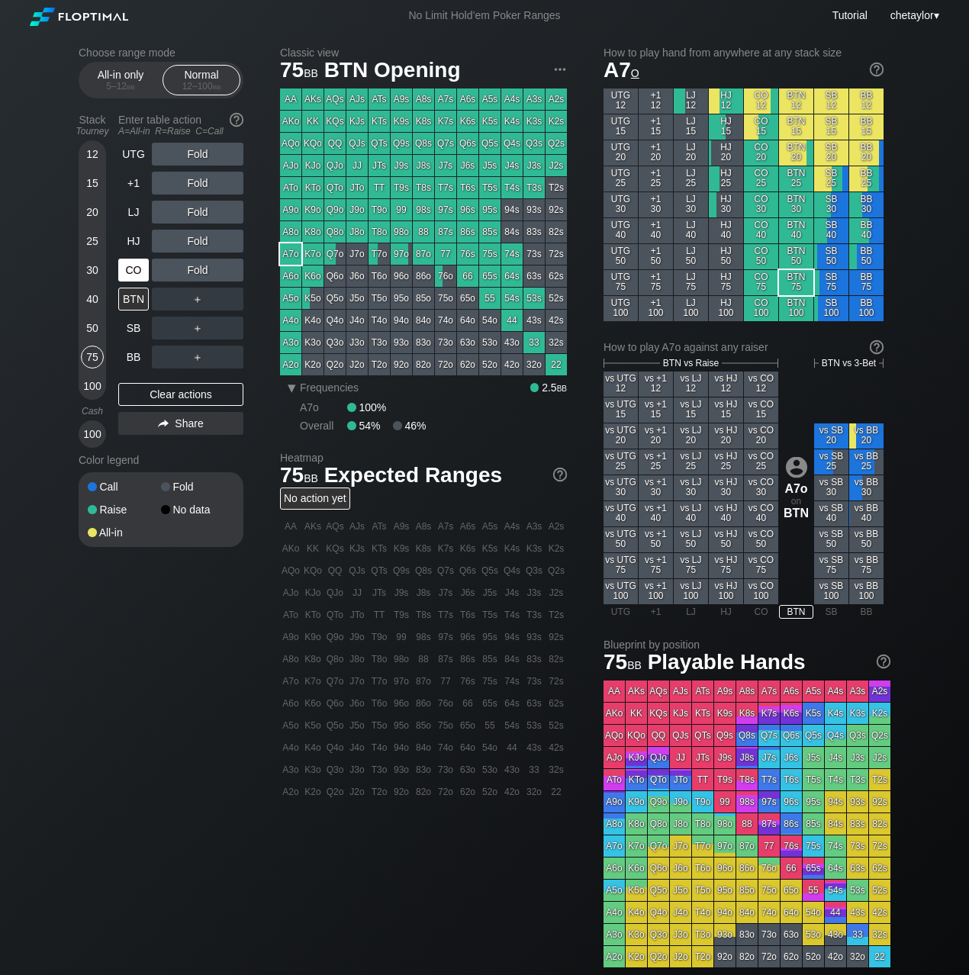
click at [139, 269] on div "CO" at bounding box center [133, 270] width 31 height 23
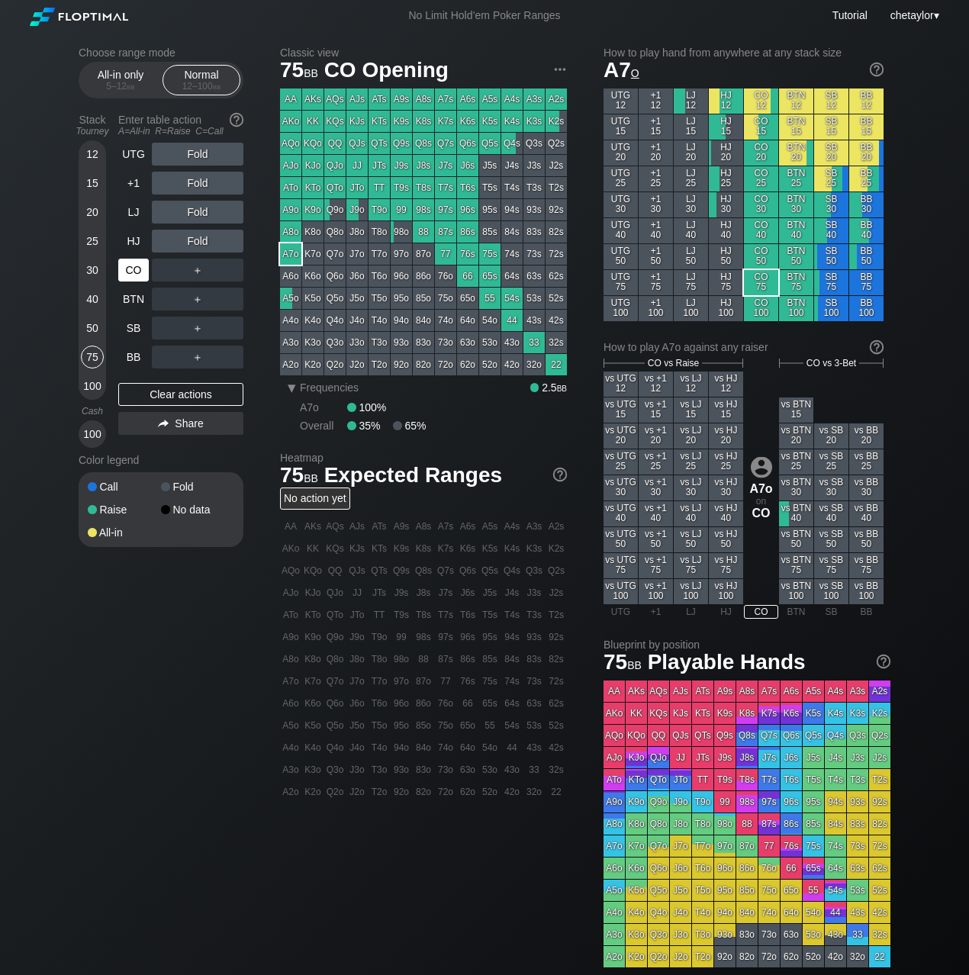
click at [139, 269] on div "CO" at bounding box center [133, 270] width 31 height 23
click at [356, 142] on div "QJs" at bounding box center [357, 143] width 21 height 21
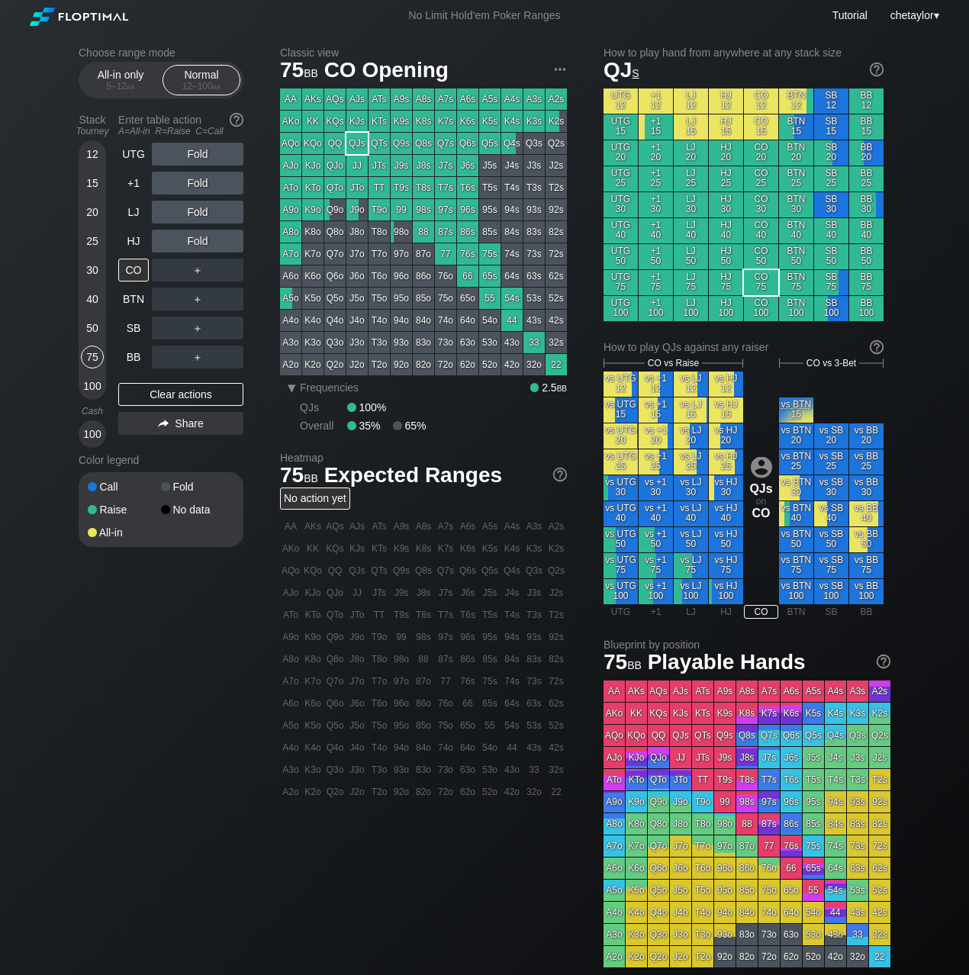
click at [86, 324] on div "50" at bounding box center [92, 328] width 23 height 23
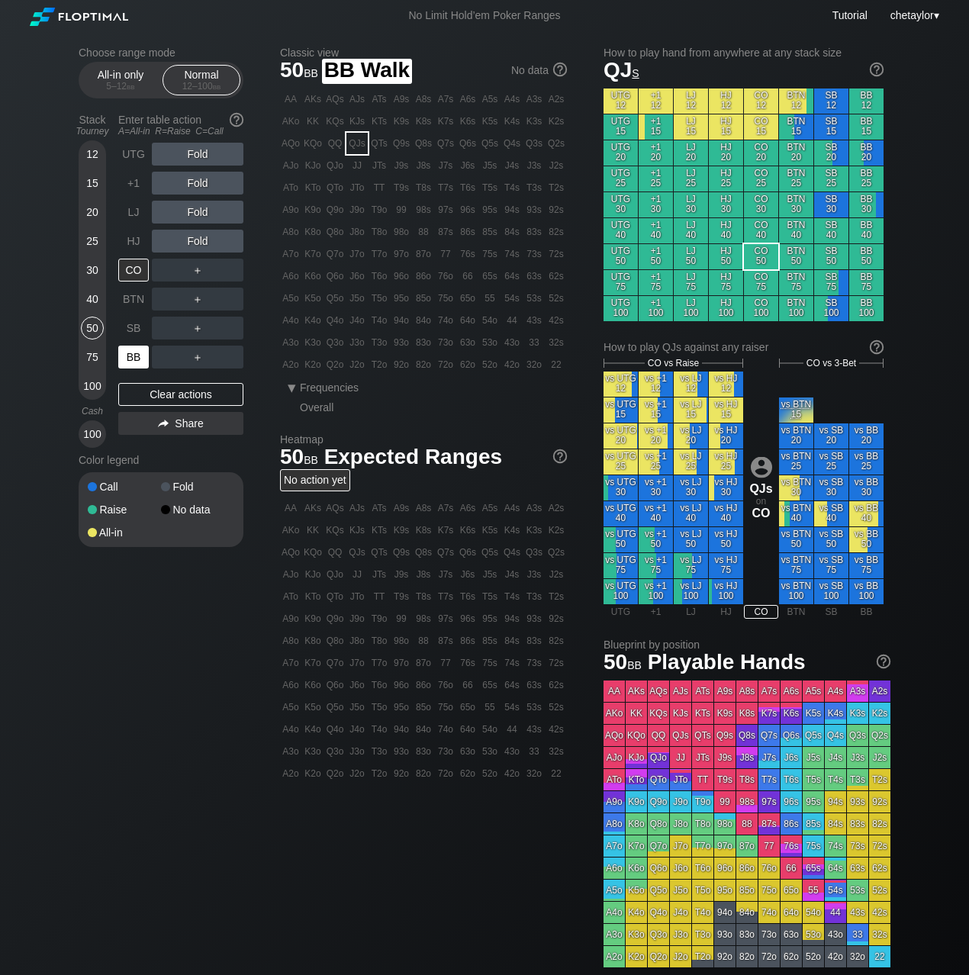
click at [134, 353] on div "BB" at bounding box center [133, 357] width 31 height 23
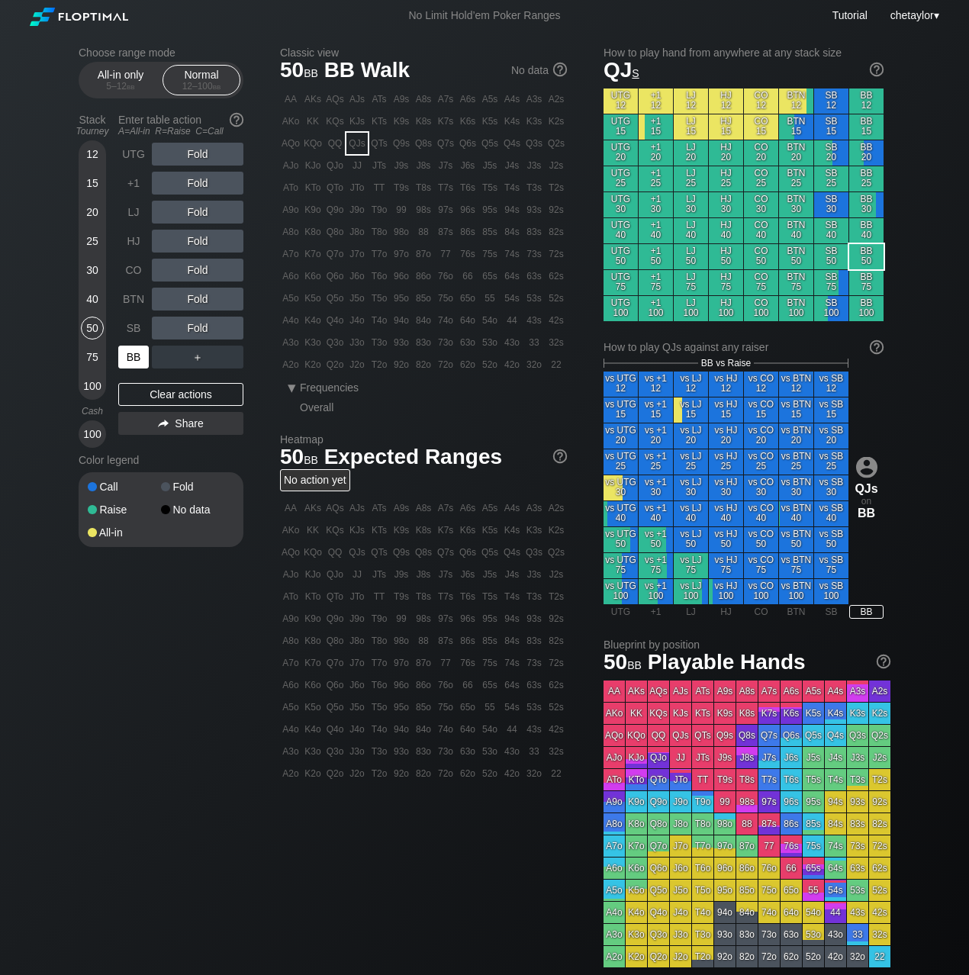
click at [134, 353] on div "BB" at bounding box center [133, 357] width 31 height 23
click at [162, 393] on div "Clear actions" at bounding box center [180, 394] width 125 height 23
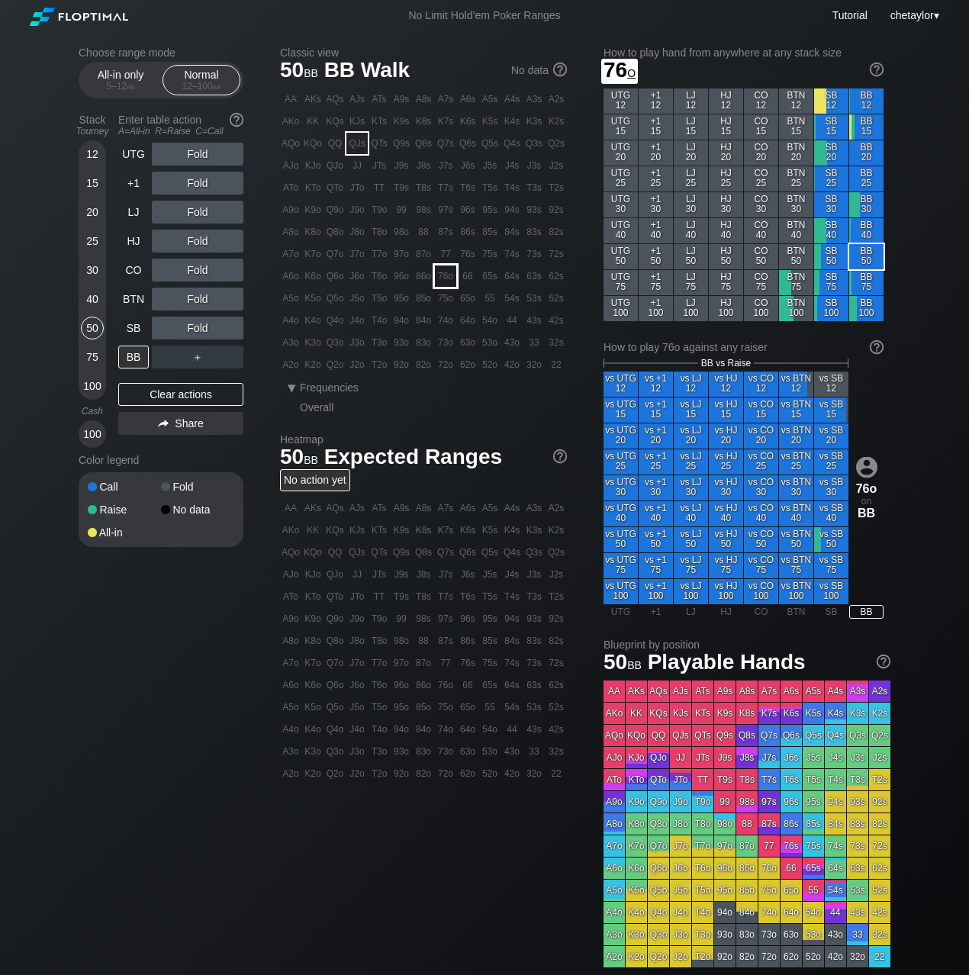
click at [445, 282] on div "76o" at bounding box center [445, 276] width 21 height 21
click at [198, 298] on div "R ✕" at bounding box center [198, 299] width 30 height 23
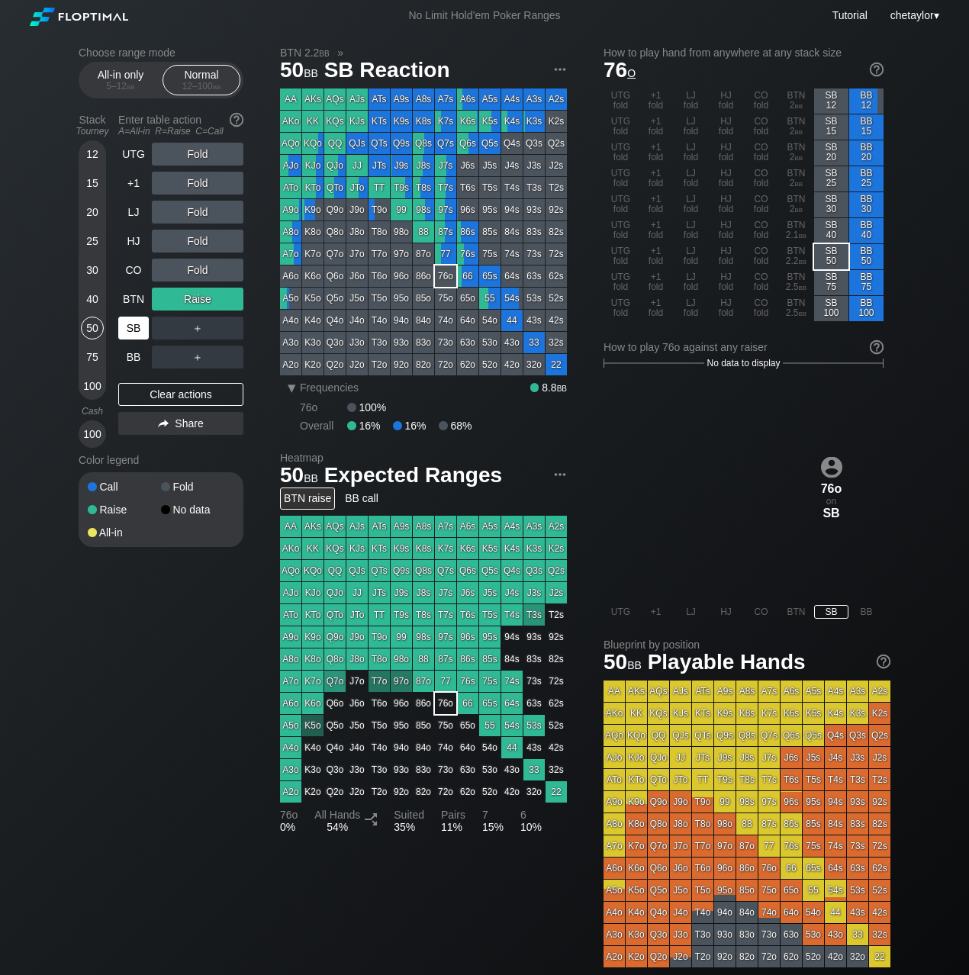
click at [134, 327] on div "SB" at bounding box center [133, 328] width 31 height 23
click at [146, 398] on div "Clear actions" at bounding box center [180, 394] width 125 height 23
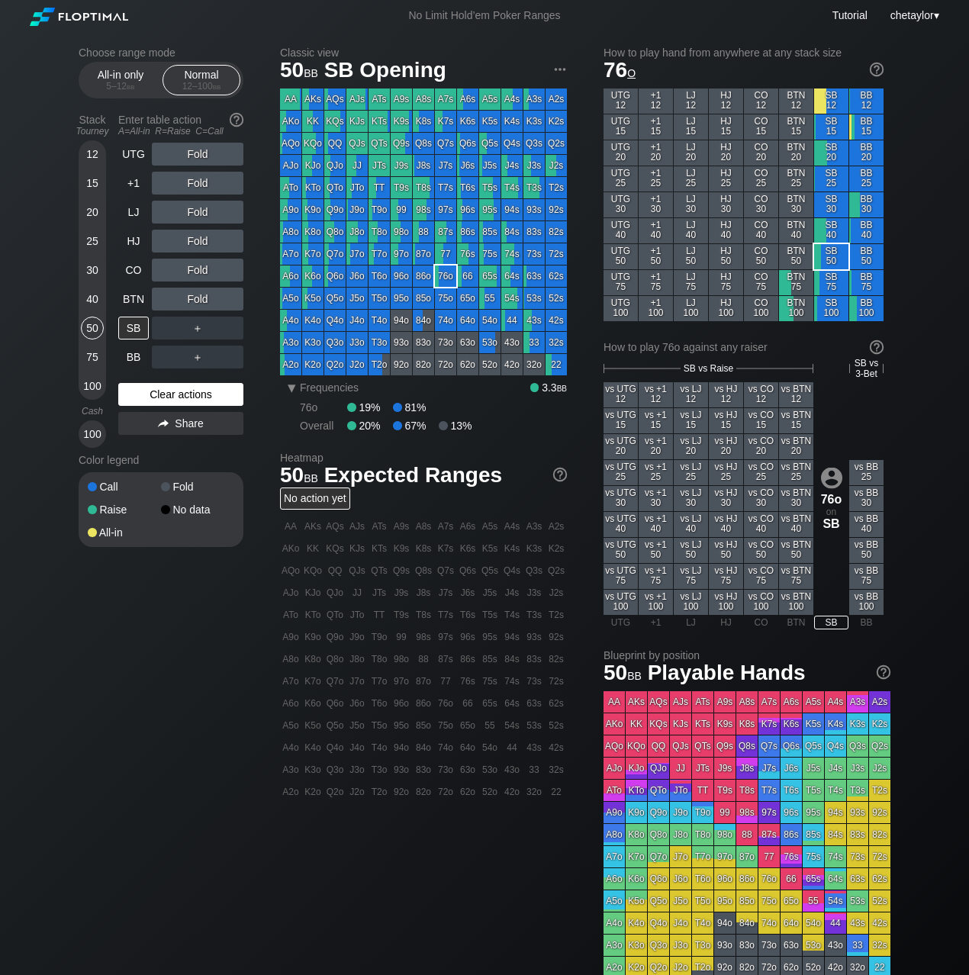
click at [146, 398] on div "Clear actions" at bounding box center [180, 394] width 125 height 23
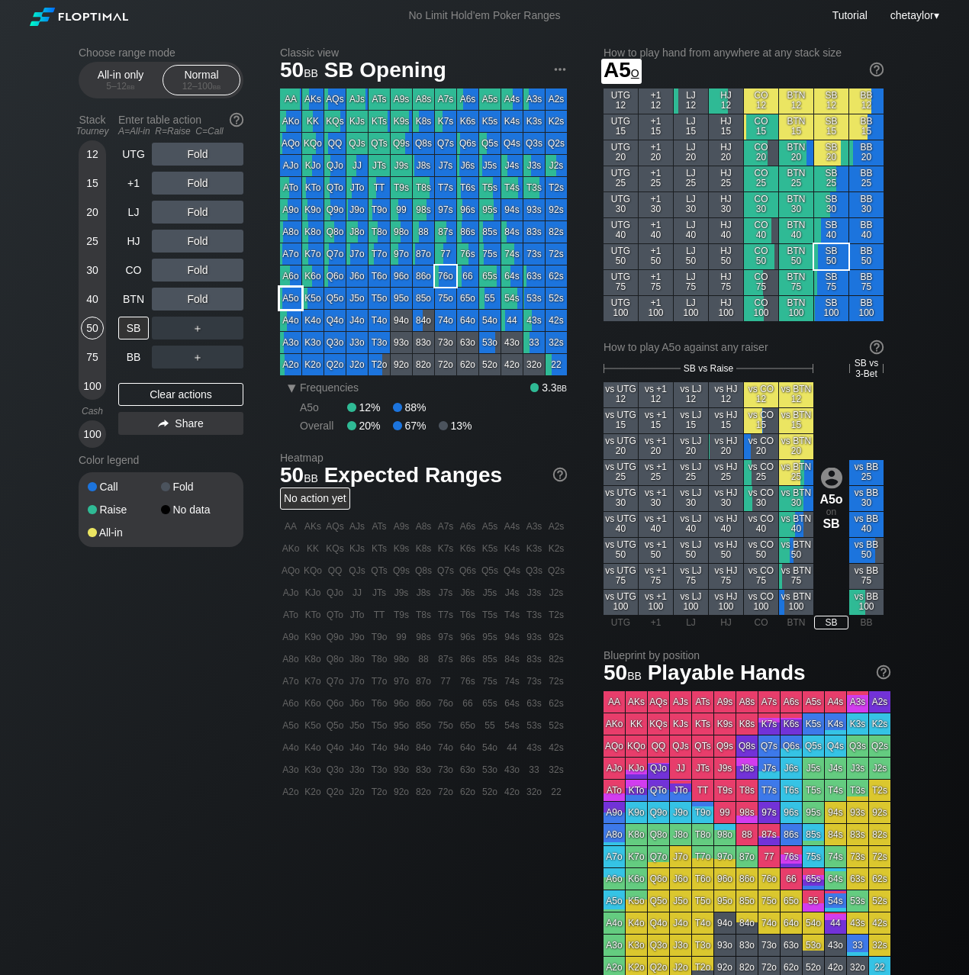
click at [293, 293] on div "A5o" at bounding box center [290, 298] width 21 height 21
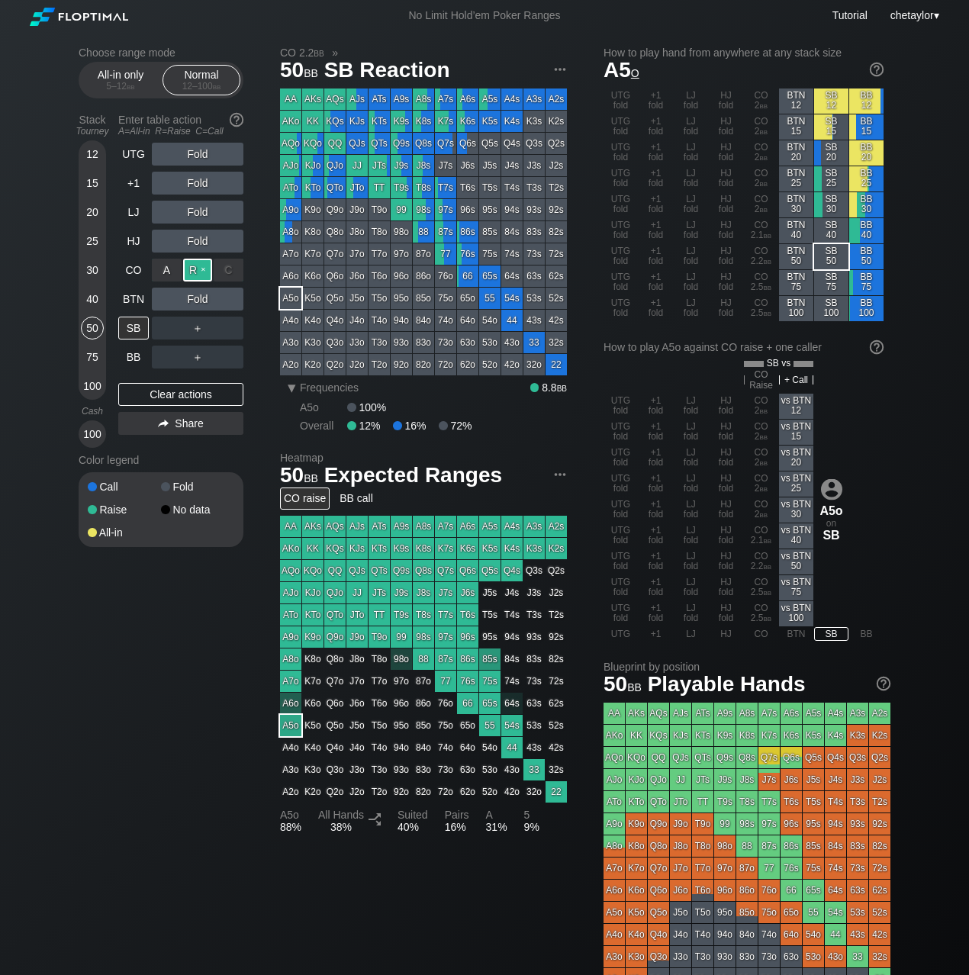
click at [203, 272] on div "R ✕" at bounding box center [198, 270] width 30 height 23
click at [231, 297] on div "C ✕" at bounding box center [229, 299] width 30 height 23
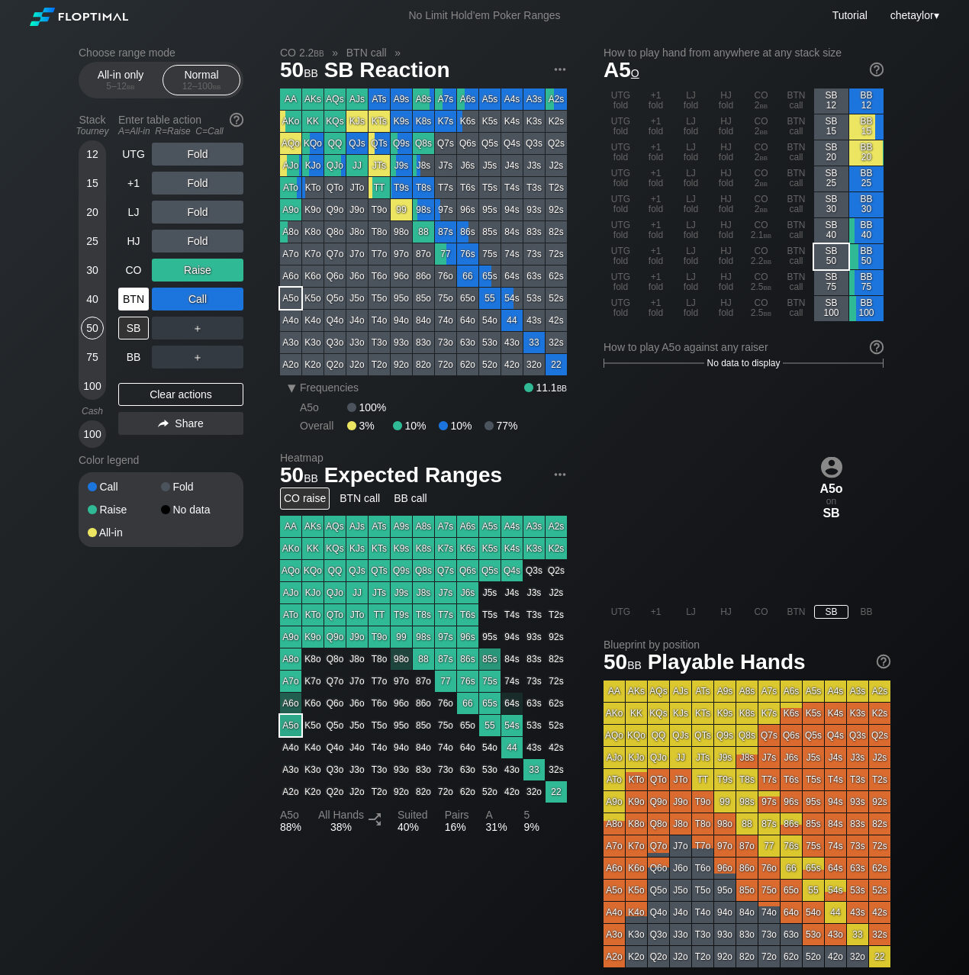
click at [124, 293] on div "BTN" at bounding box center [133, 299] width 31 height 23
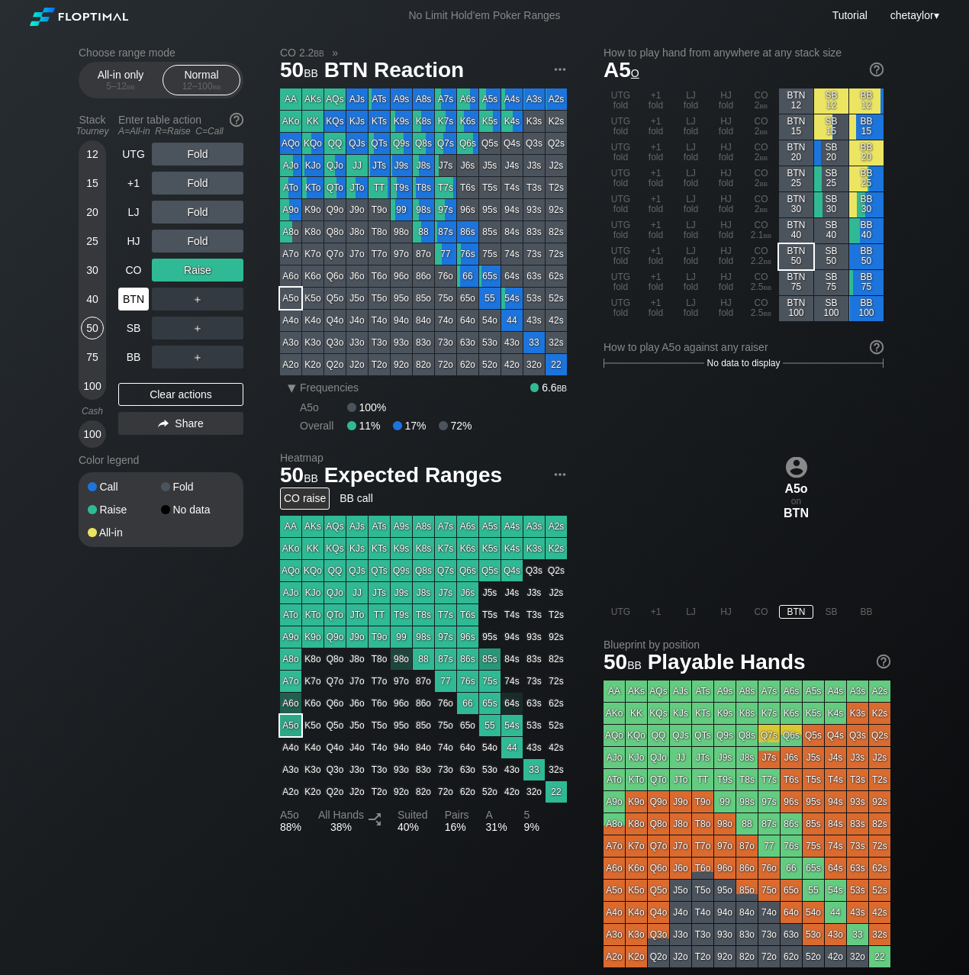
click at [124, 293] on div "BTN" at bounding box center [133, 299] width 31 height 23
click at [148, 389] on div "Clear actions" at bounding box center [180, 394] width 125 height 23
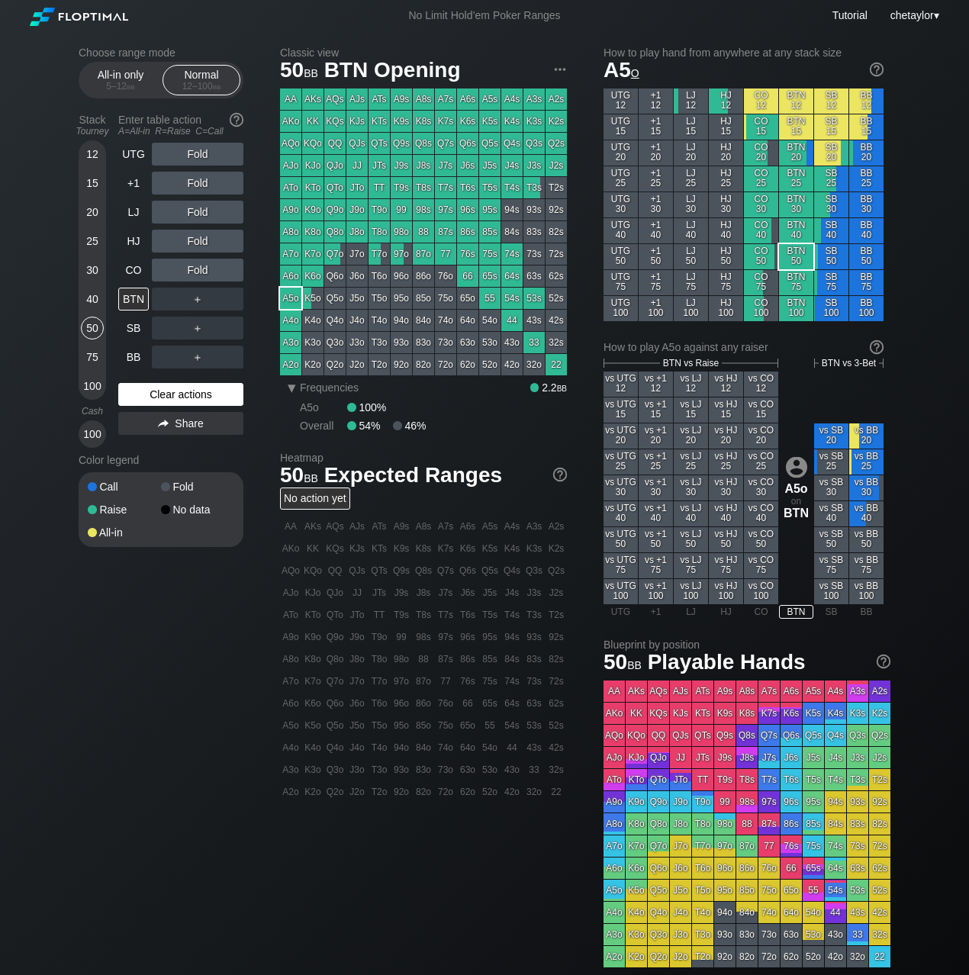
click at [148, 389] on div "Clear actions" at bounding box center [180, 394] width 125 height 23
click at [399, 232] on div "98o" at bounding box center [401, 231] width 21 height 21
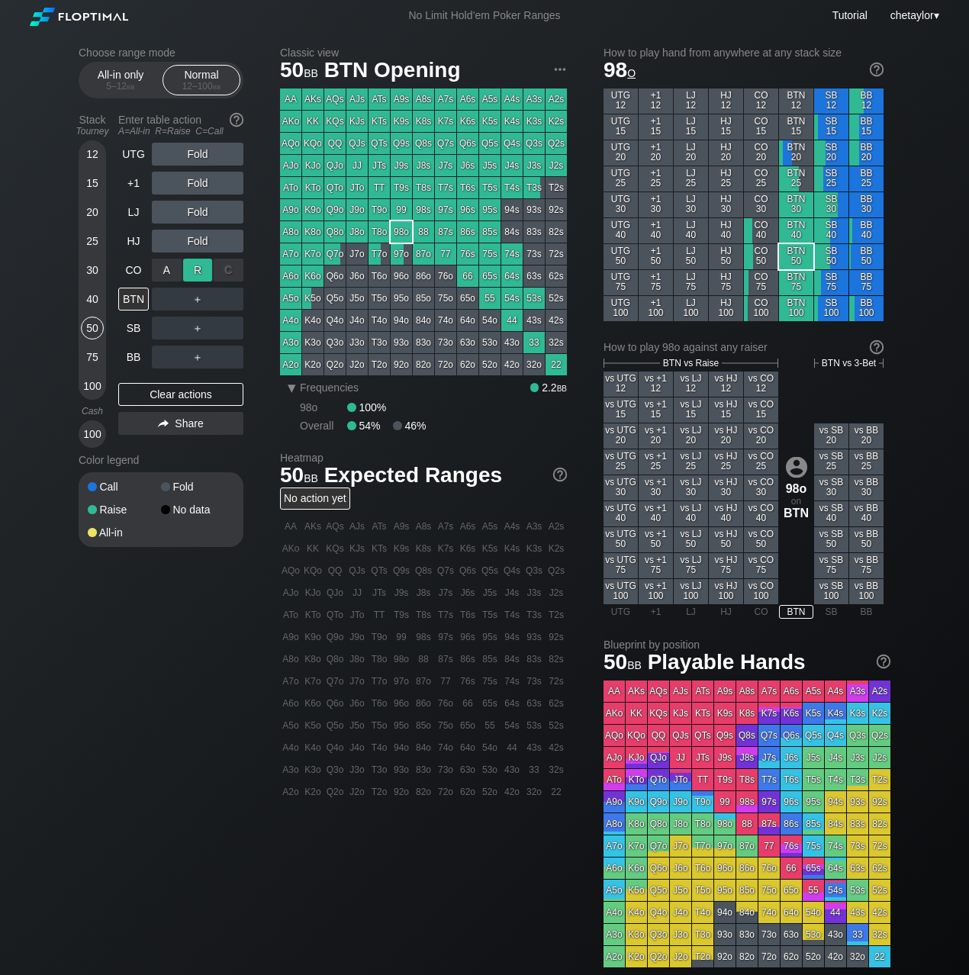
click at [204, 270] on div "R ✕" at bounding box center [198, 270] width 30 height 23
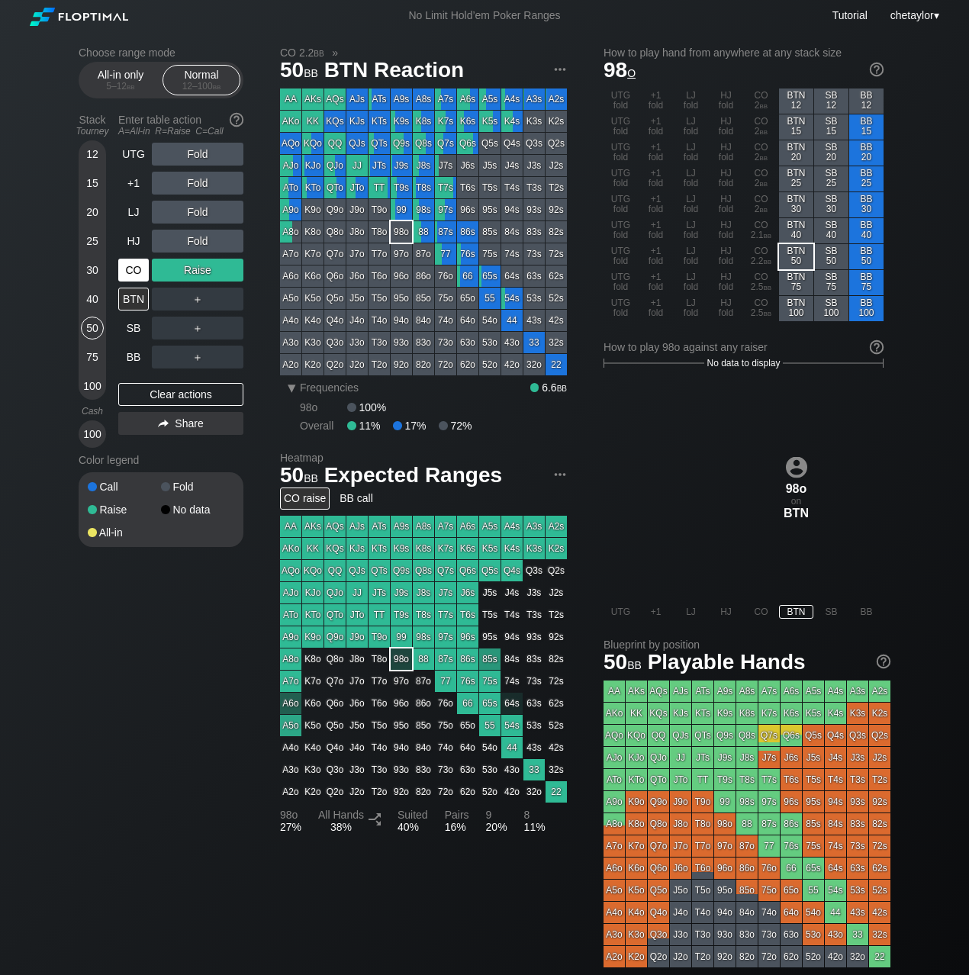
click at [132, 271] on div "CO" at bounding box center [133, 270] width 31 height 23
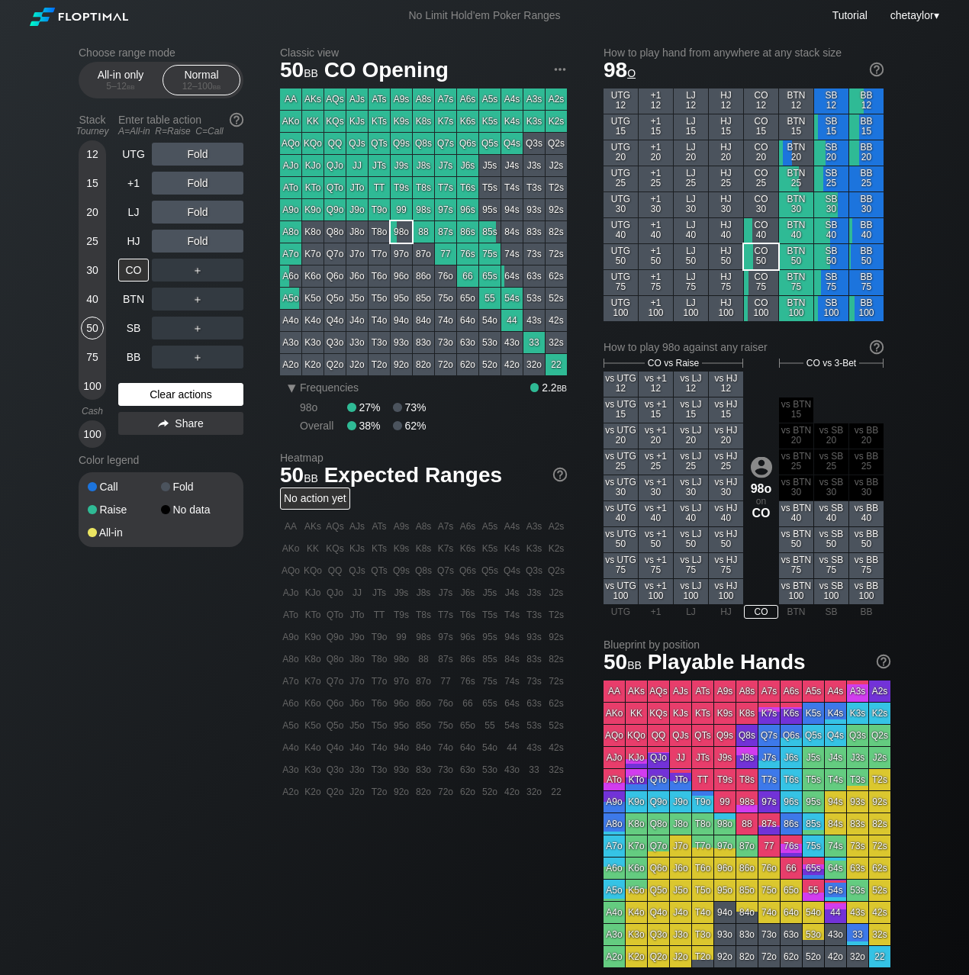
click at [146, 394] on div "Clear actions" at bounding box center [180, 394] width 125 height 23
click at [94, 300] on div "40" at bounding box center [92, 299] width 23 height 23
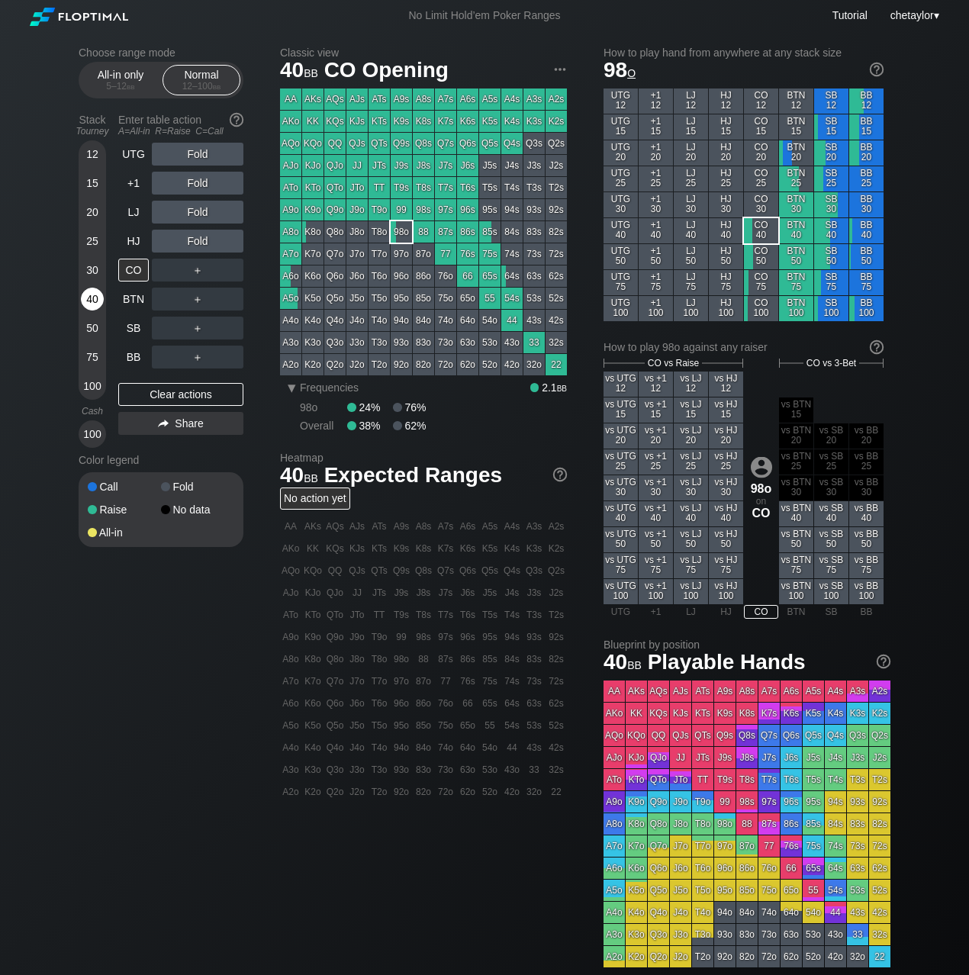
click at [94, 300] on div "40" at bounding box center [92, 299] width 23 height 23
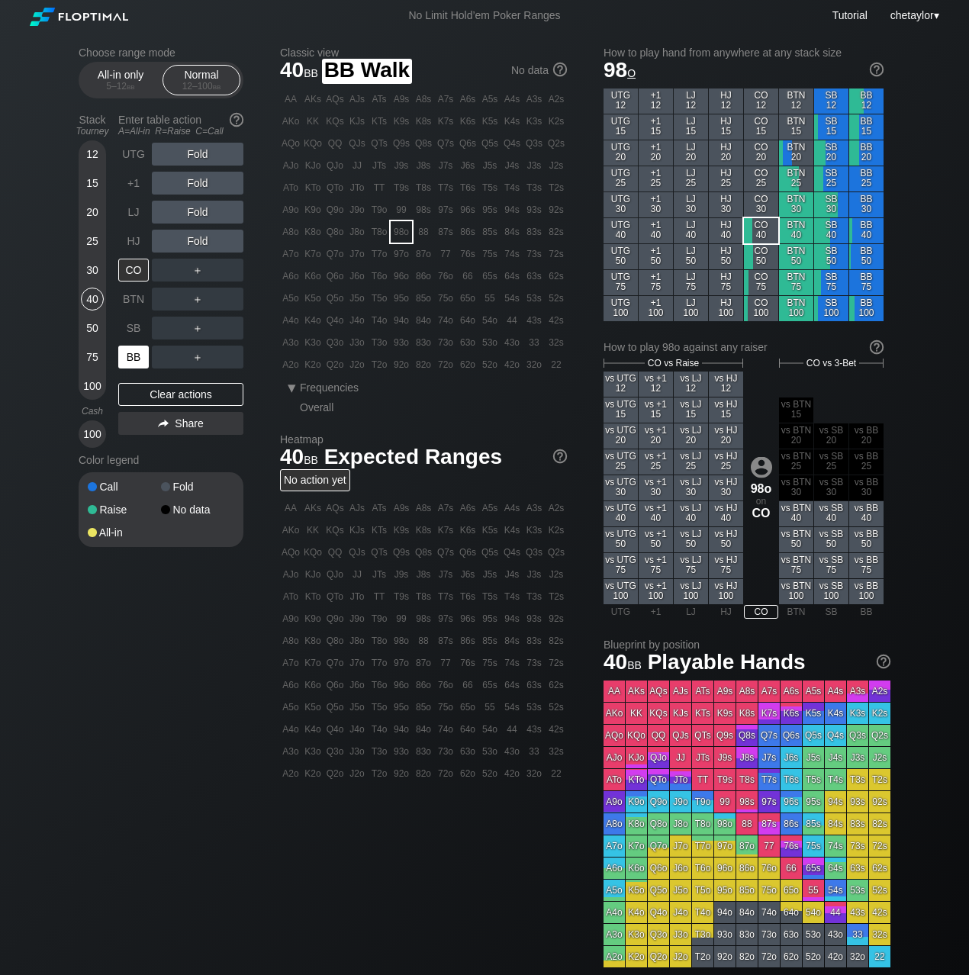
click at [127, 347] on div "BB" at bounding box center [133, 357] width 31 height 23
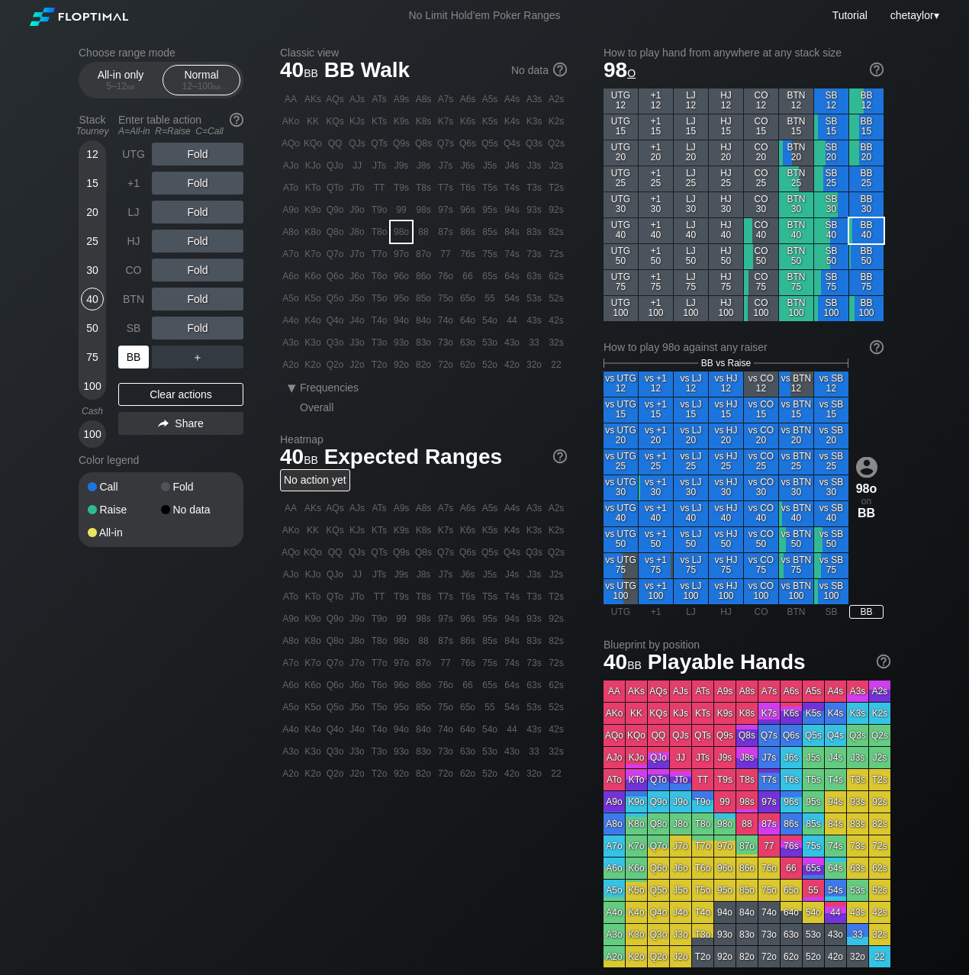
click at [127, 347] on div "BB" at bounding box center [133, 357] width 31 height 23
click at [139, 399] on div "Clear actions" at bounding box center [180, 394] width 125 height 23
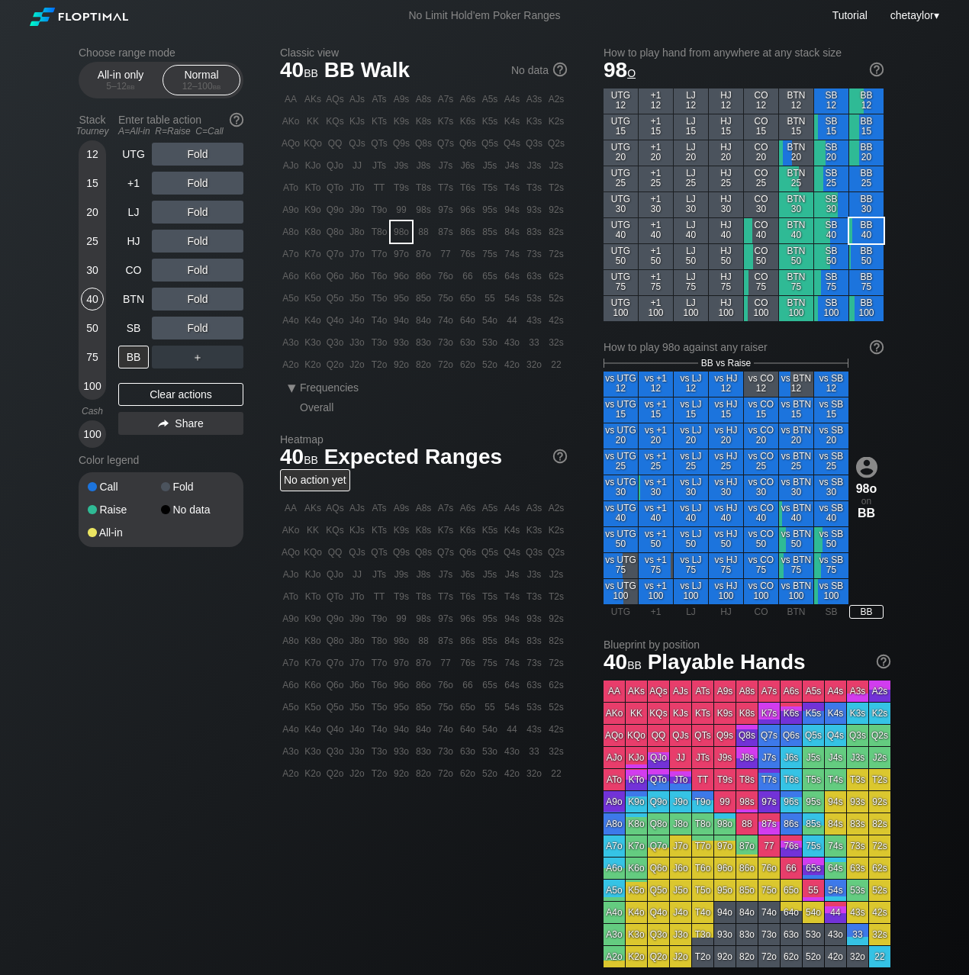
click at [294, 165] on div "AJo" at bounding box center [290, 165] width 21 height 21
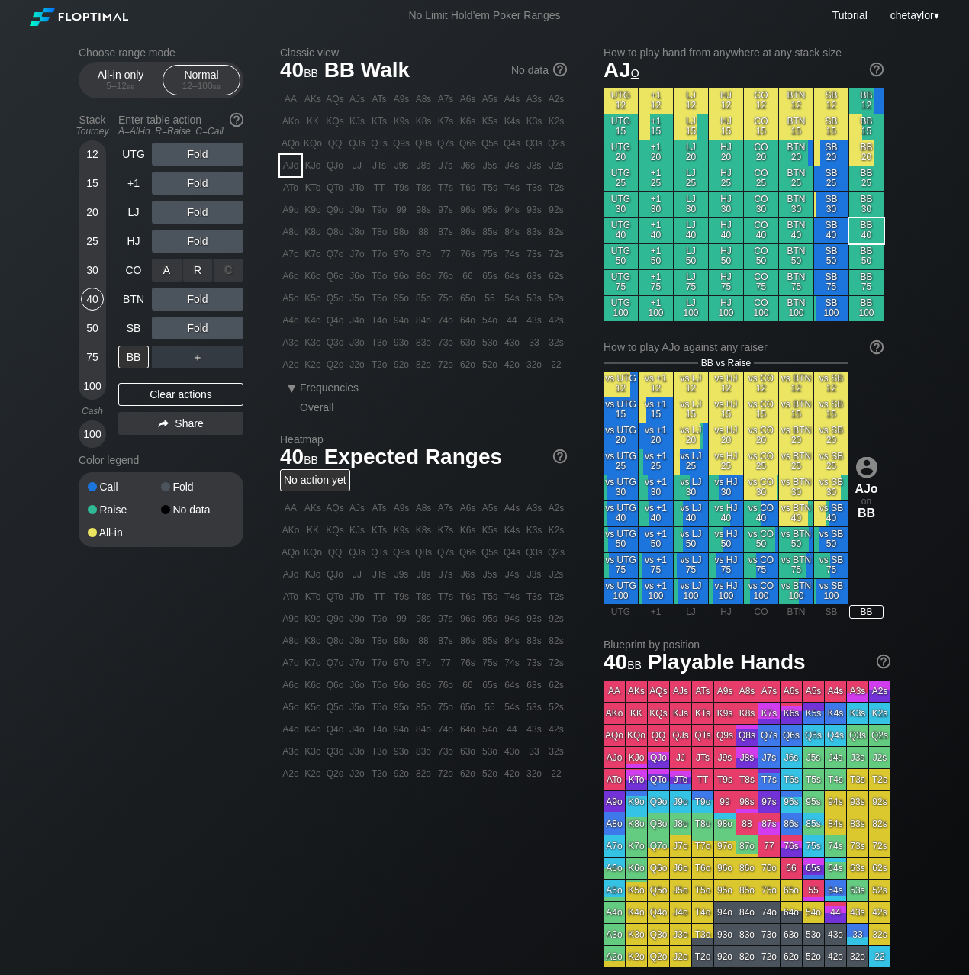
click at [199, 268] on div "R ✕" at bounding box center [198, 270] width 30 height 23
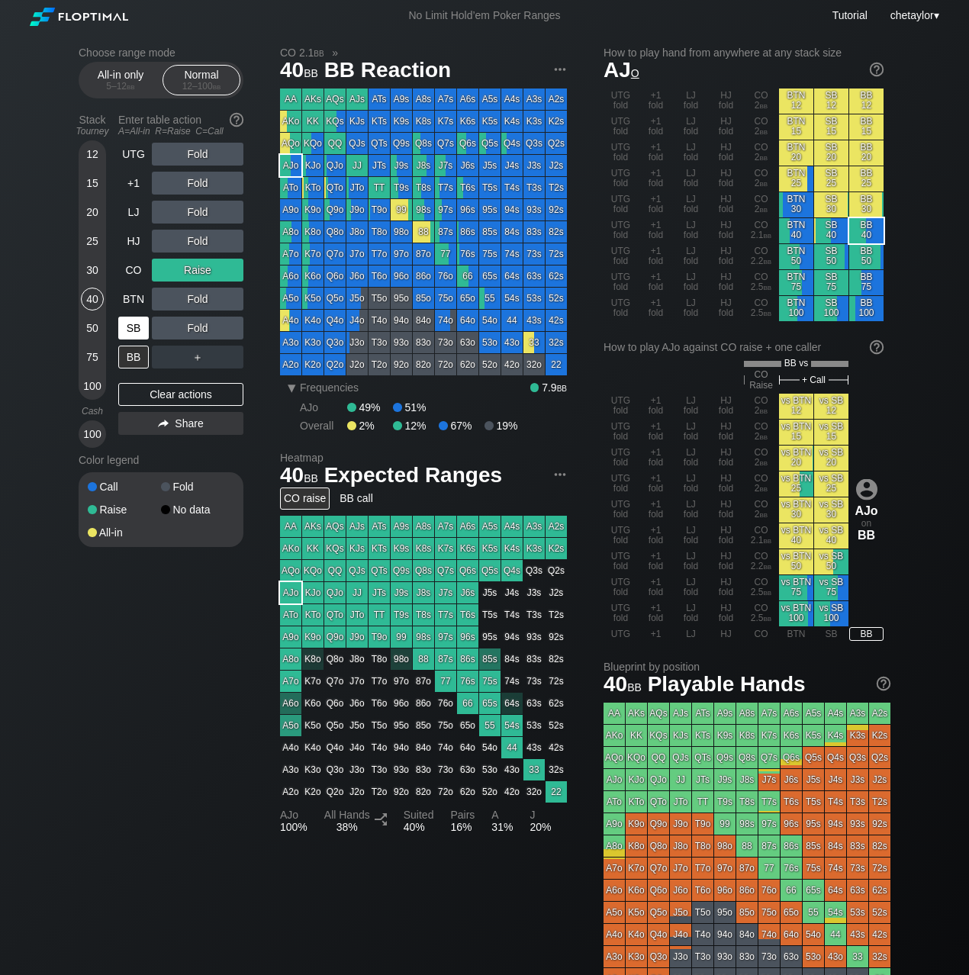
click at [133, 324] on div "SB" at bounding box center [133, 328] width 31 height 23
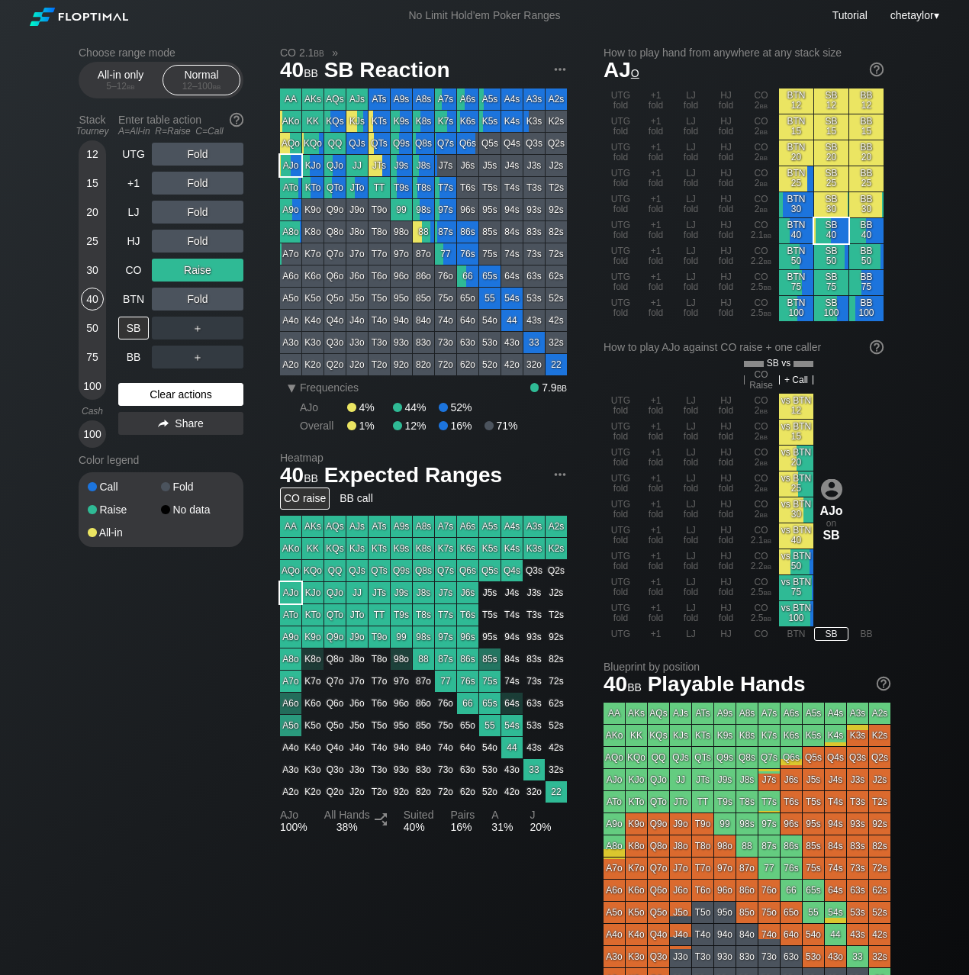
click at [148, 395] on div "Clear actions" at bounding box center [180, 394] width 125 height 23
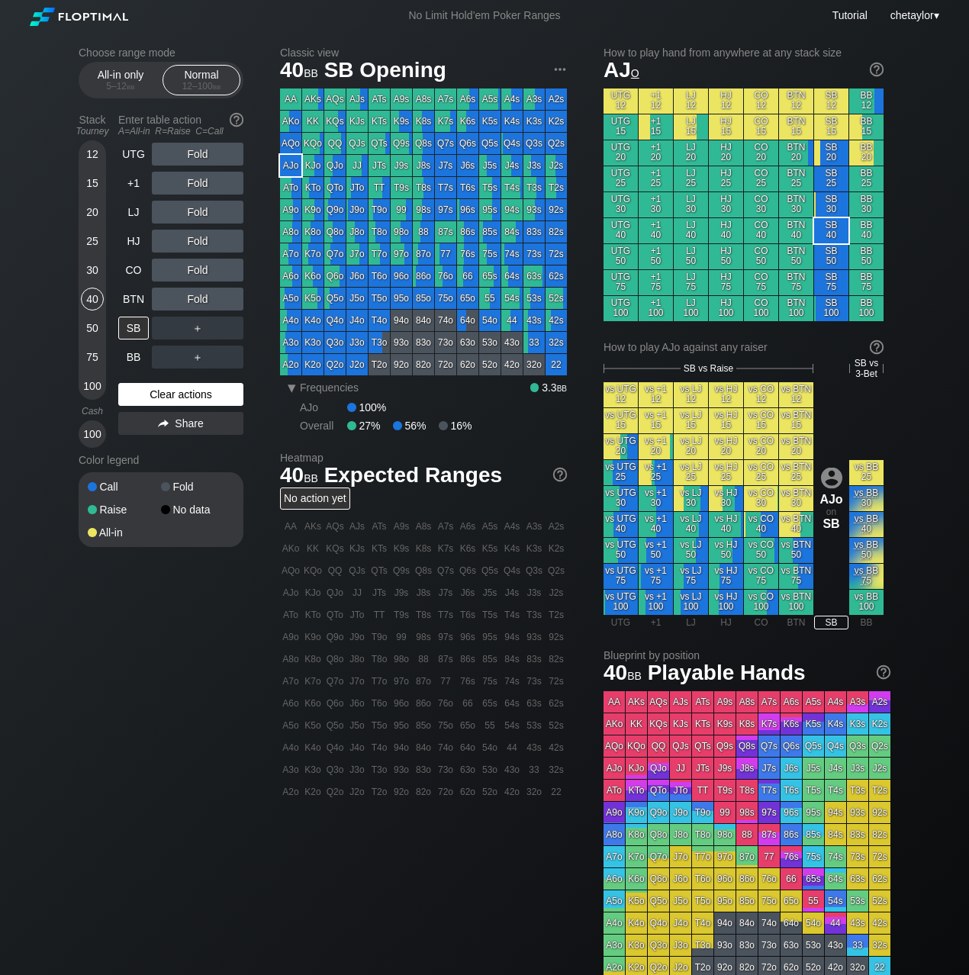
click at [148, 395] on div "Clear actions" at bounding box center [180, 394] width 125 height 23
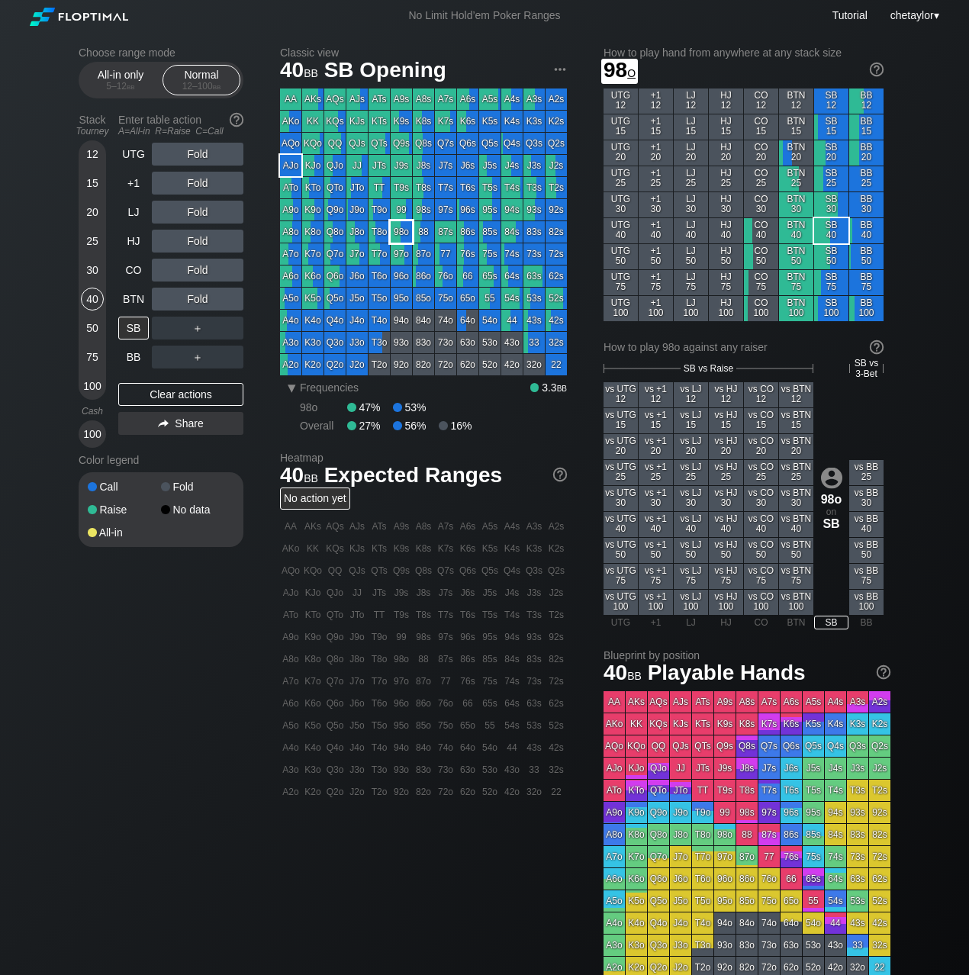
click at [402, 232] on div "98o" at bounding box center [401, 231] width 21 height 21
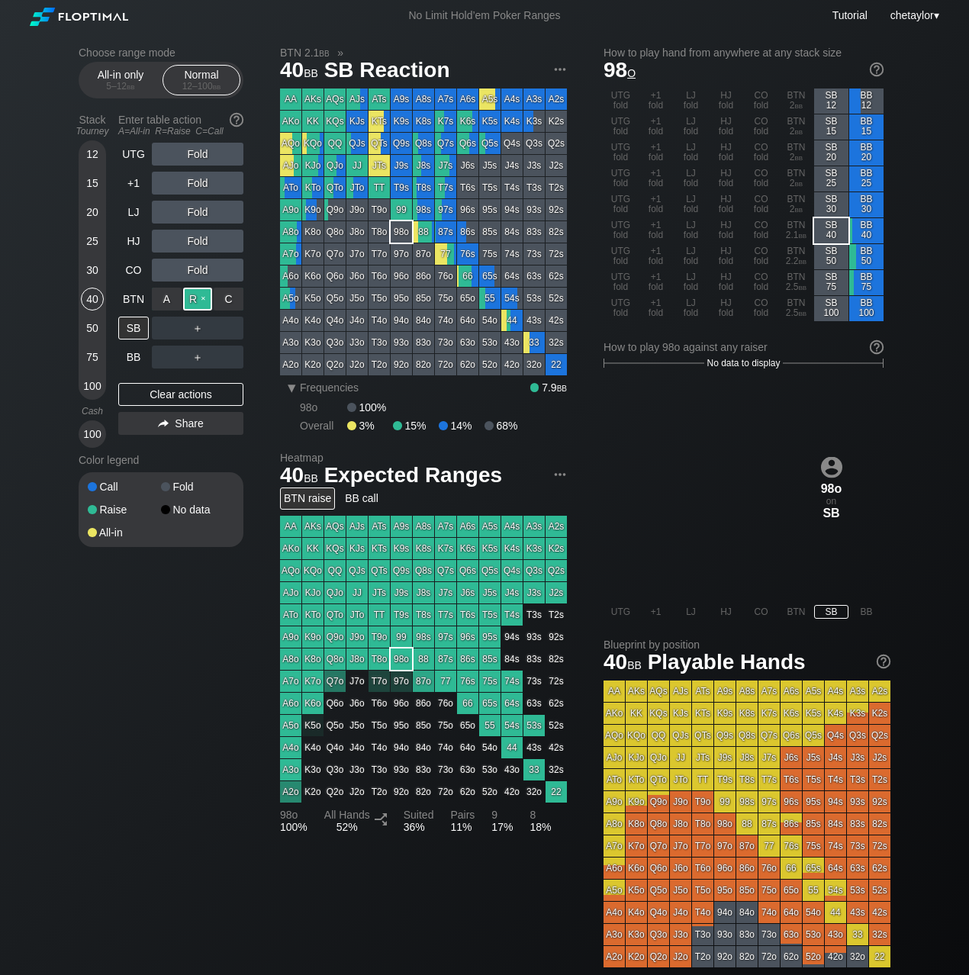
click at [202, 300] on div "R ✕" at bounding box center [198, 299] width 30 height 23
click at [137, 295] on div "BTN" at bounding box center [133, 299] width 31 height 23
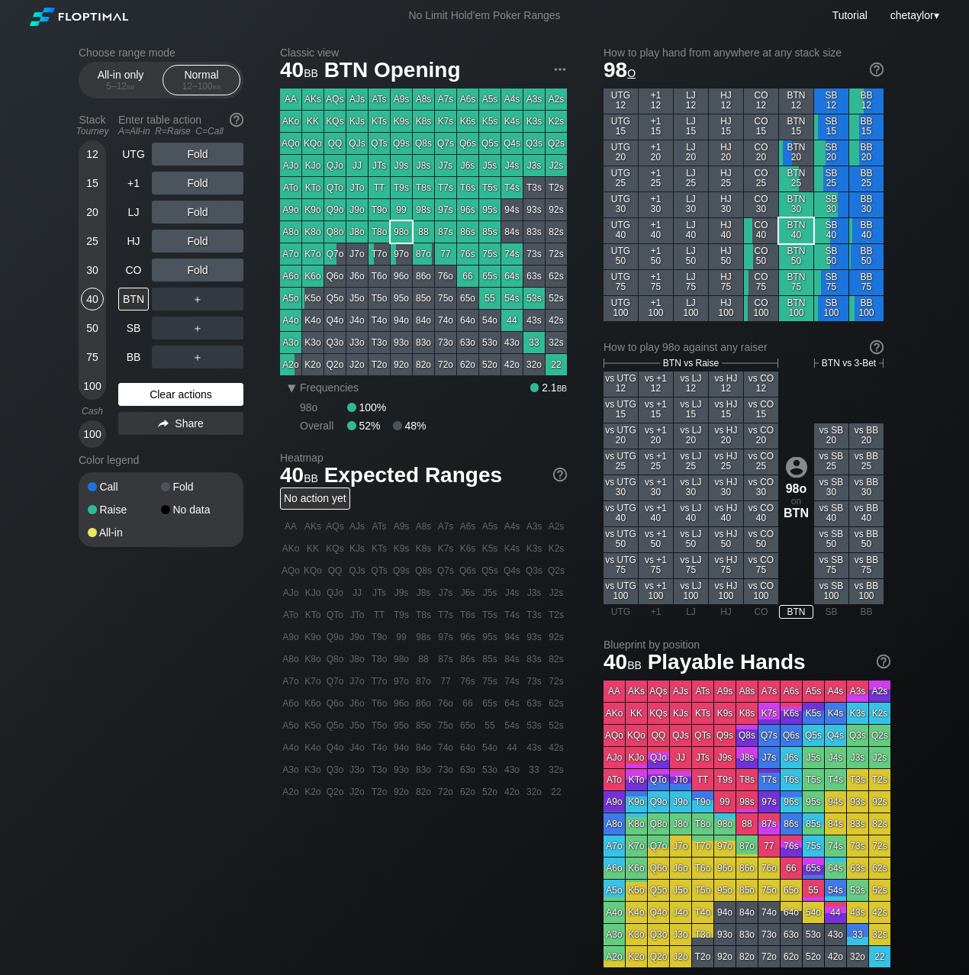
click at [160, 392] on div "Clear actions" at bounding box center [180, 394] width 125 height 23
click at [133, 272] on div "CO" at bounding box center [133, 270] width 31 height 23
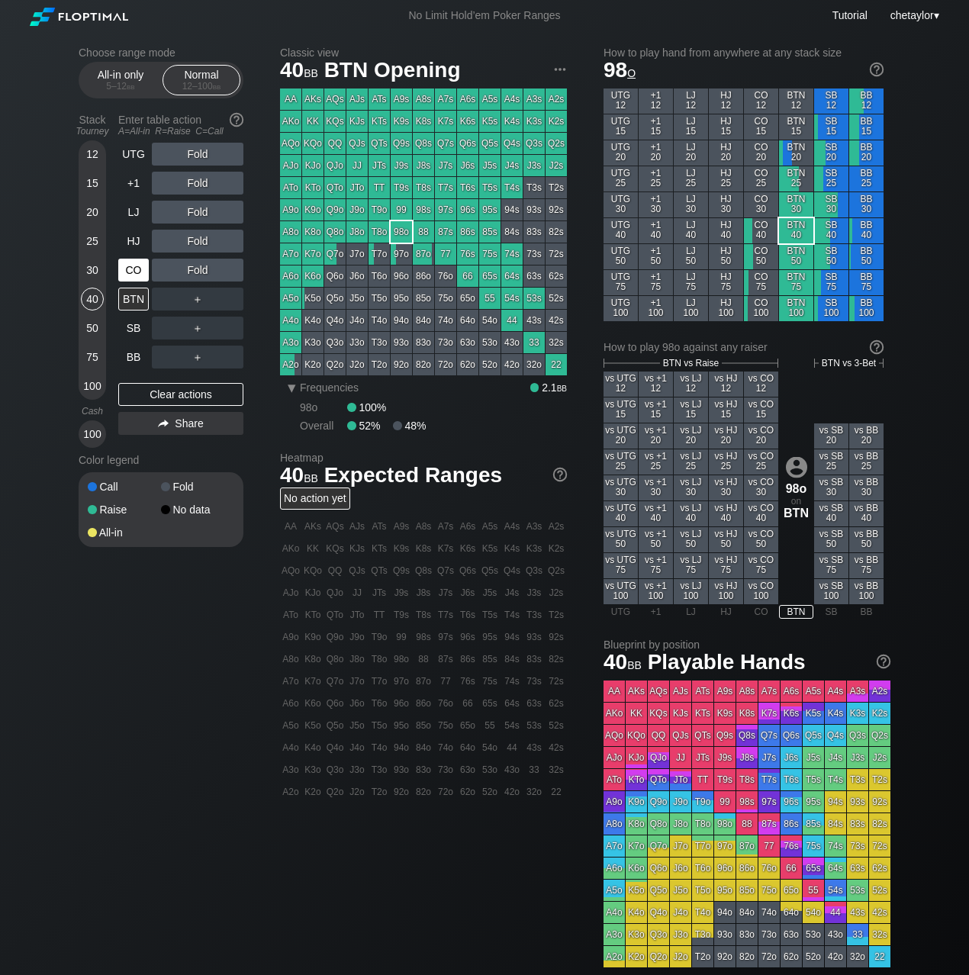
click at [133, 272] on div "CO" at bounding box center [133, 270] width 31 height 23
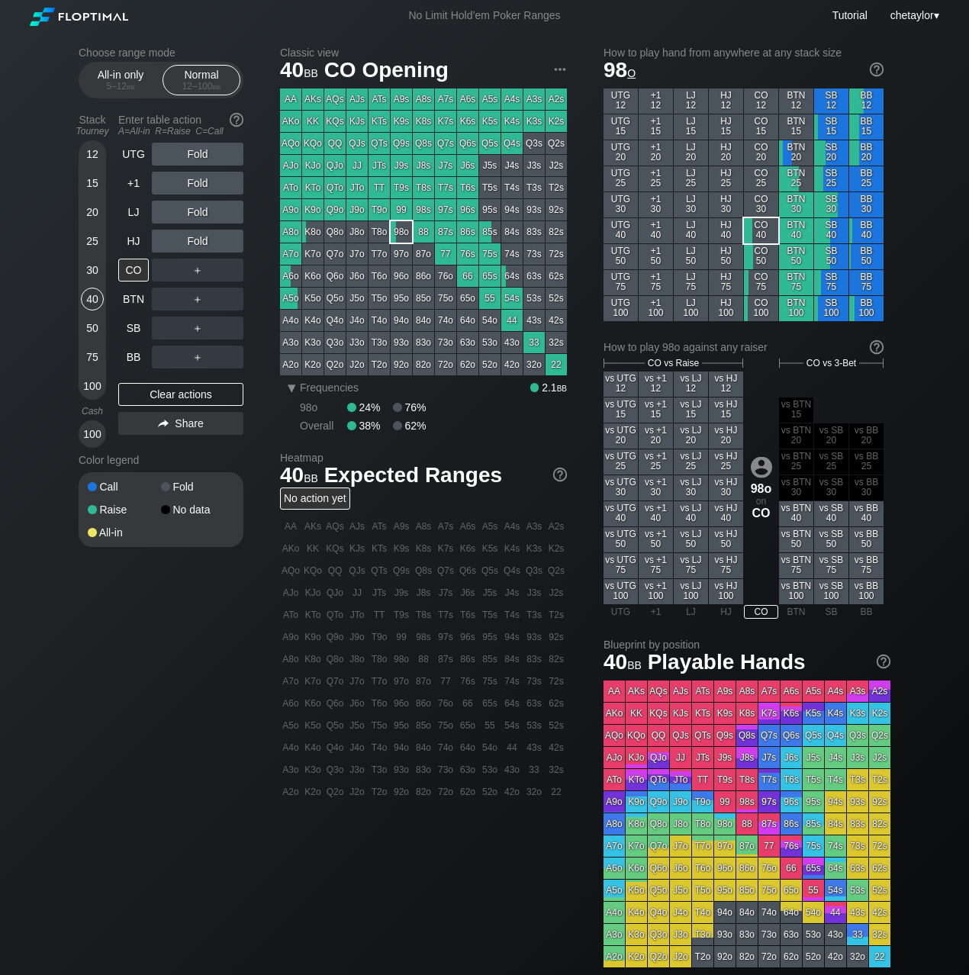
click at [88, 265] on div "30" at bounding box center [92, 270] width 23 height 23
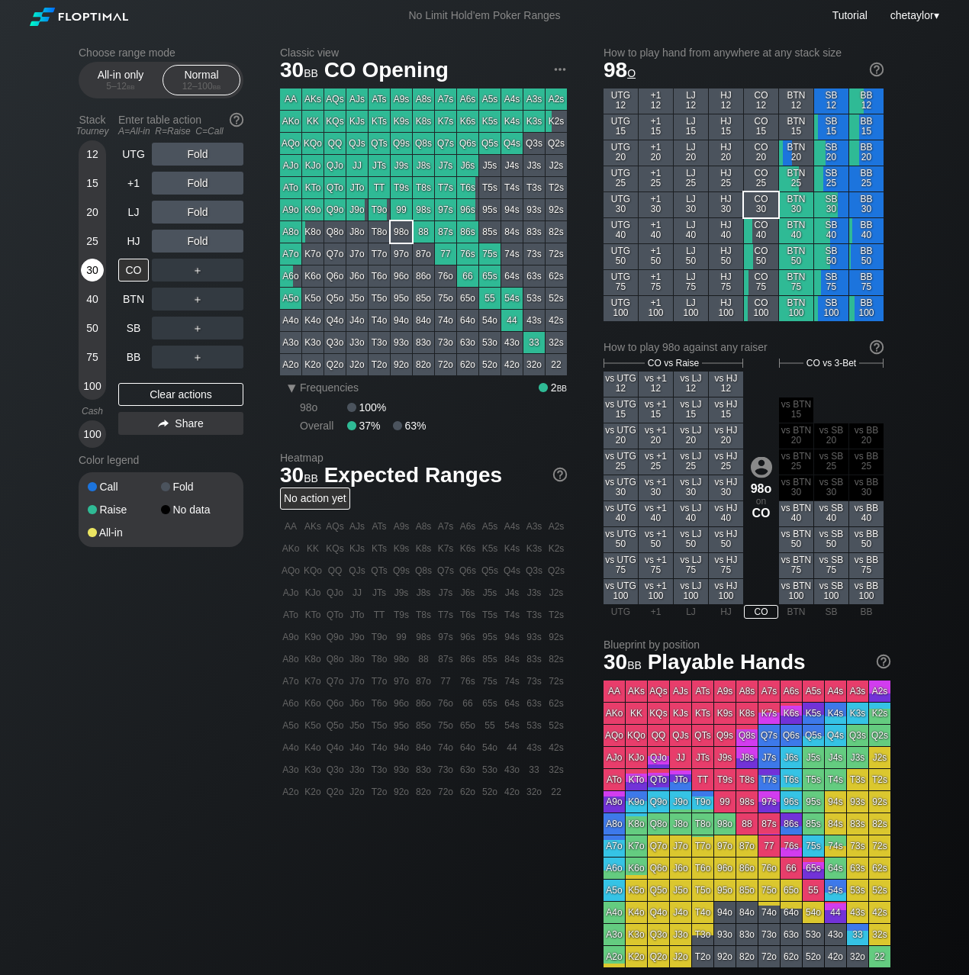
click at [88, 265] on div "30" at bounding box center [92, 270] width 23 height 23
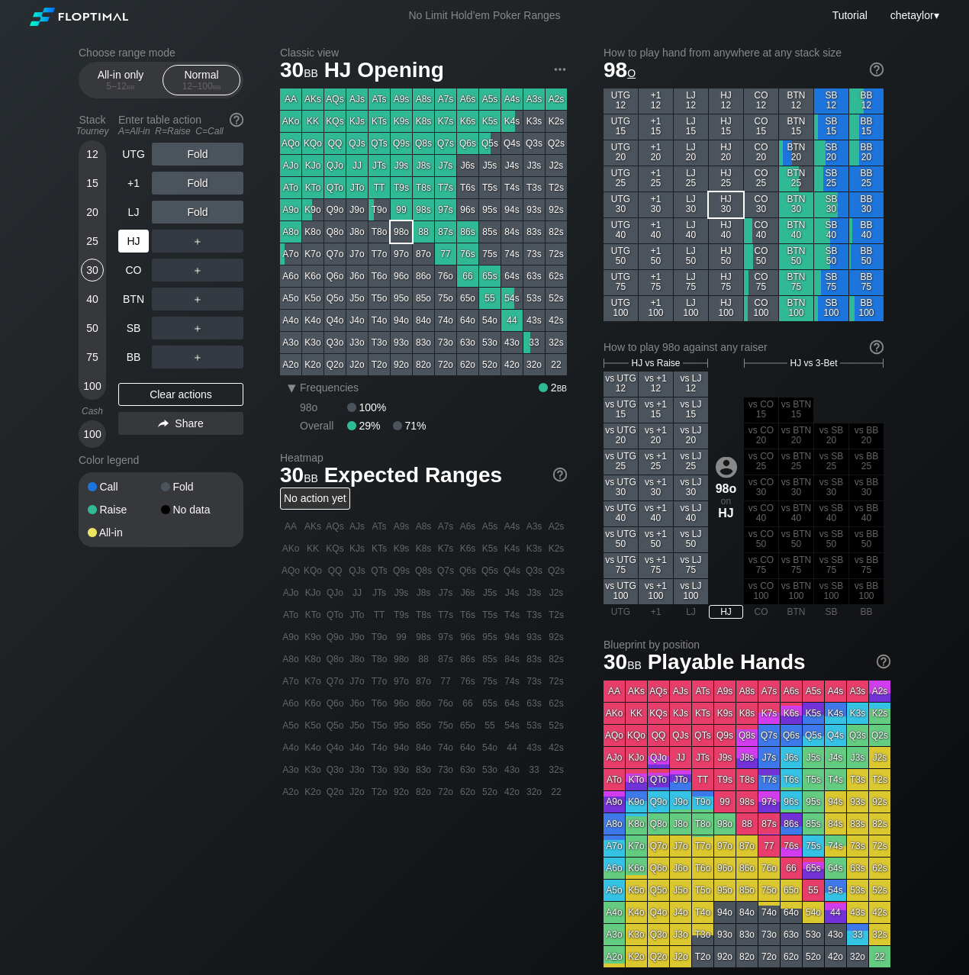
click at [141, 242] on div "HJ" at bounding box center [133, 241] width 31 height 23
click at [133, 352] on div "BB" at bounding box center [133, 357] width 31 height 23
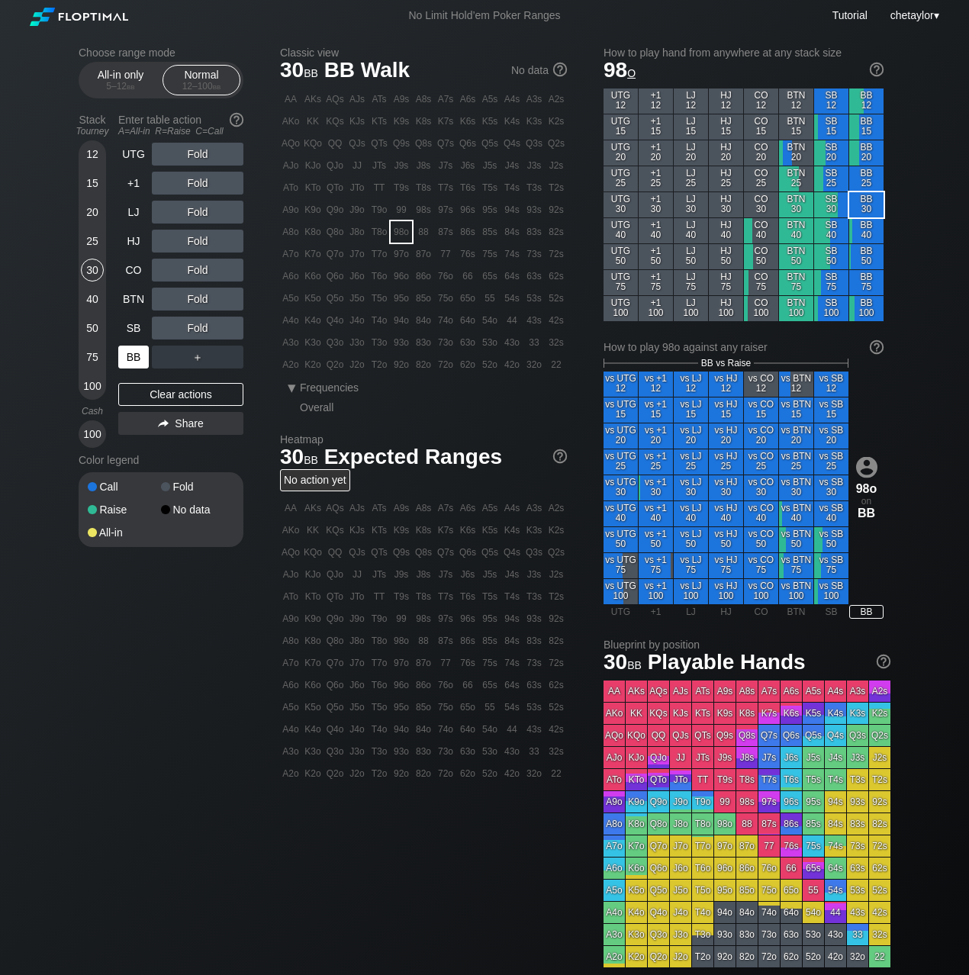
click at [133, 352] on div "BB" at bounding box center [133, 357] width 31 height 23
click at [147, 399] on div "Clear actions" at bounding box center [180, 394] width 125 height 23
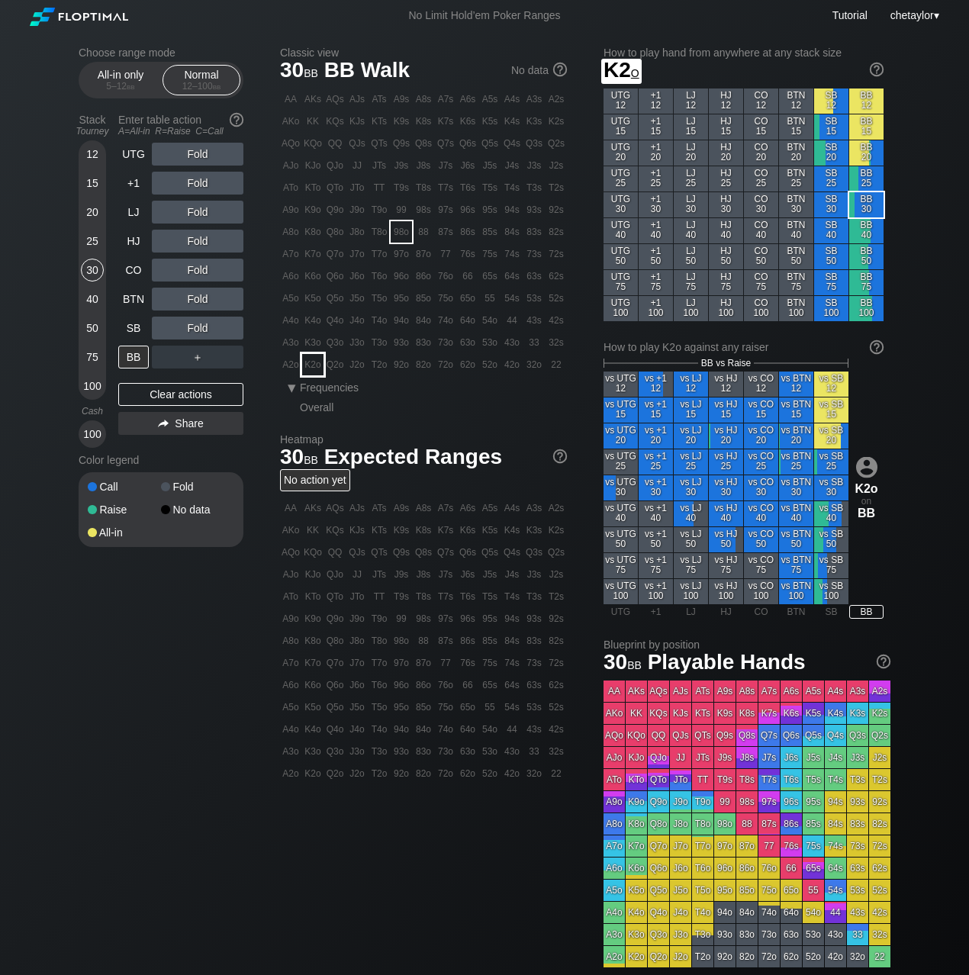
click at [310, 363] on div "K2o" at bounding box center [312, 364] width 21 height 21
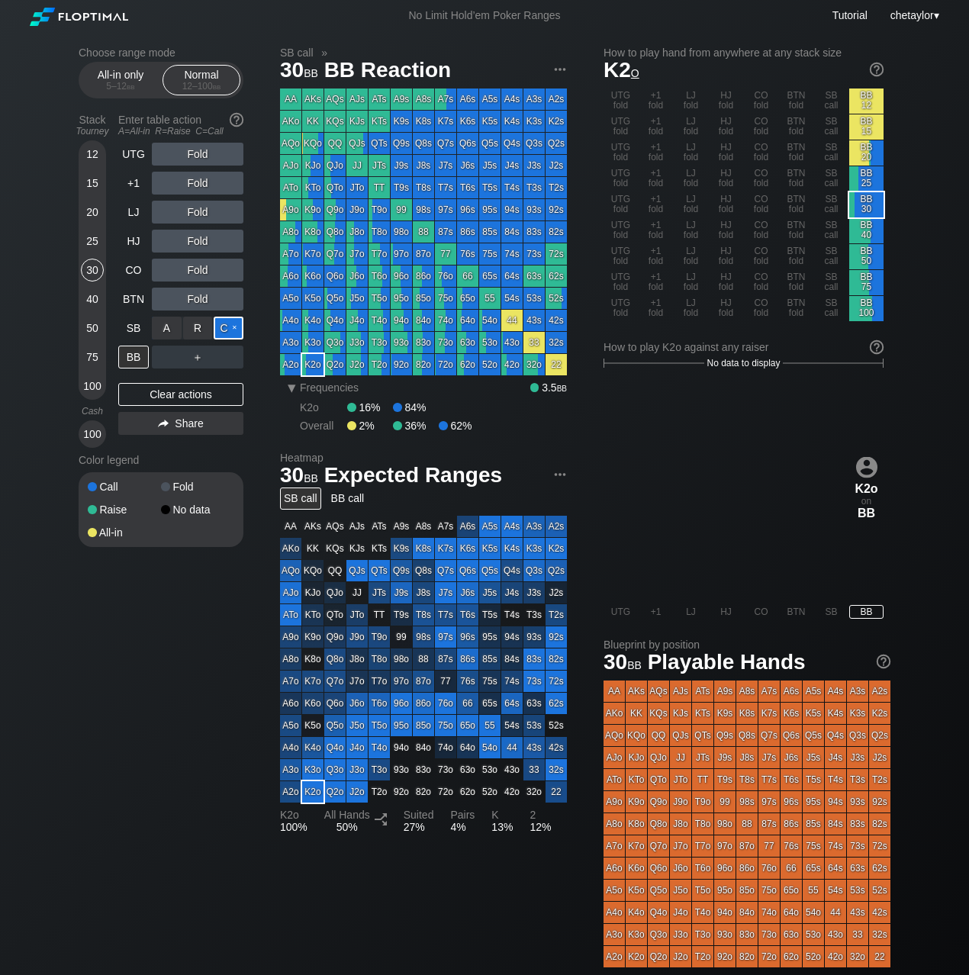
click at [228, 327] on div "C ✕" at bounding box center [229, 328] width 30 height 23
click at [131, 325] on div "SB" at bounding box center [133, 328] width 31 height 23
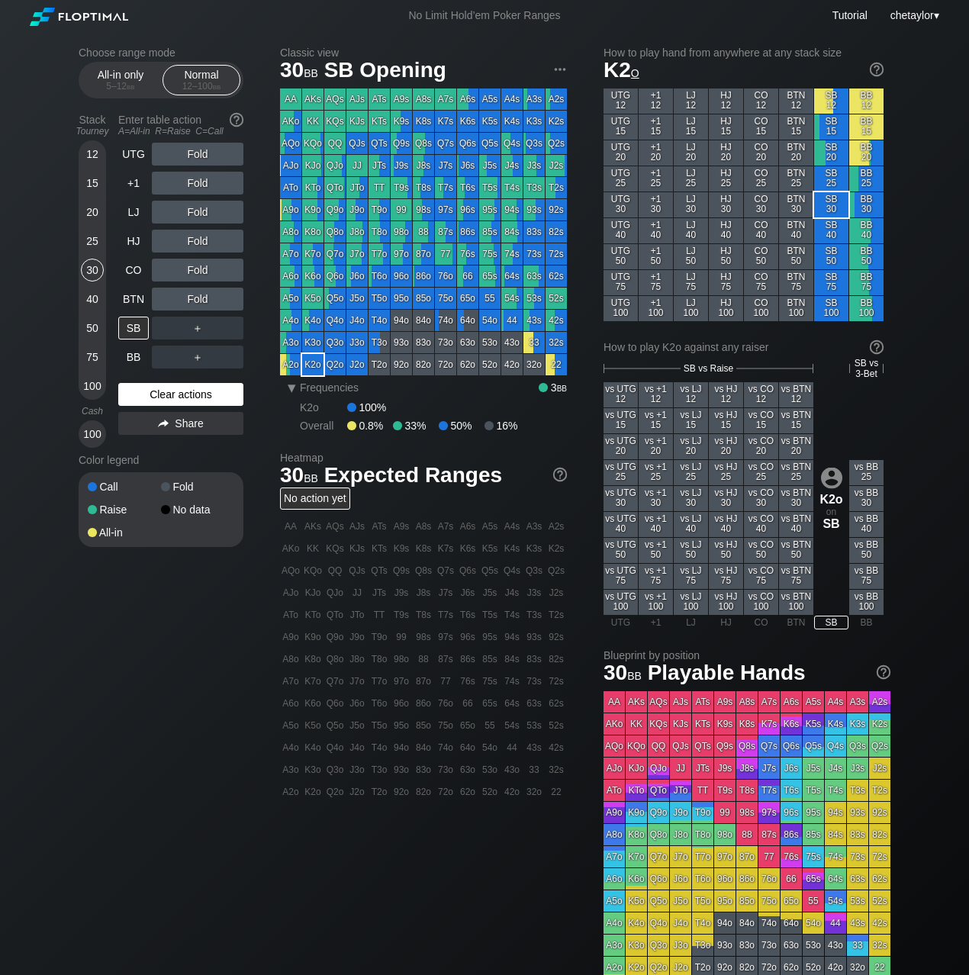
click at [153, 391] on div "Clear actions" at bounding box center [180, 394] width 125 height 23
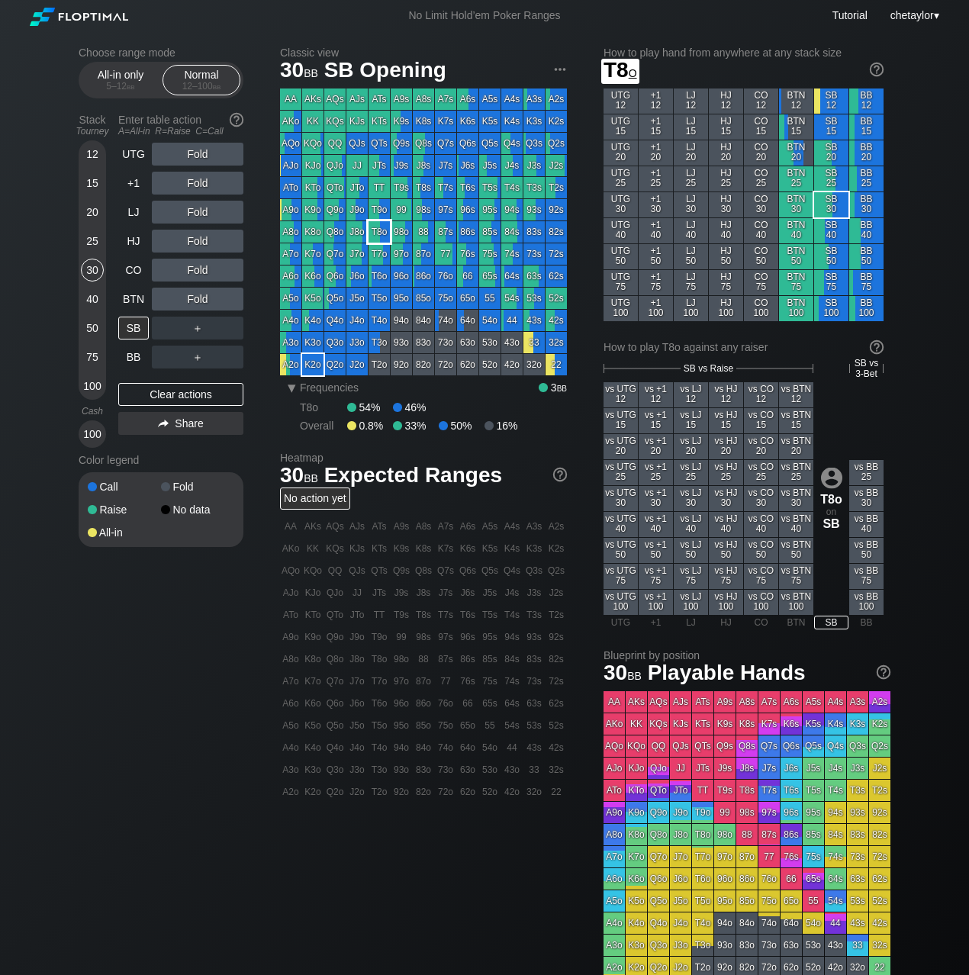
click at [381, 237] on div "T8o" at bounding box center [379, 231] width 21 height 21
click at [95, 302] on div "40" at bounding box center [92, 299] width 23 height 23
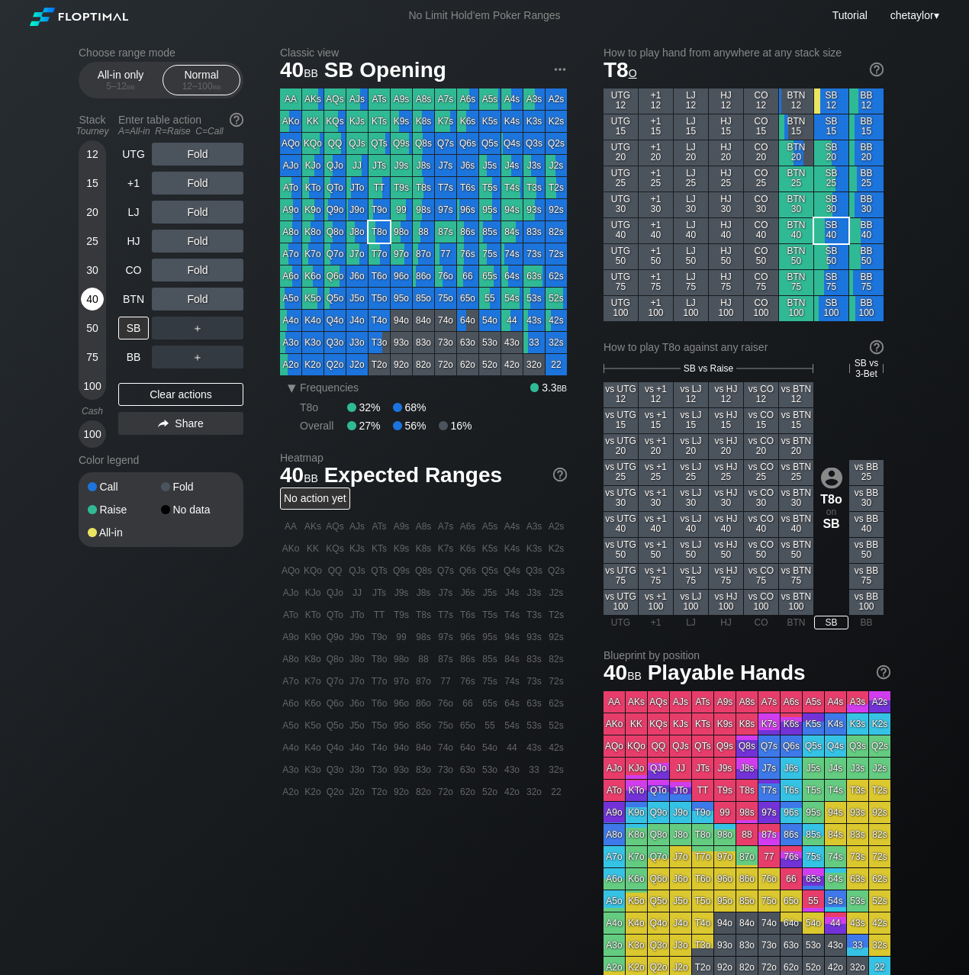
click at [95, 302] on div "40" at bounding box center [92, 299] width 23 height 23
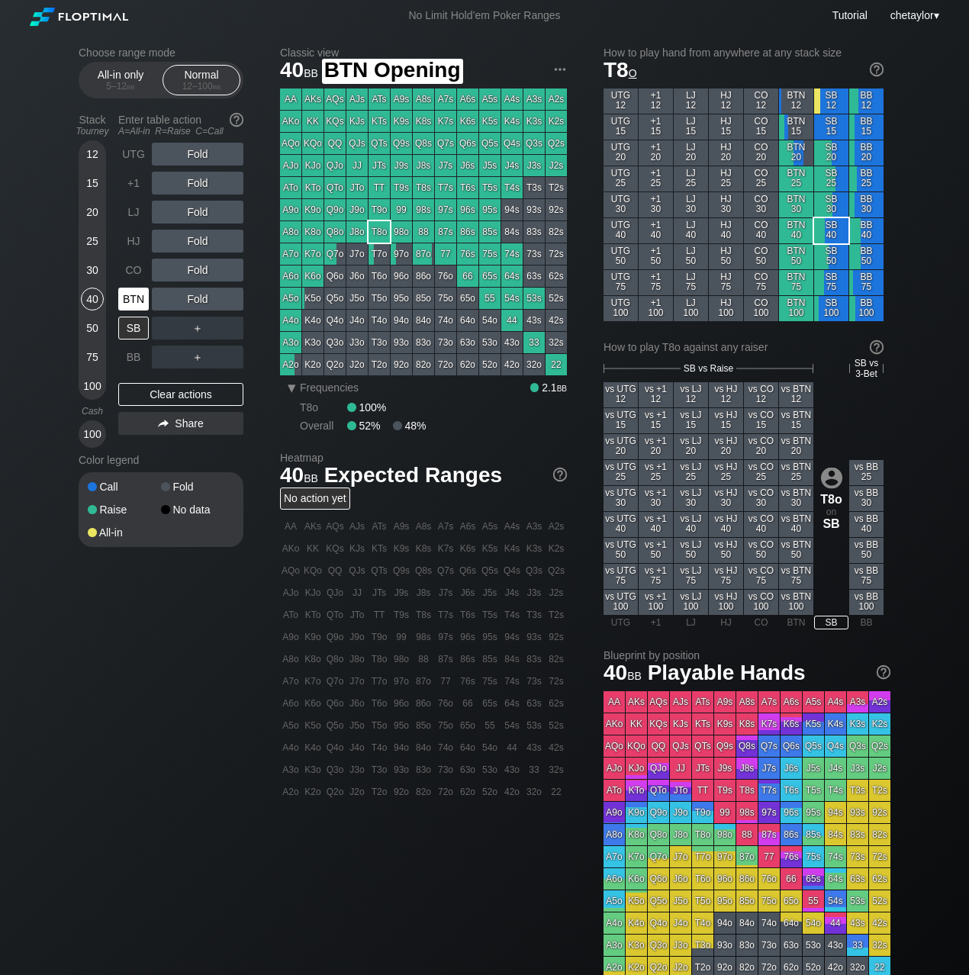
click at [137, 301] on div "BTN" at bounding box center [133, 299] width 31 height 23
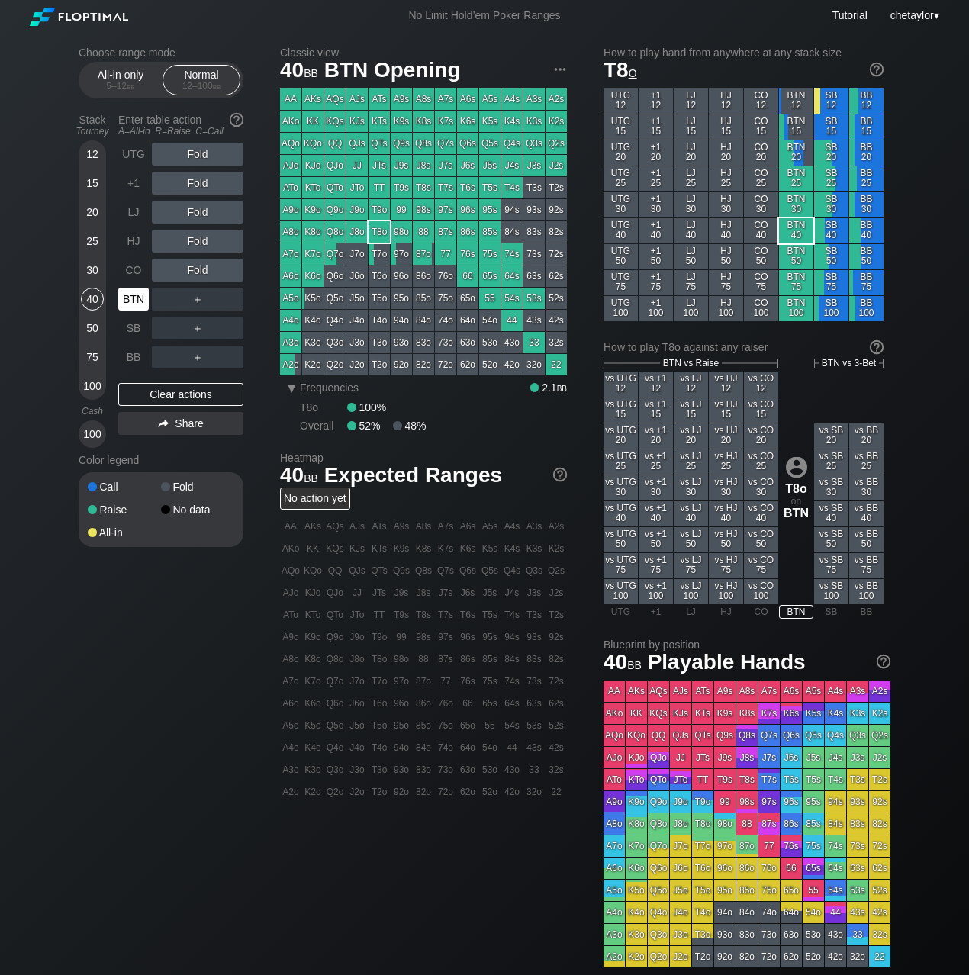
click at [137, 301] on div "BTN" at bounding box center [133, 299] width 31 height 23
click at [154, 392] on div "Clear actions" at bounding box center [180, 394] width 125 height 23
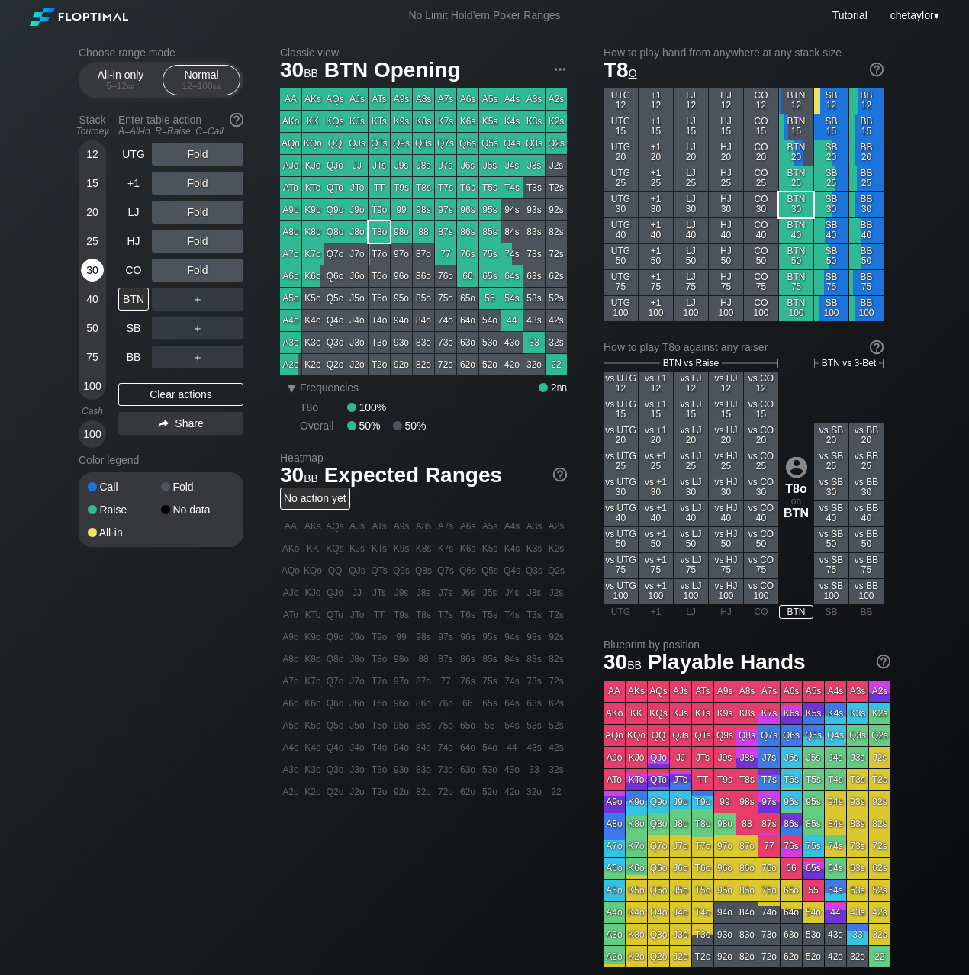
click at [91, 275] on div "30" at bounding box center [92, 270] width 23 height 23
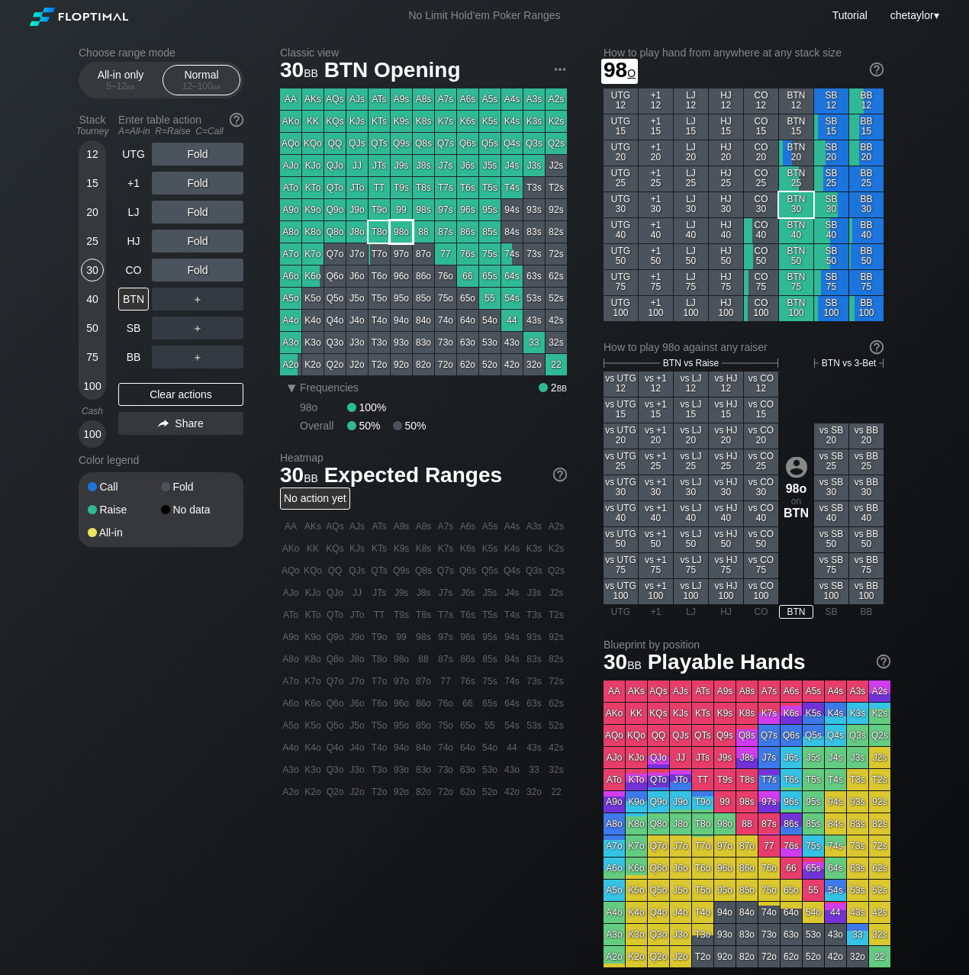
click at [410, 227] on div "98o" at bounding box center [401, 231] width 21 height 21
click at [204, 239] on div "R ✕" at bounding box center [198, 241] width 30 height 23
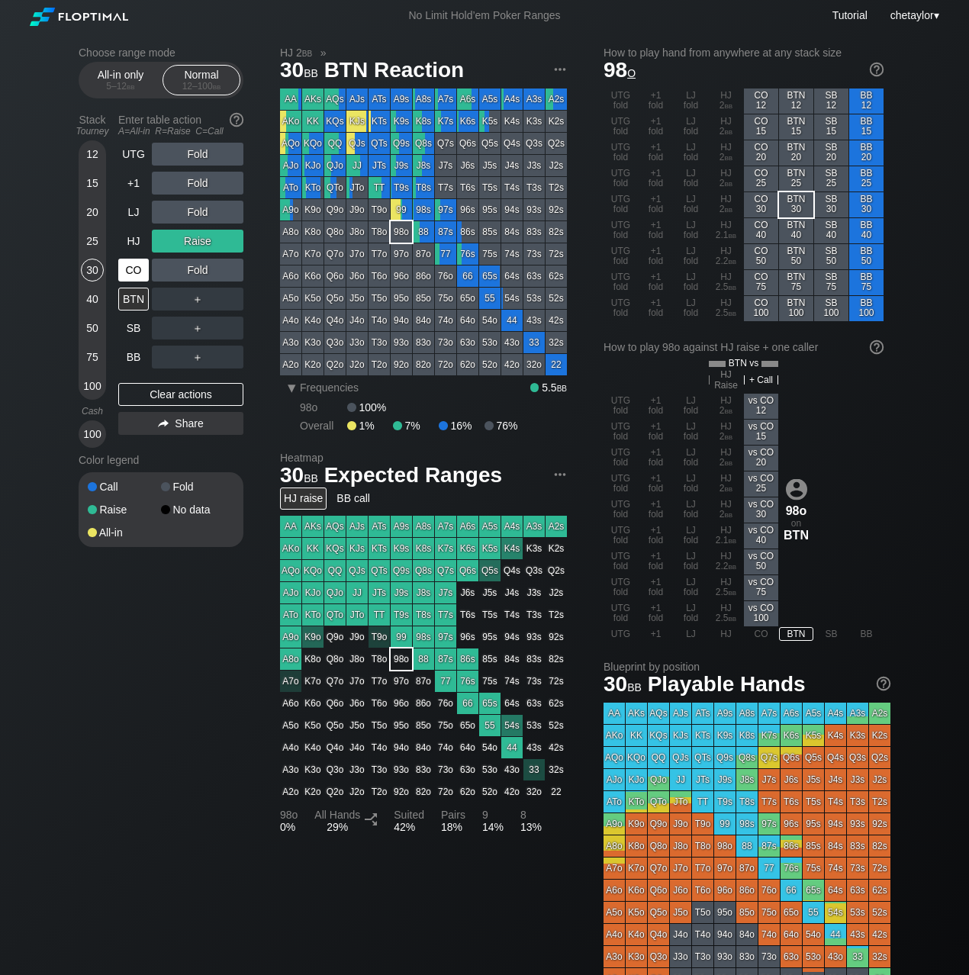
click at [136, 270] on div "CO" at bounding box center [133, 270] width 31 height 23
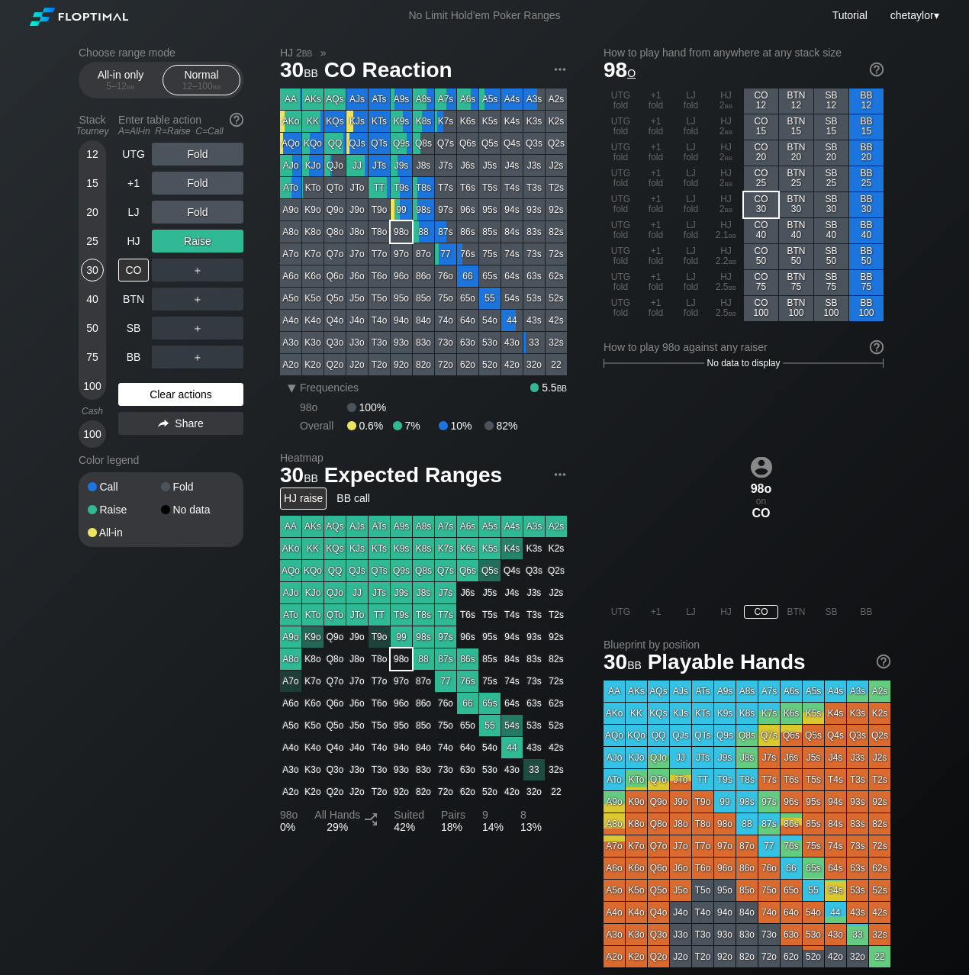
click at [163, 395] on div "Clear actions" at bounding box center [180, 394] width 125 height 23
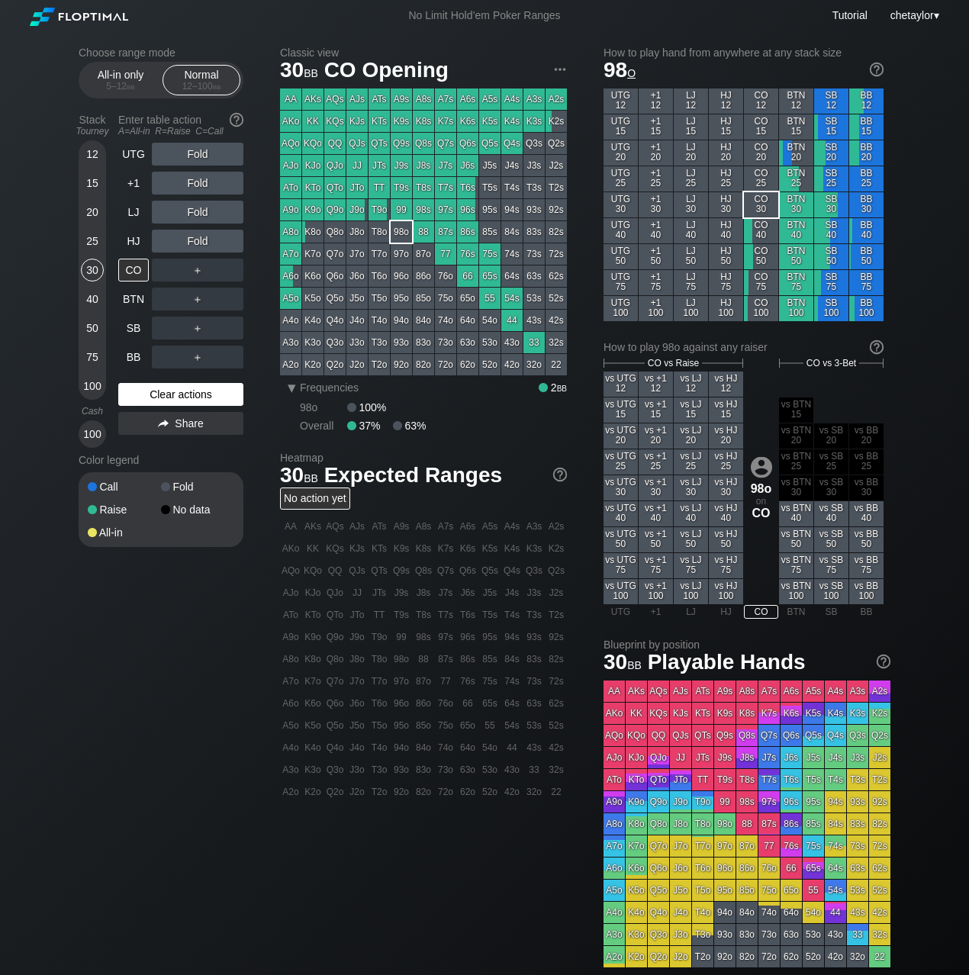
click at [163, 395] on div "Clear actions" at bounding box center [180, 394] width 125 height 23
click at [200, 211] on div "R ✕" at bounding box center [198, 212] width 30 height 23
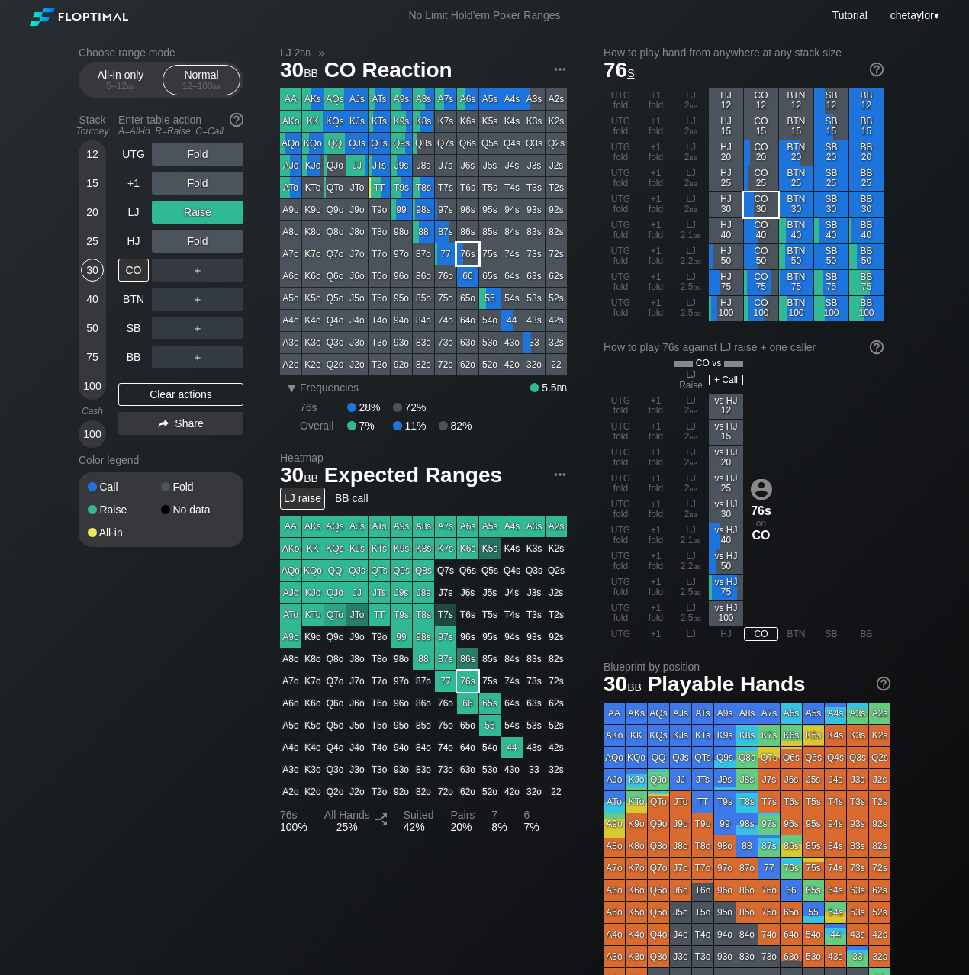
click at [466, 251] on div "76s" at bounding box center [467, 253] width 21 height 21
click at [129, 237] on div "HJ" at bounding box center [133, 241] width 31 height 23
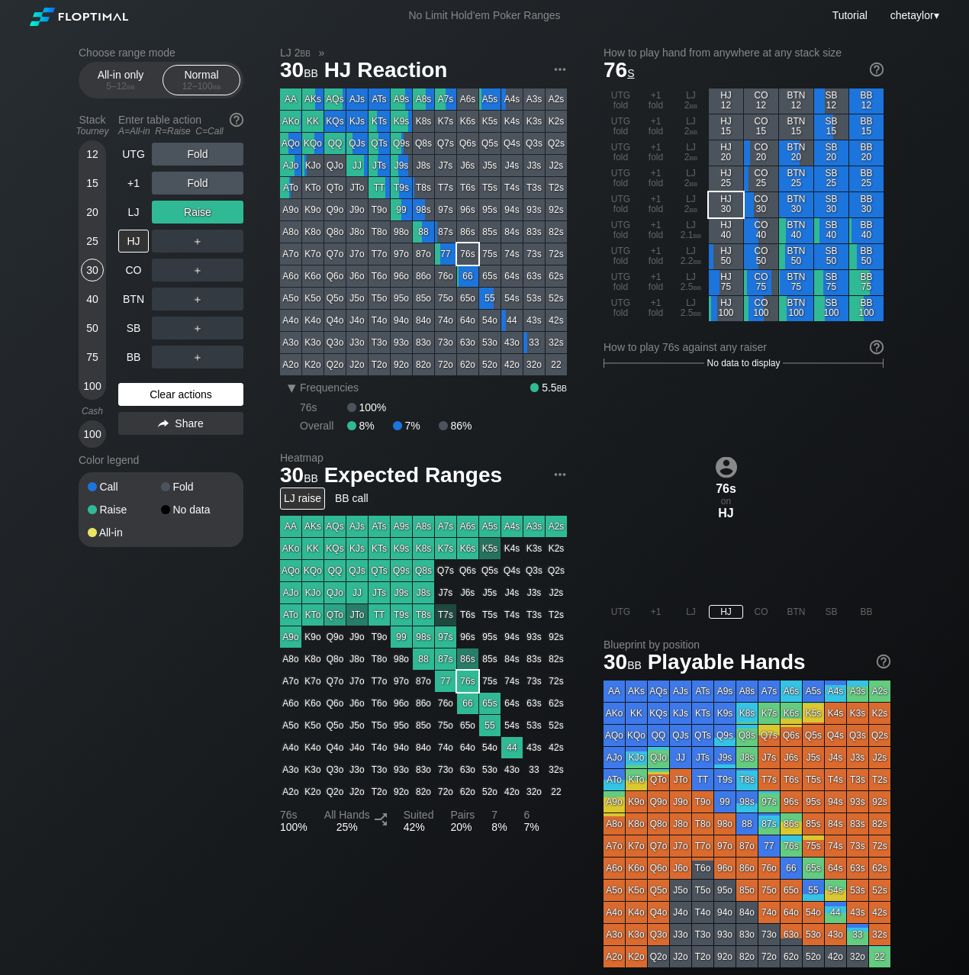
click at [161, 395] on div "Clear actions" at bounding box center [180, 394] width 125 height 23
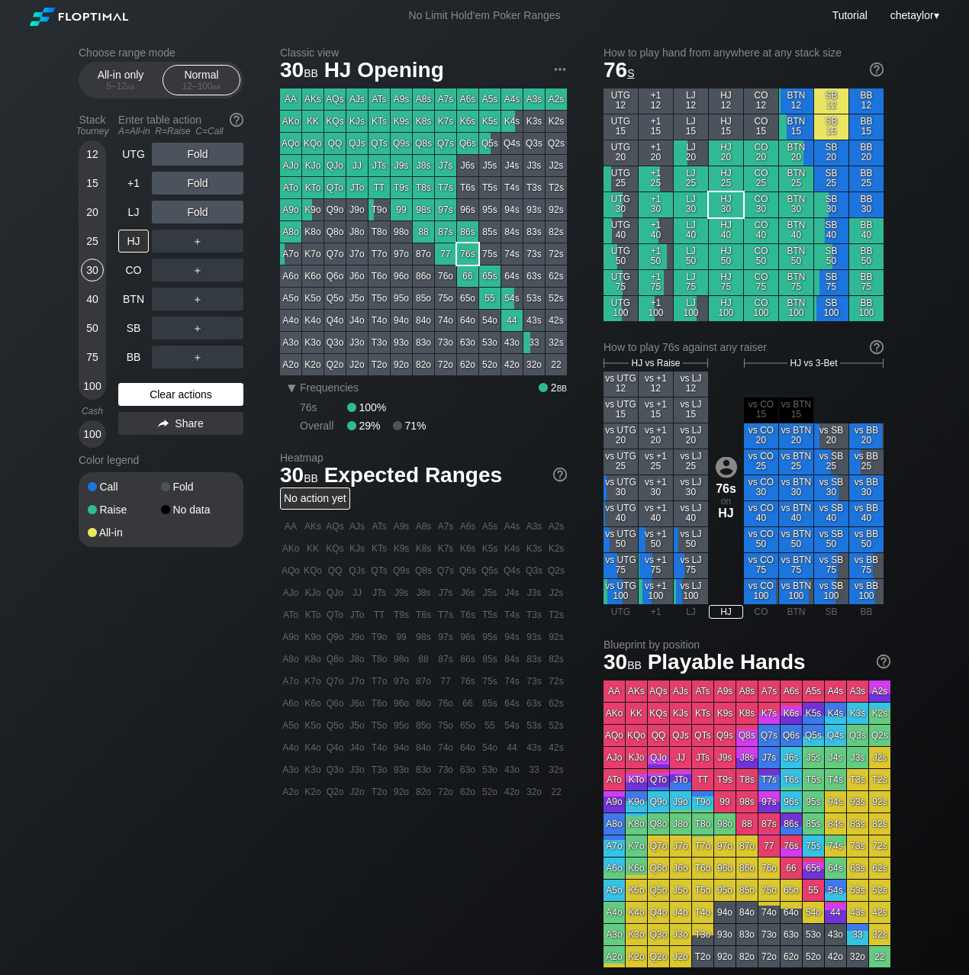
click at [161, 395] on div "Clear actions" at bounding box center [180, 394] width 125 height 23
click at [140, 210] on div "LJ" at bounding box center [133, 212] width 31 height 23
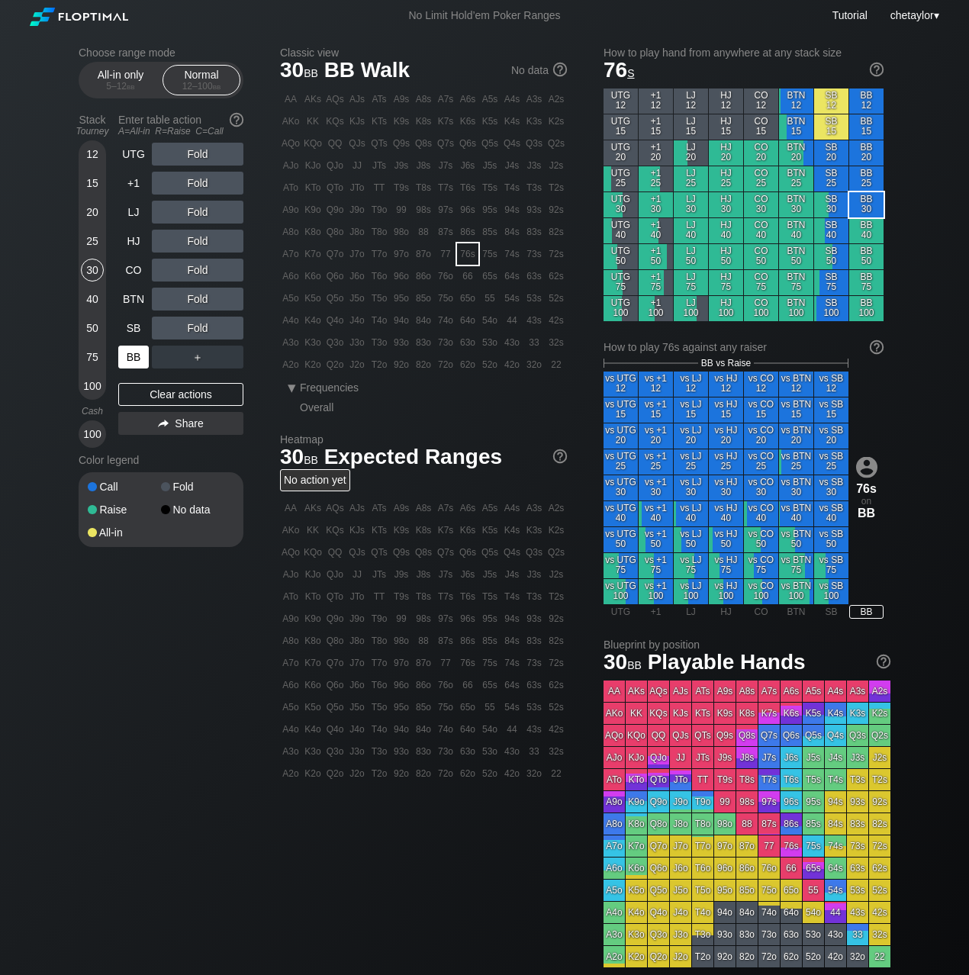
click at [137, 350] on div "BB" at bounding box center [133, 357] width 31 height 23
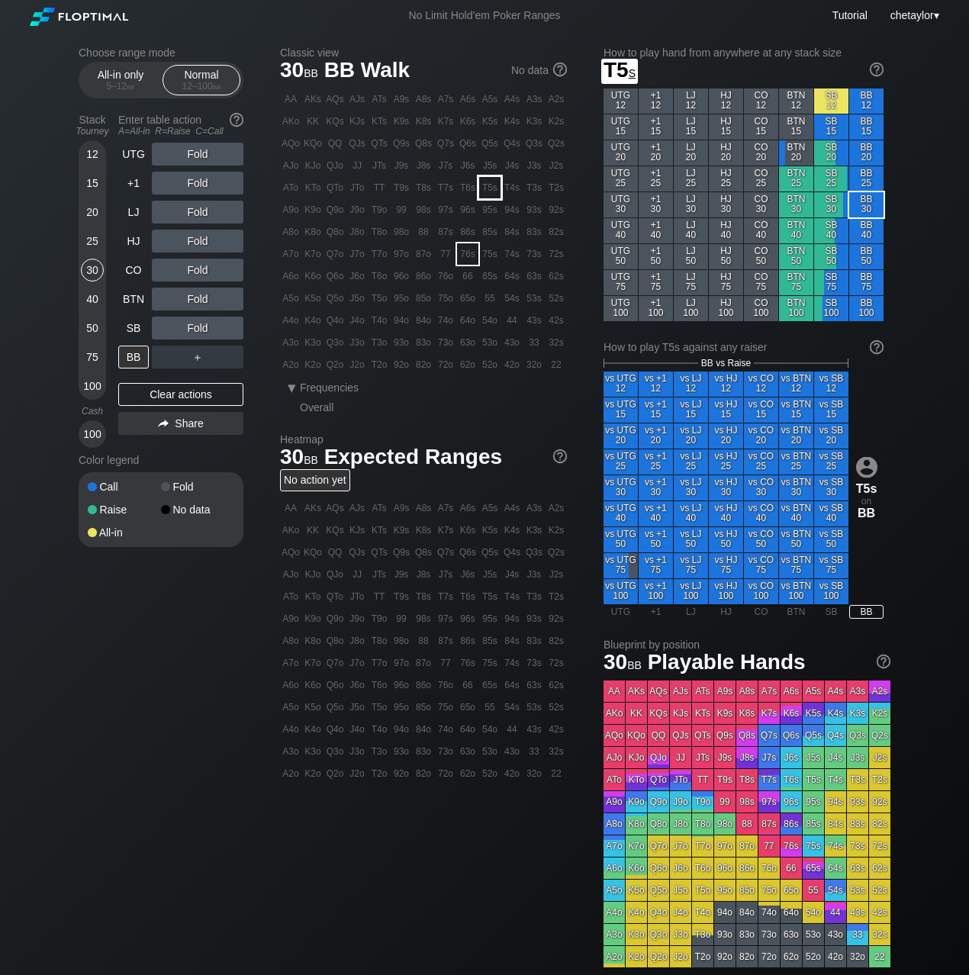
click at [486, 188] on div "T5s" at bounding box center [489, 187] width 21 height 21
click at [201, 327] on div "R ✕" at bounding box center [198, 328] width 30 height 23
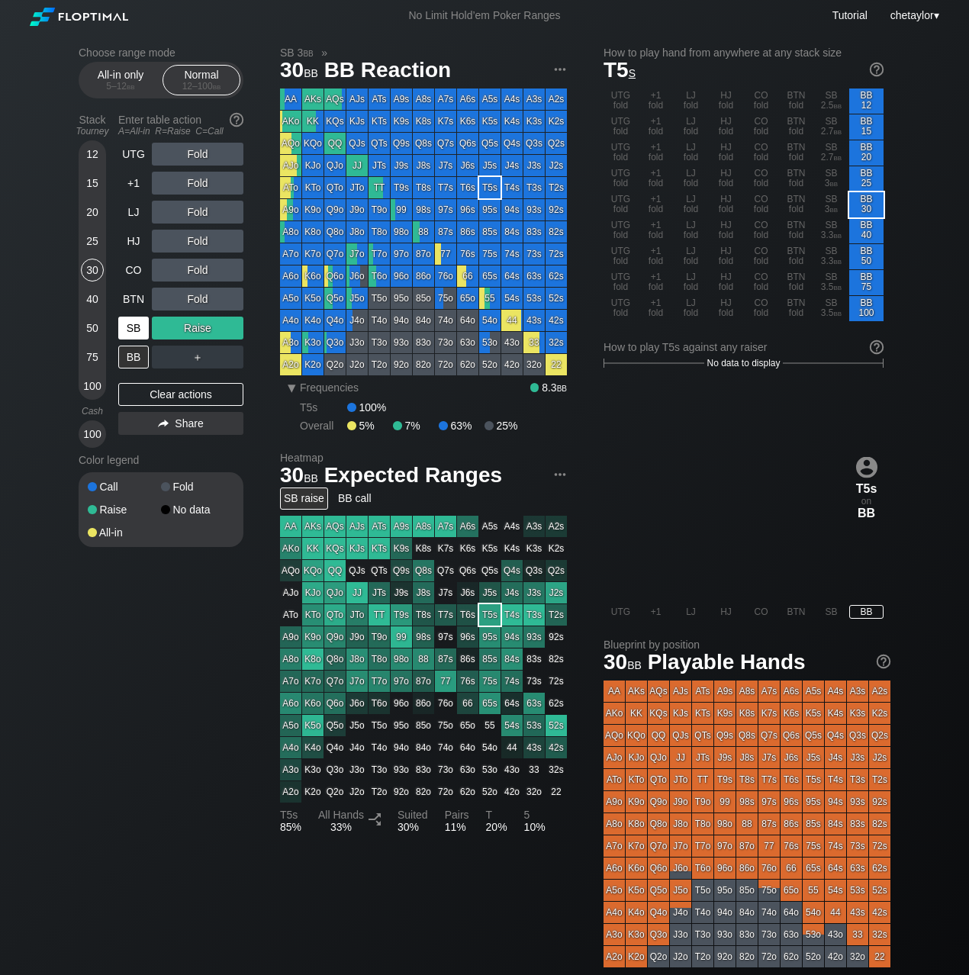
click at [131, 324] on div "SB" at bounding box center [133, 328] width 31 height 23
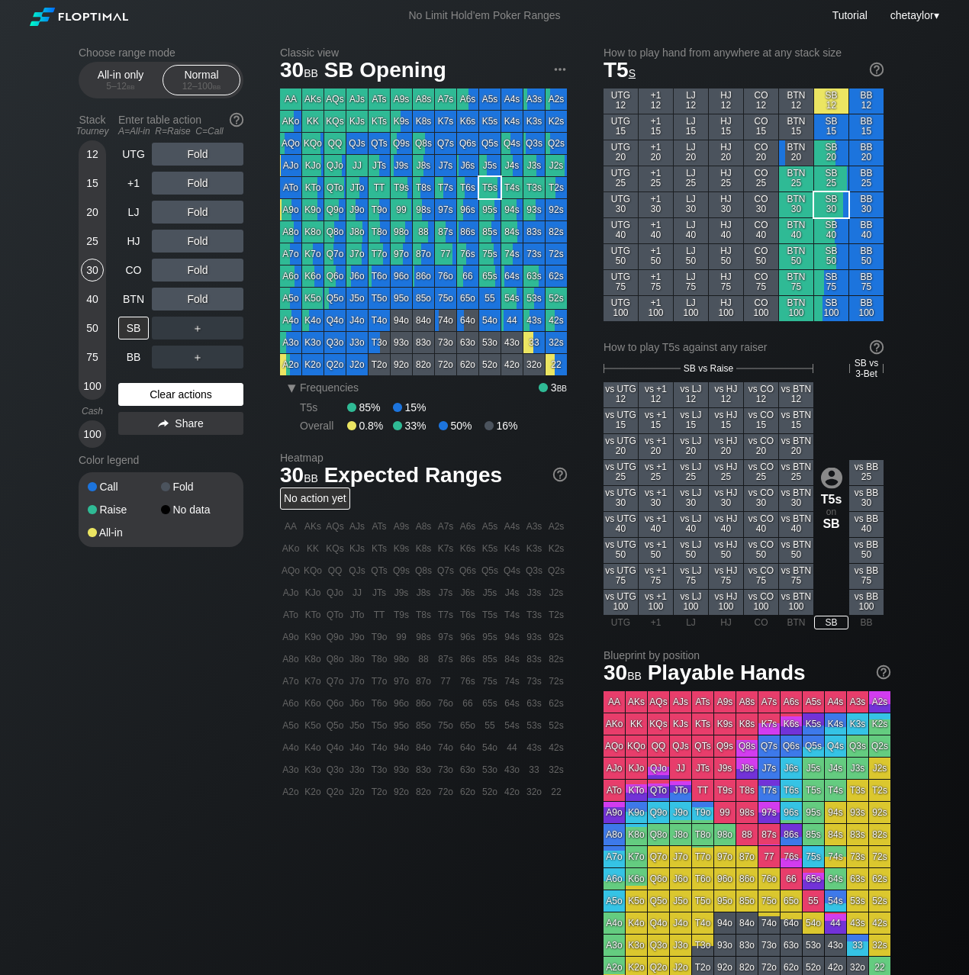
click at [160, 391] on div "Clear actions" at bounding box center [180, 394] width 125 height 23
click at [532, 195] on div "T3s" at bounding box center [534, 187] width 21 height 21
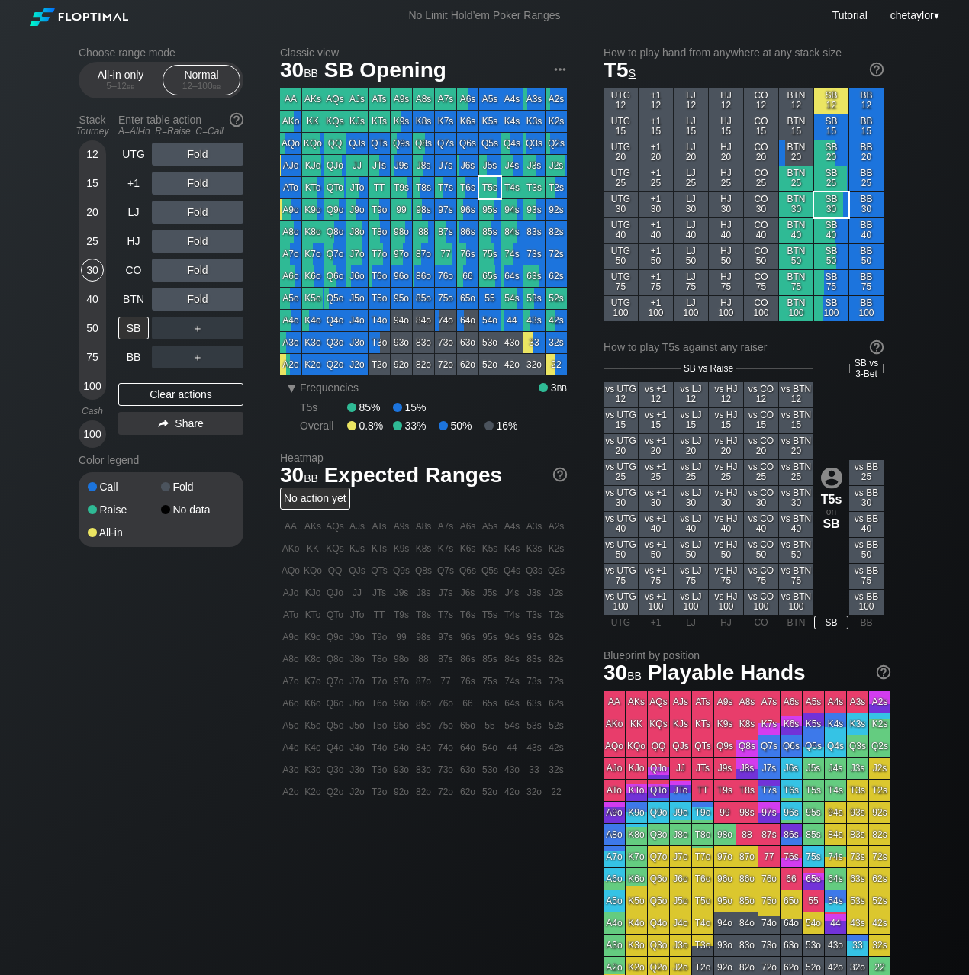
click at [532, 195] on div "T3s" at bounding box center [534, 187] width 21 height 21
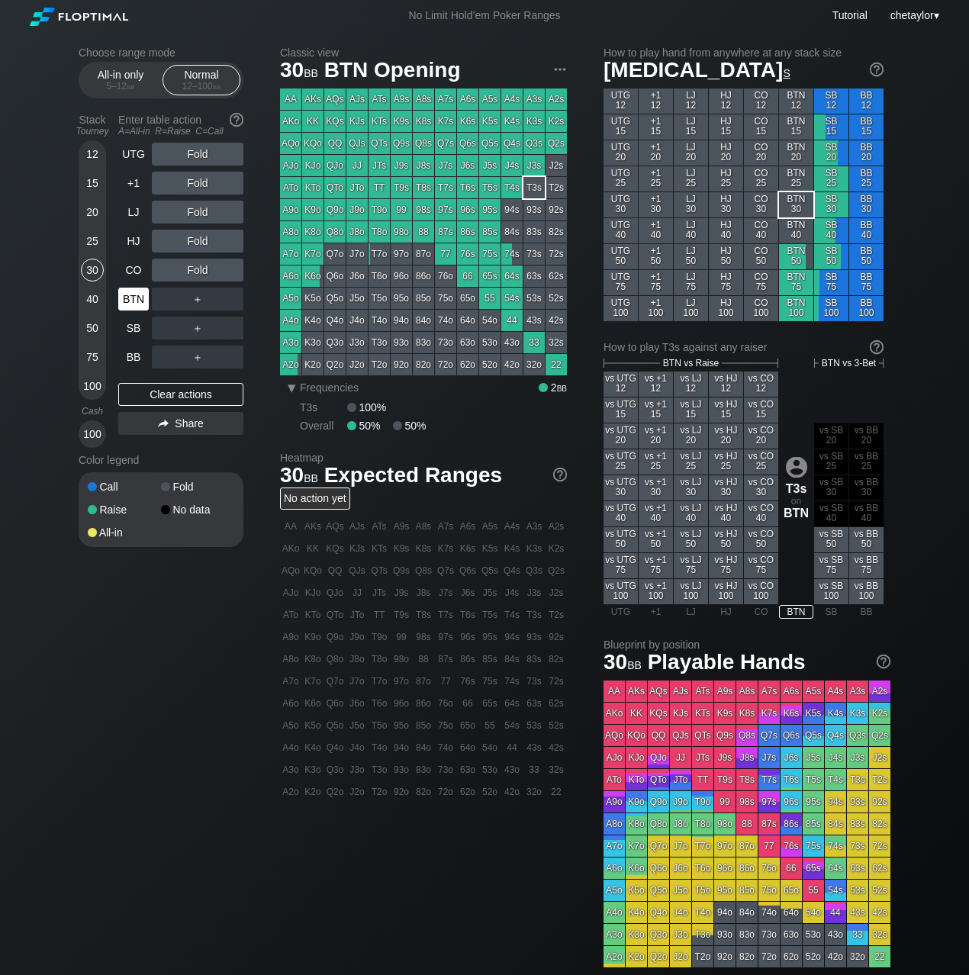
click at [138, 303] on div "BTN" at bounding box center [133, 299] width 31 height 23
click at [151, 400] on div "Clear actions" at bounding box center [180, 394] width 125 height 23
click at [151, 392] on div "Clear actions" at bounding box center [180, 394] width 125 height 23
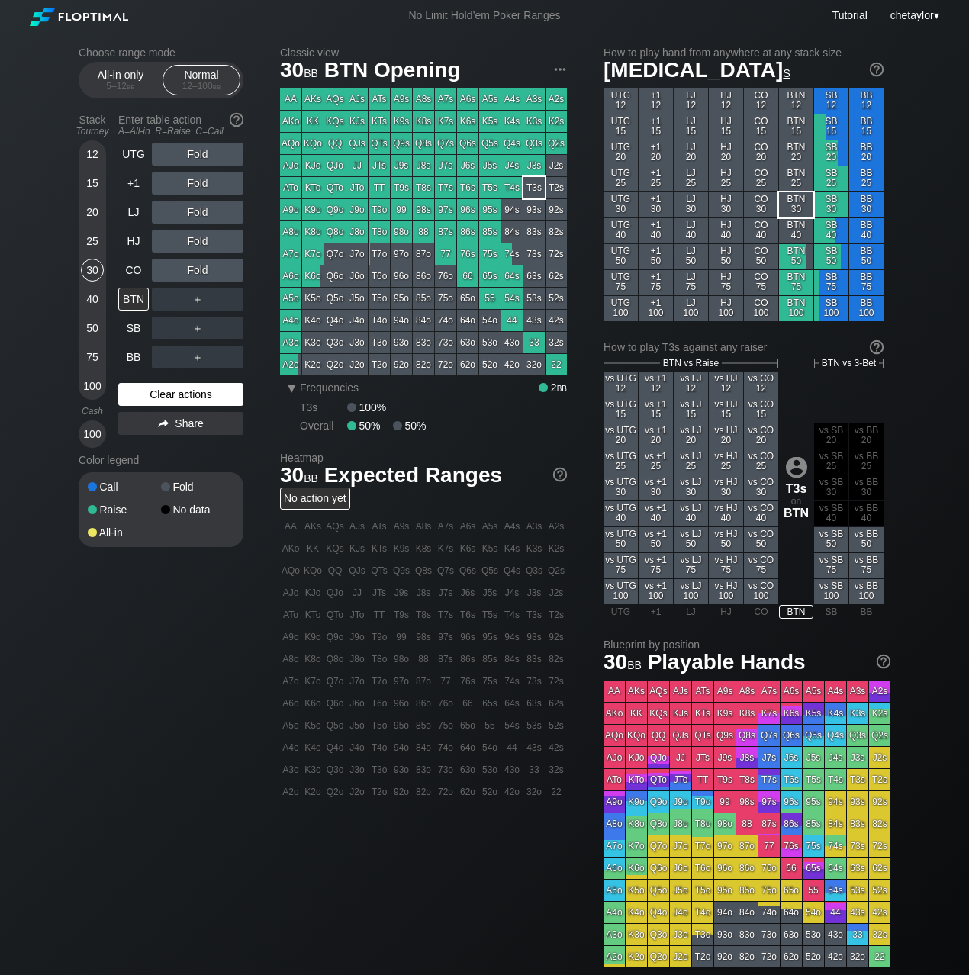
click at [151, 392] on div "Clear actions" at bounding box center [180, 394] width 125 height 23
click at [126, 265] on div "CO" at bounding box center [133, 270] width 31 height 23
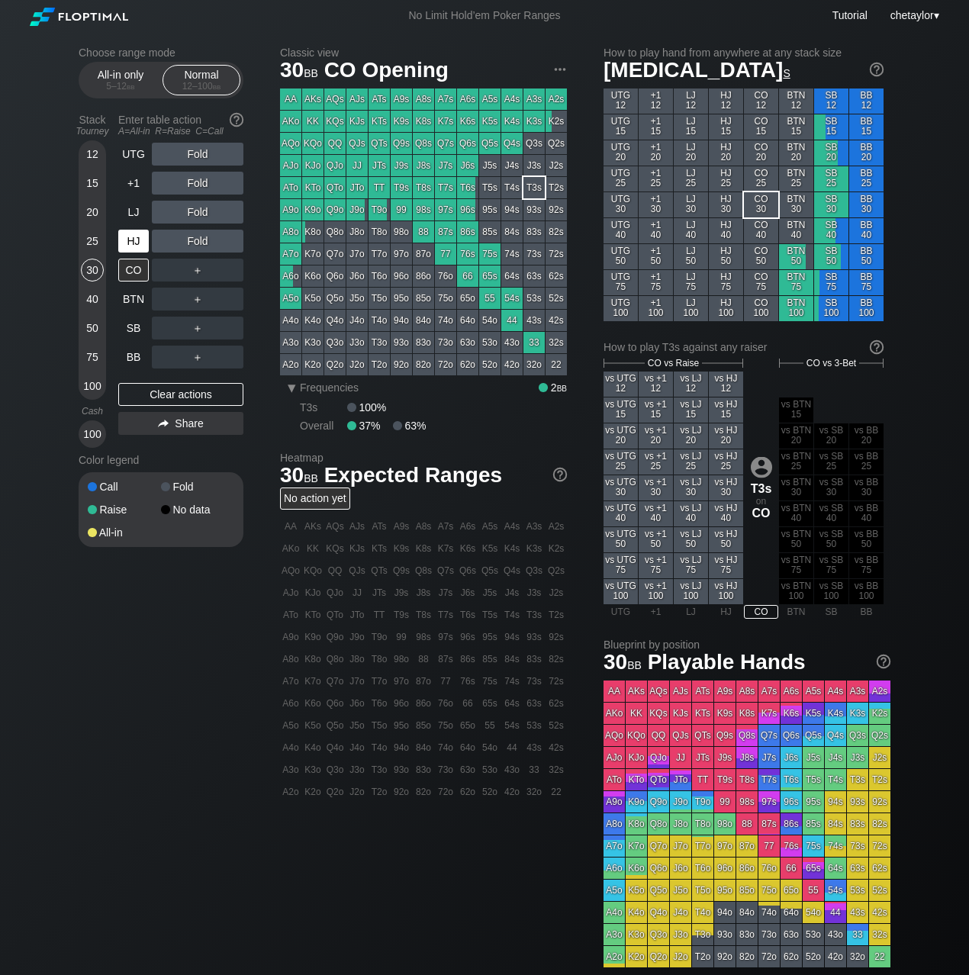
click at [141, 240] on div "HJ" at bounding box center [133, 241] width 31 height 23
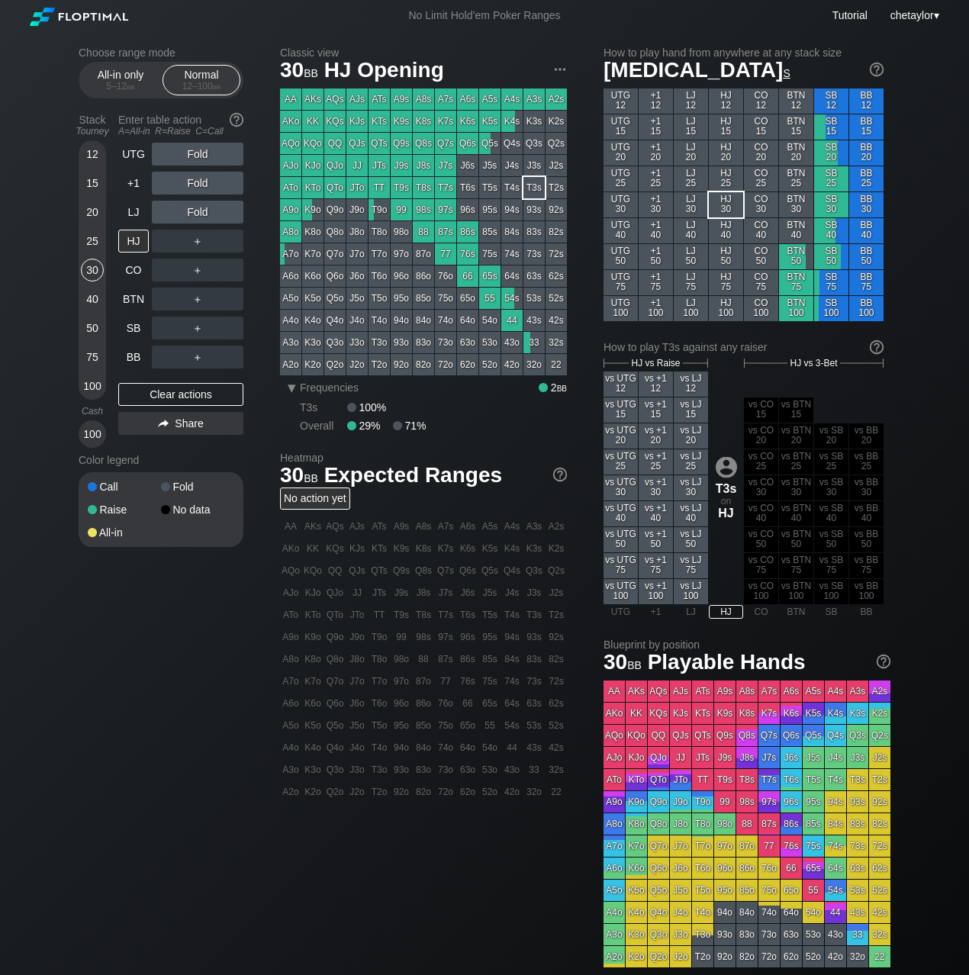
click at [93, 240] on div "25" at bounding box center [92, 241] width 23 height 23
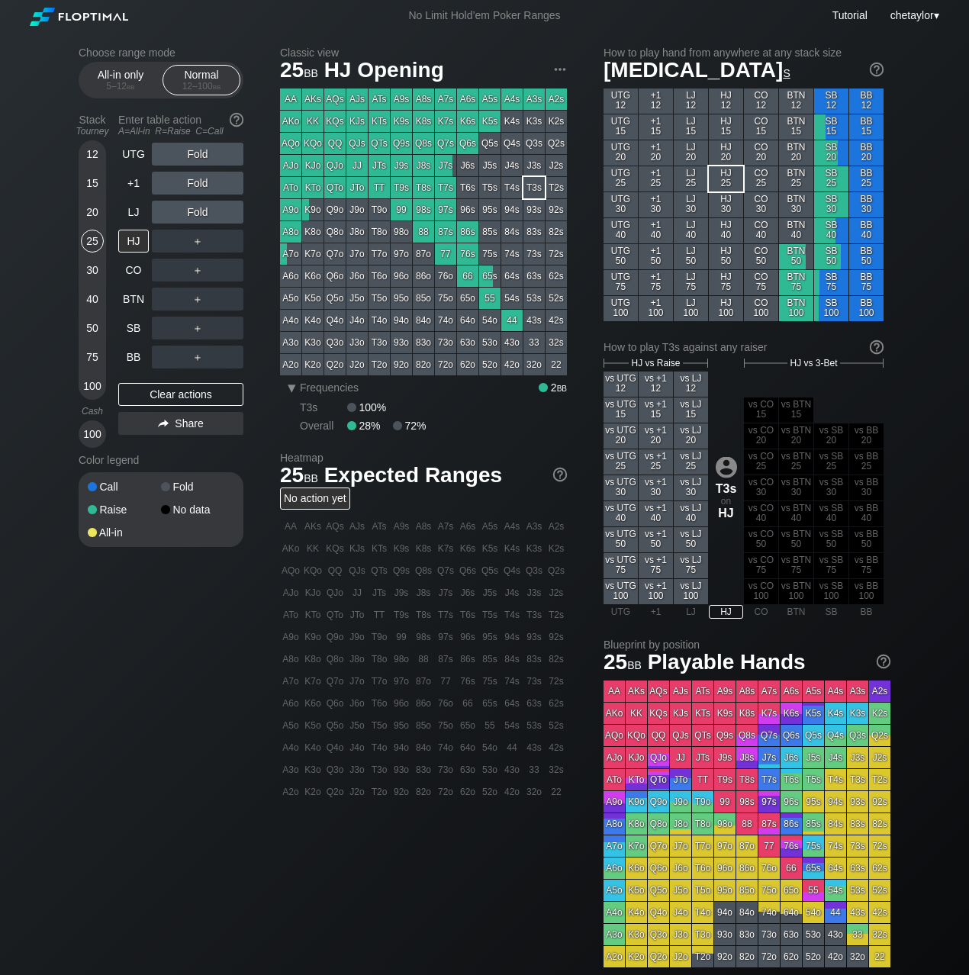
click at [318, 209] on div "K9o" at bounding box center [312, 209] width 21 height 21
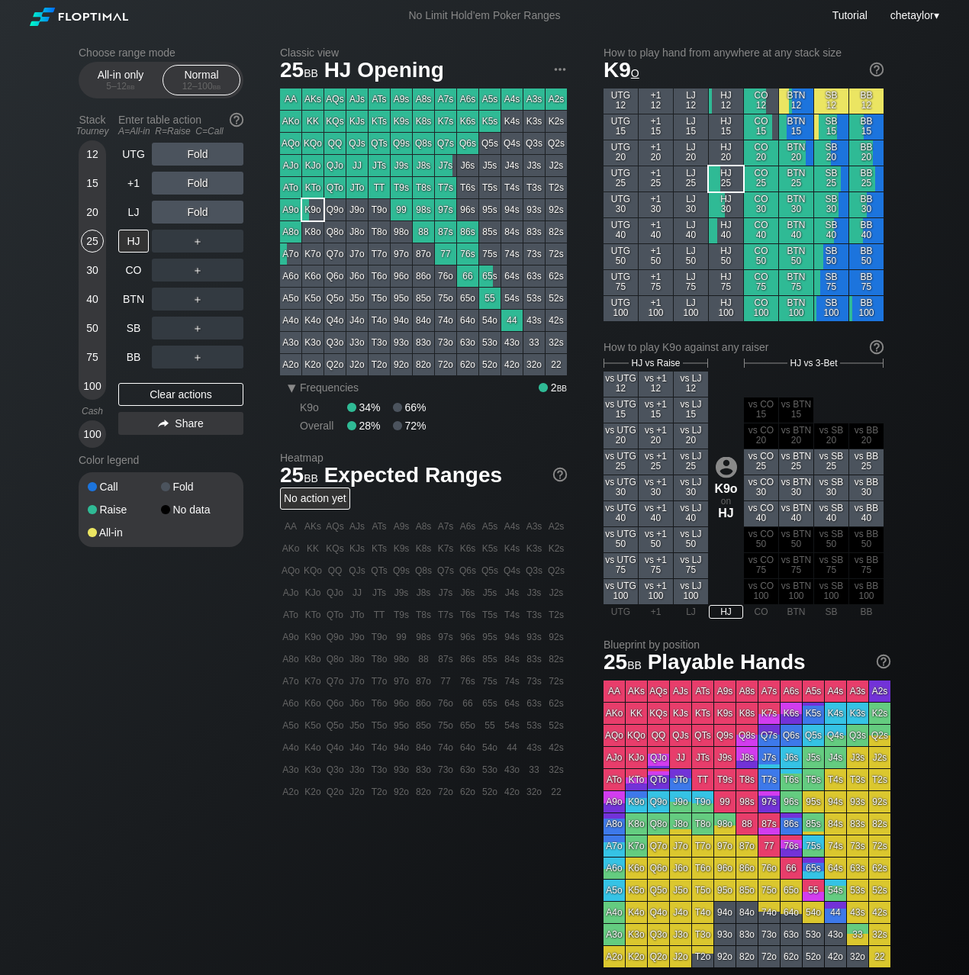
click at [84, 216] on div "20" at bounding box center [92, 212] width 23 height 23
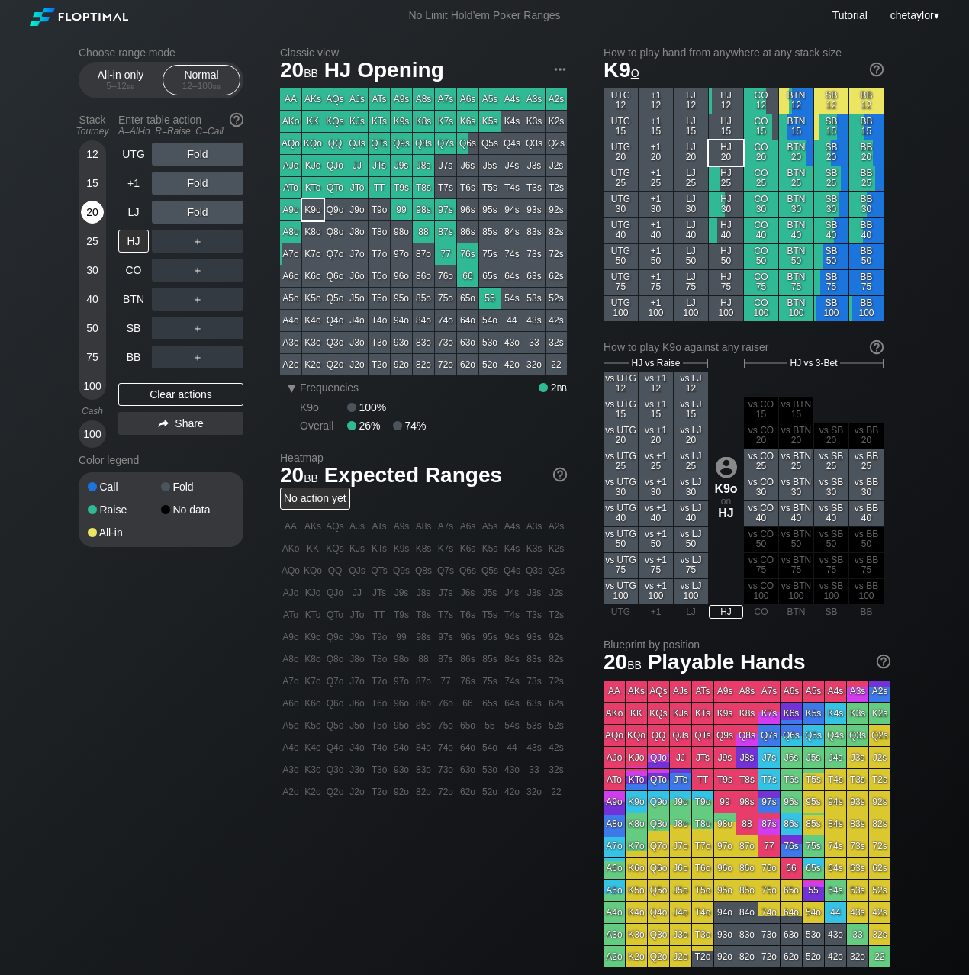
click at [84, 216] on div "20" at bounding box center [92, 212] width 23 height 23
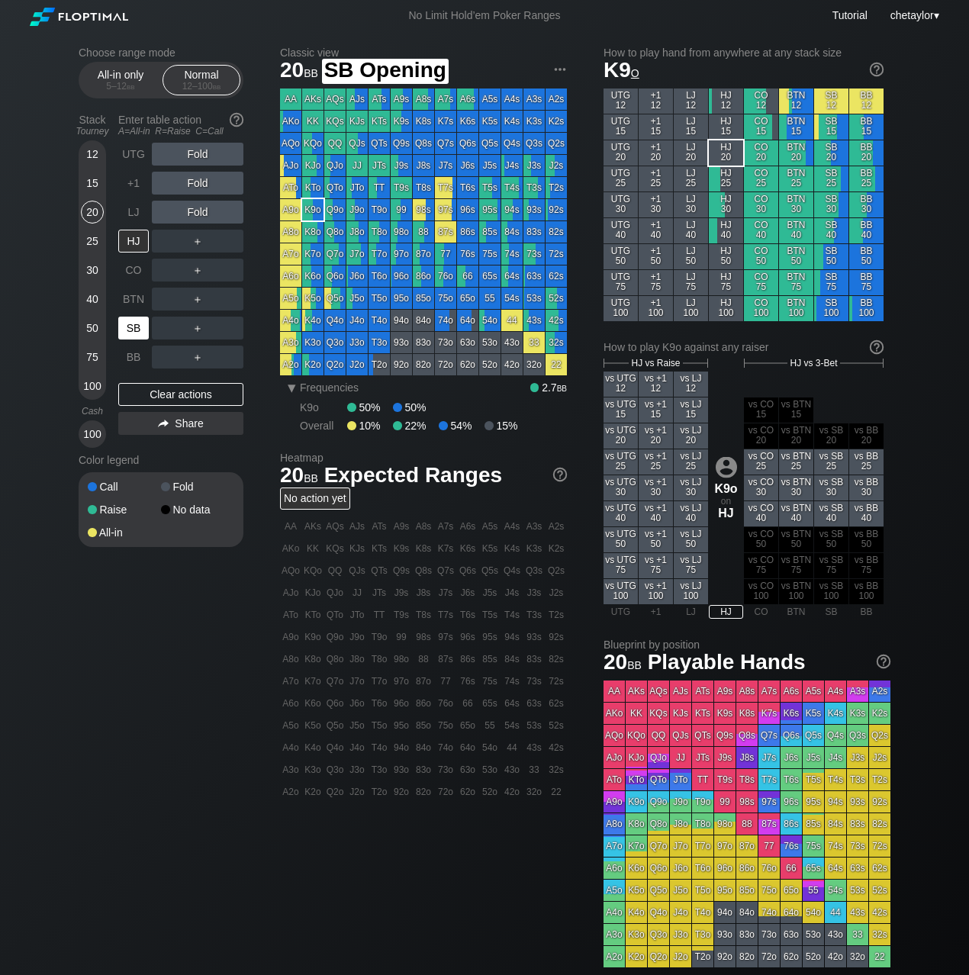
click at [131, 324] on div "SB" at bounding box center [133, 328] width 31 height 23
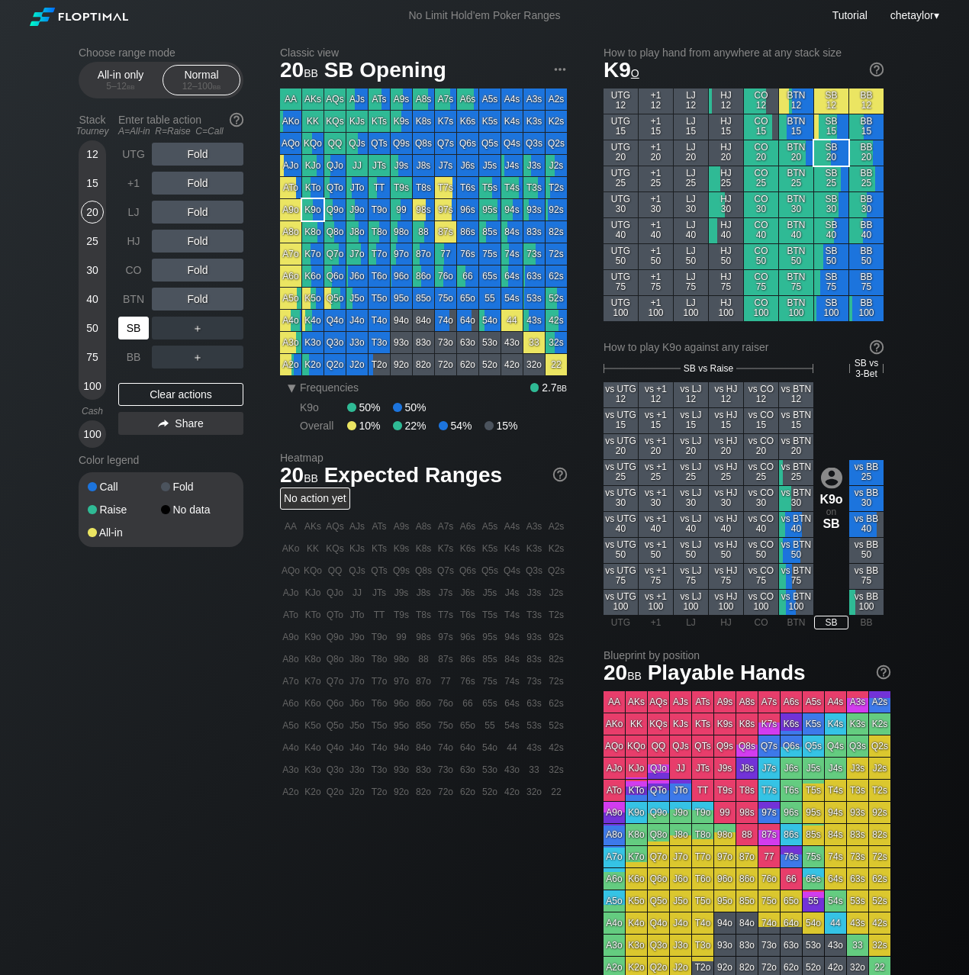
click at [131, 324] on div "SB" at bounding box center [133, 328] width 31 height 23
click at [164, 392] on div "Clear actions" at bounding box center [180, 394] width 125 height 23
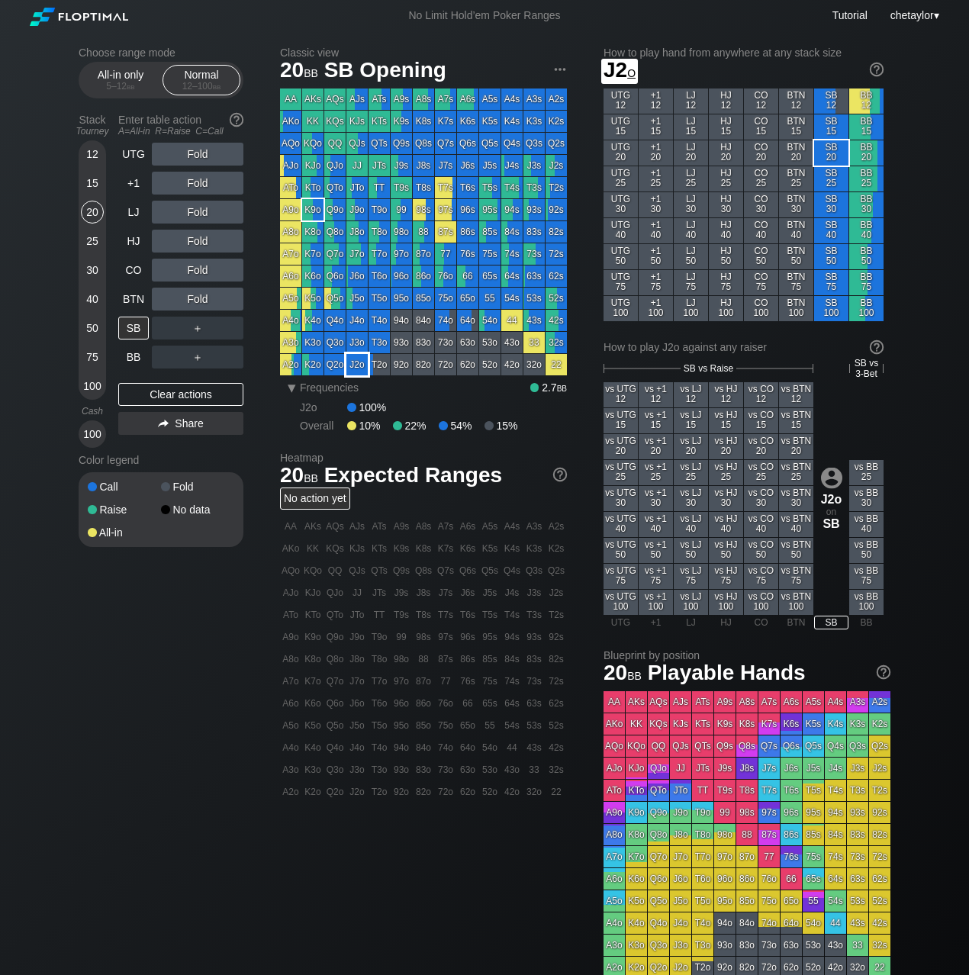
click at [357, 363] on div "J2o" at bounding box center [357, 364] width 21 height 21
click at [198, 294] on div "R ✕" at bounding box center [198, 299] width 30 height 23
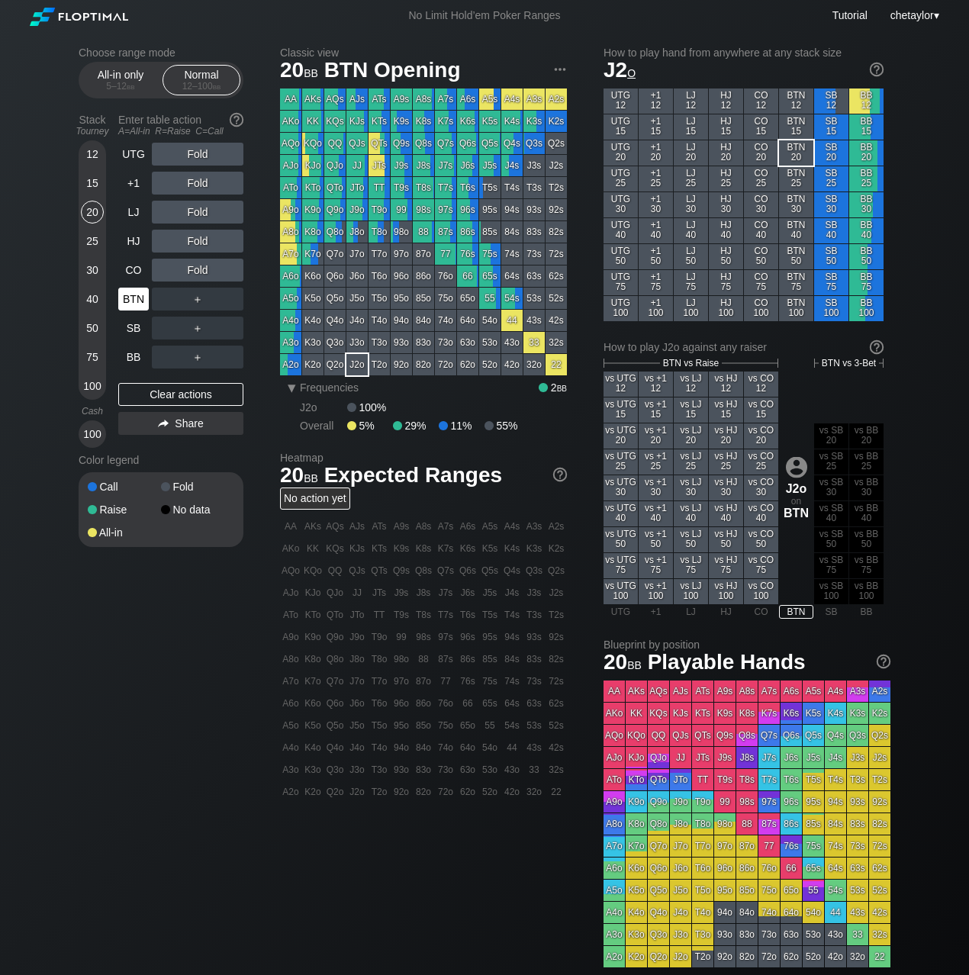
click at [134, 299] on div "BTN" at bounding box center [133, 299] width 31 height 23
click at [141, 393] on div "Clear actions" at bounding box center [180, 394] width 125 height 23
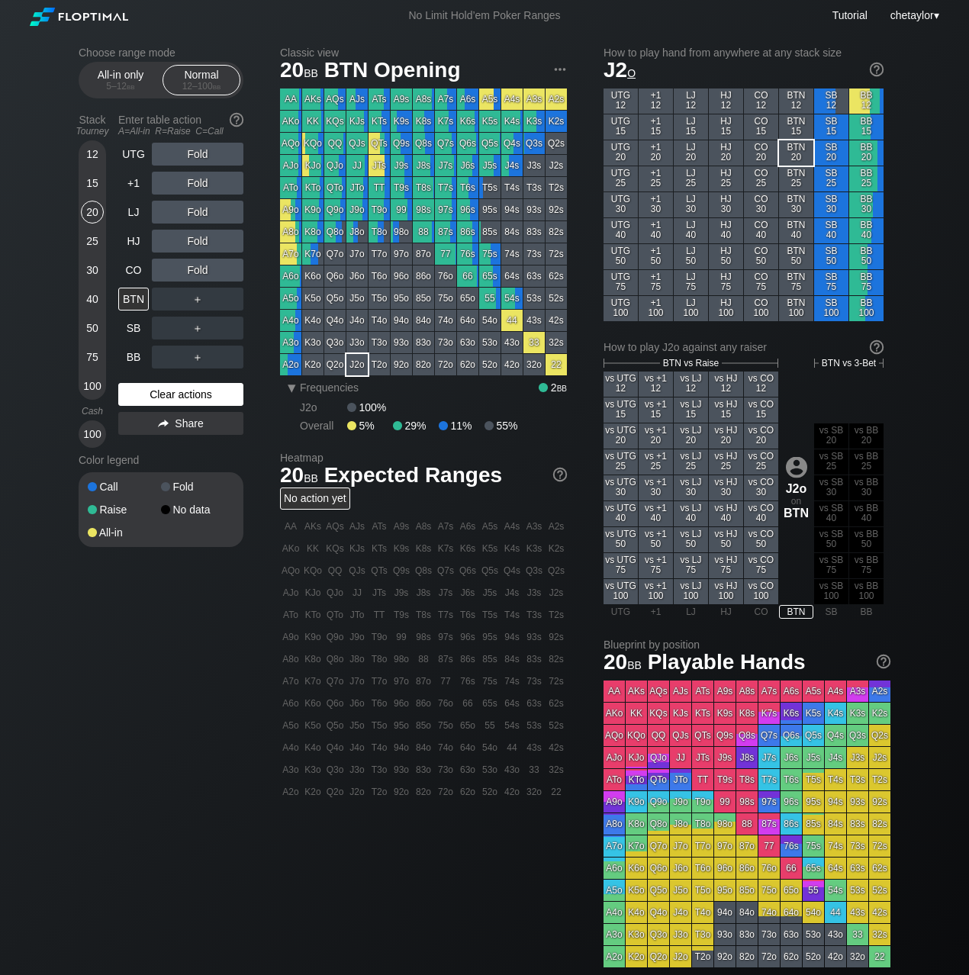
click at [141, 393] on div "Clear actions" at bounding box center [180, 394] width 125 height 23
click at [289, 121] on div "AKo" at bounding box center [290, 121] width 21 height 21
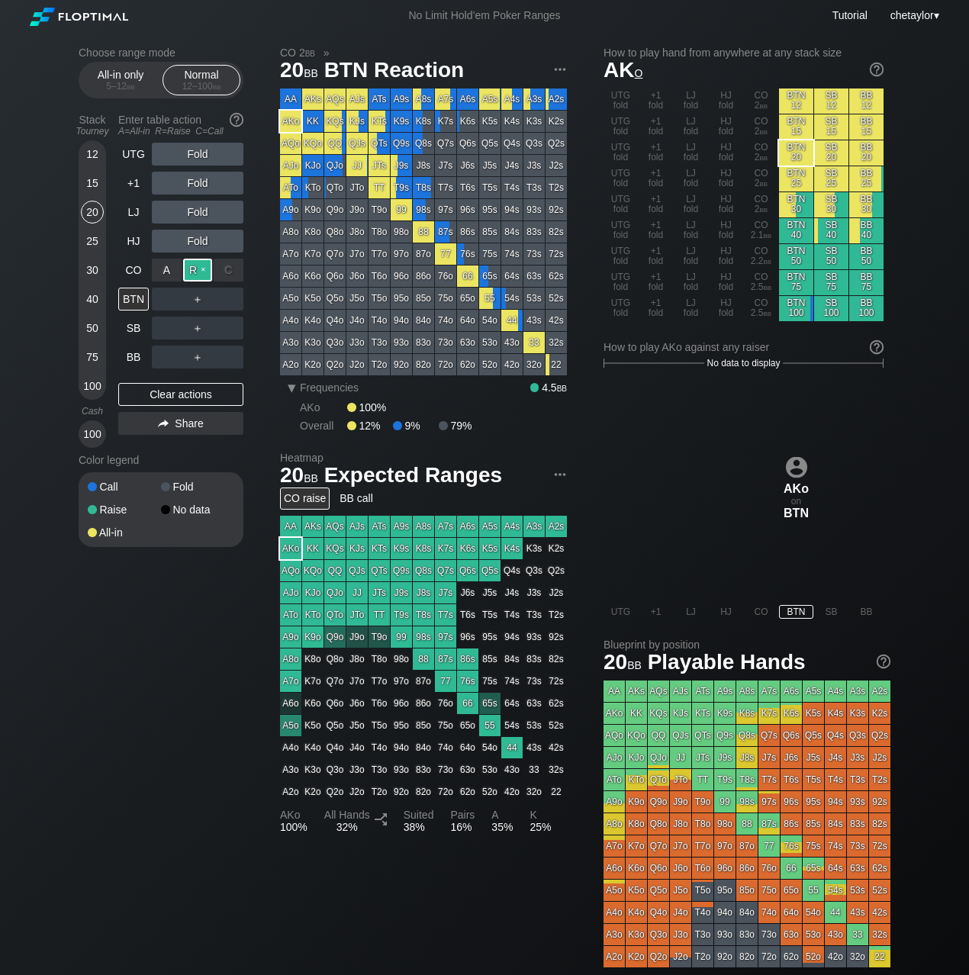
click at [205, 270] on div "R ✕" at bounding box center [198, 270] width 30 height 23
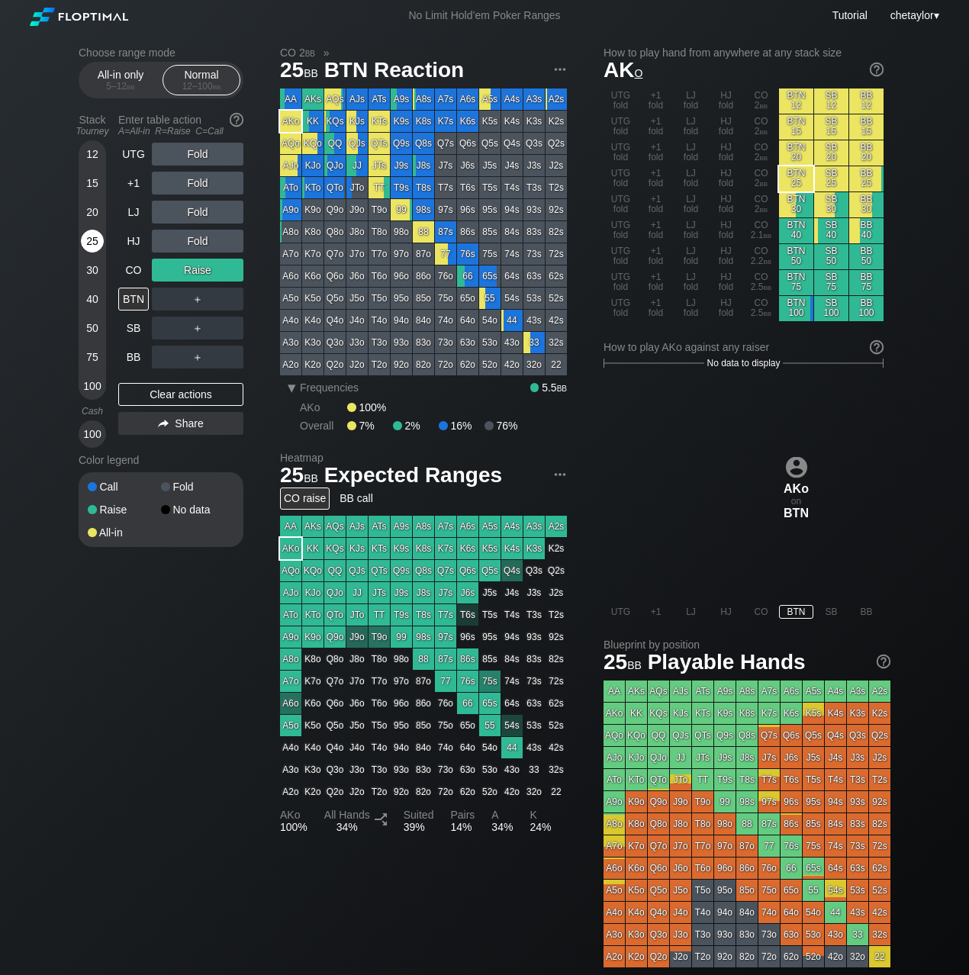
click at [92, 241] on div "25" at bounding box center [92, 241] width 23 height 23
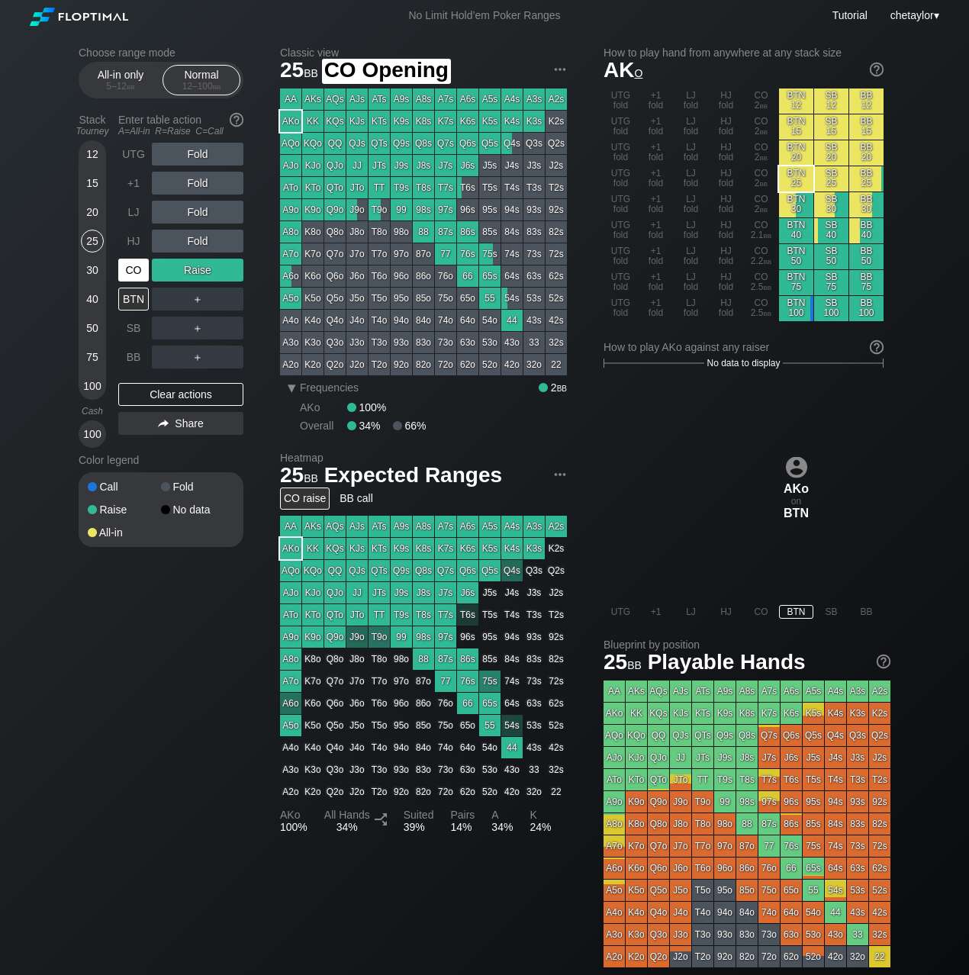
click at [130, 273] on div "CO" at bounding box center [133, 270] width 31 height 23
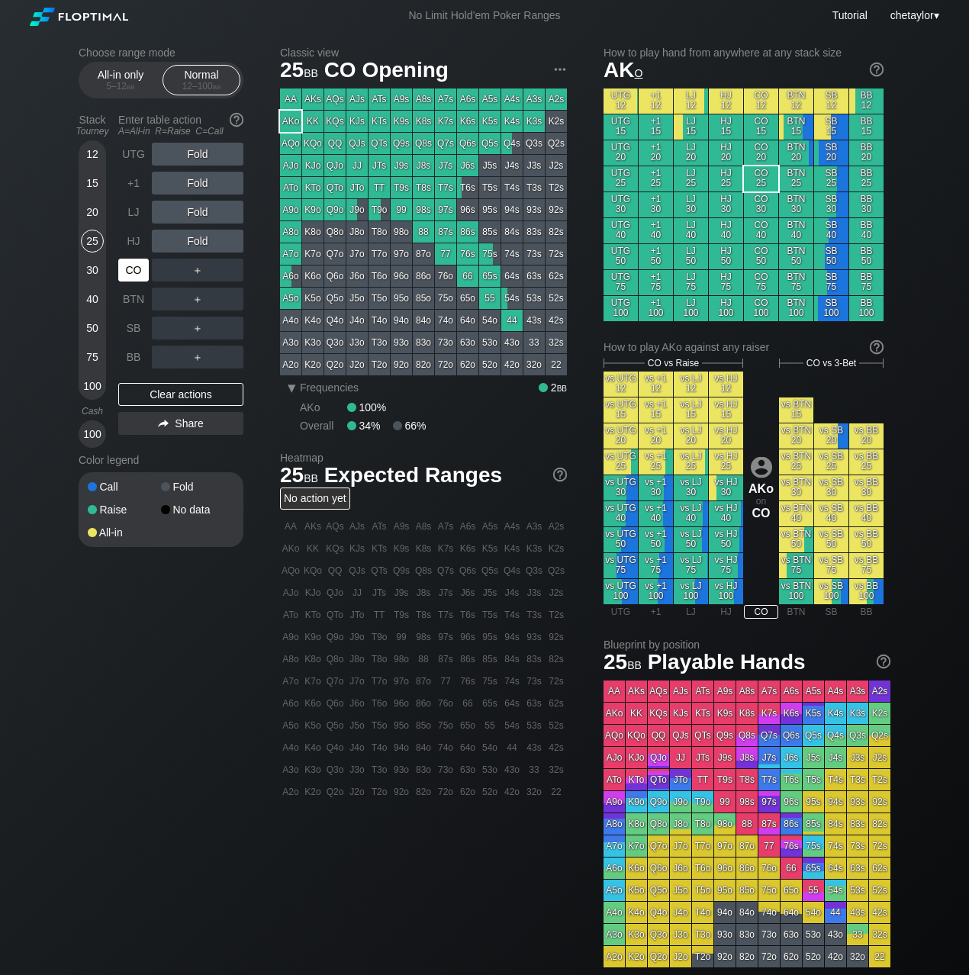
click at [130, 273] on div "CO" at bounding box center [133, 270] width 31 height 23
click at [139, 398] on div "Clear actions" at bounding box center [180, 394] width 125 height 23
click at [144, 395] on div "Clear actions" at bounding box center [180, 394] width 125 height 23
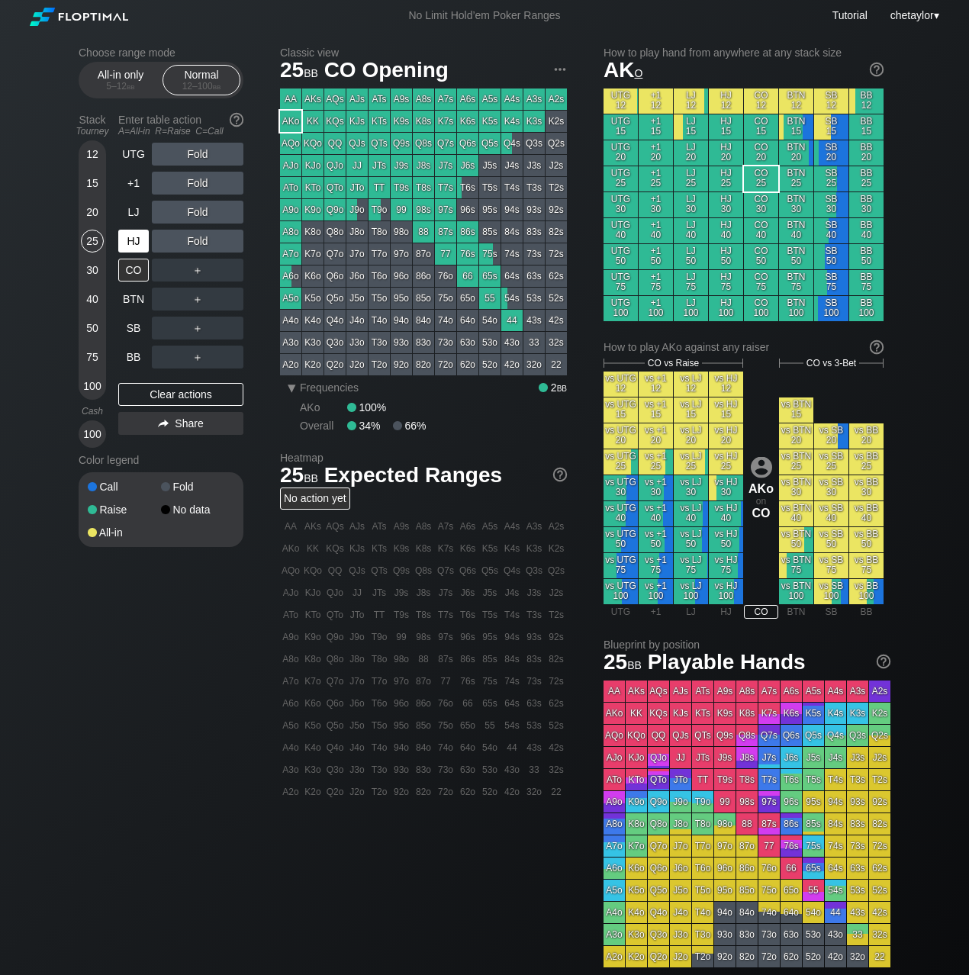
click at [133, 240] on div "HJ" at bounding box center [133, 241] width 31 height 23
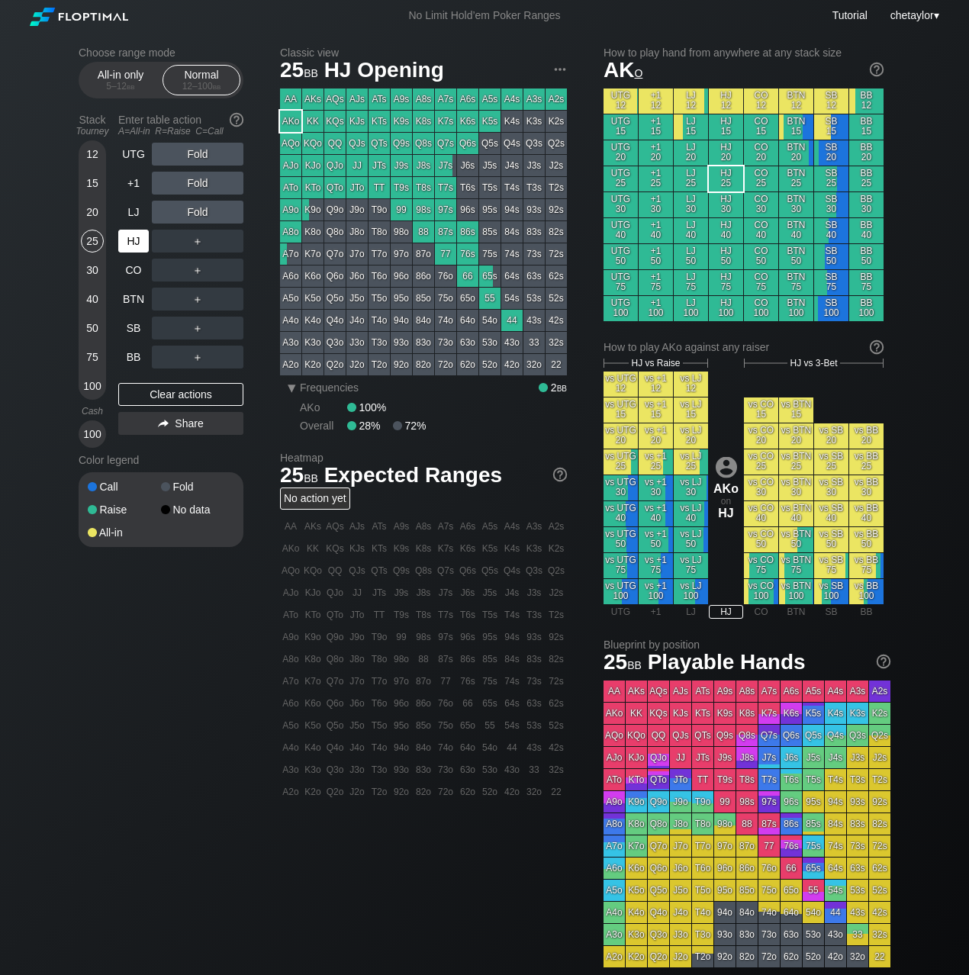
click at [133, 240] on div "HJ" at bounding box center [133, 241] width 31 height 23
click at [91, 211] on div "20" at bounding box center [92, 212] width 23 height 23
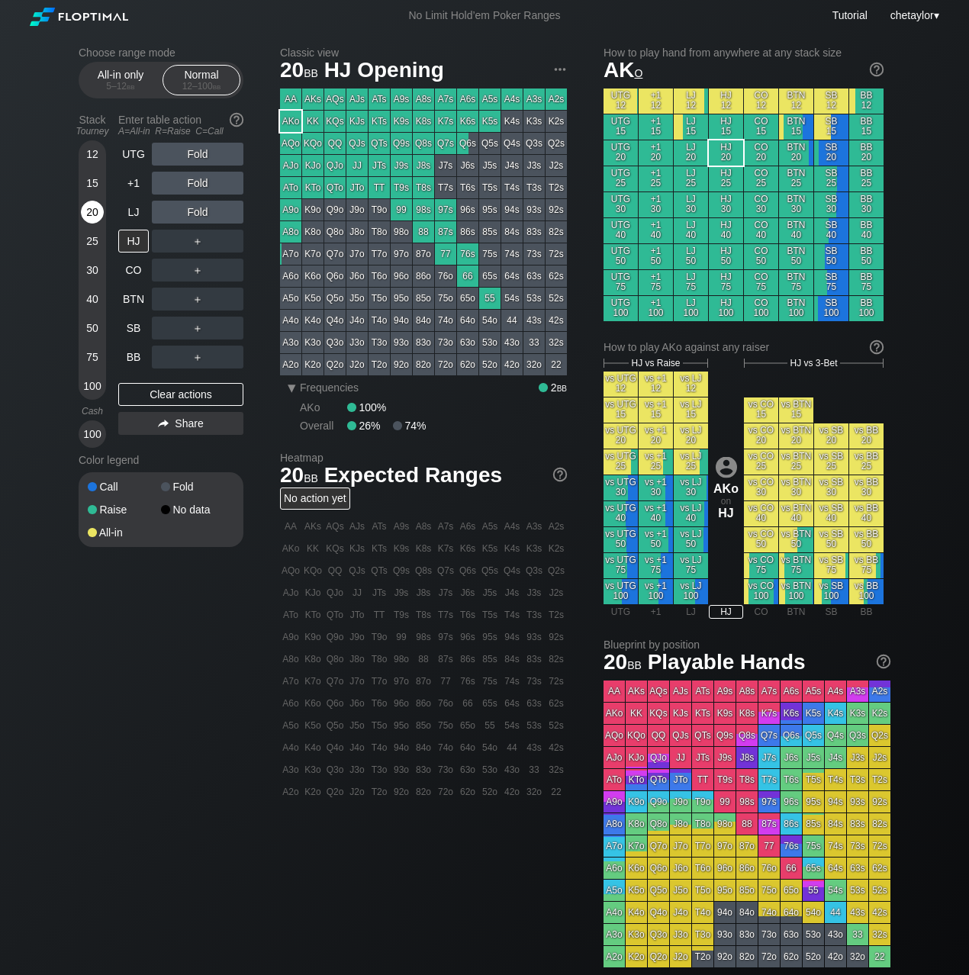
click at [91, 211] on div "20" at bounding box center [92, 212] width 23 height 23
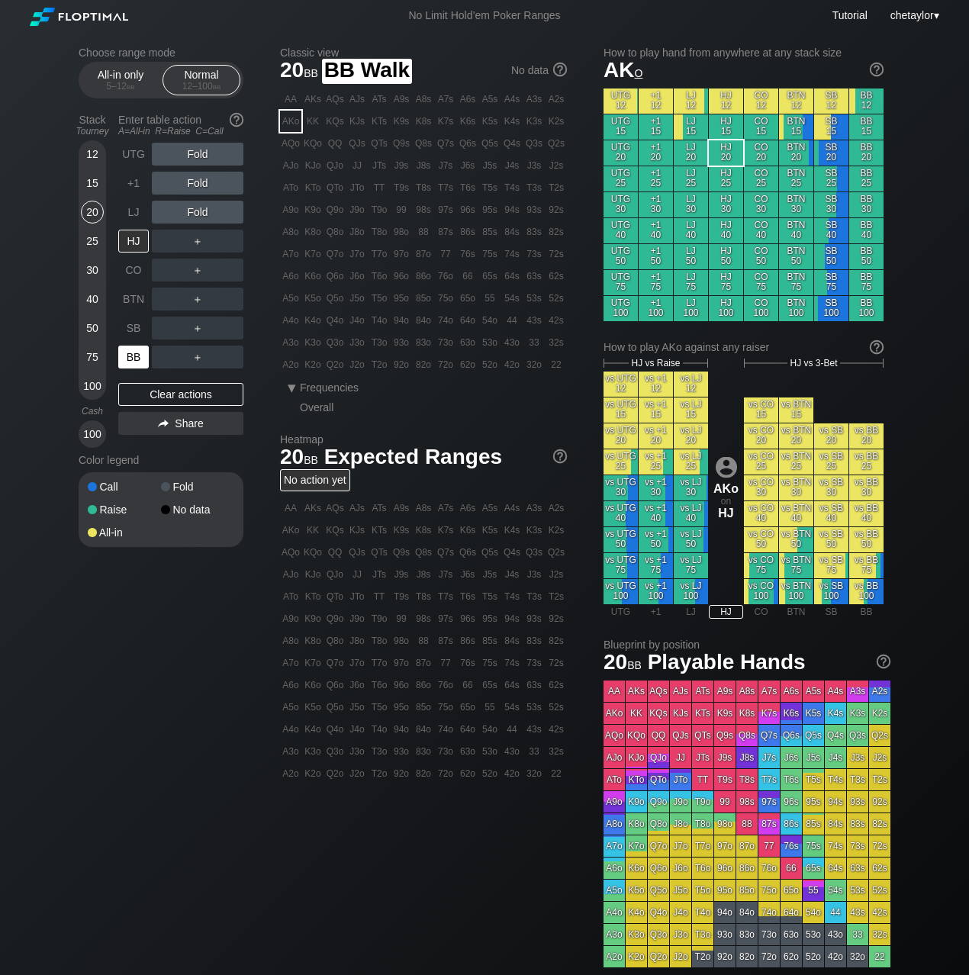
click at [134, 354] on div "BB" at bounding box center [133, 357] width 31 height 23
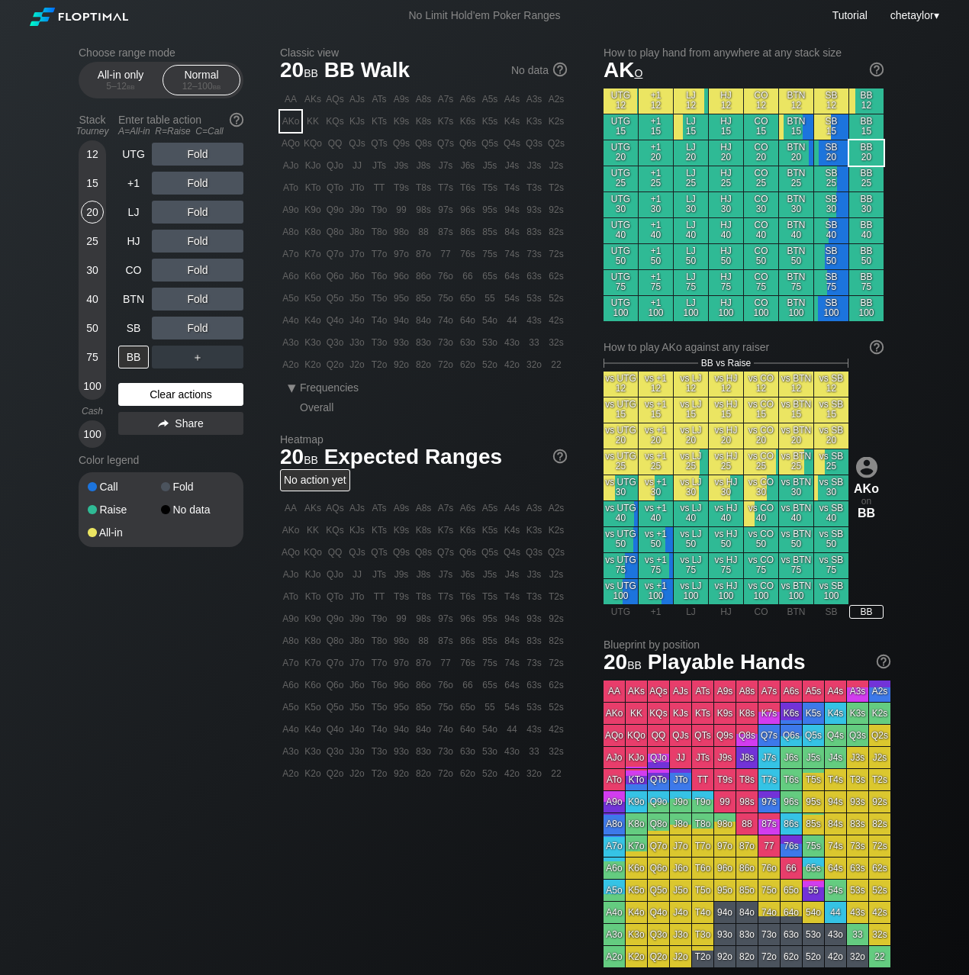
click at [147, 395] on div "Clear actions" at bounding box center [180, 394] width 125 height 23
click at [555, 209] on div "92s" at bounding box center [556, 209] width 21 height 21
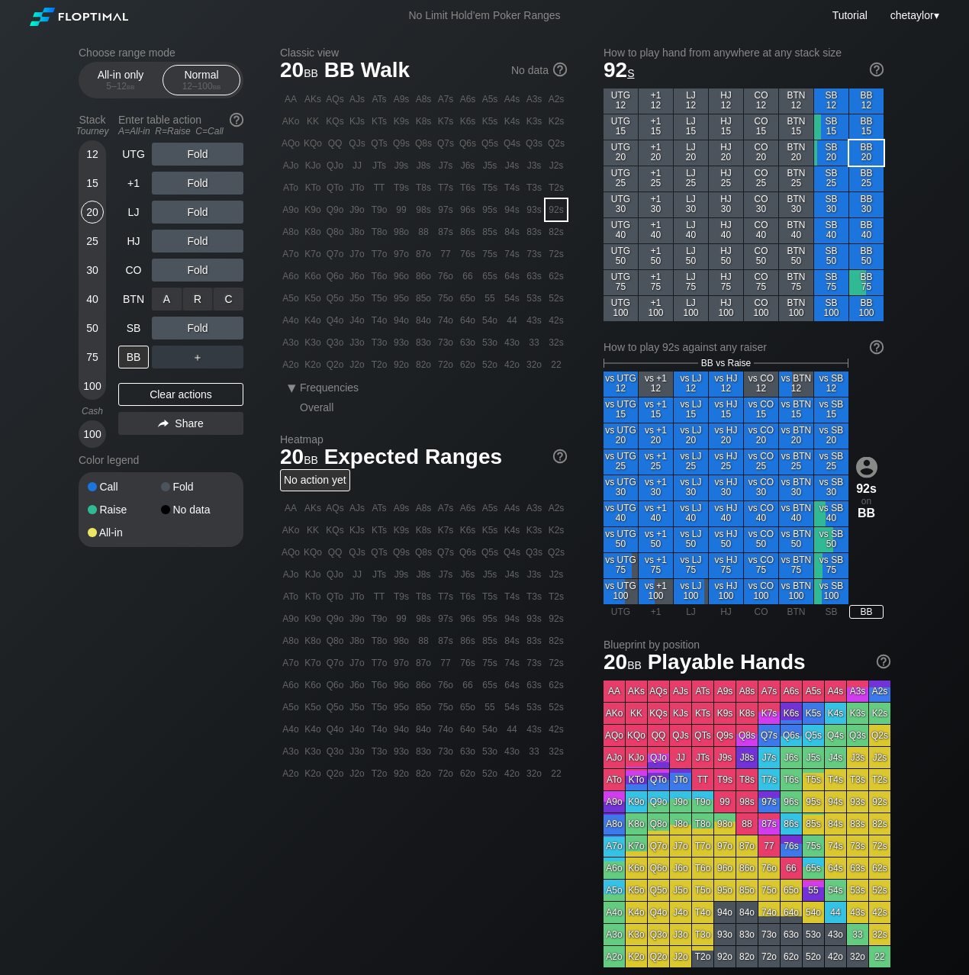
click at [209, 300] on div "R ✕" at bounding box center [198, 299] width 30 height 23
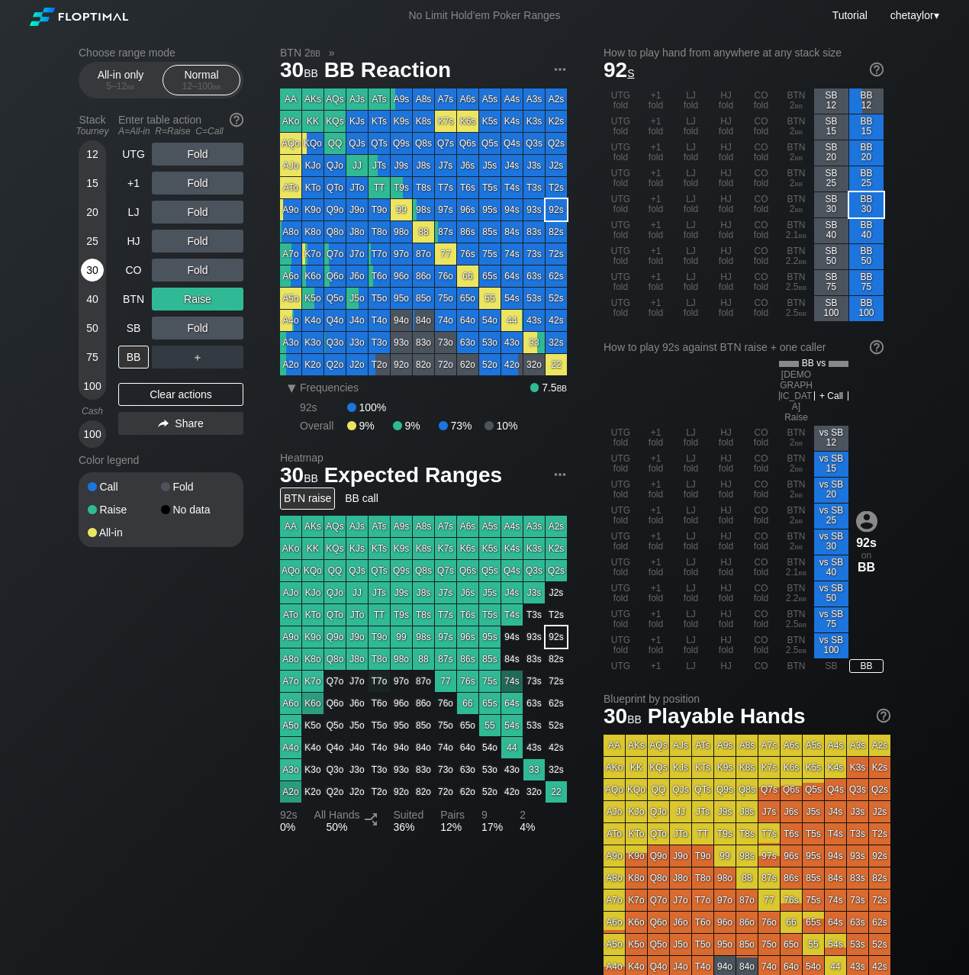
click at [97, 267] on div "30" at bounding box center [92, 270] width 23 height 23
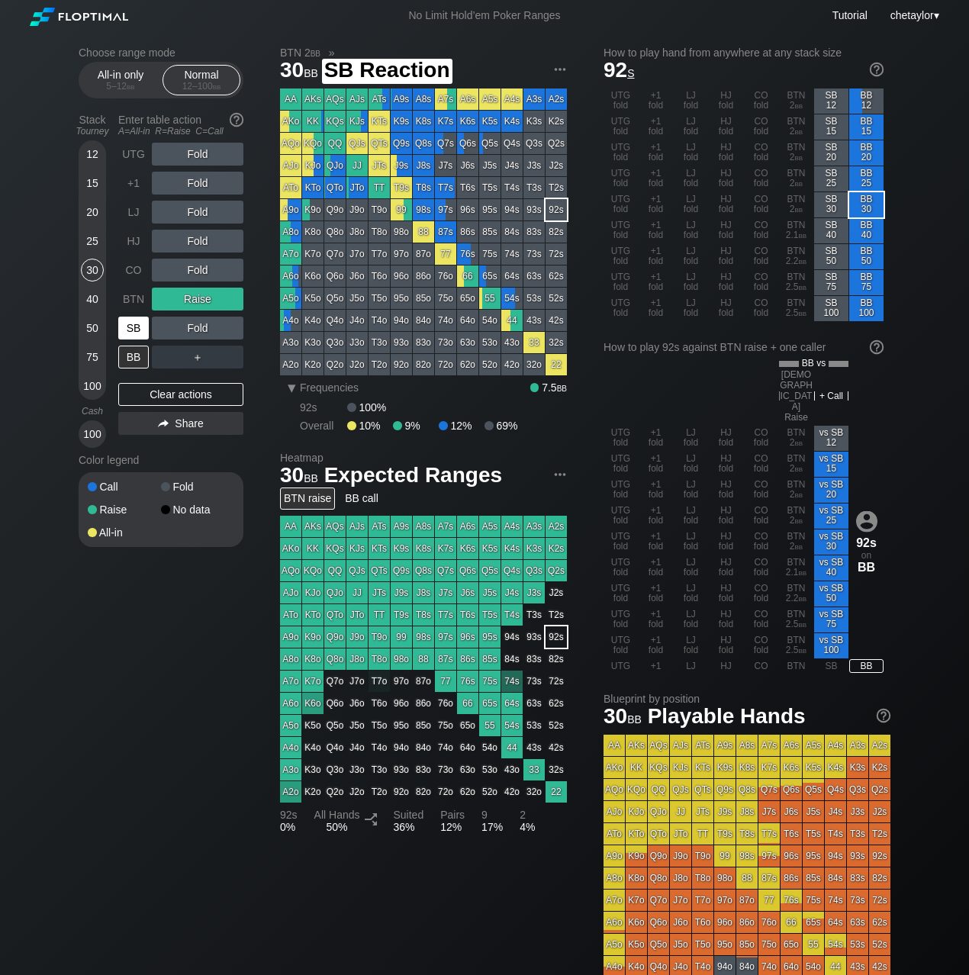
click at [127, 324] on div "SB" at bounding box center [133, 328] width 31 height 23
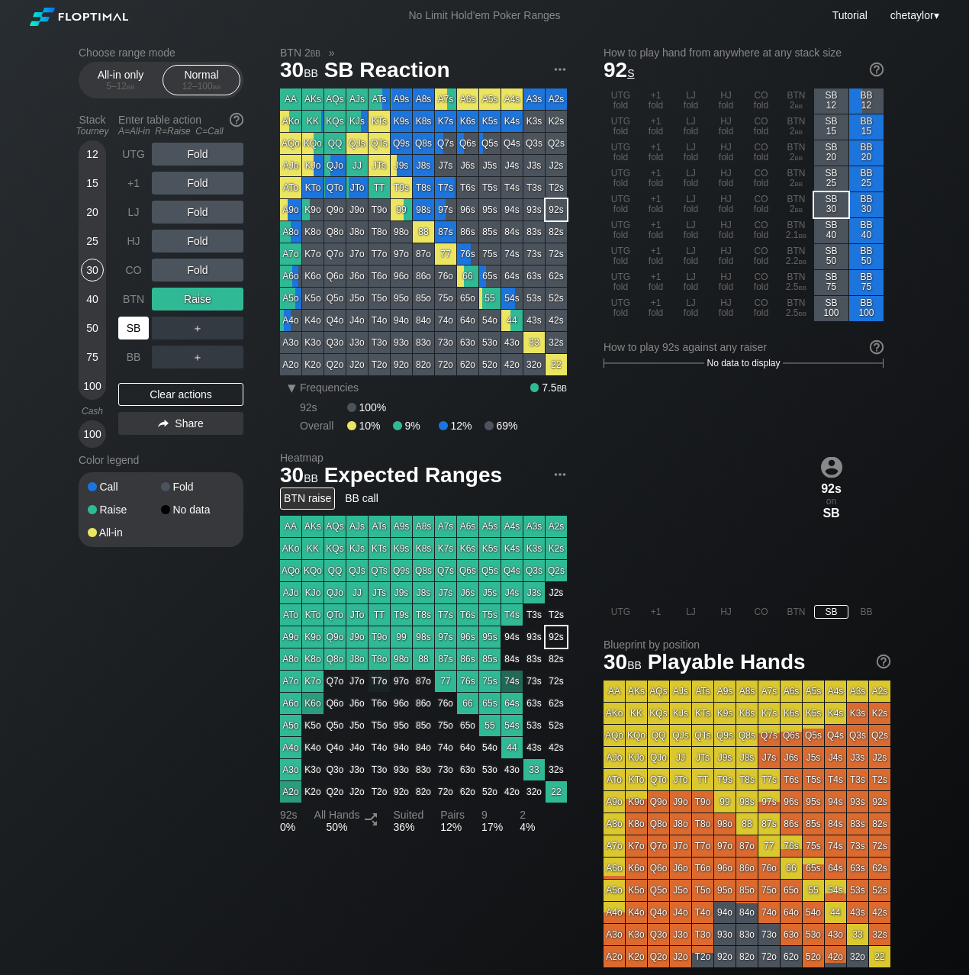
click at [127, 324] on div "SB" at bounding box center [133, 328] width 31 height 23
click at [160, 400] on div "Clear actions" at bounding box center [180, 394] width 125 height 23
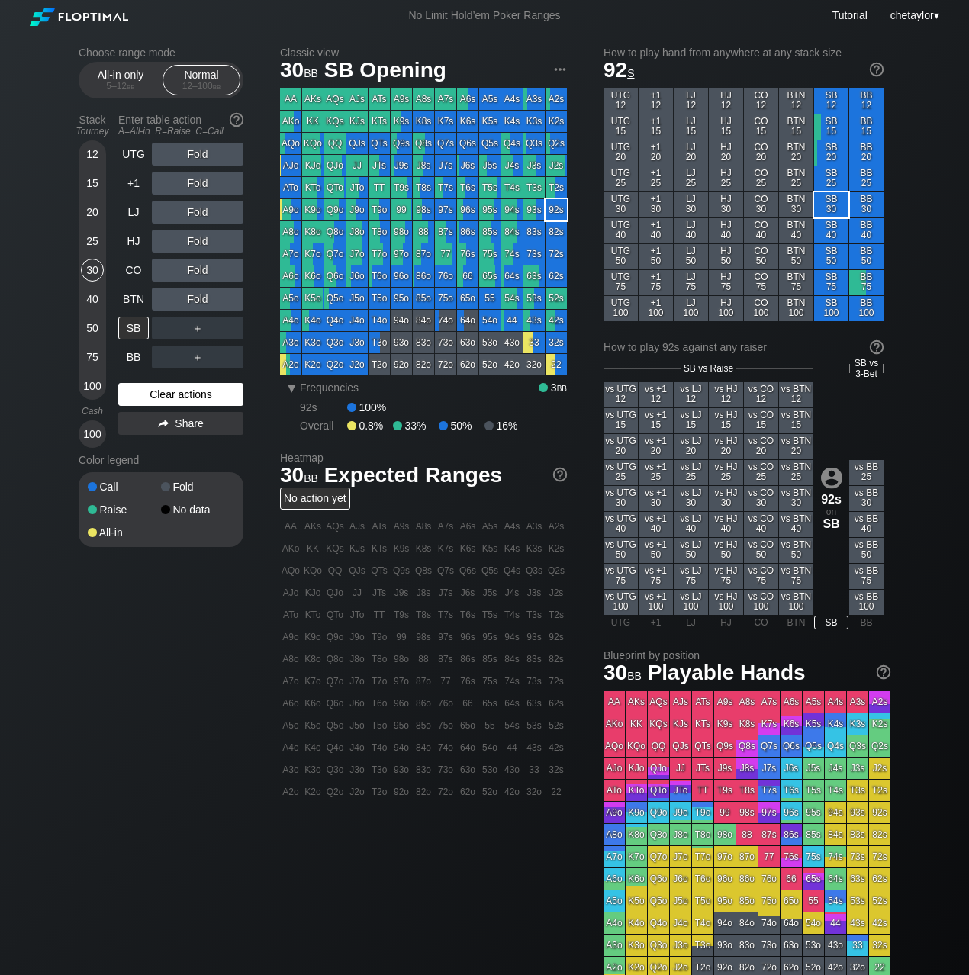
click at [160, 400] on div "Clear actions" at bounding box center [180, 394] width 125 height 23
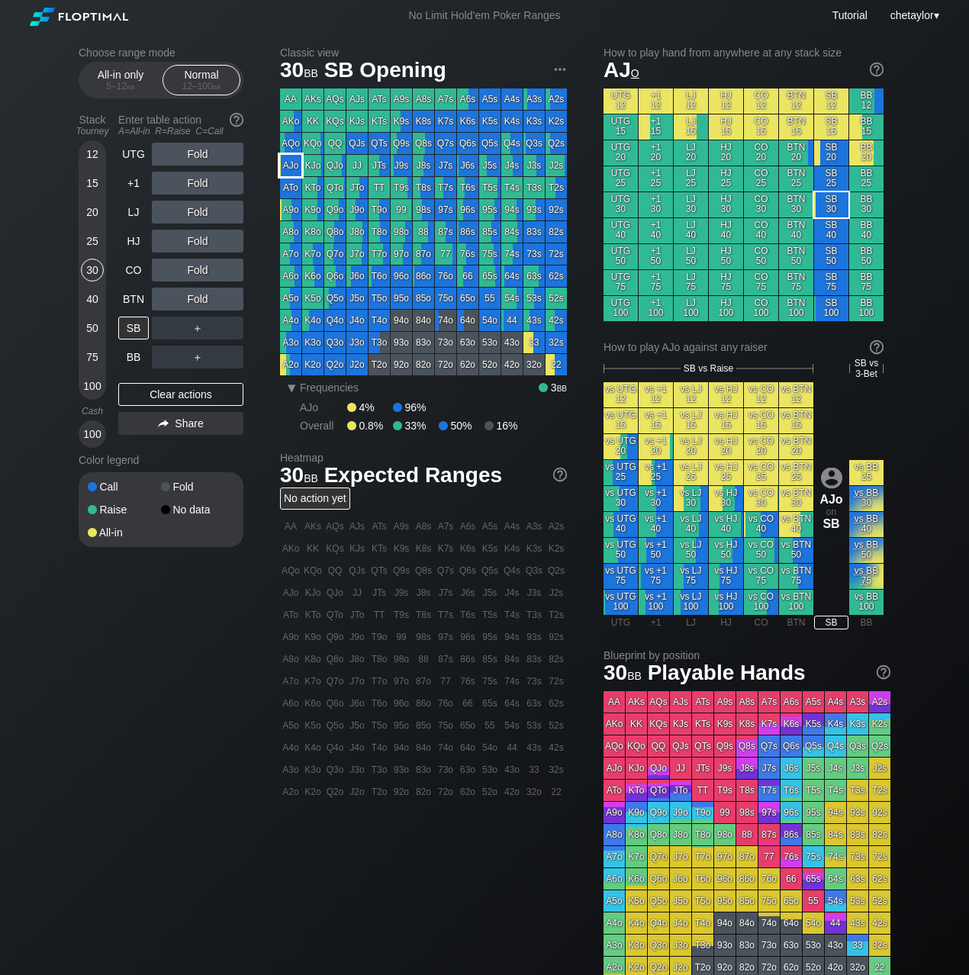
click at [294, 160] on div "AJo" at bounding box center [290, 165] width 21 height 21
click at [193, 297] on div "R ✕" at bounding box center [198, 299] width 30 height 23
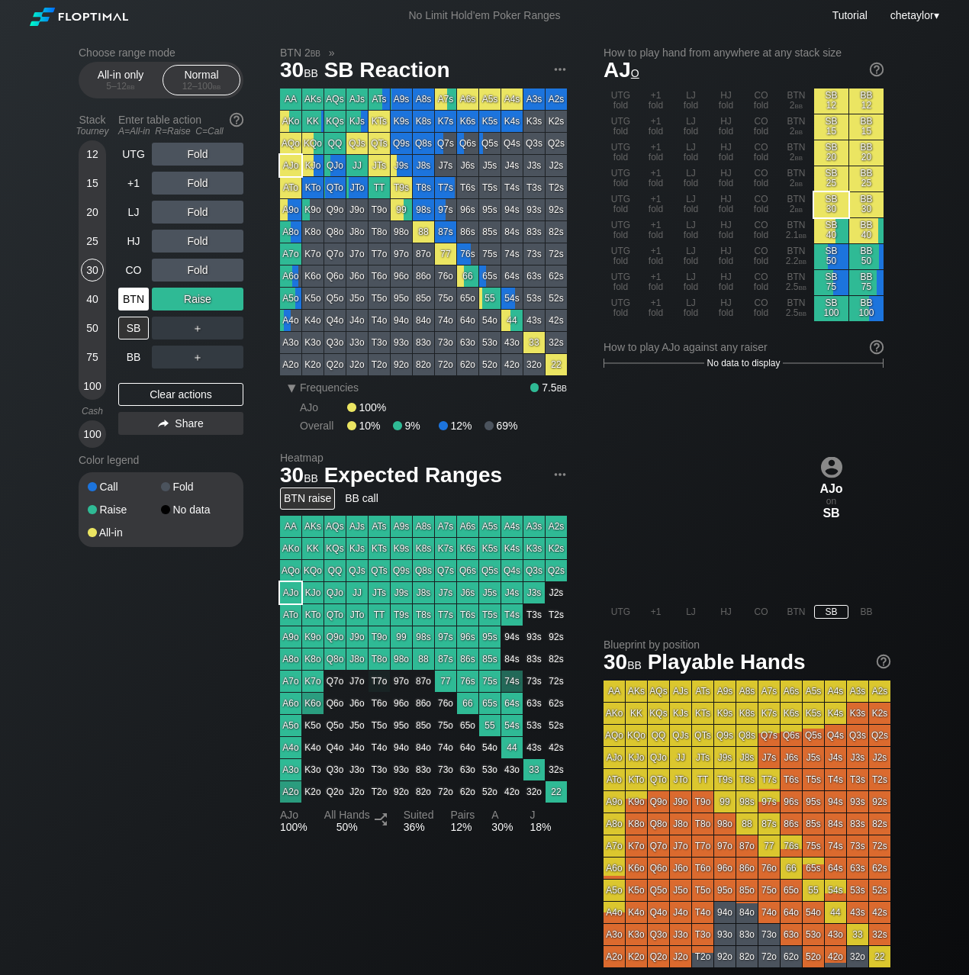
click at [131, 298] on div "BTN" at bounding box center [133, 299] width 31 height 23
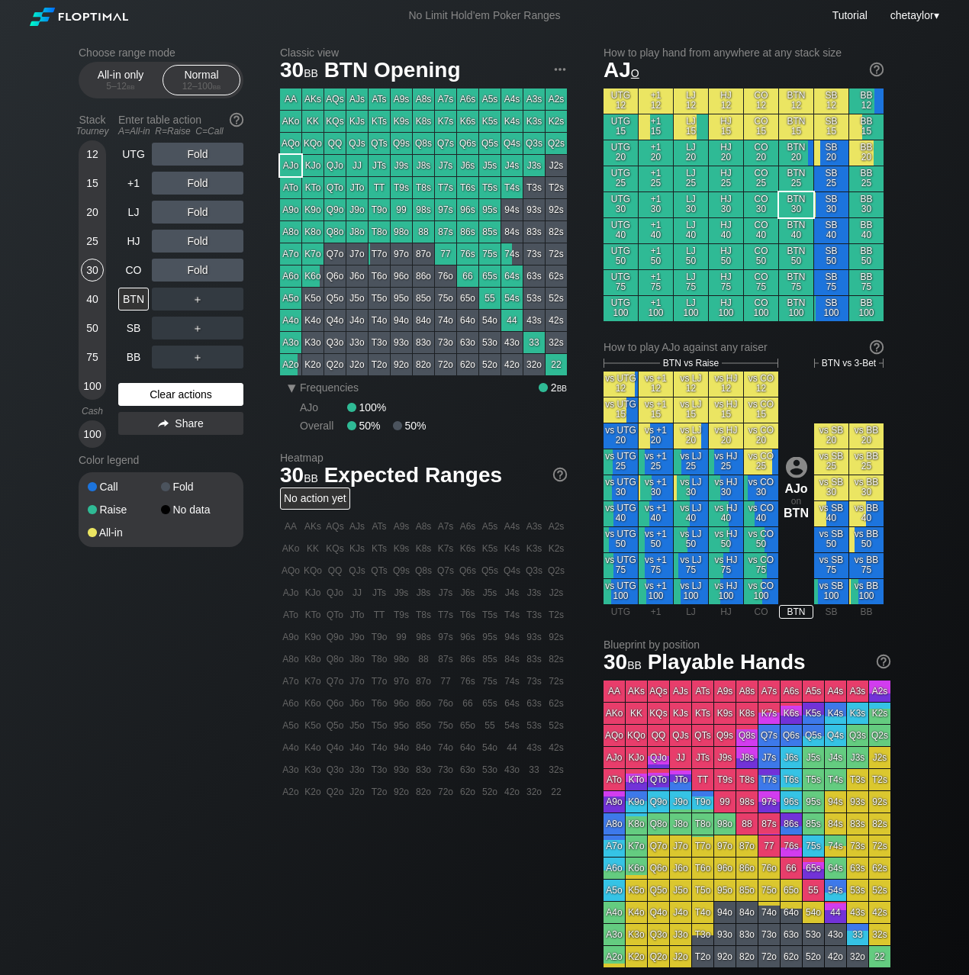
click at [157, 399] on div "Clear actions" at bounding box center [180, 394] width 125 height 23
click at [160, 392] on div "Clear actions" at bounding box center [180, 394] width 125 height 23
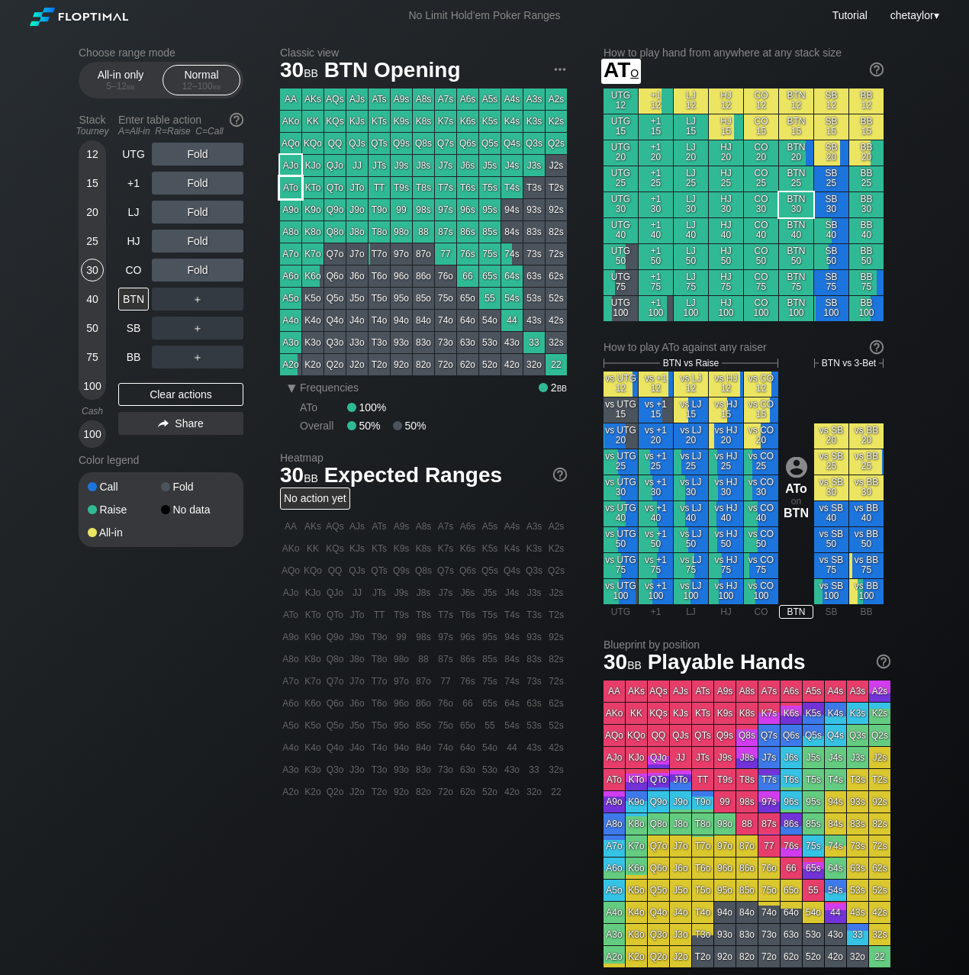
click at [287, 189] on div "ATo" at bounding box center [290, 187] width 21 height 21
click at [134, 273] on div "CO" at bounding box center [133, 270] width 31 height 23
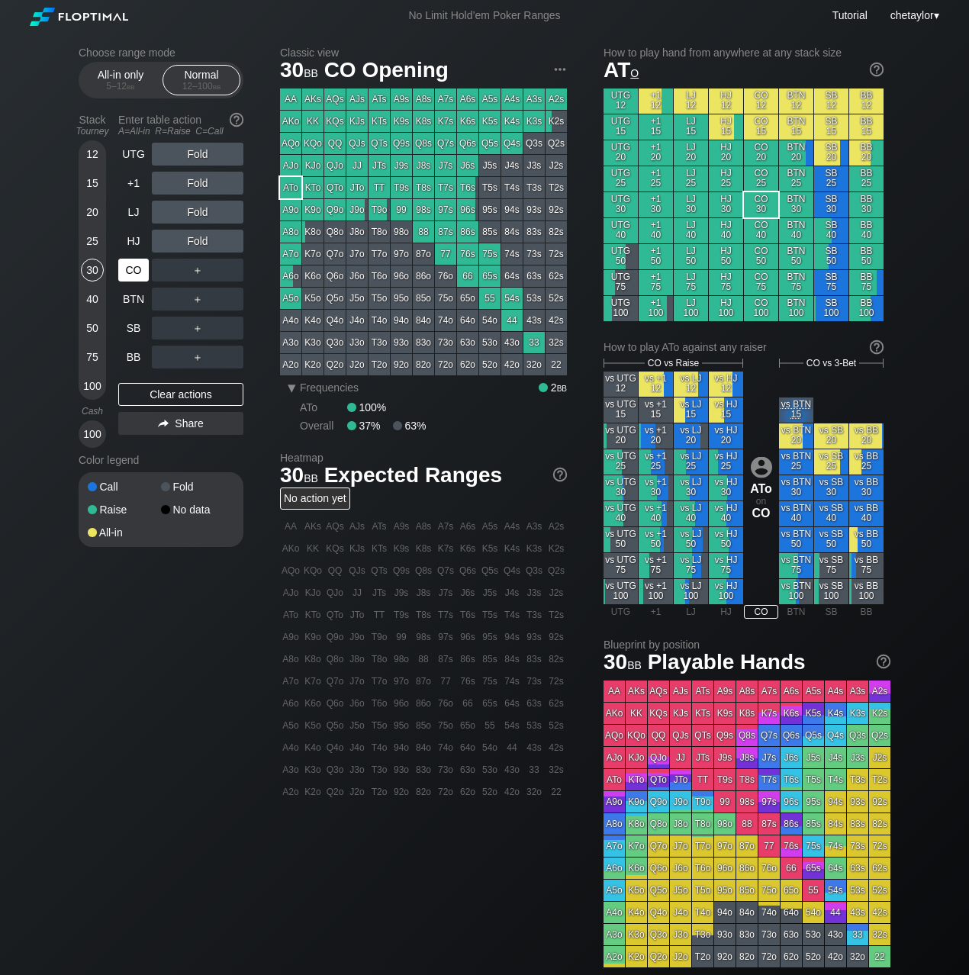
click at [134, 273] on div "CO" at bounding box center [133, 270] width 31 height 23
click at [152, 397] on div "Clear actions" at bounding box center [180, 394] width 125 height 23
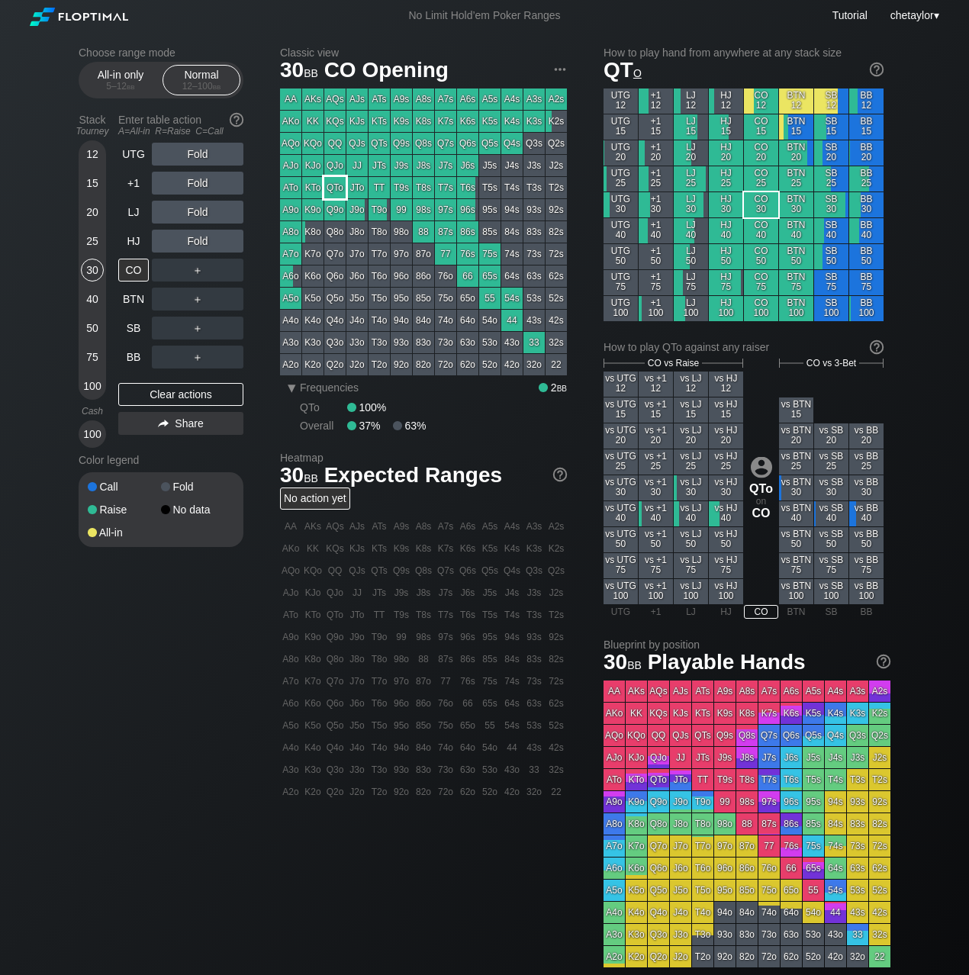
click at [340, 183] on div "QTo" at bounding box center [334, 187] width 21 height 21
click at [88, 296] on div "40" at bounding box center [92, 299] width 23 height 23
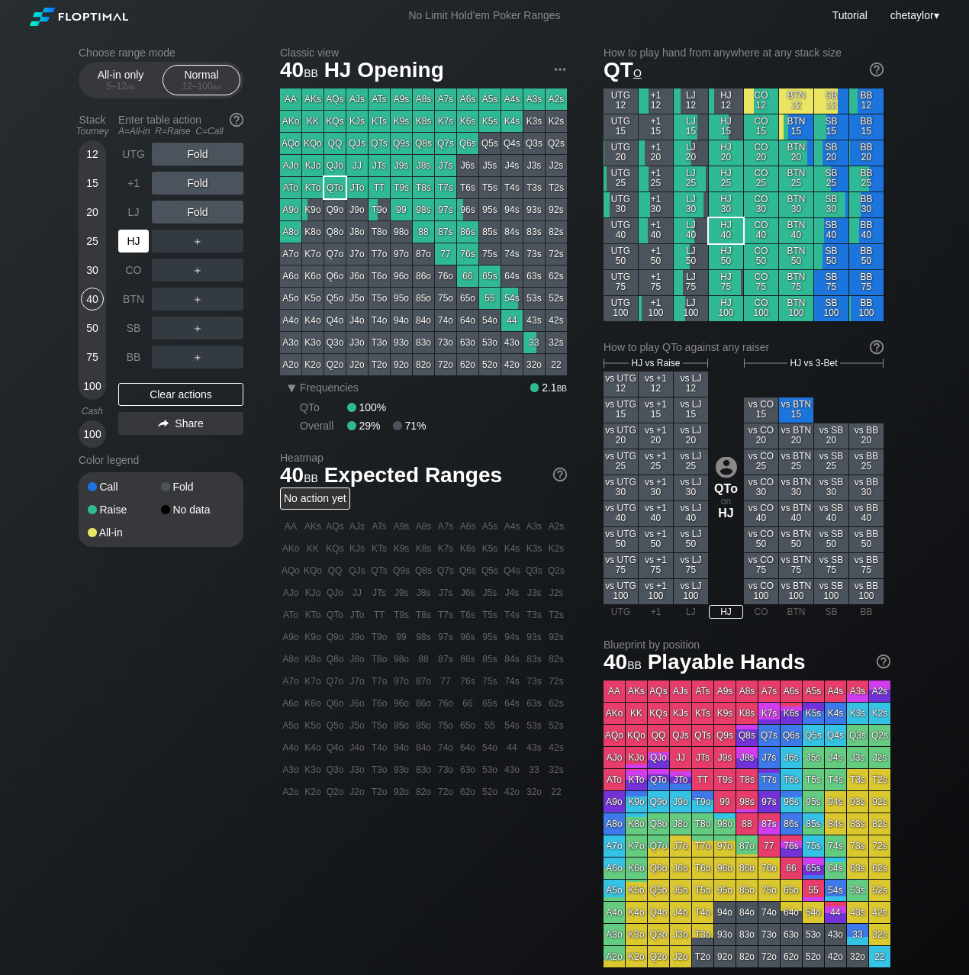
click at [137, 236] on div "HJ" at bounding box center [133, 241] width 31 height 23
click at [169, 392] on div "Clear actions" at bounding box center [180, 394] width 125 height 23
click at [137, 358] on div "BB" at bounding box center [133, 357] width 31 height 23
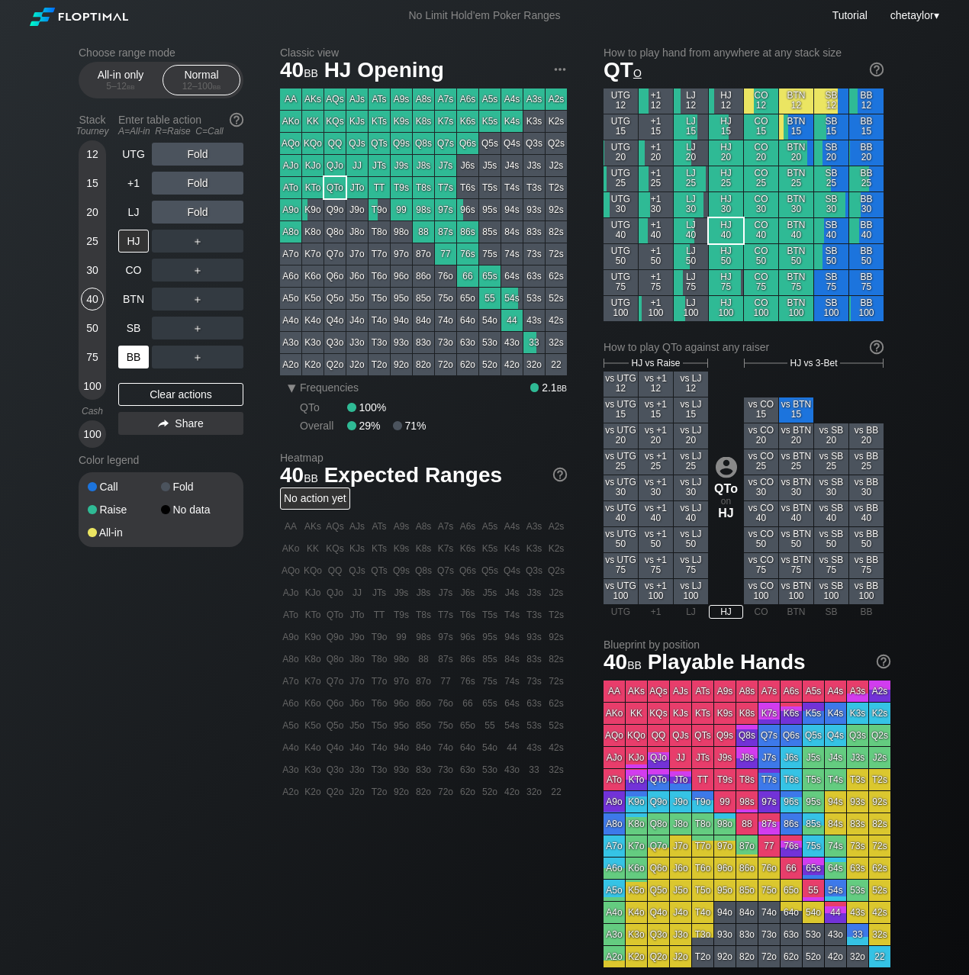
click at [137, 358] on div "BB" at bounding box center [133, 357] width 31 height 23
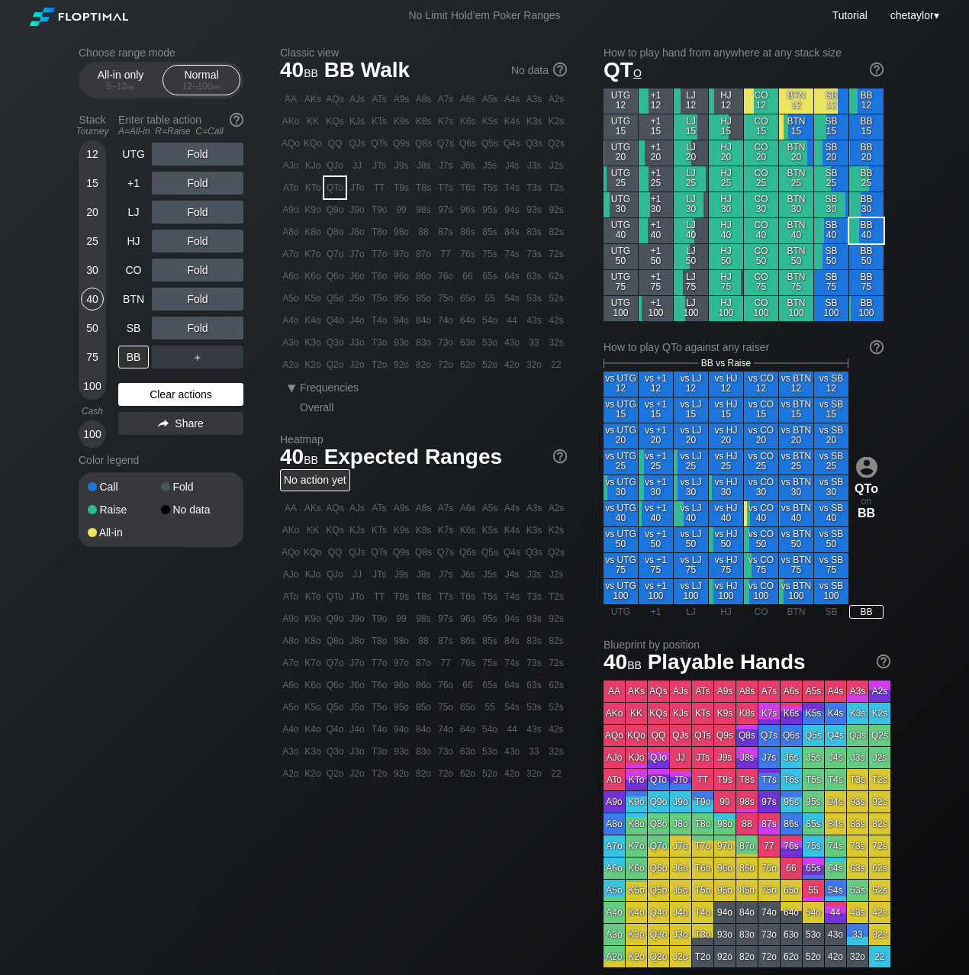
click at [153, 391] on div "Clear actions" at bounding box center [180, 394] width 125 height 23
click at [92, 270] on div "30" at bounding box center [92, 270] width 23 height 23
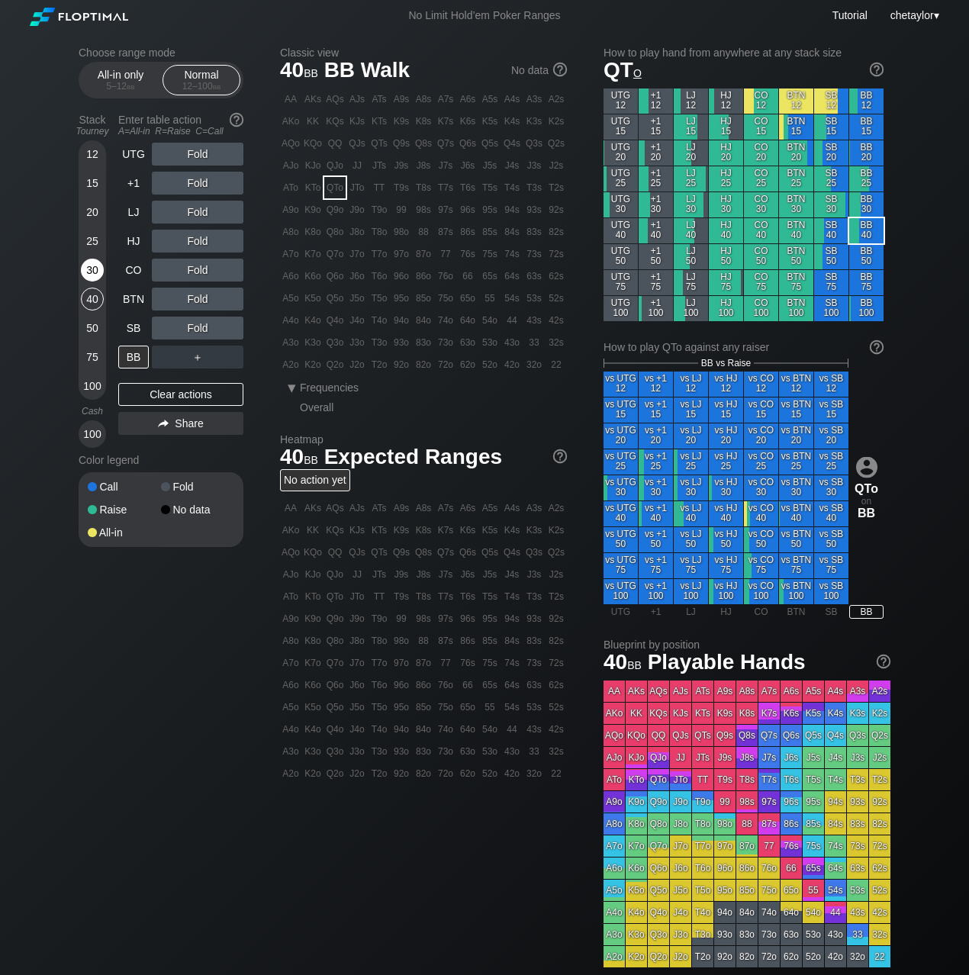
click at [92, 270] on div "30" at bounding box center [92, 270] width 23 height 23
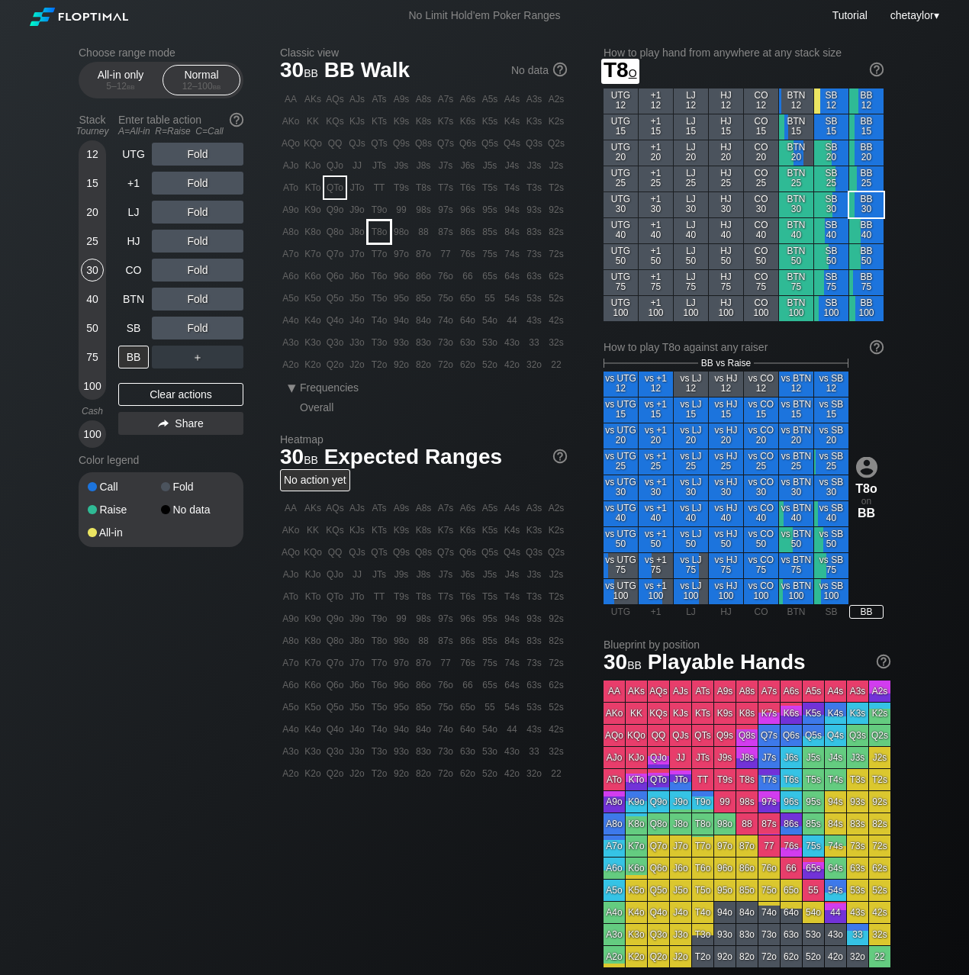
click at [380, 225] on div "T8o" at bounding box center [379, 231] width 21 height 21
click at [159, 266] on div "A ✕" at bounding box center [167, 270] width 30 height 23
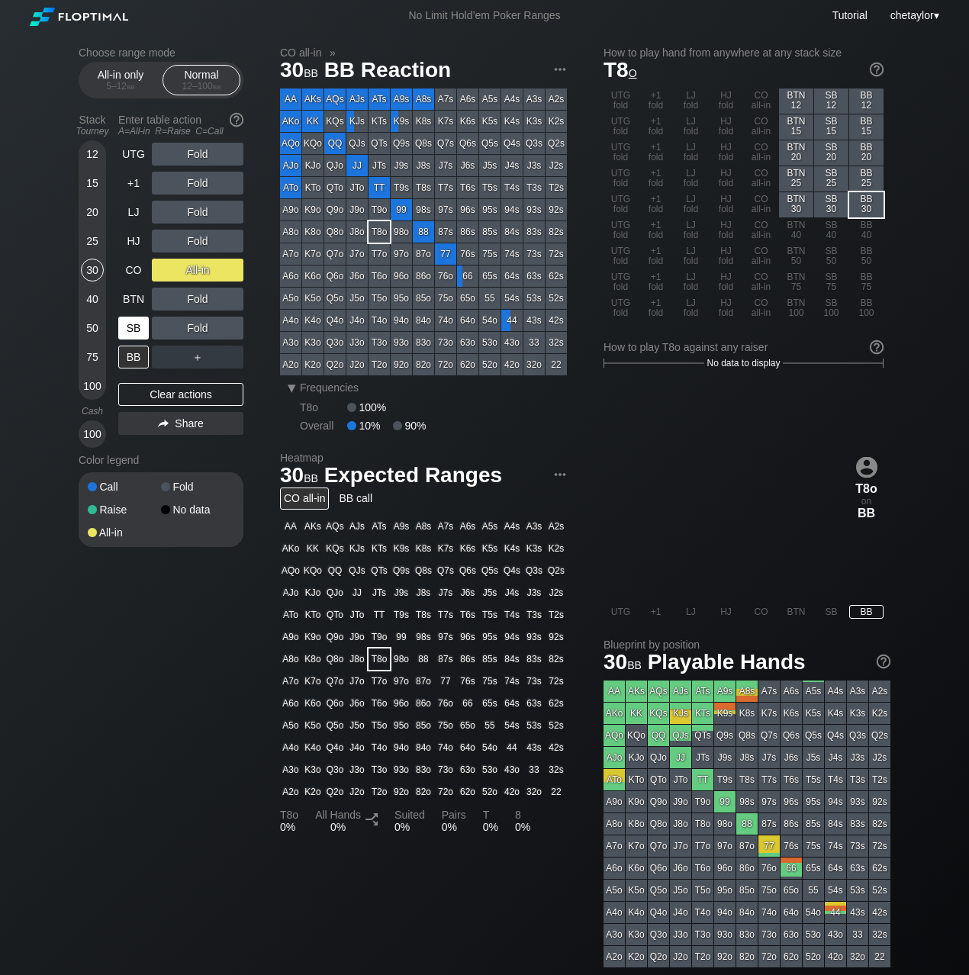
click at [133, 327] on div "SB" at bounding box center [133, 328] width 31 height 23
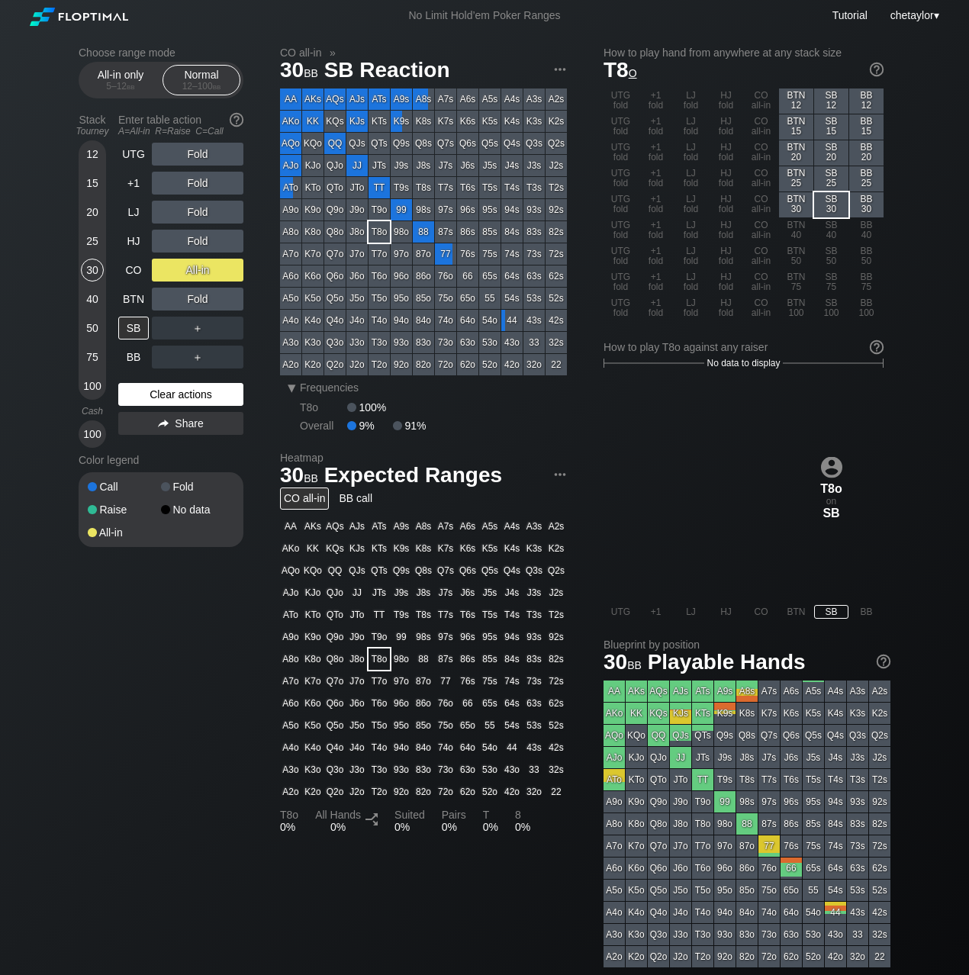
click at [159, 391] on div "Clear actions" at bounding box center [180, 394] width 125 height 23
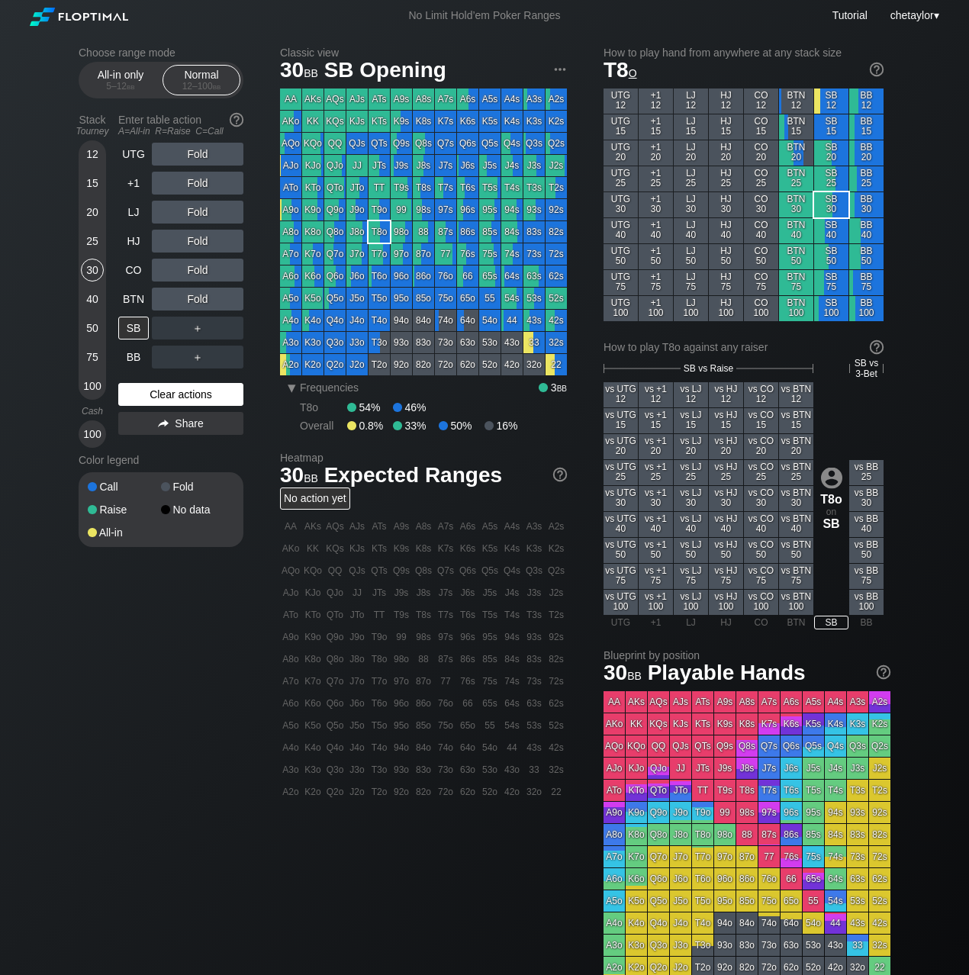
click at [159, 391] on div "Clear actions" at bounding box center [180, 394] width 125 height 23
click at [290, 279] on div "A6o" at bounding box center [290, 276] width 21 height 21
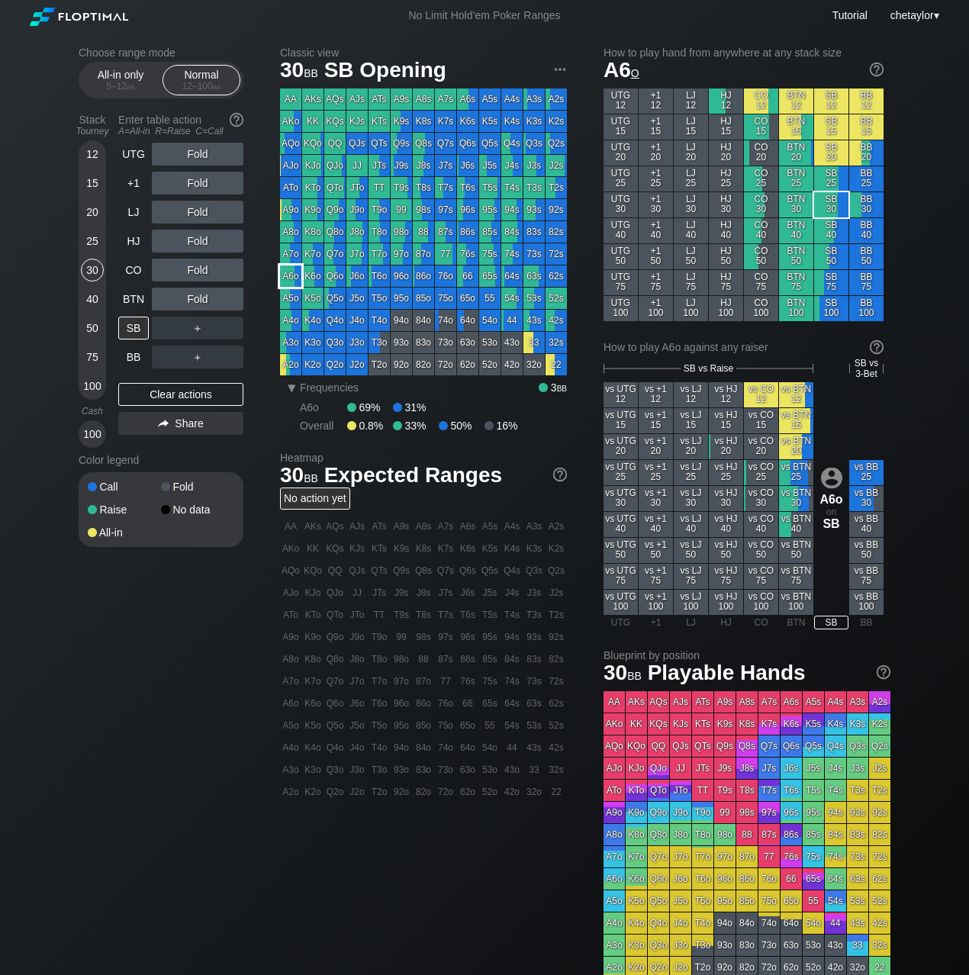
click at [290, 279] on div "A6o" at bounding box center [290, 276] width 21 height 21
click at [200, 270] on div "R ✕" at bounding box center [198, 270] width 30 height 23
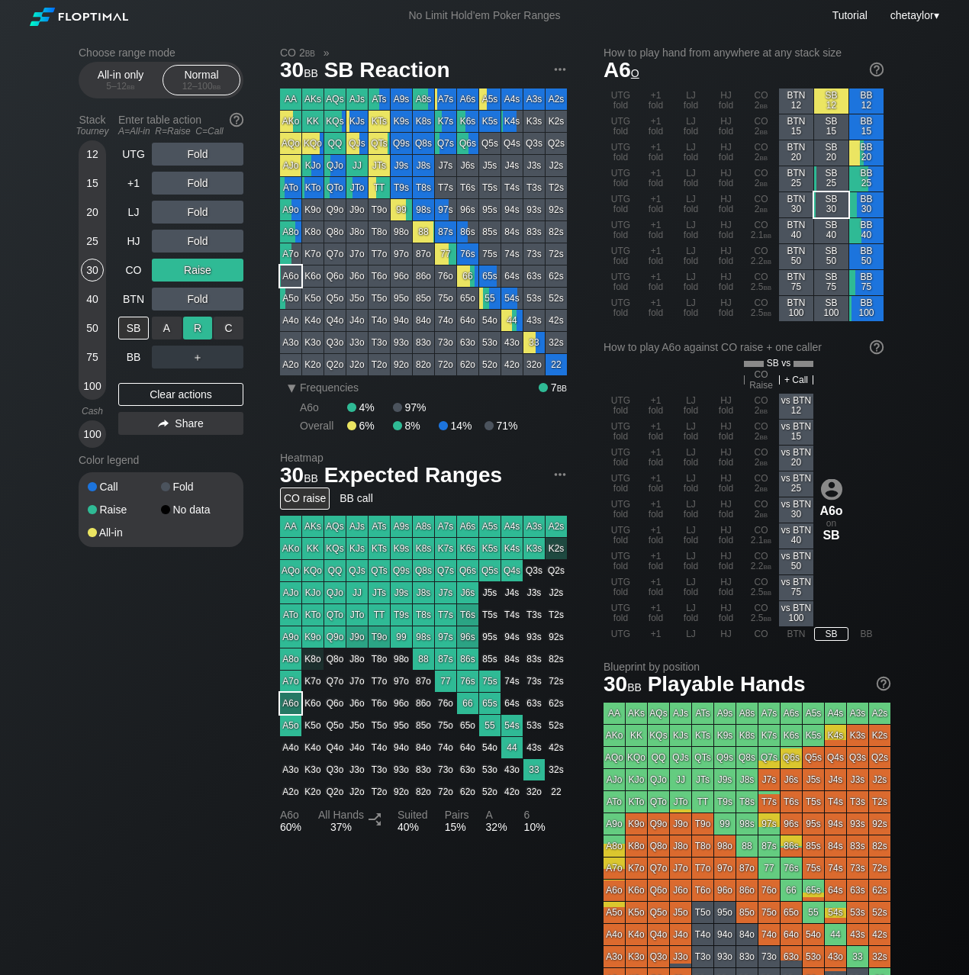
click at [200, 330] on div "R ✕" at bounding box center [198, 328] width 30 height 23
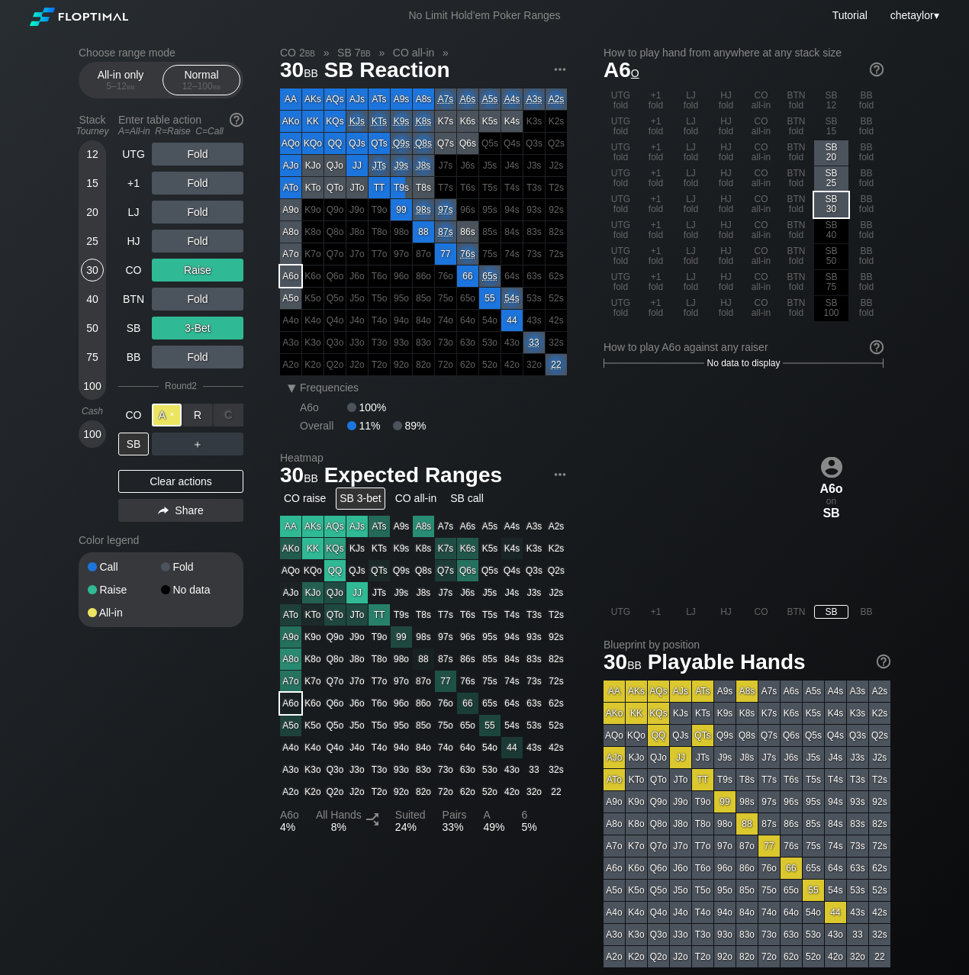
click at [163, 416] on div "A ✕" at bounding box center [167, 415] width 30 height 23
click at [135, 447] on div "SB" at bounding box center [133, 444] width 31 height 23
click at [124, 299] on div "BTN" at bounding box center [133, 299] width 31 height 23
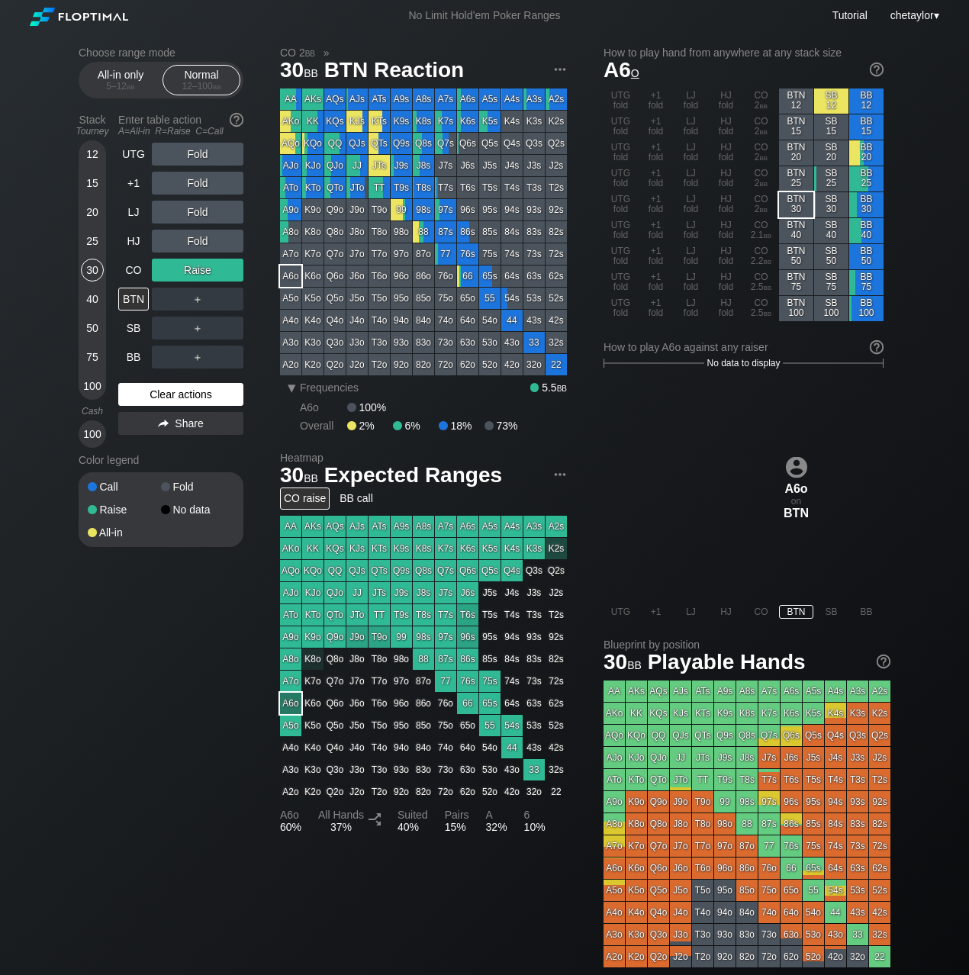
click at [179, 391] on div "Clear actions" at bounding box center [180, 394] width 125 height 23
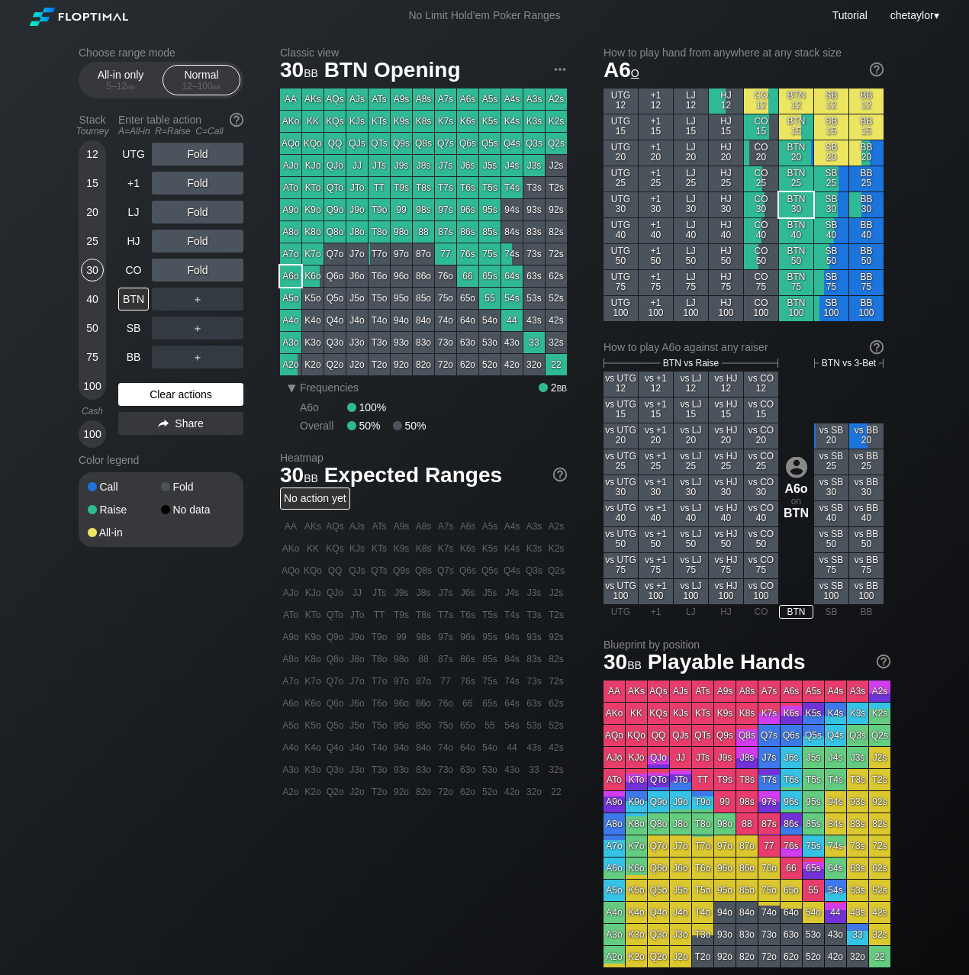
click at [179, 391] on div "Clear actions" at bounding box center [180, 394] width 125 height 23
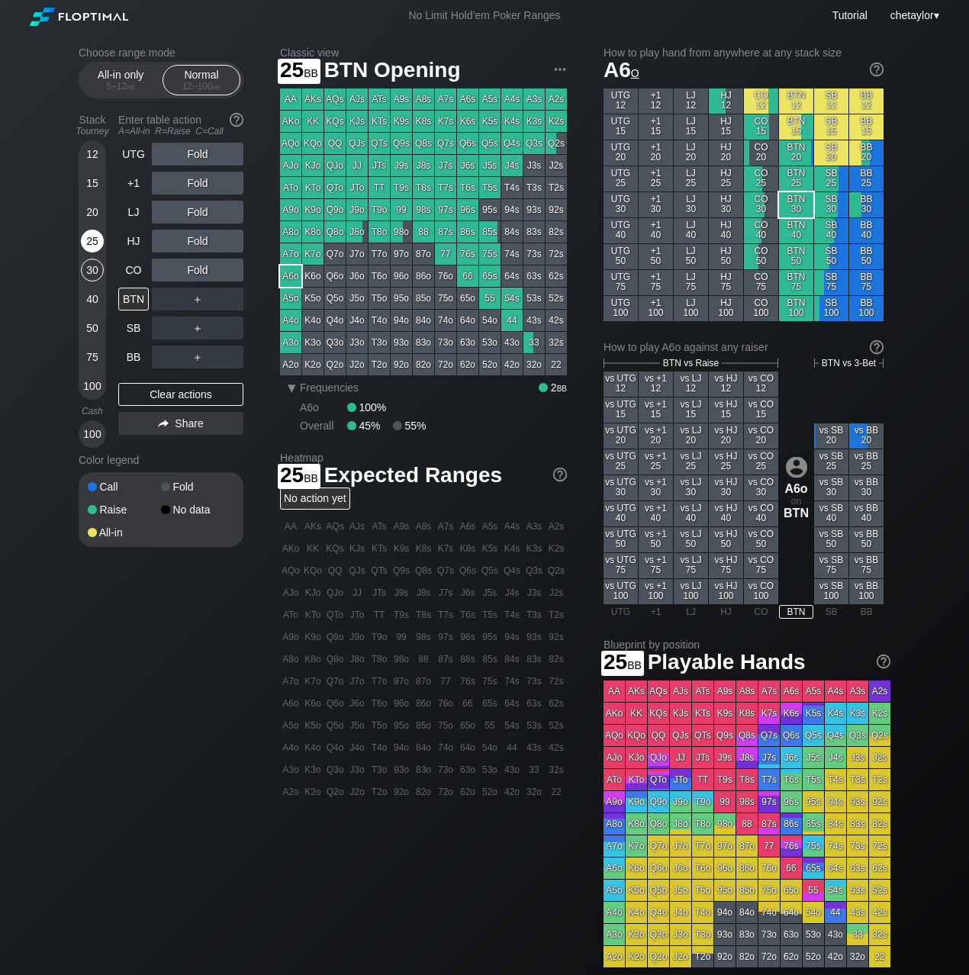
click at [98, 242] on div "25" at bounding box center [92, 241] width 23 height 23
click at [139, 269] on div "CO" at bounding box center [133, 270] width 31 height 23
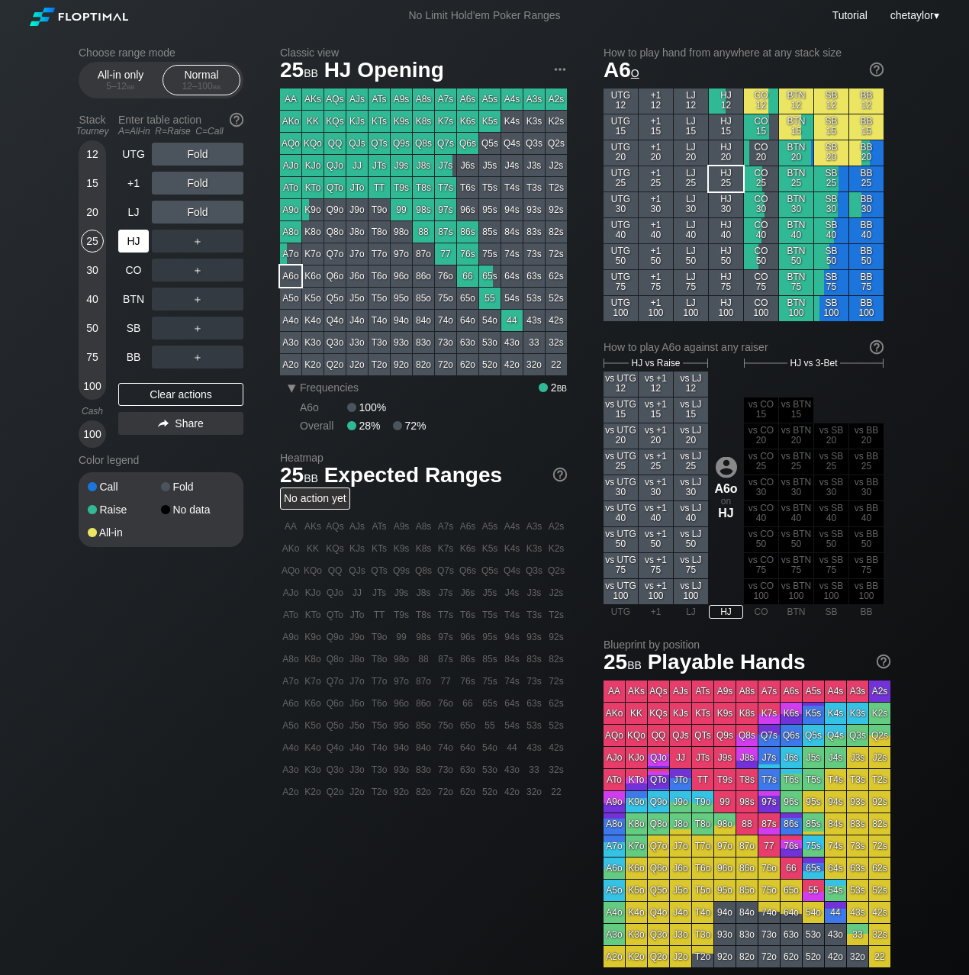
click at [132, 239] on div "HJ" at bounding box center [133, 241] width 31 height 23
click at [136, 214] on div "LJ" at bounding box center [133, 212] width 31 height 23
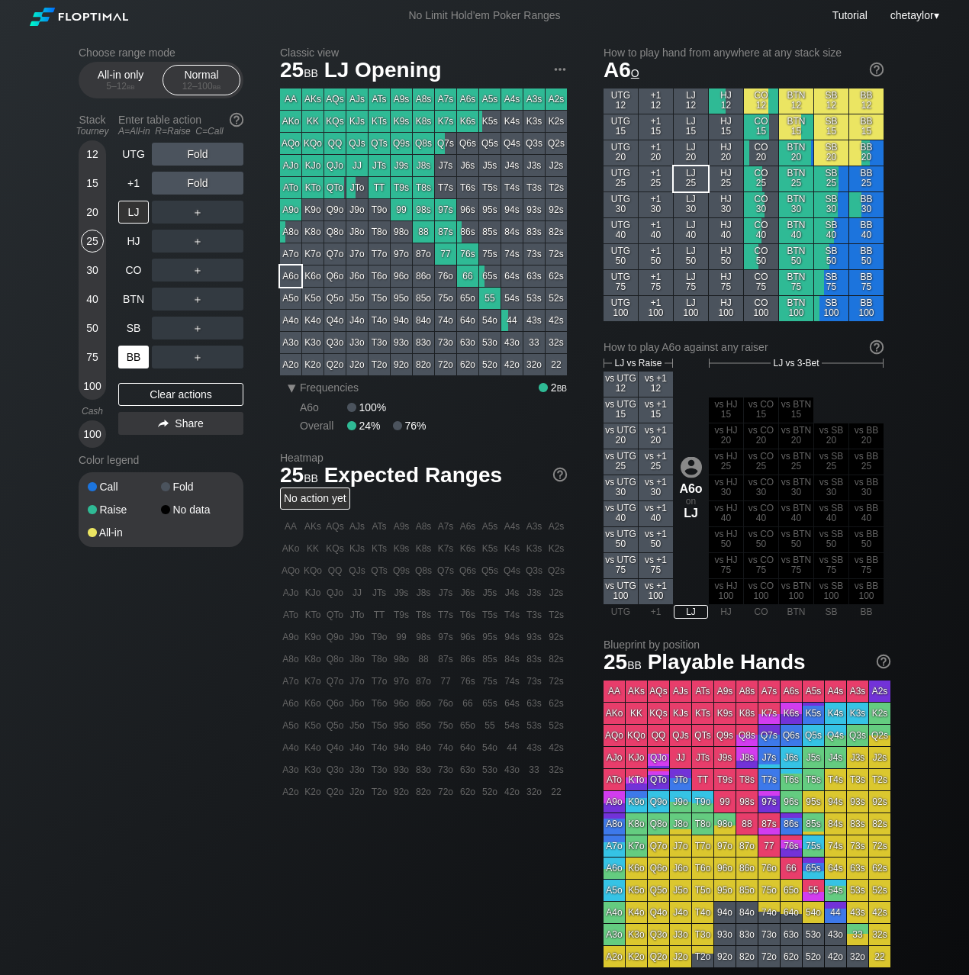
click at [131, 355] on div "BB" at bounding box center [133, 357] width 31 height 23
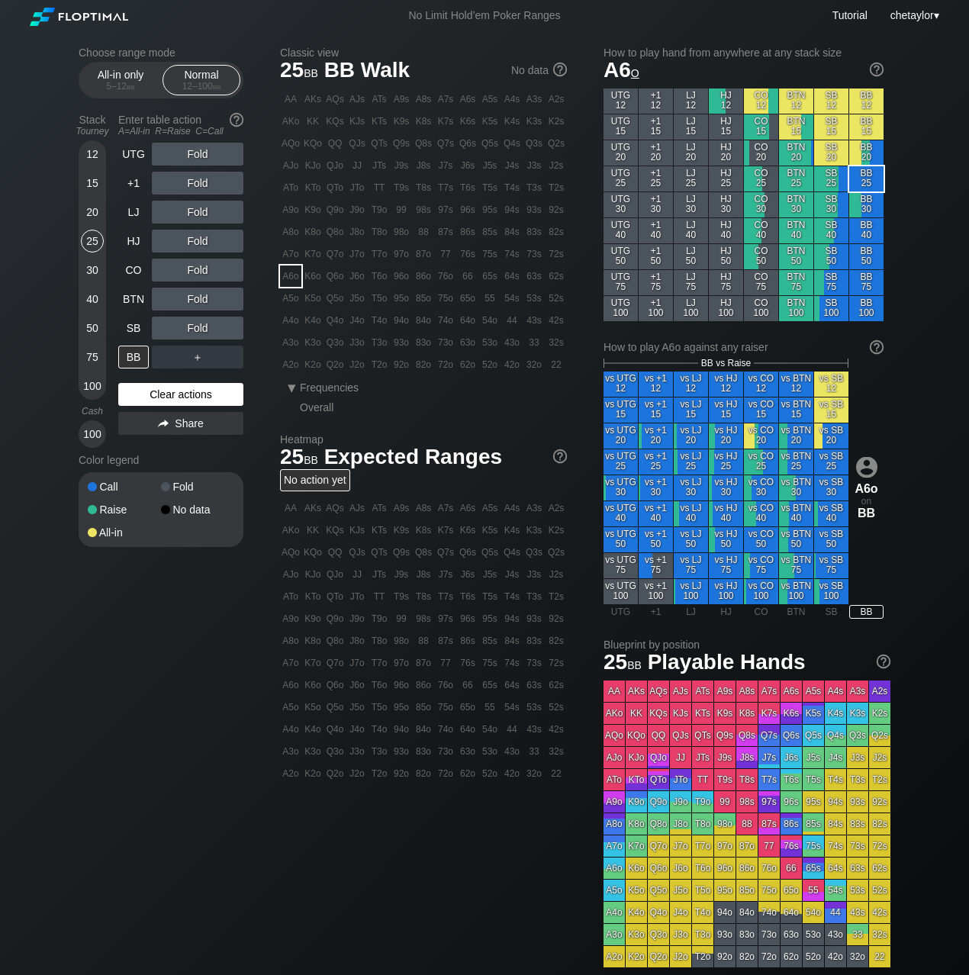
click at [153, 389] on div "Clear actions" at bounding box center [180, 394] width 125 height 23
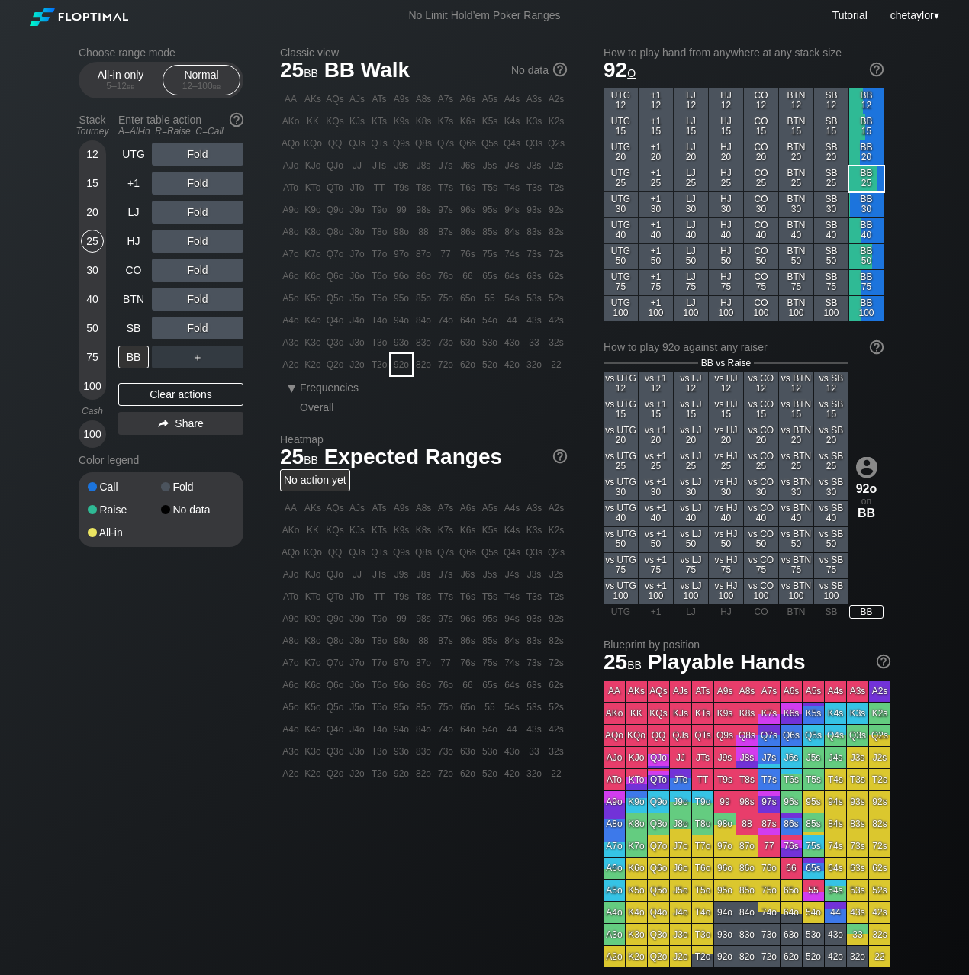
click at [405, 368] on div "92o" at bounding box center [401, 364] width 21 height 21
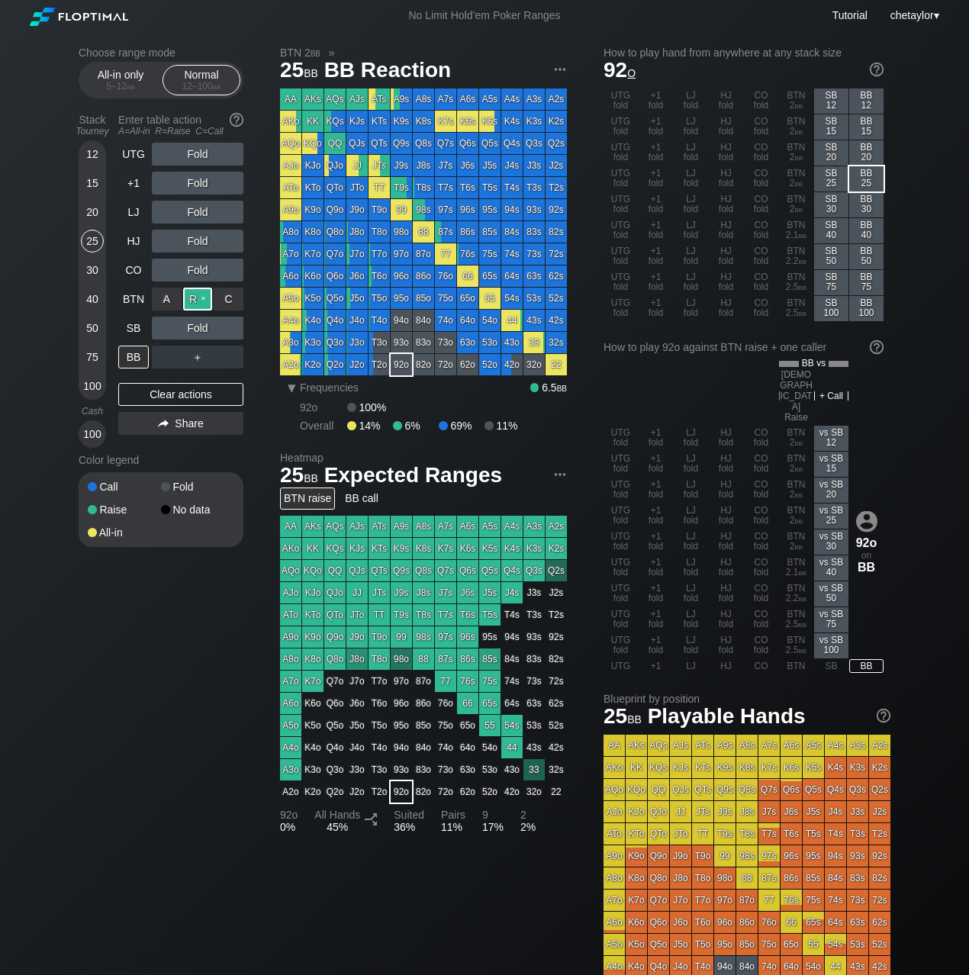
click at [202, 295] on div "R ✕" at bounding box center [198, 299] width 30 height 23
click at [129, 328] on div "SB" at bounding box center [133, 328] width 31 height 23
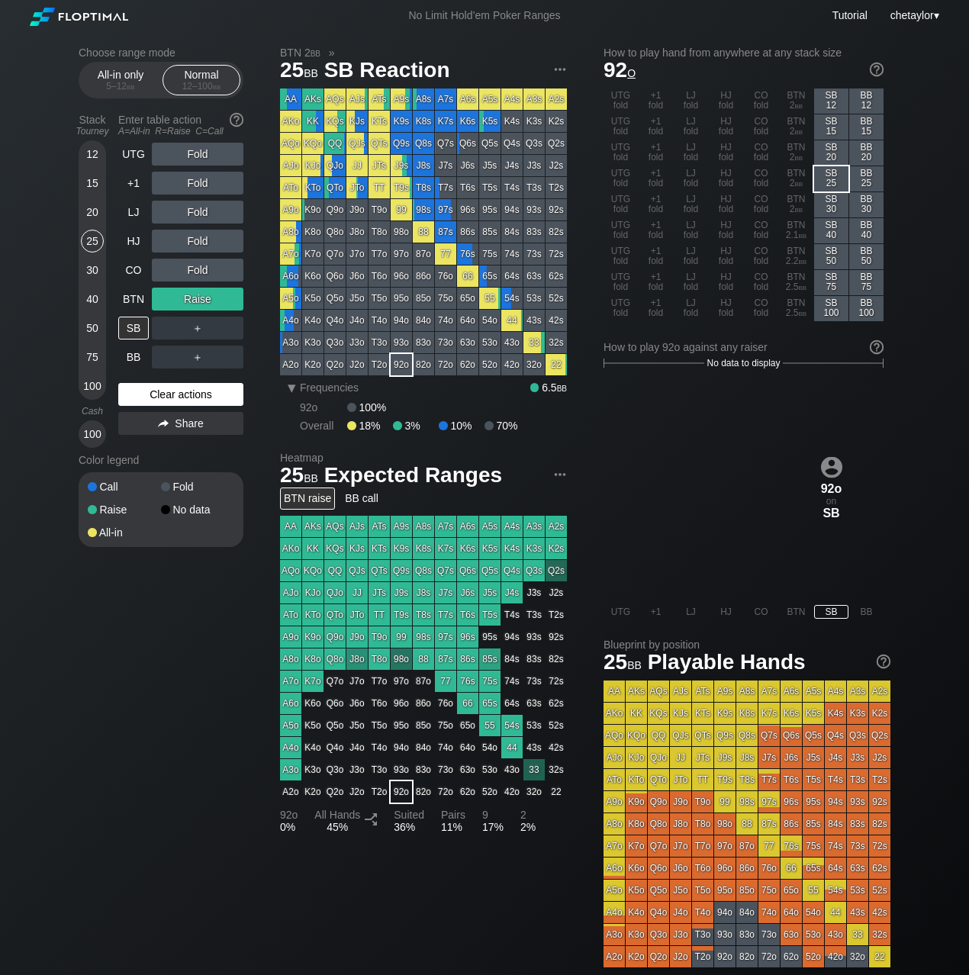
click at [144, 389] on div "Clear actions" at bounding box center [180, 394] width 125 height 23
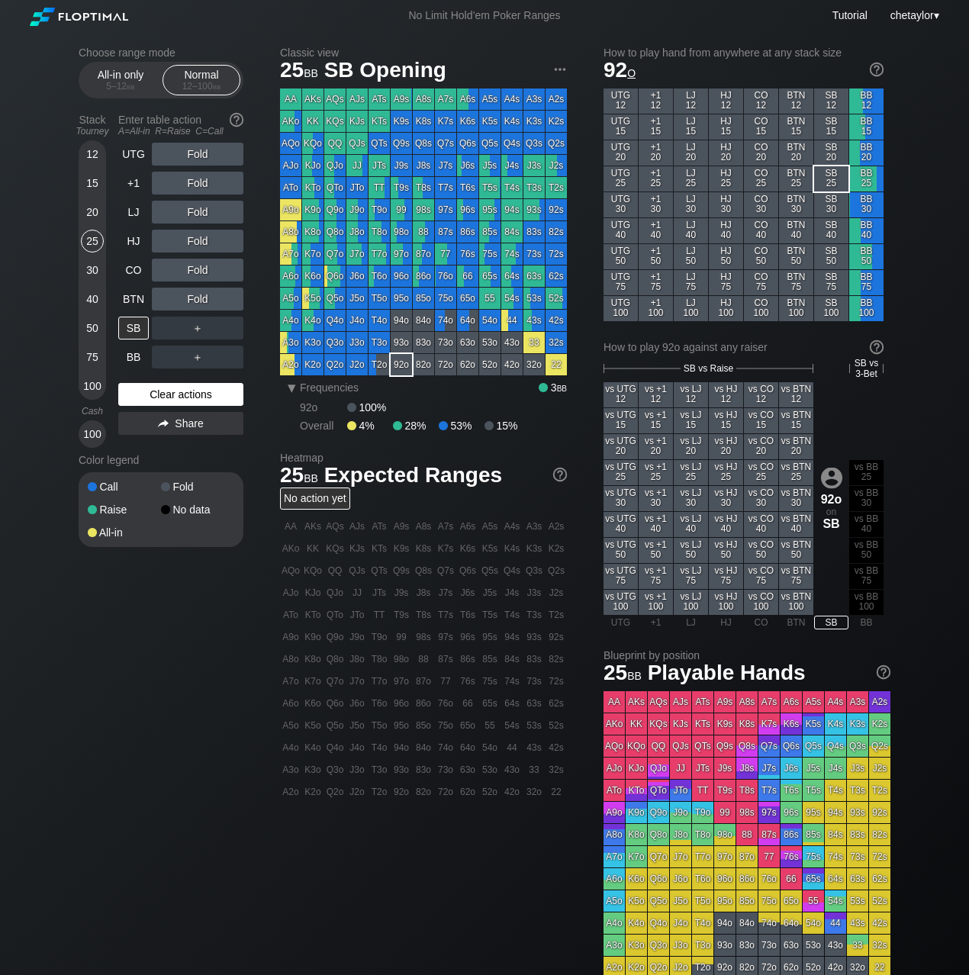
click at [144, 389] on div "Clear actions" at bounding box center [180, 394] width 125 height 23
click at [134, 300] on div "BTN" at bounding box center [133, 299] width 31 height 23
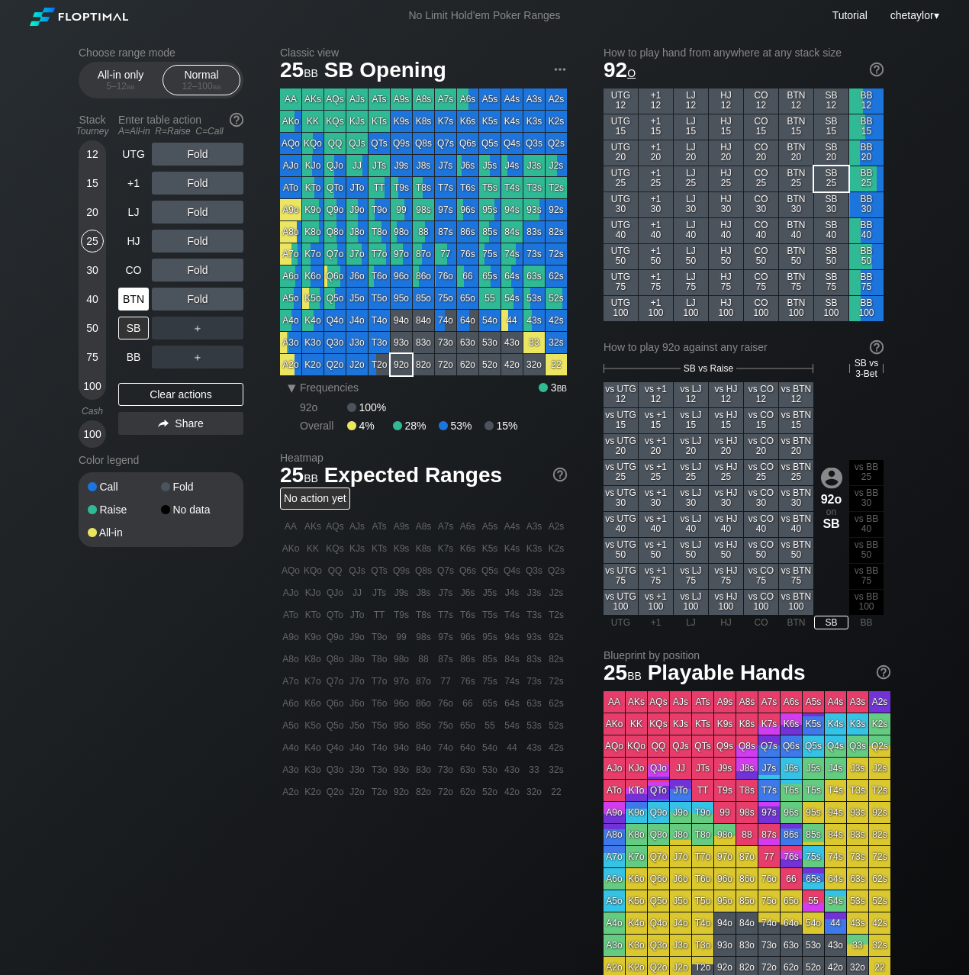
click at [134, 300] on div "BTN" at bounding box center [133, 299] width 31 height 23
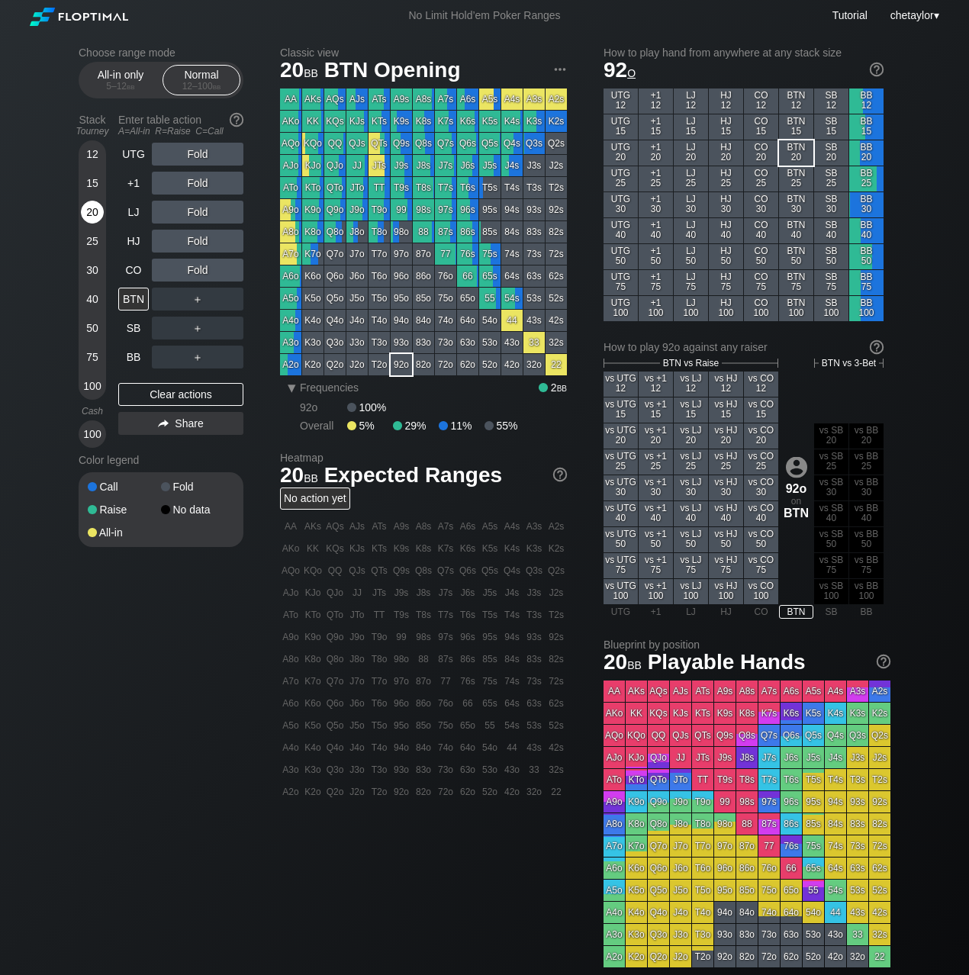
click at [93, 211] on div "20" at bounding box center [92, 212] width 23 height 23
click at [138, 275] on div "CO" at bounding box center [133, 270] width 31 height 23
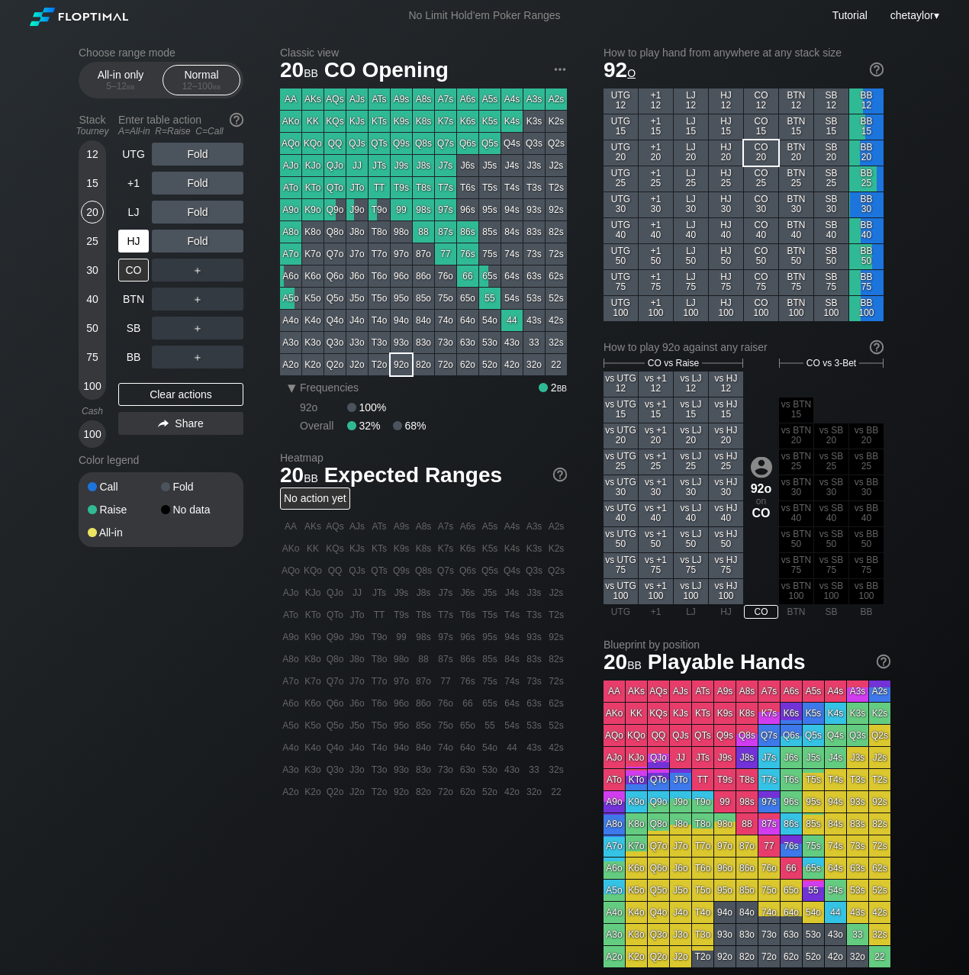
click at [131, 237] on div "HJ" at bounding box center [133, 241] width 31 height 23
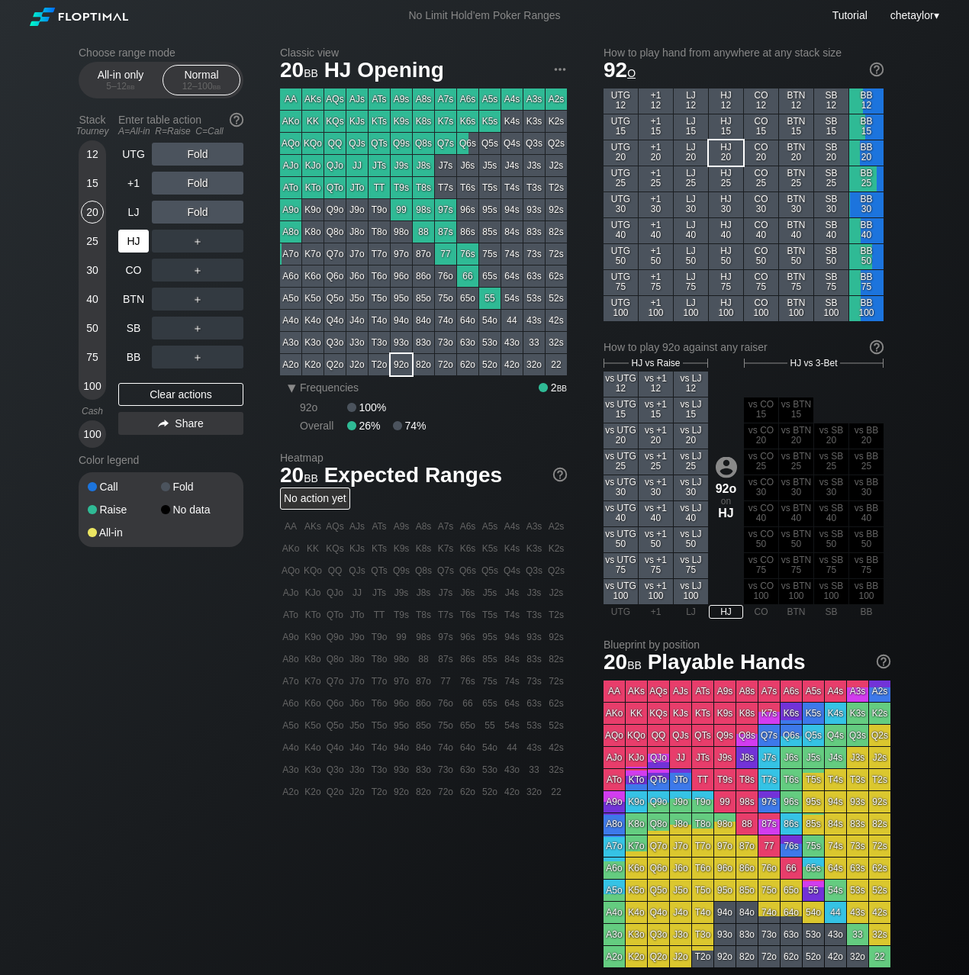
click at [131, 237] on div "HJ" at bounding box center [133, 241] width 31 height 23
click at [97, 177] on div "15" at bounding box center [92, 183] width 23 height 23
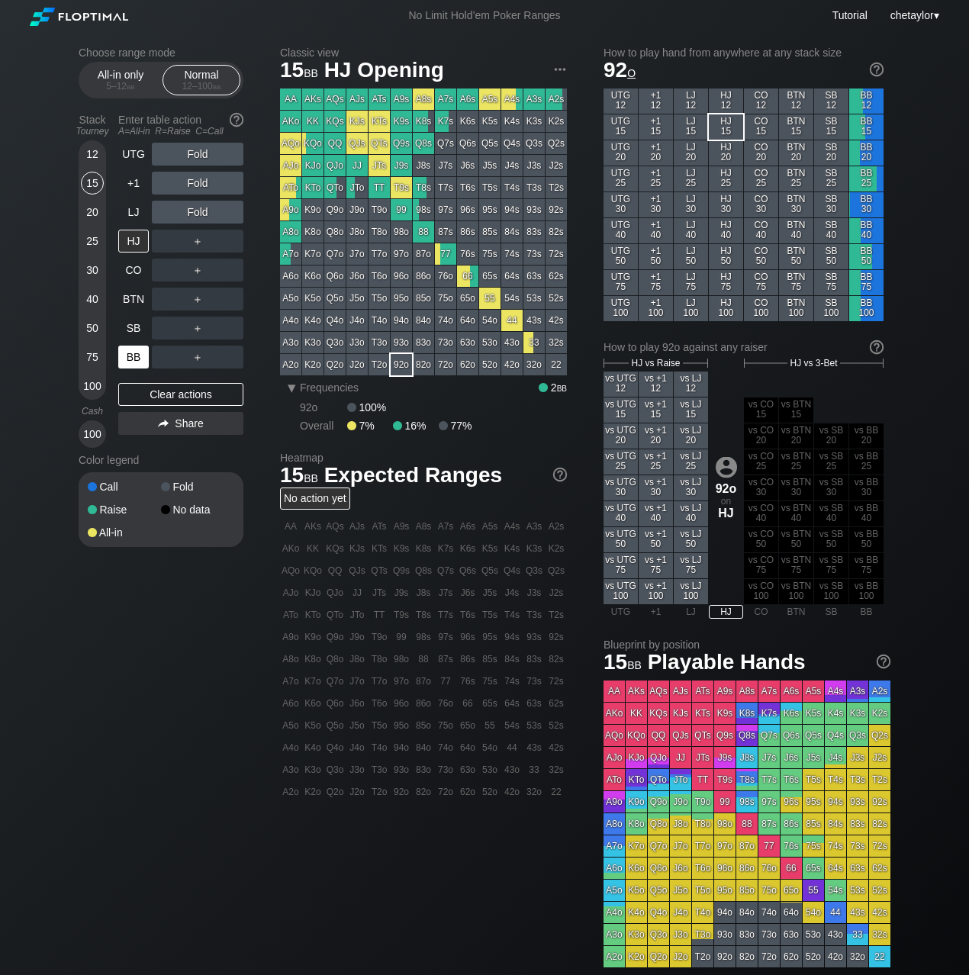
click at [137, 353] on div "BB" at bounding box center [133, 357] width 31 height 23
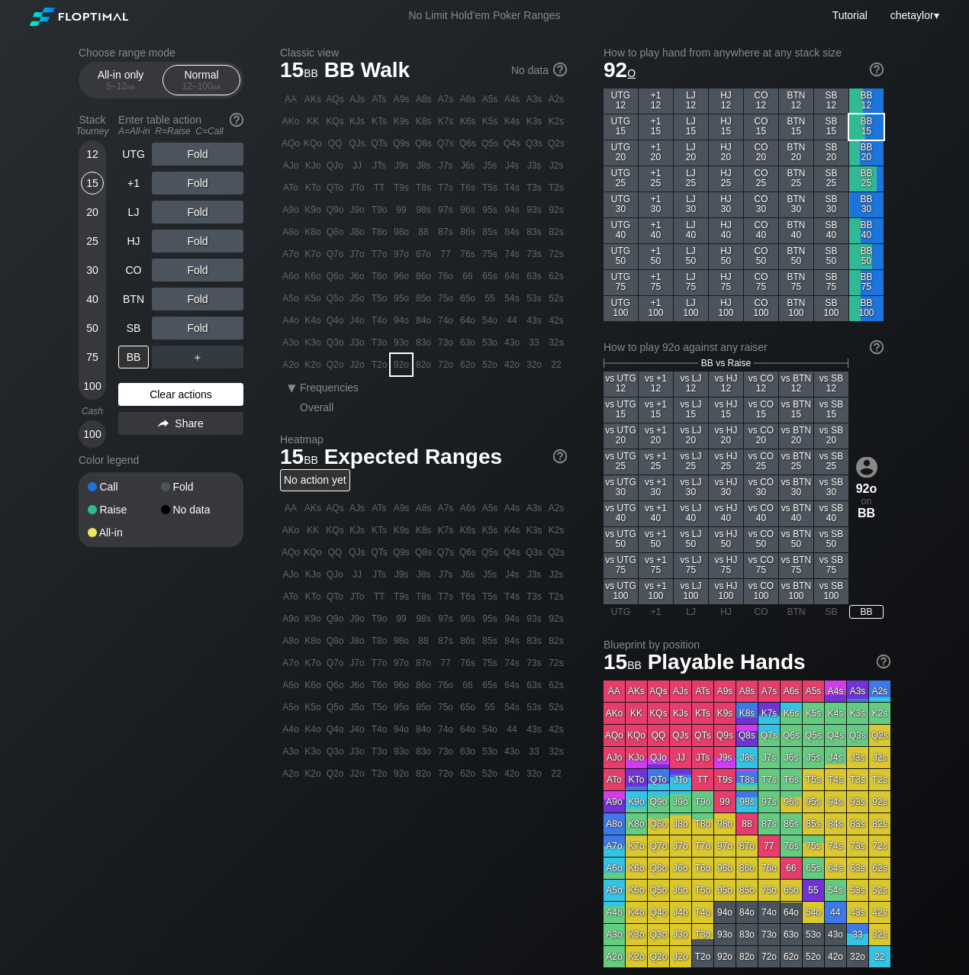
click at [143, 389] on div "Clear actions" at bounding box center [180, 394] width 125 height 23
click at [131, 326] on div "SB" at bounding box center [133, 328] width 31 height 23
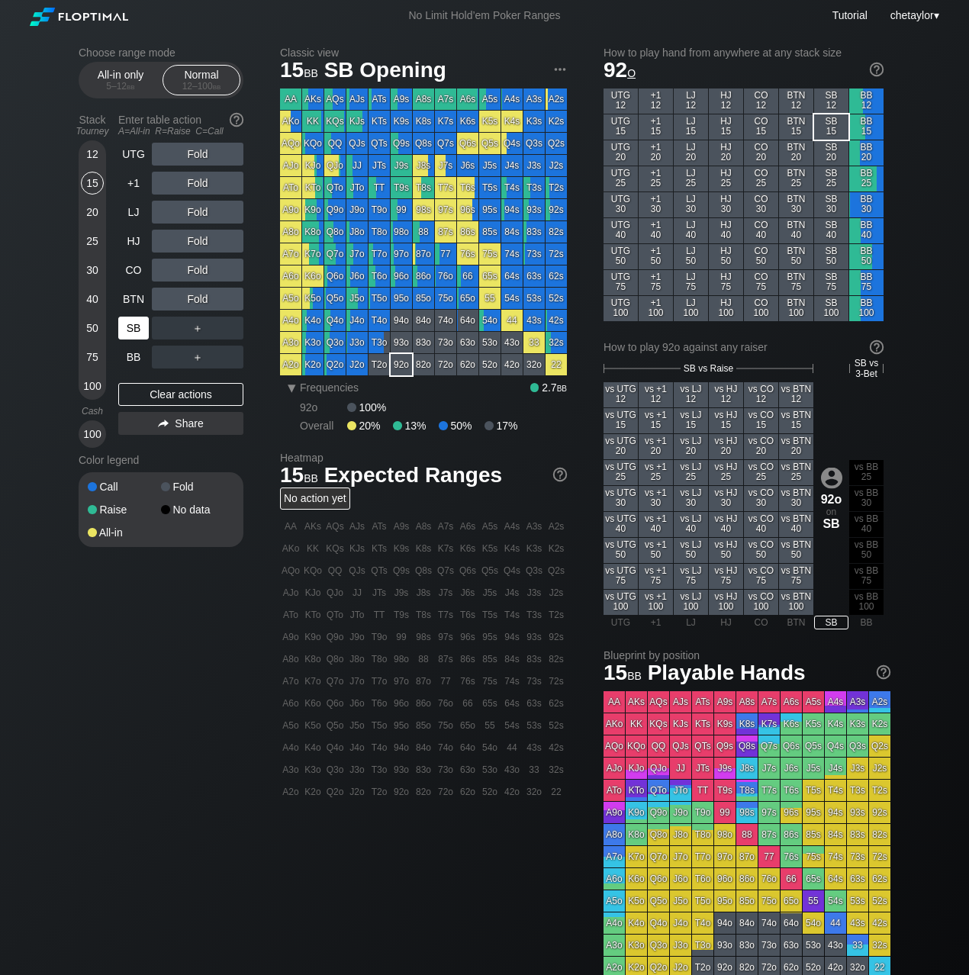
click at [131, 326] on div "SB" at bounding box center [133, 328] width 31 height 23
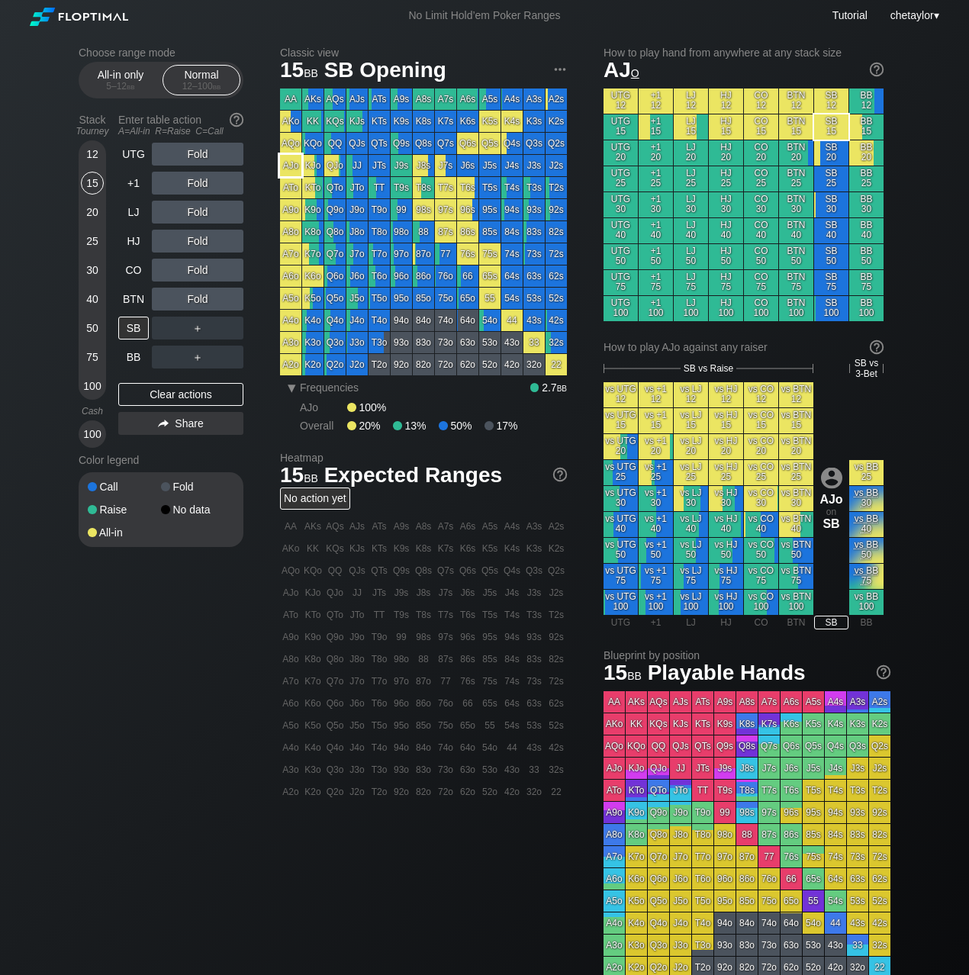
click at [291, 168] on div "AJo" at bounding box center [290, 165] width 21 height 21
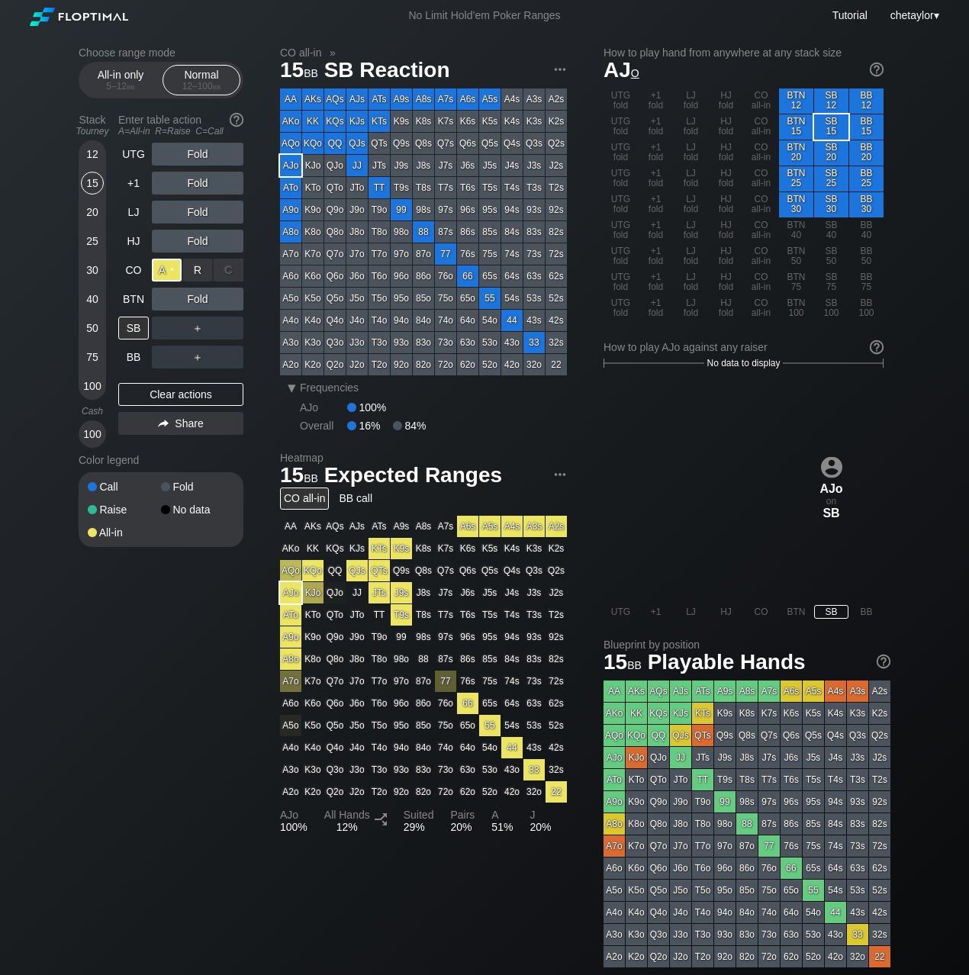
click at [170, 266] on div "A ✕" at bounding box center [167, 270] width 30 height 23
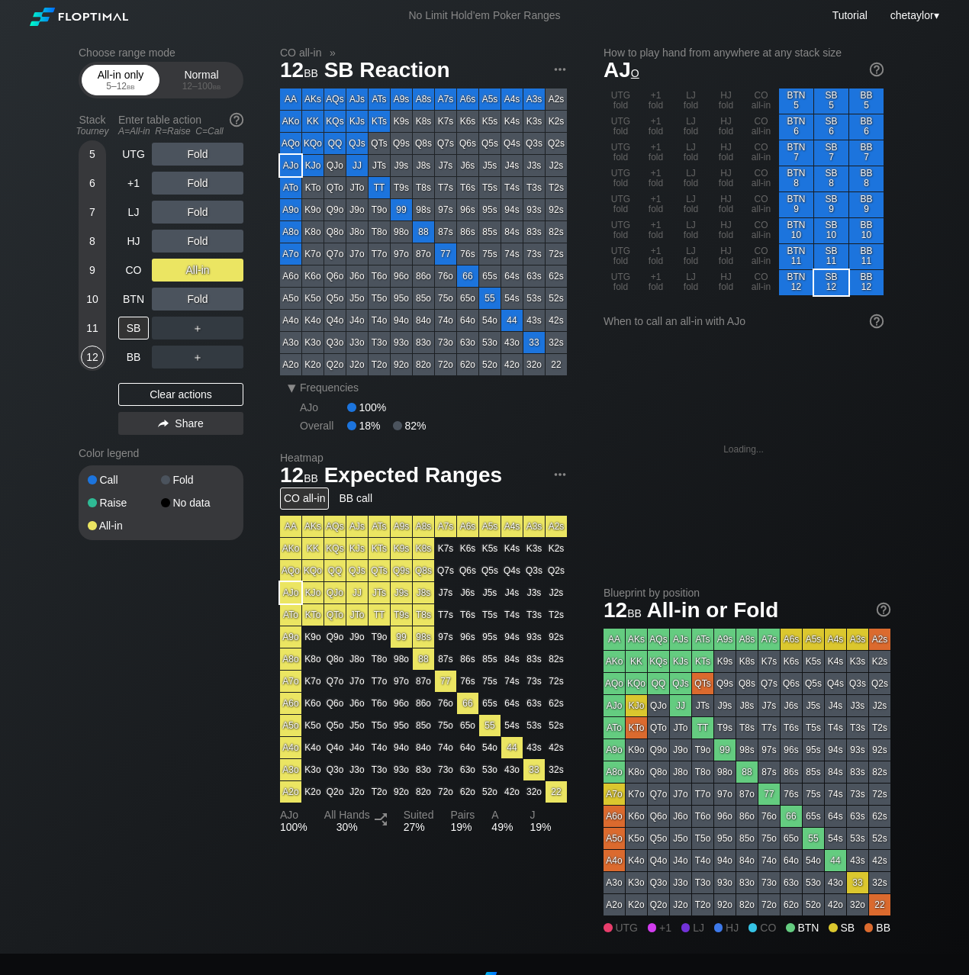
click at [118, 76] on div "All-in only 5 – 12 bb" at bounding box center [120, 80] width 70 height 29
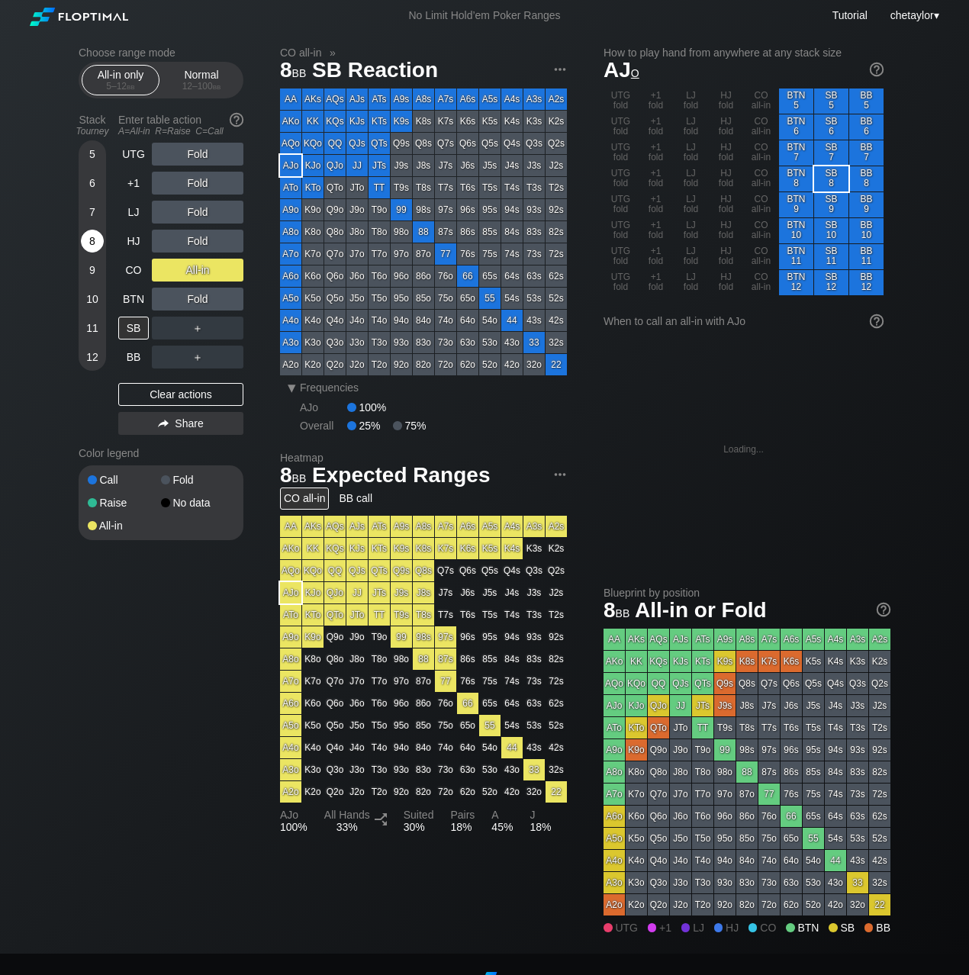
click at [90, 239] on div "8" at bounding box center [92, 241] width 23 height 23
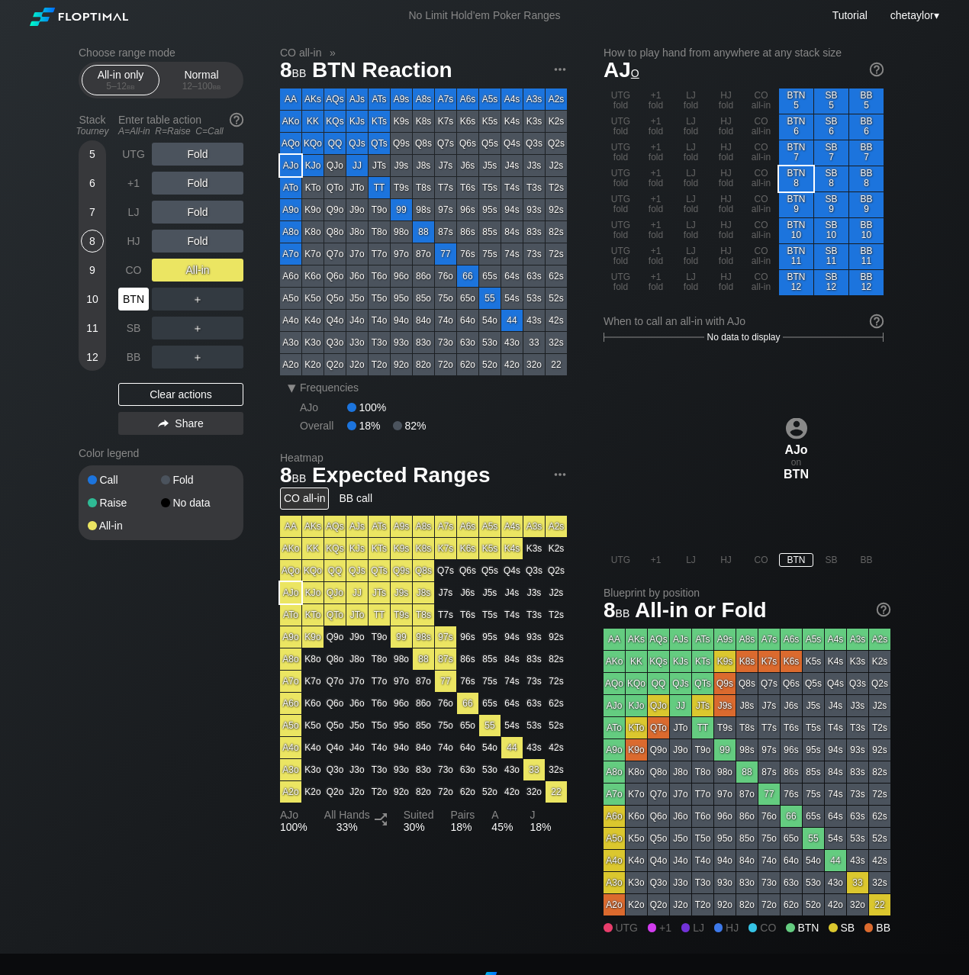
click at [132, 289] on div "BTN" at bounding box center [133, 299] width 31 height 23
click at [155, 396] on div "Clear actions" at bounding box center [180, 394] width 125 height 23
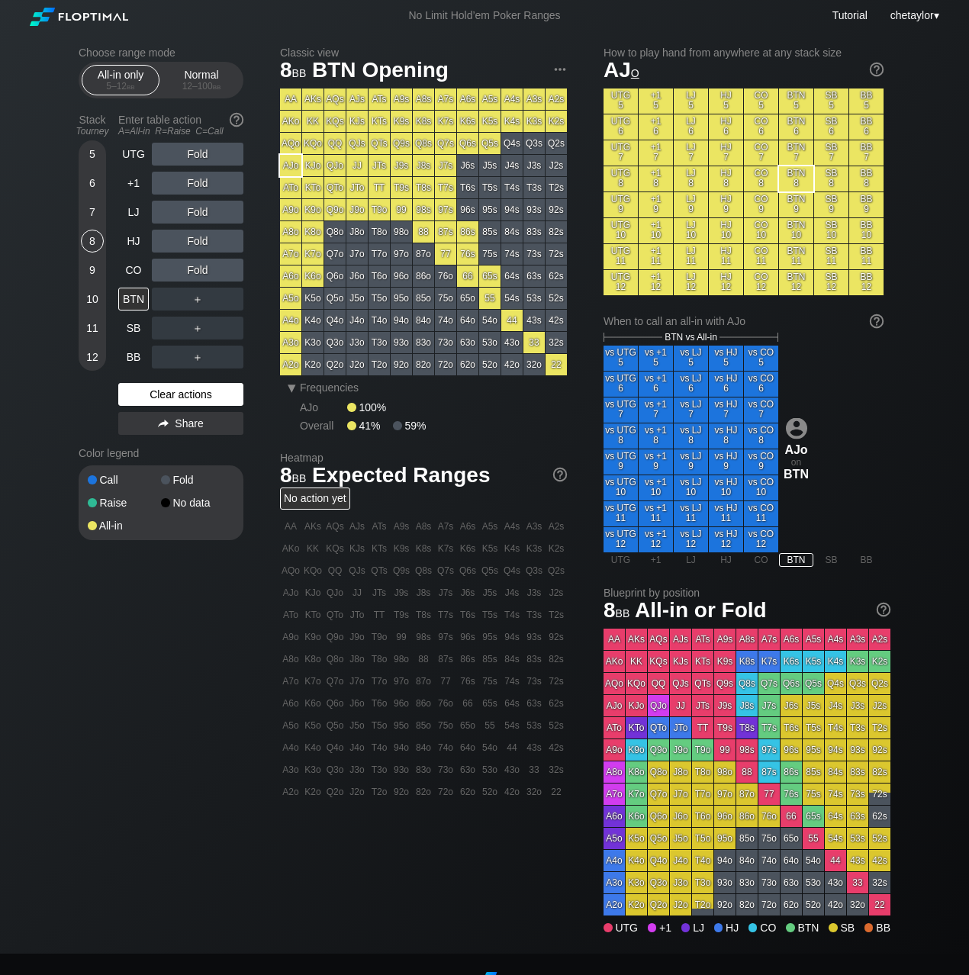
click at [155, 396] on div "Clear actions" at bounding box center [180, 394] width 125 height 23
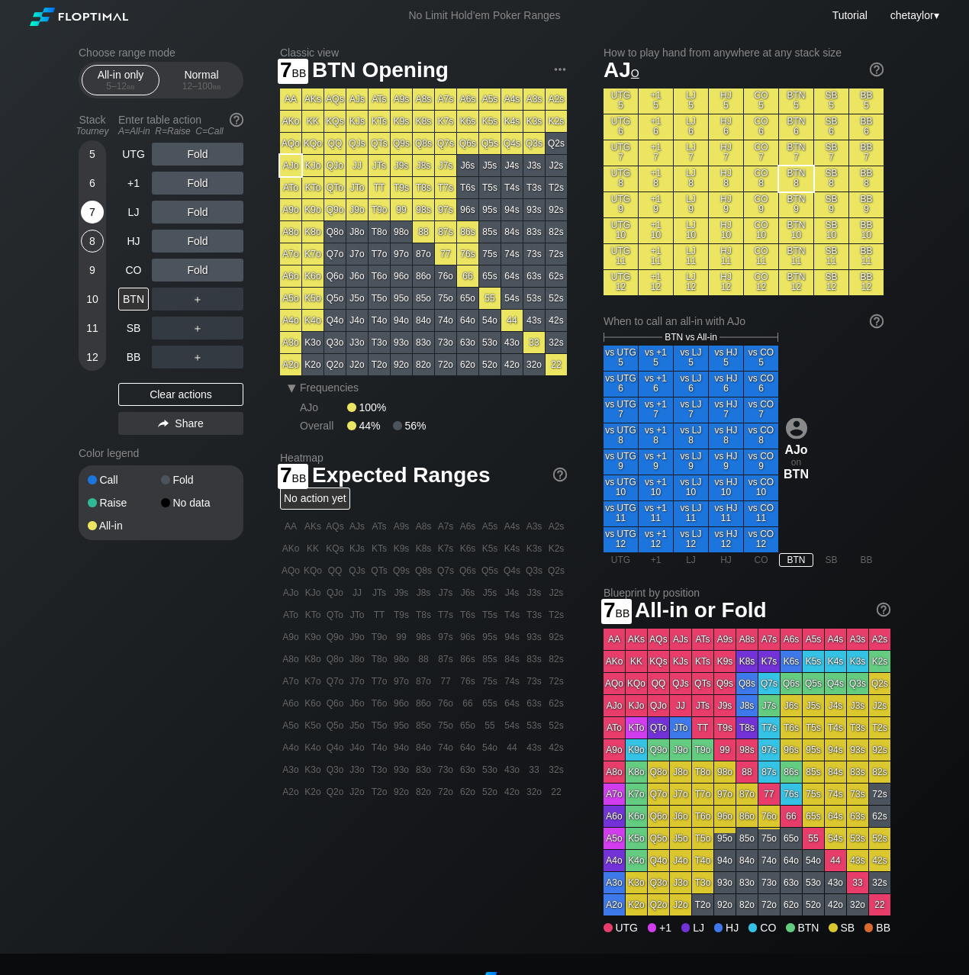
click at [89, 213] on div "7" at bounding box center [92, 212] width 23 height 23
click at [95, 295] on div "10" at bounding box center [92, 299] width 23 height 23
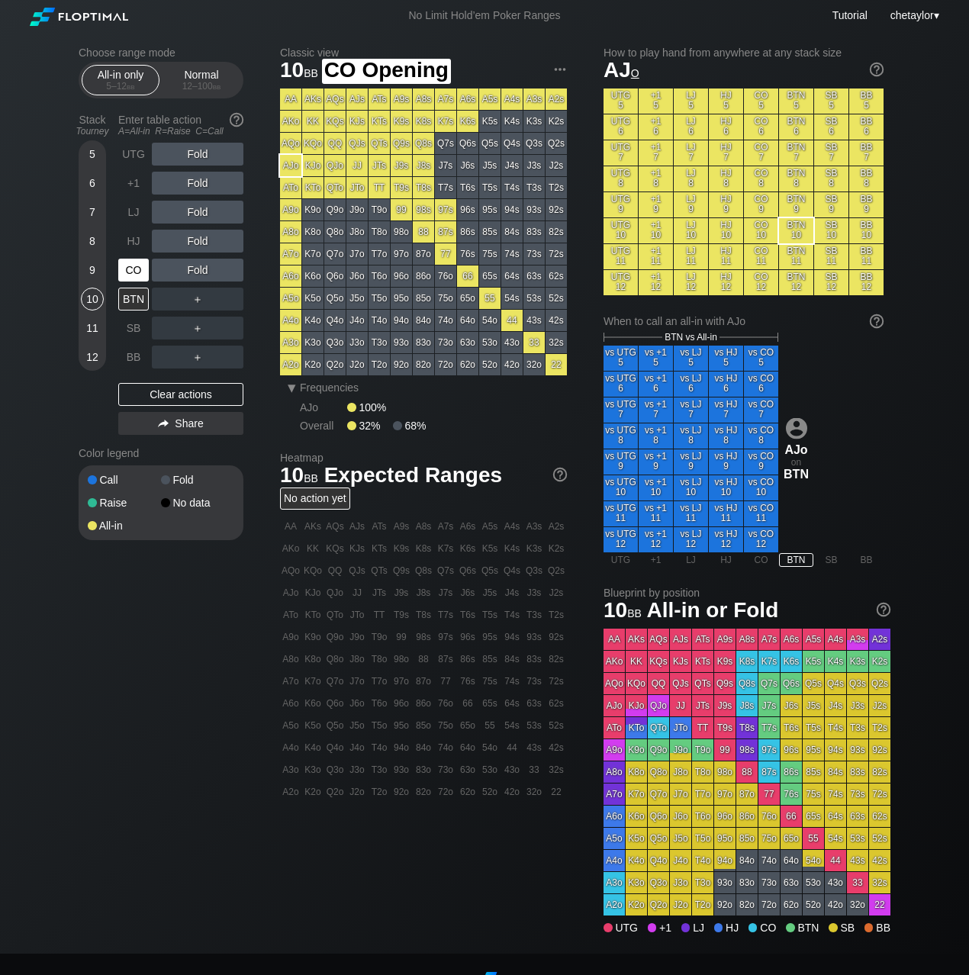
click at [129, 268] on div "CO" at bounding box center [133, 270] width 31 height 23
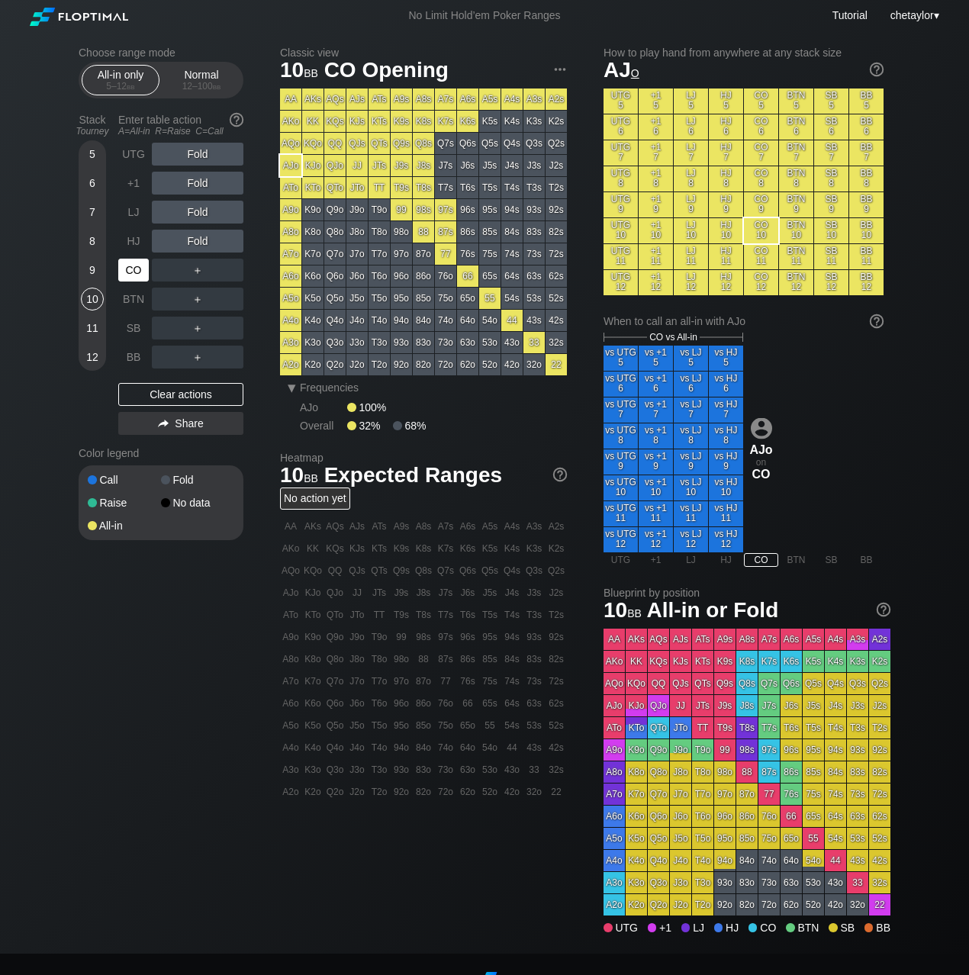
click at [129, 268] on div "CO" at bounding box center [133, 270] width 31 height 23
click at [132, 240] on div "HJ" at bounding box center [133, 241] width 31 height 23
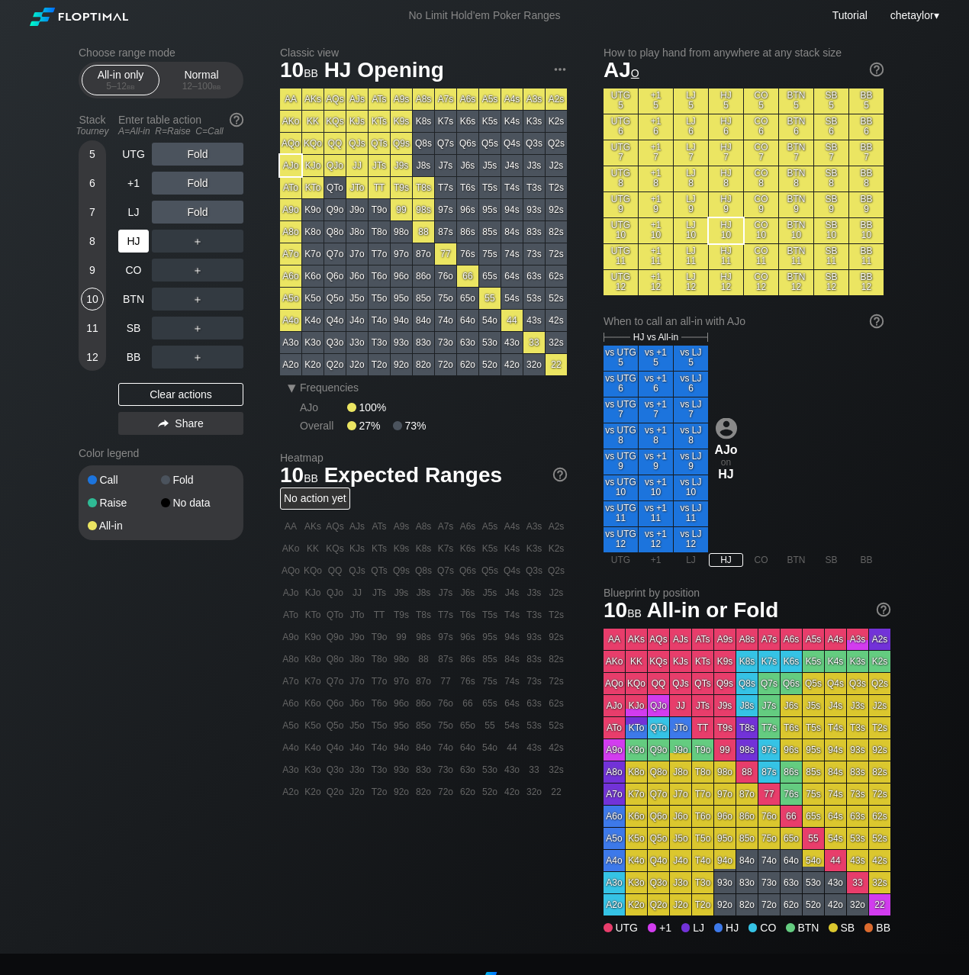
click at [132, 240] on div "HJ" at bounding box center [133, 241] width 31 height 23
click at [91, 269] on div "9" at bounding box center [92, 270] width 23 height 23
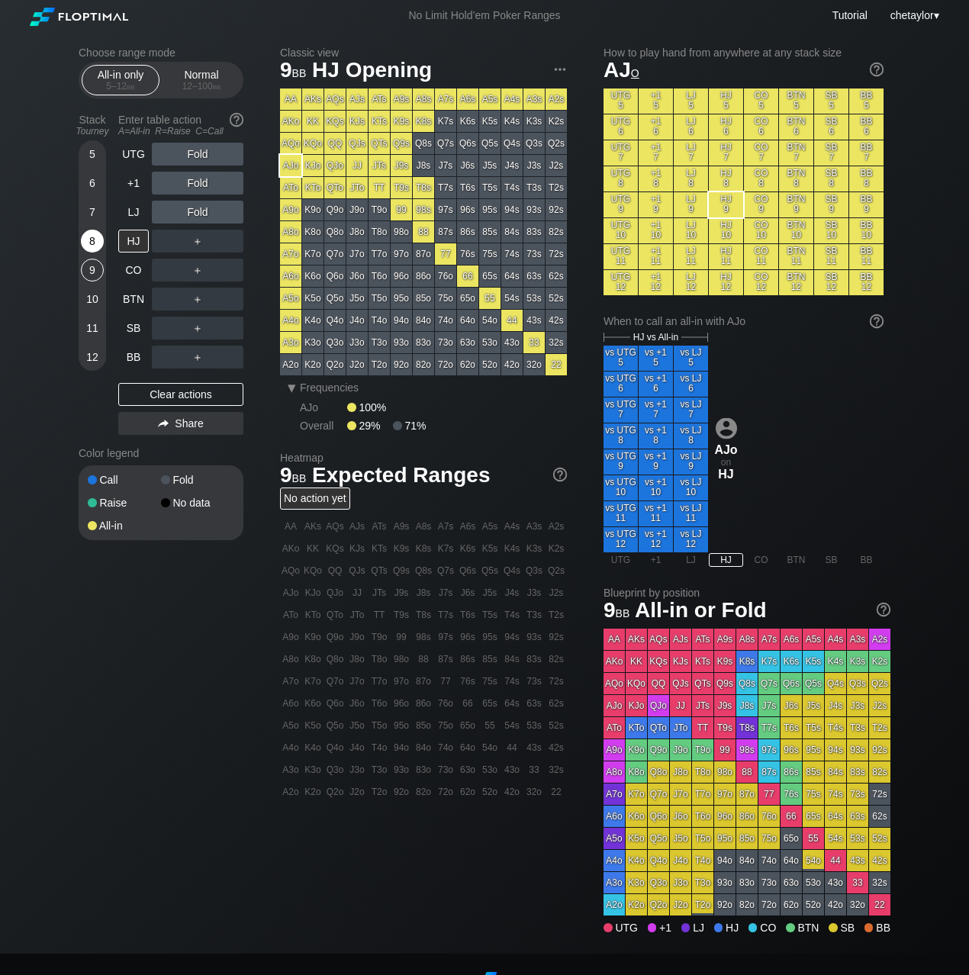
click at [94, 243] on div "8" at bounding box center [92, 241] width 23 height 23
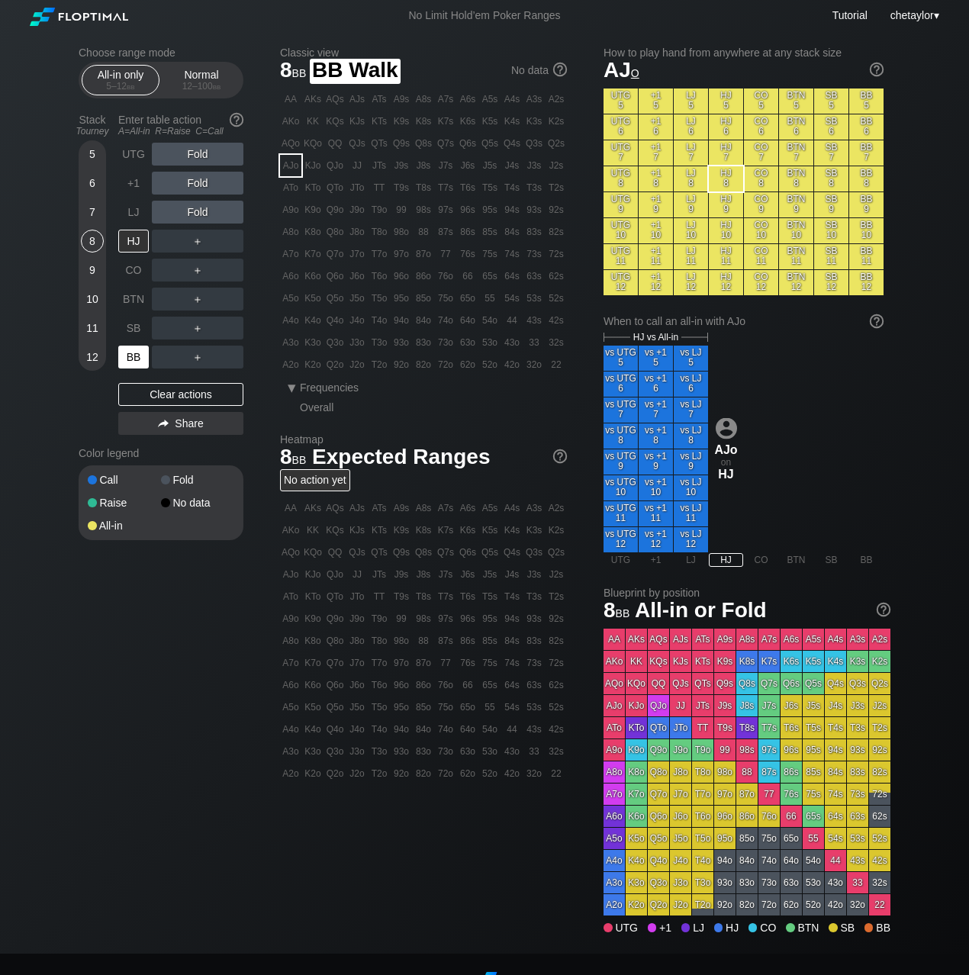
click at [132, 362] on div "BB" at bounding box center [133, 357] width 31 height 23
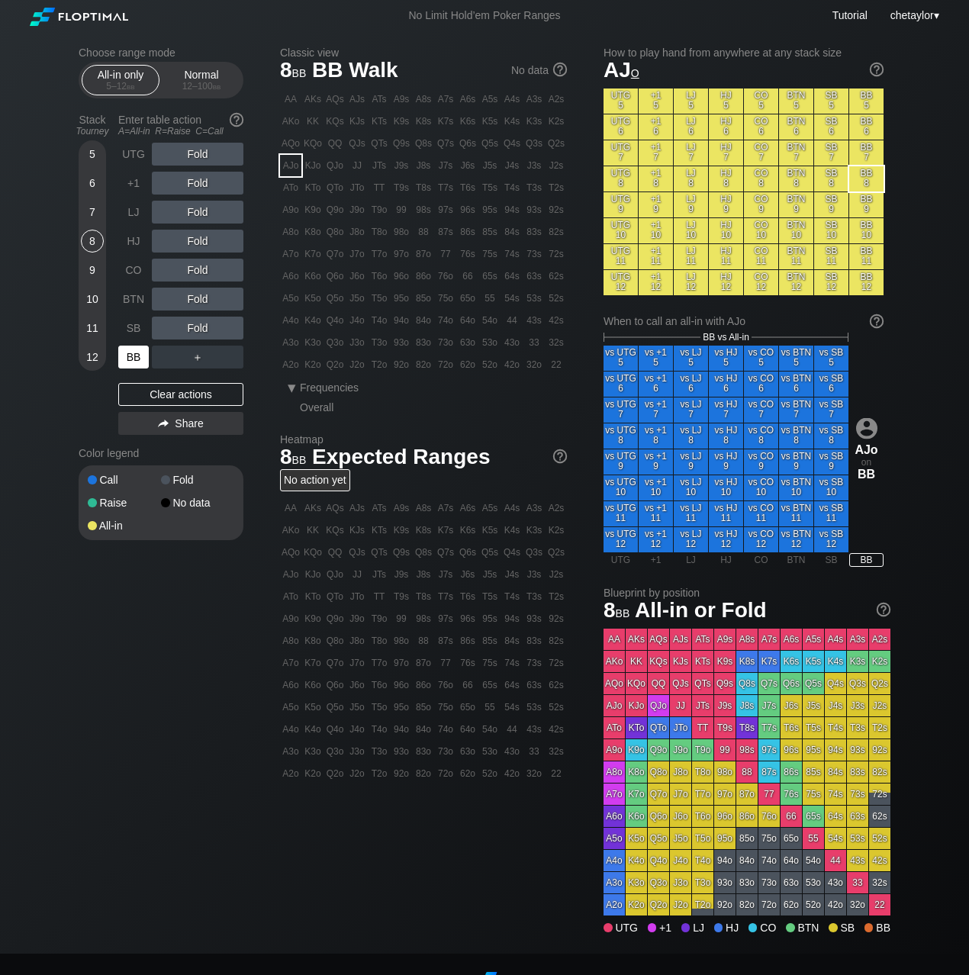
click at [132, 362] on div "BB" at bounding box center [133, 357] width 31 height 23
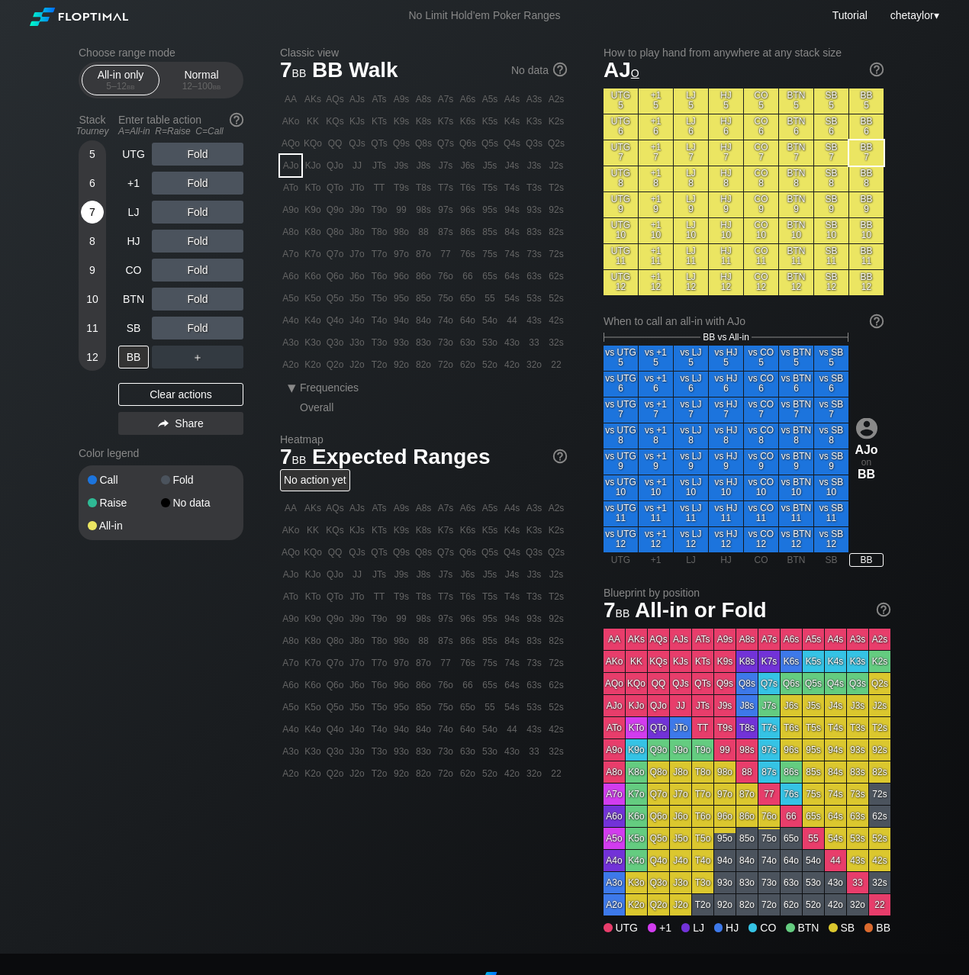
click at [96, 216] on div "7" at bounding box center [92, 212] width 23 height 23
click at [154, 393] on div "Clear actions" at bounding box center [180, 394] width 125 height 23
click at [292, 337] on div "A3o" at bounding box center [290, 342] width 21 height 21
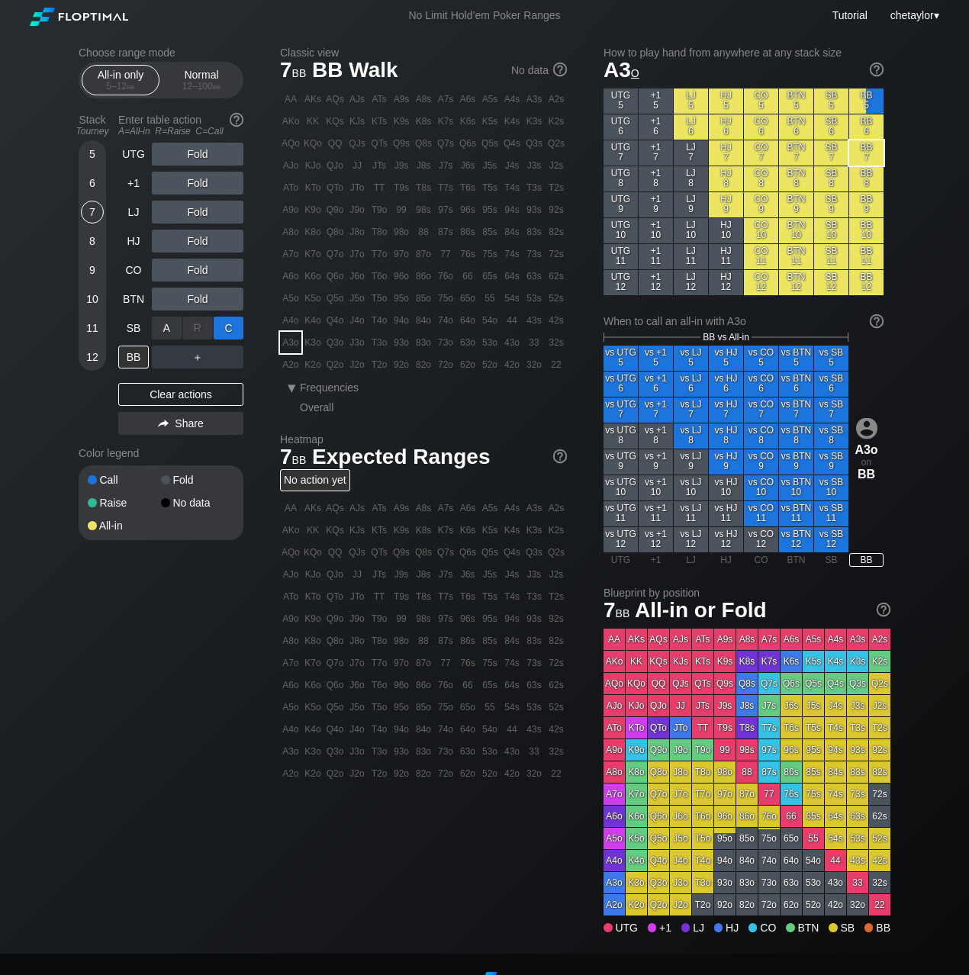
click at [228, 326] on div "C ✕" at bounding box center [229, 328] width 30 height 23
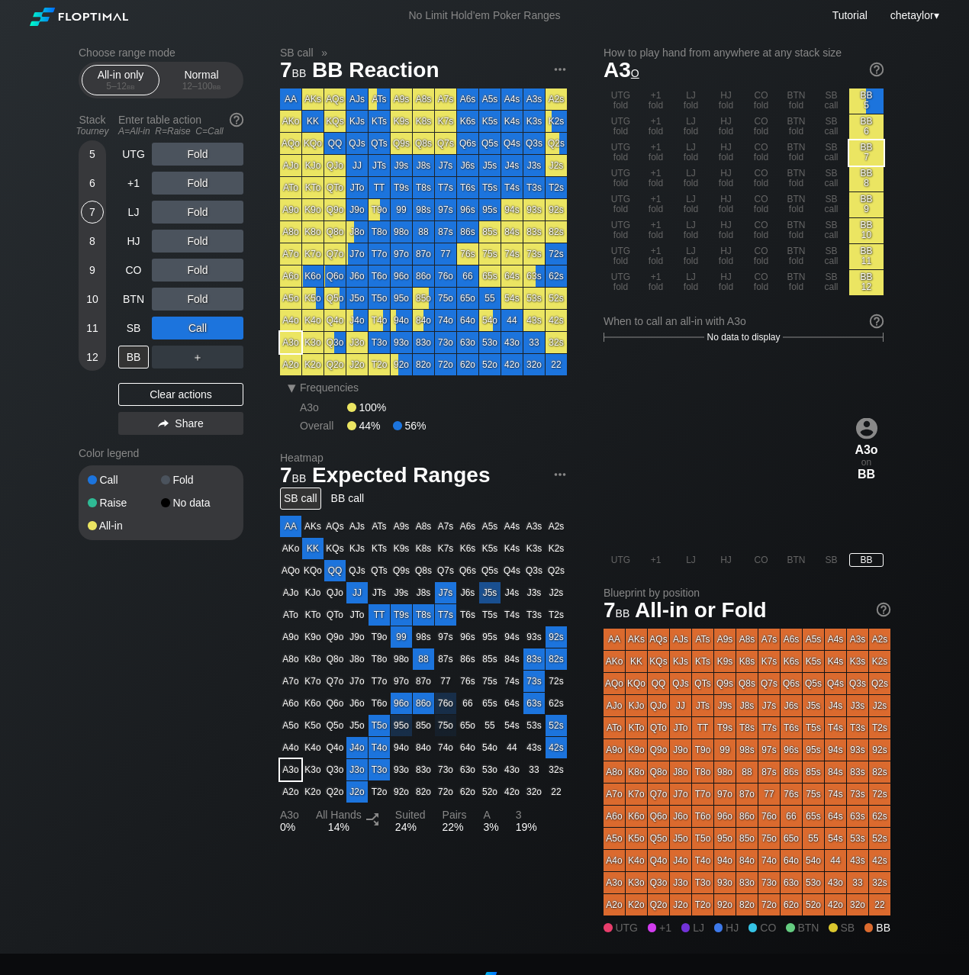
click at [92, 185] on div "6" at bounding box center [92, 183] width 23 height 23
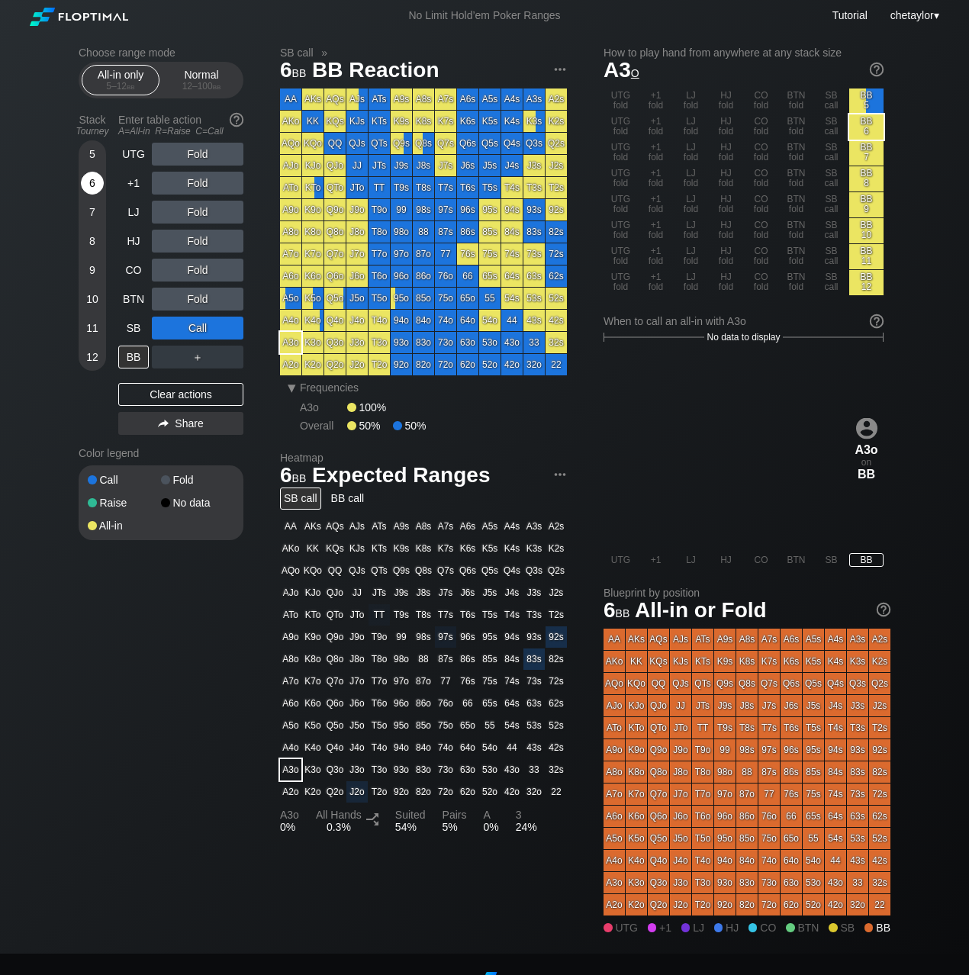
click at [92, 185] on div "6" at bounding box center [92, 183] width 23 height 23
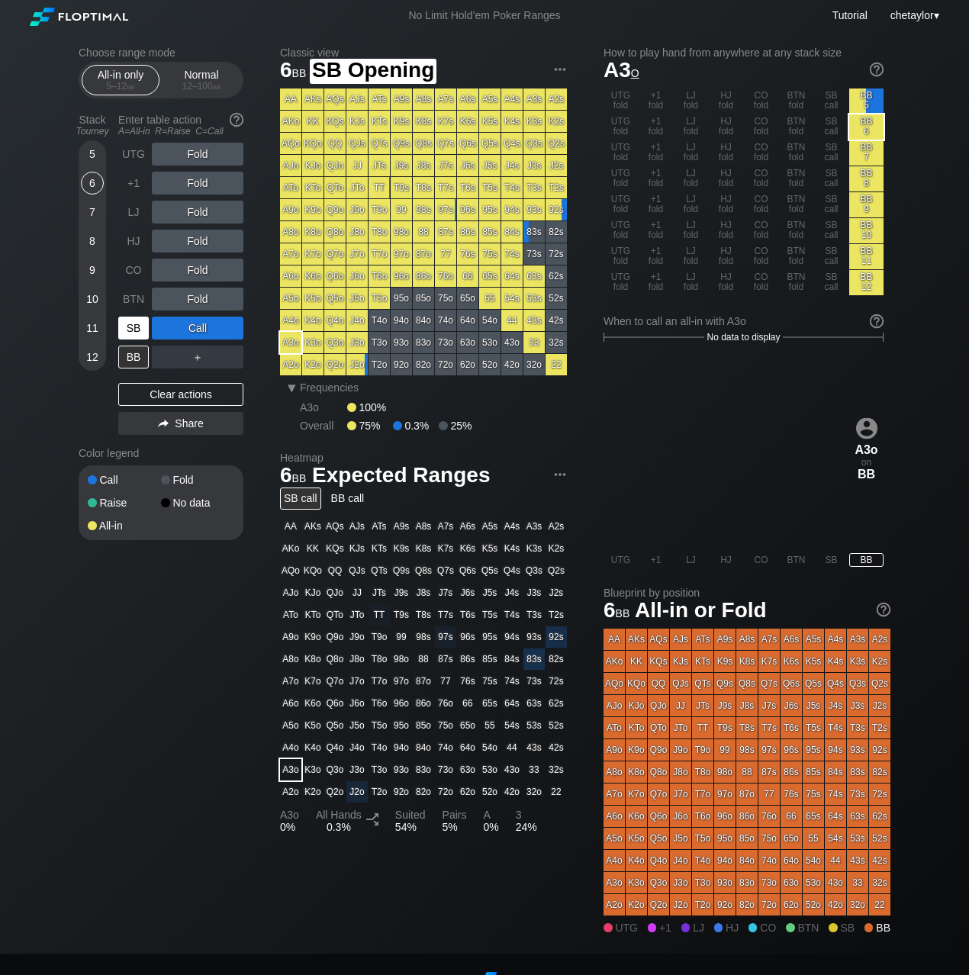
click at [122, 323] on div "SB" at bounding box center [133, 328] width 31 height 23
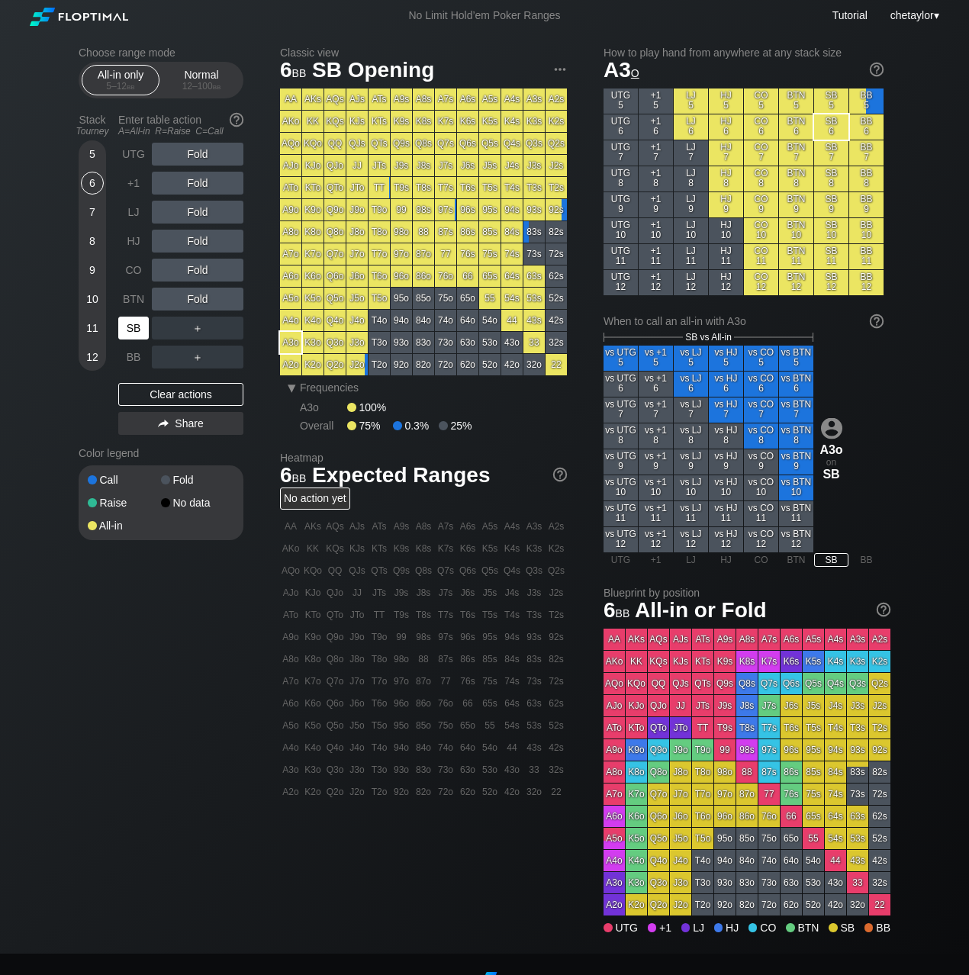
click at [122, 323] on div "SB" at bounding box center [133, 328] width 31 height 23
click at [173, 391] on div "Clear actions" at bounding box center [180, 394] width 125 height 23
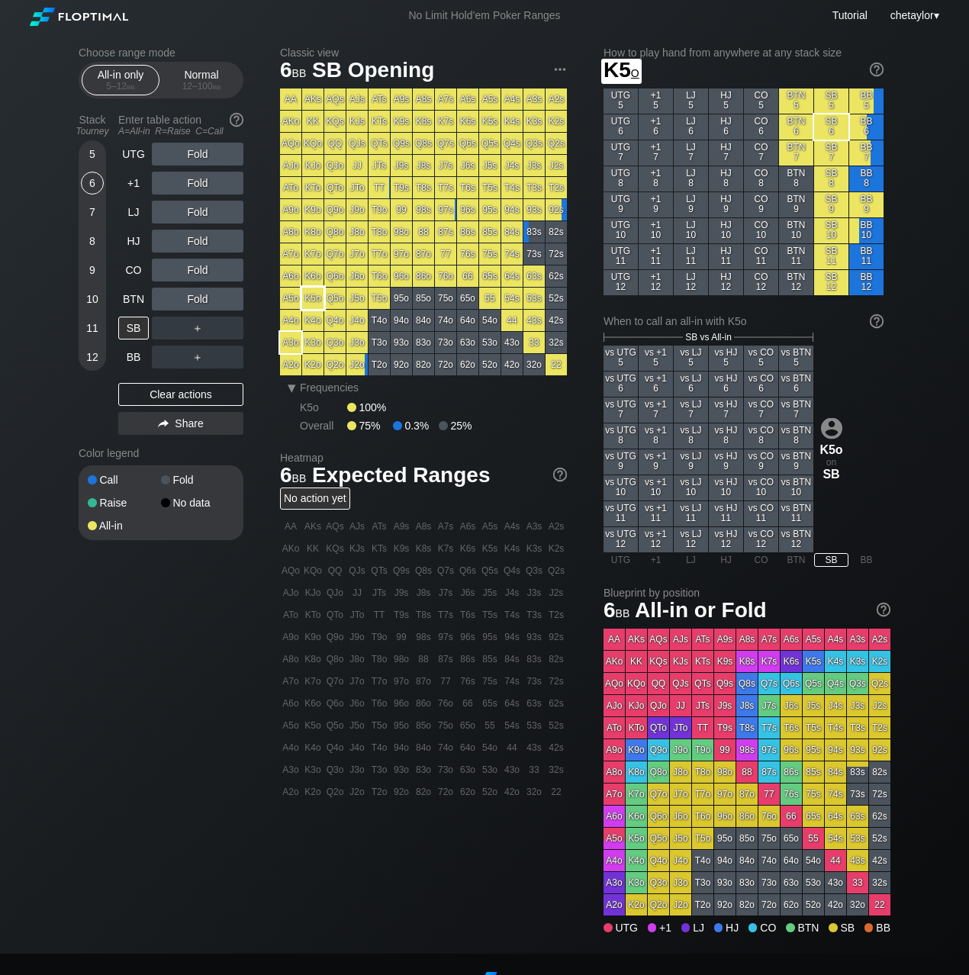
click at [314, 300] on div "K5o" at bounding box center [312, 298] width 21 height 21
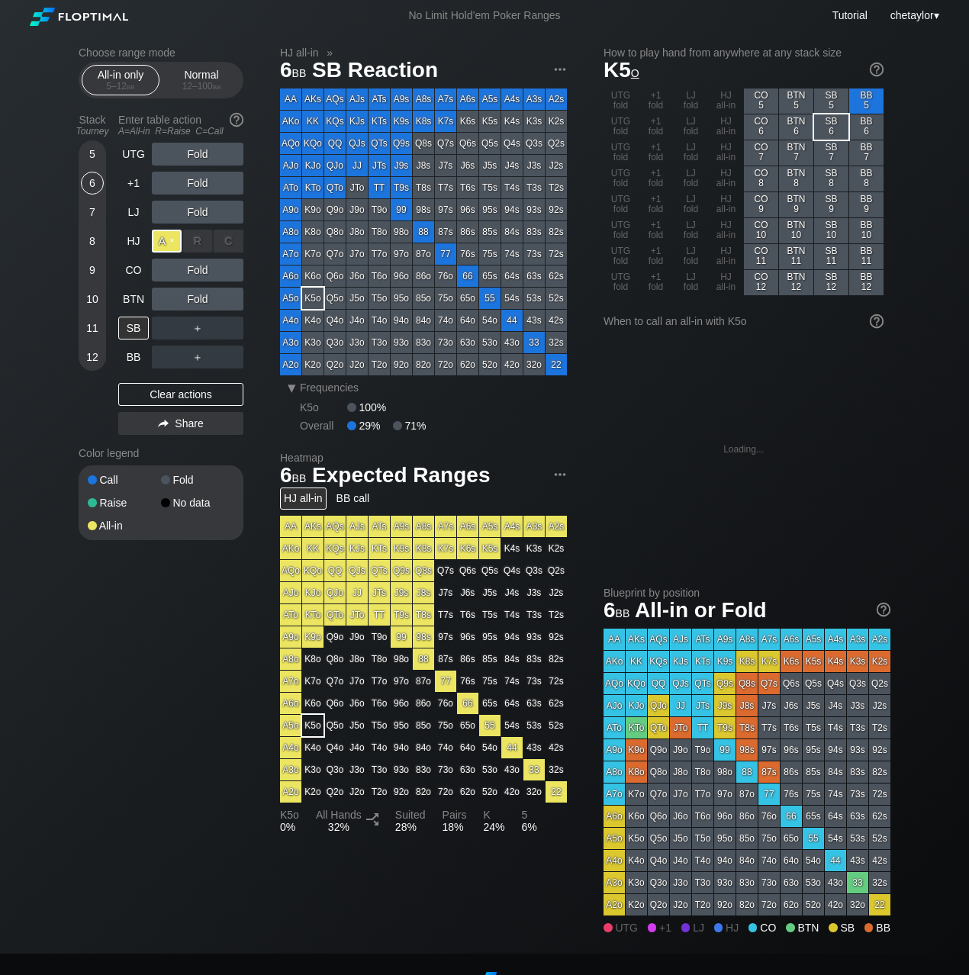
click at [167, 240] on div "A ✕" at bounding box center [167, 241] width 30 height 23
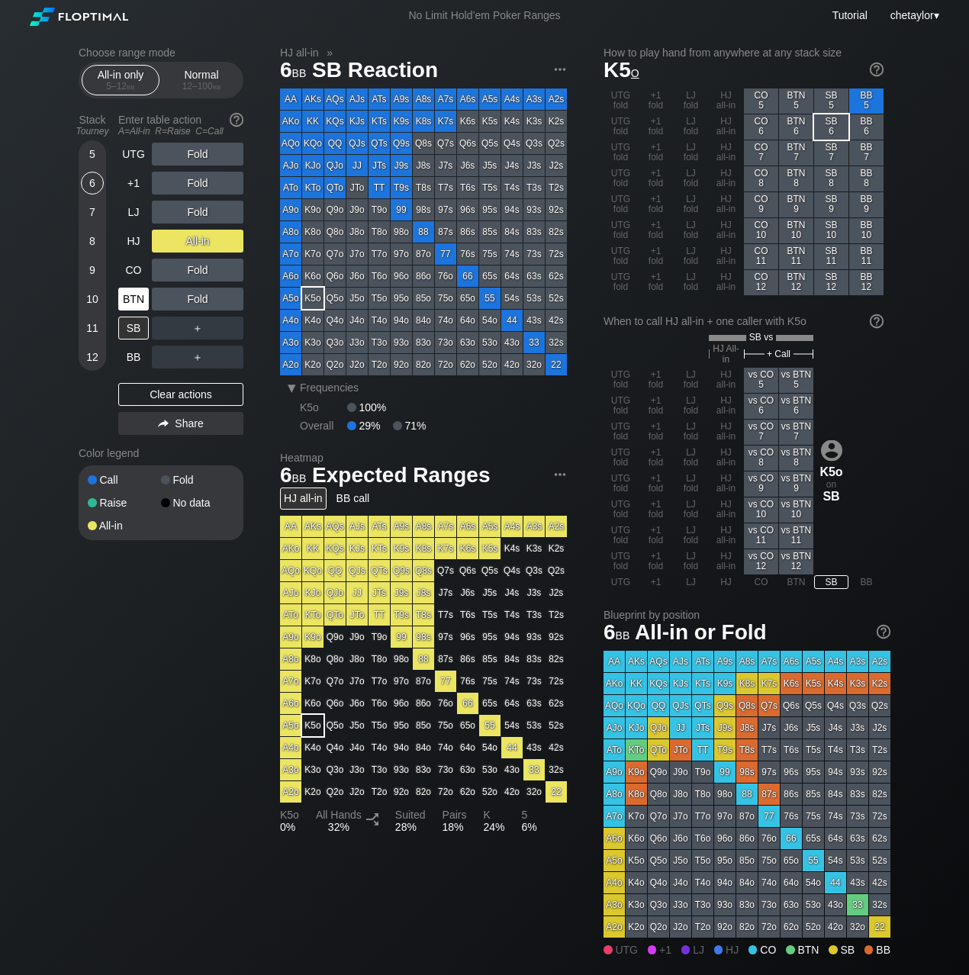
click at [140, 298] on div "BTN" at bounding box center [133, 299] width 31 height 23
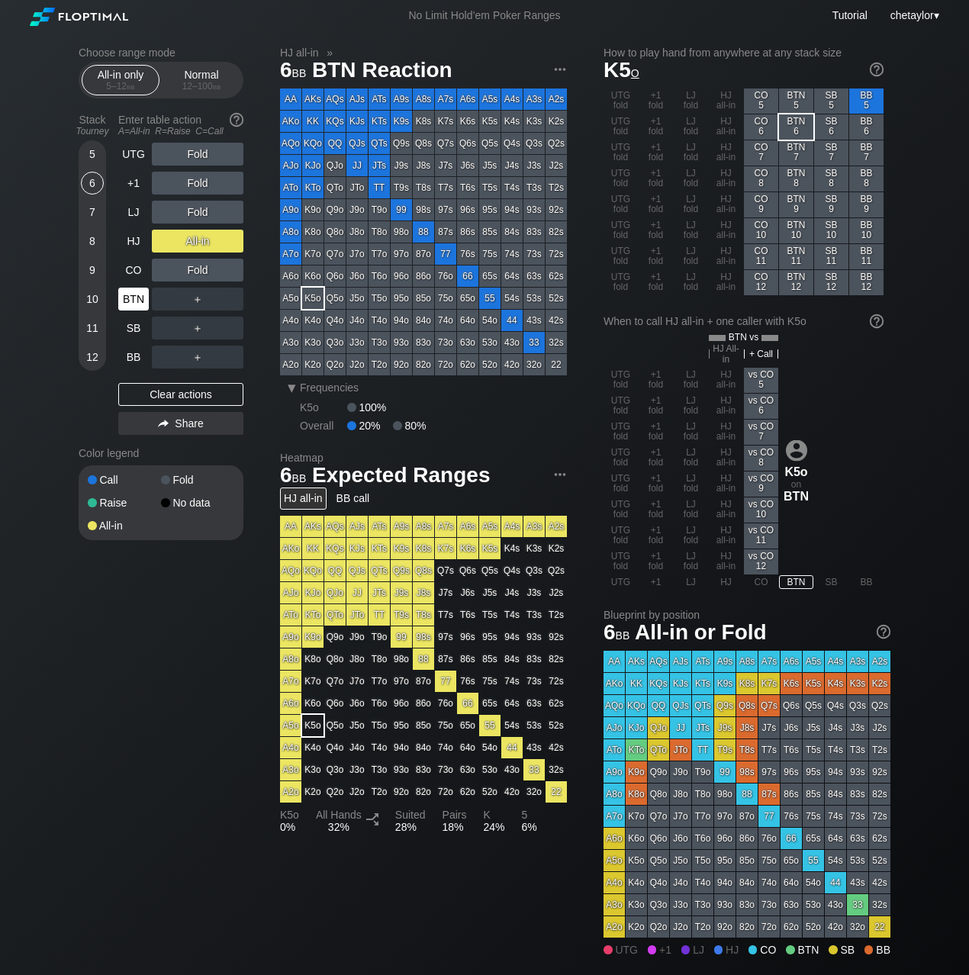
click at [140, 298] on div "BTN" at bounding box center [133, 299] width 31 height 23
click at [144, 391] on div "Clear actions" at bounding box center [180, 394] width 125 height 23
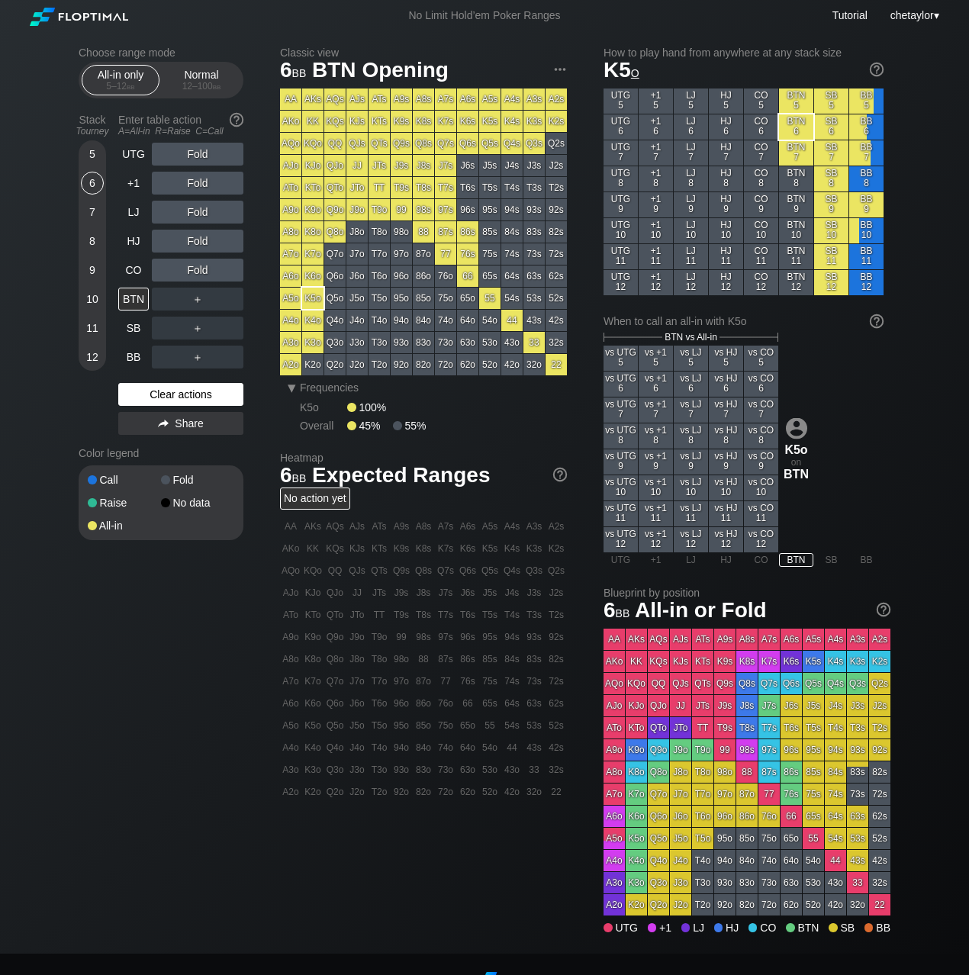
click at [144, 391] on div "Clear actions" at bounding box center [180, 394] width 125 height 23
